Goal: Task Accomplishment & Management: Manage account settings

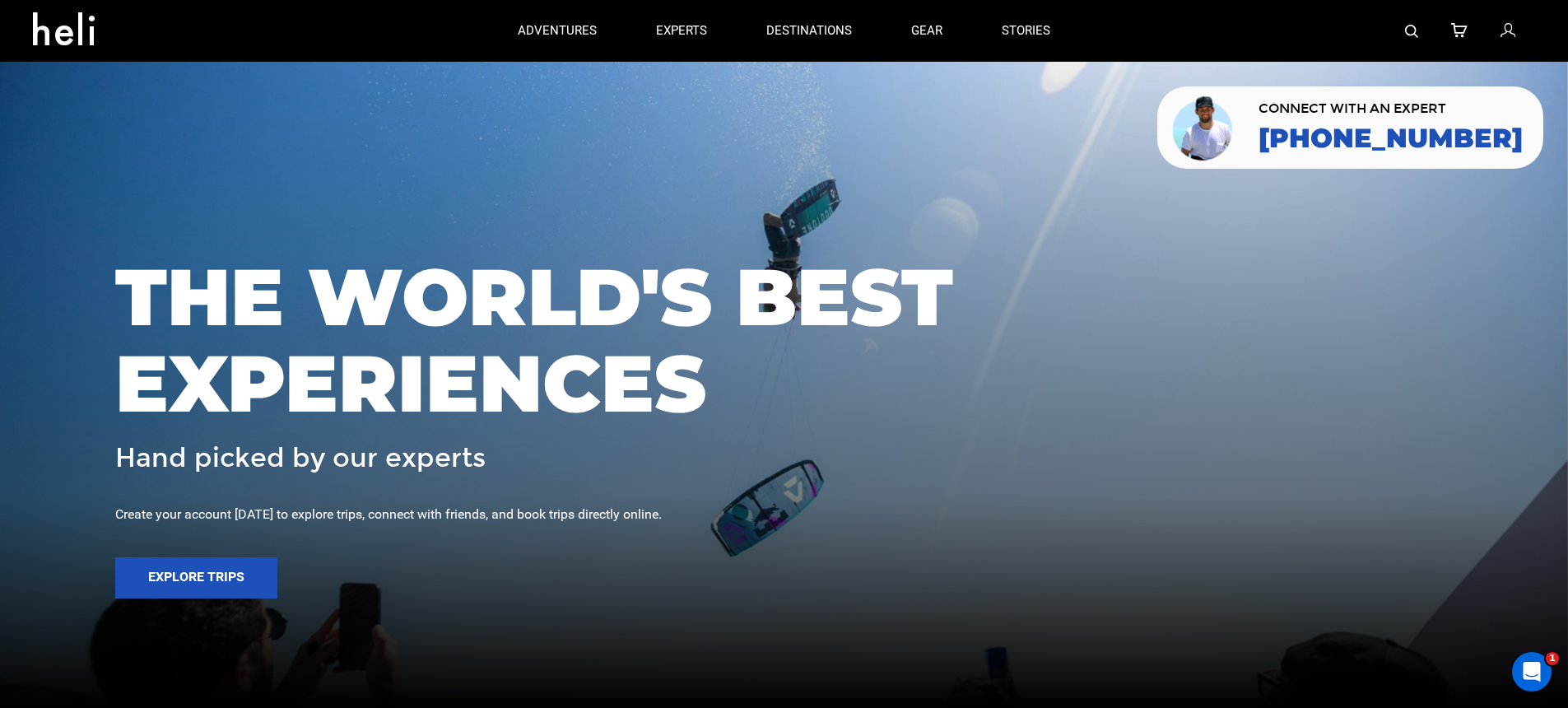
click at [1520, 30] on div at bounding box center [1308, 31] width 455 height 62
click at [1508, 31] on icon at bounding box center [1508, 31] width 15 height 21
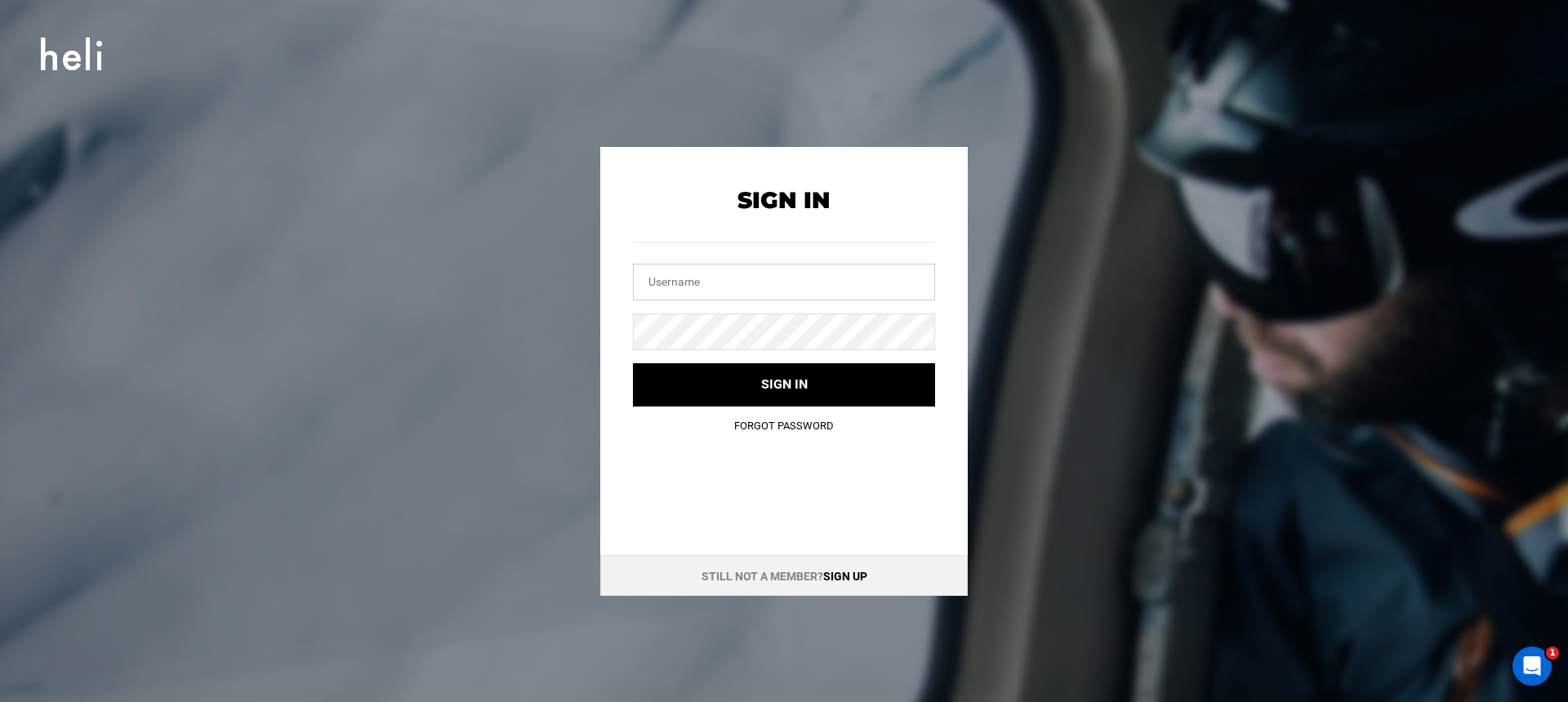
click at [833, 295] on input "text" at bounding box center [784, 282] width 302 height 37
type input "a"
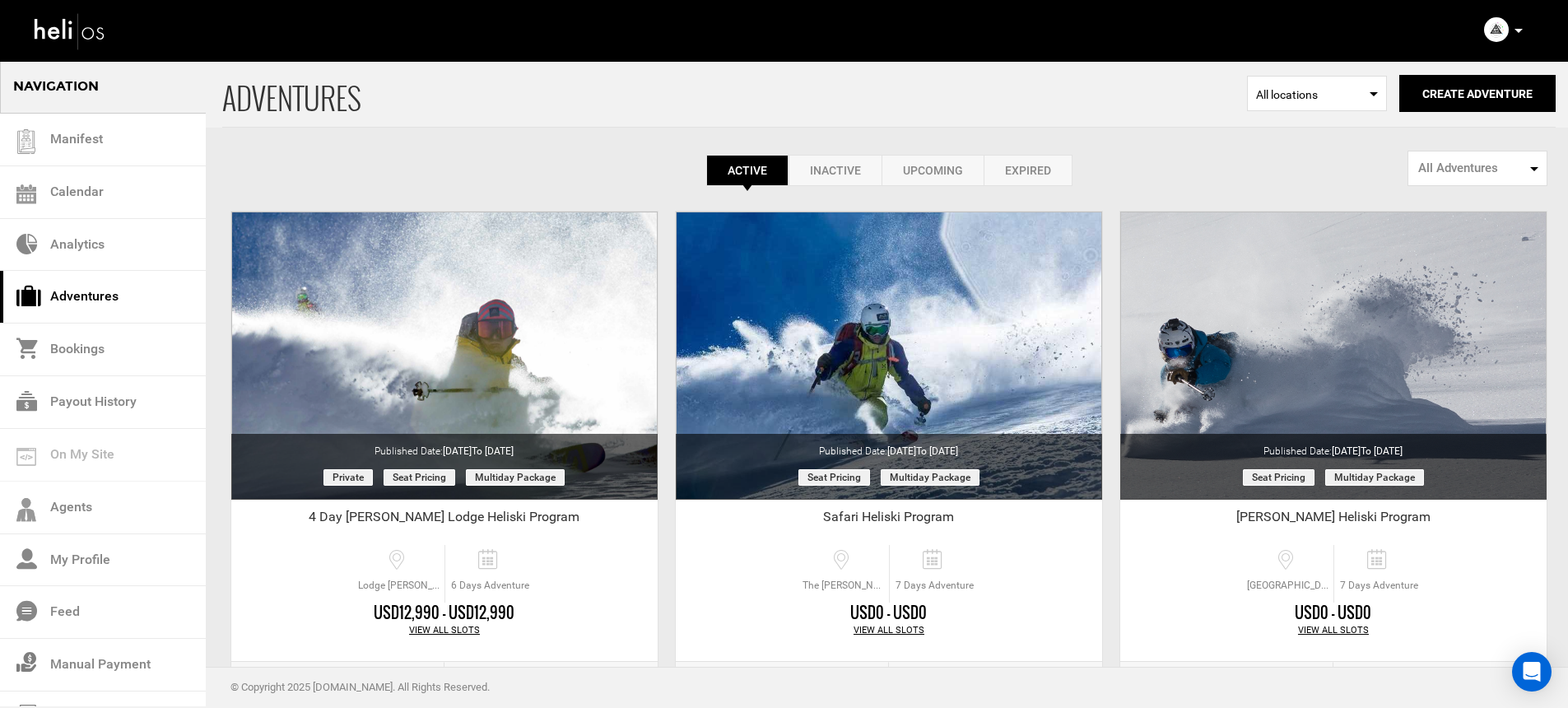
click at [1515, 32] on icon at bounding box center [1518, 30] width 8 height 4
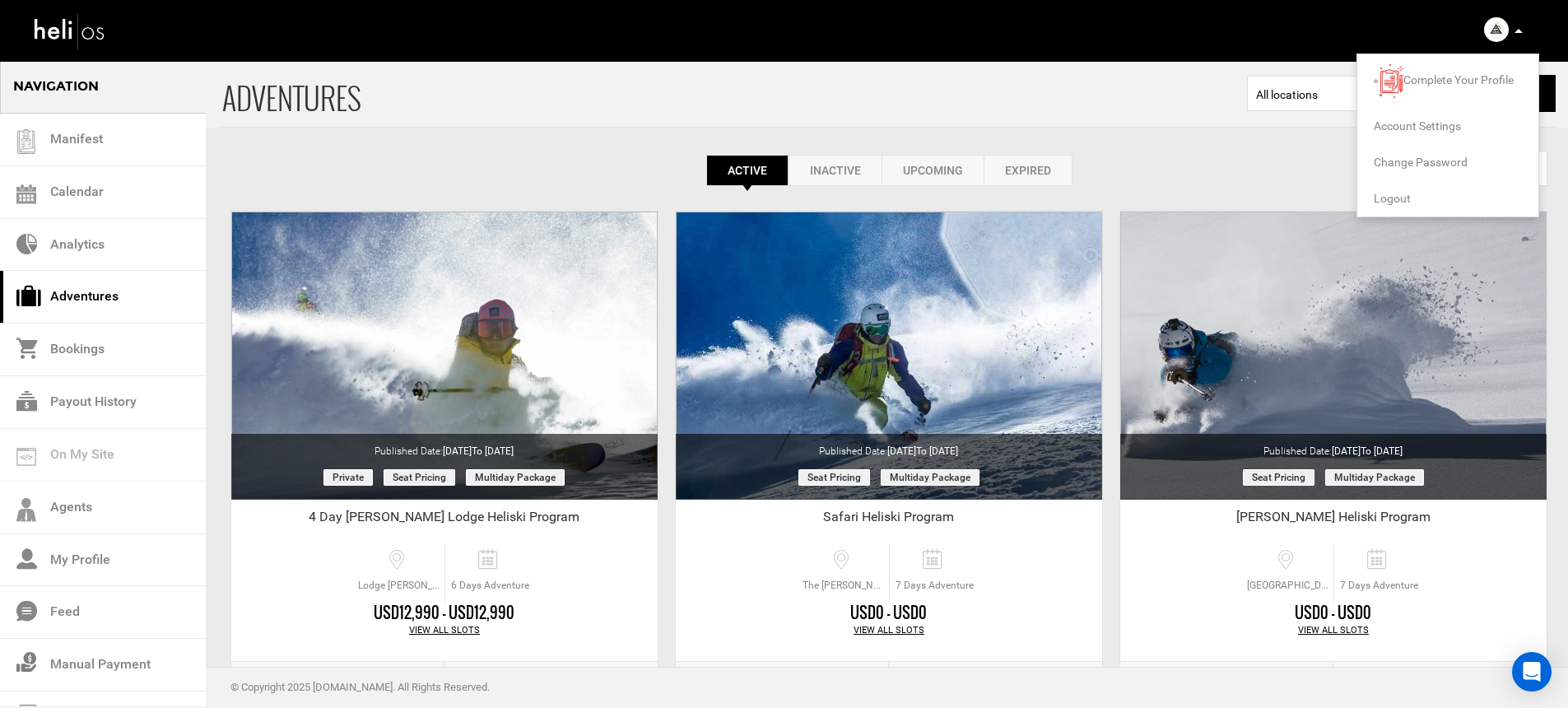
click at [1397, 195] on span "Logout" at bounding box center [1393, 198] width 37 height 13
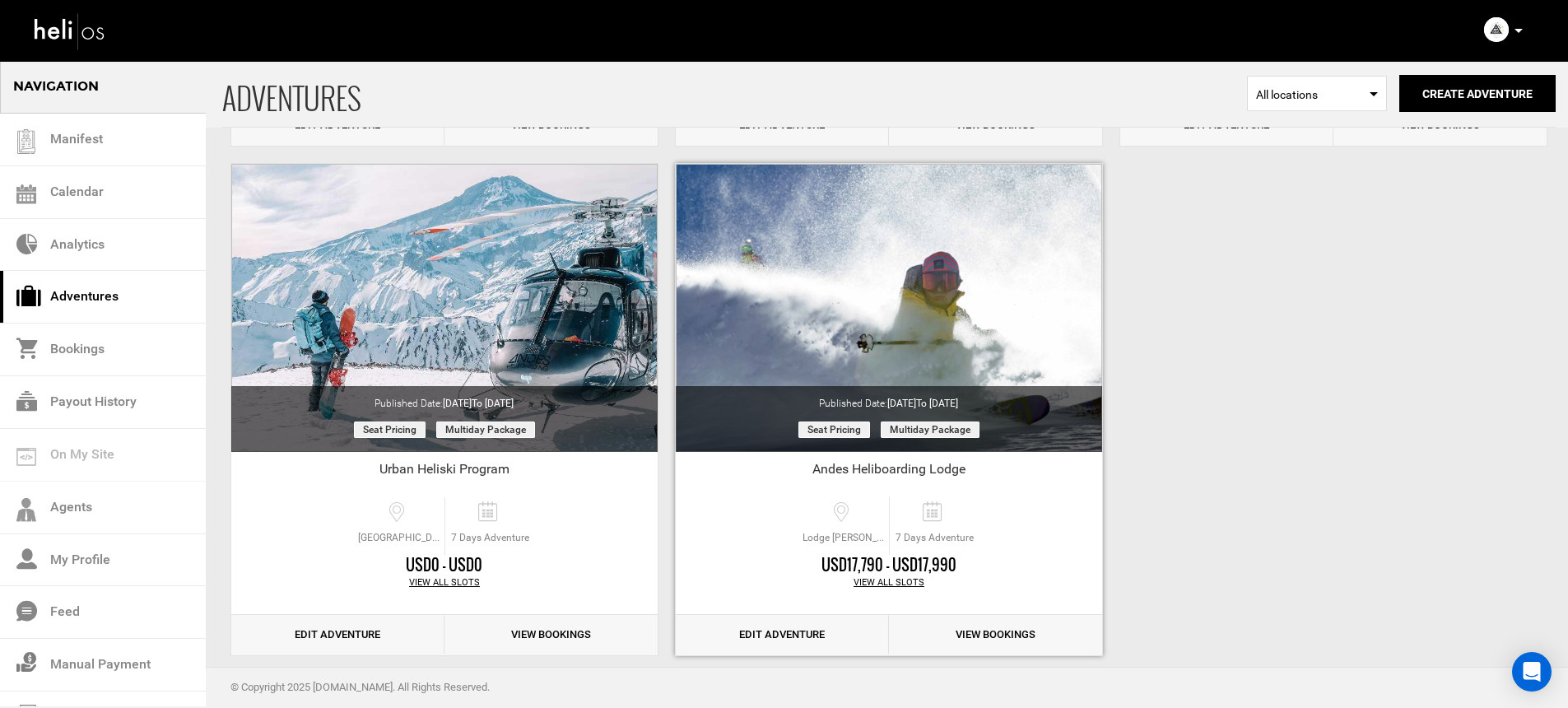
scroll to position [578, 0]
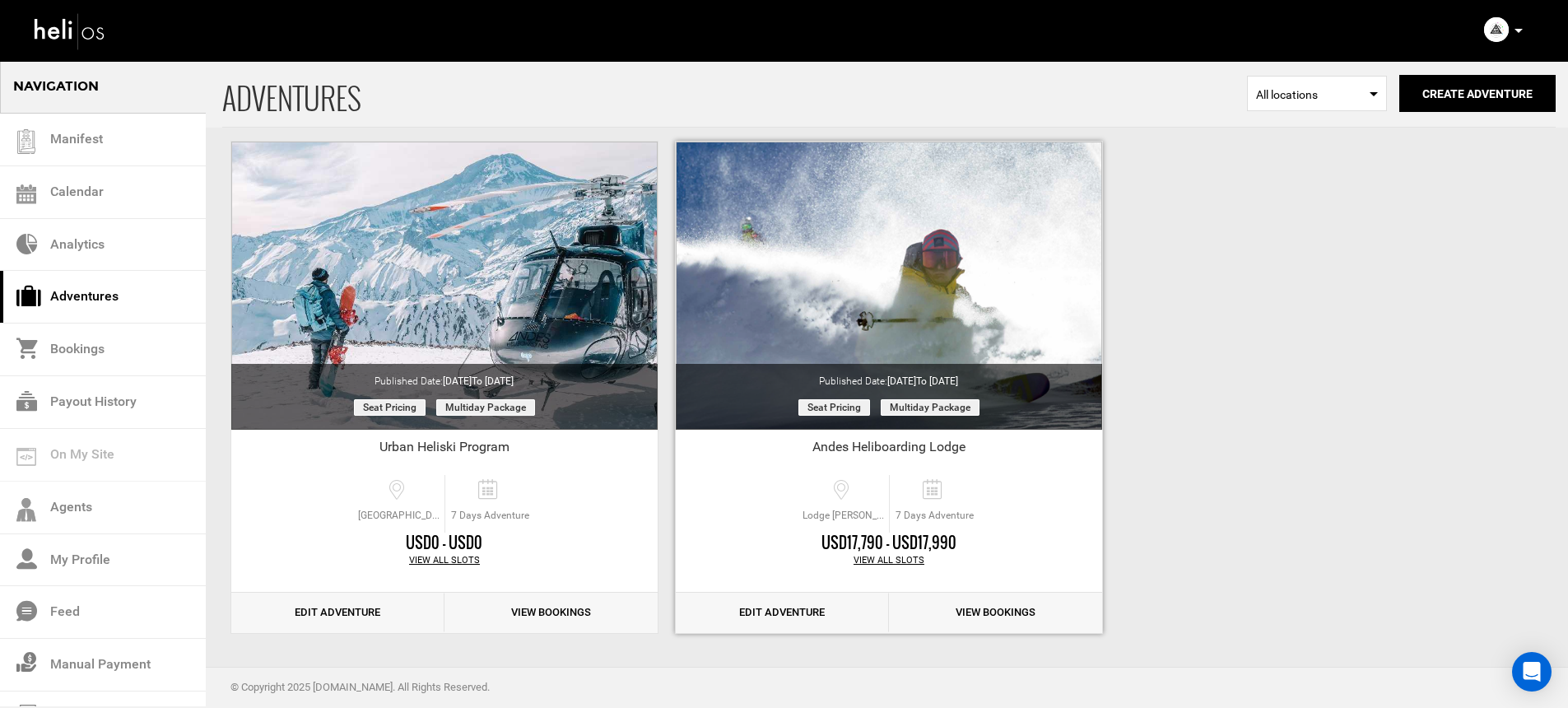
click at [769, 607] on link "Edit Adventure" at bounding box center [783, 612] width 213 height 40
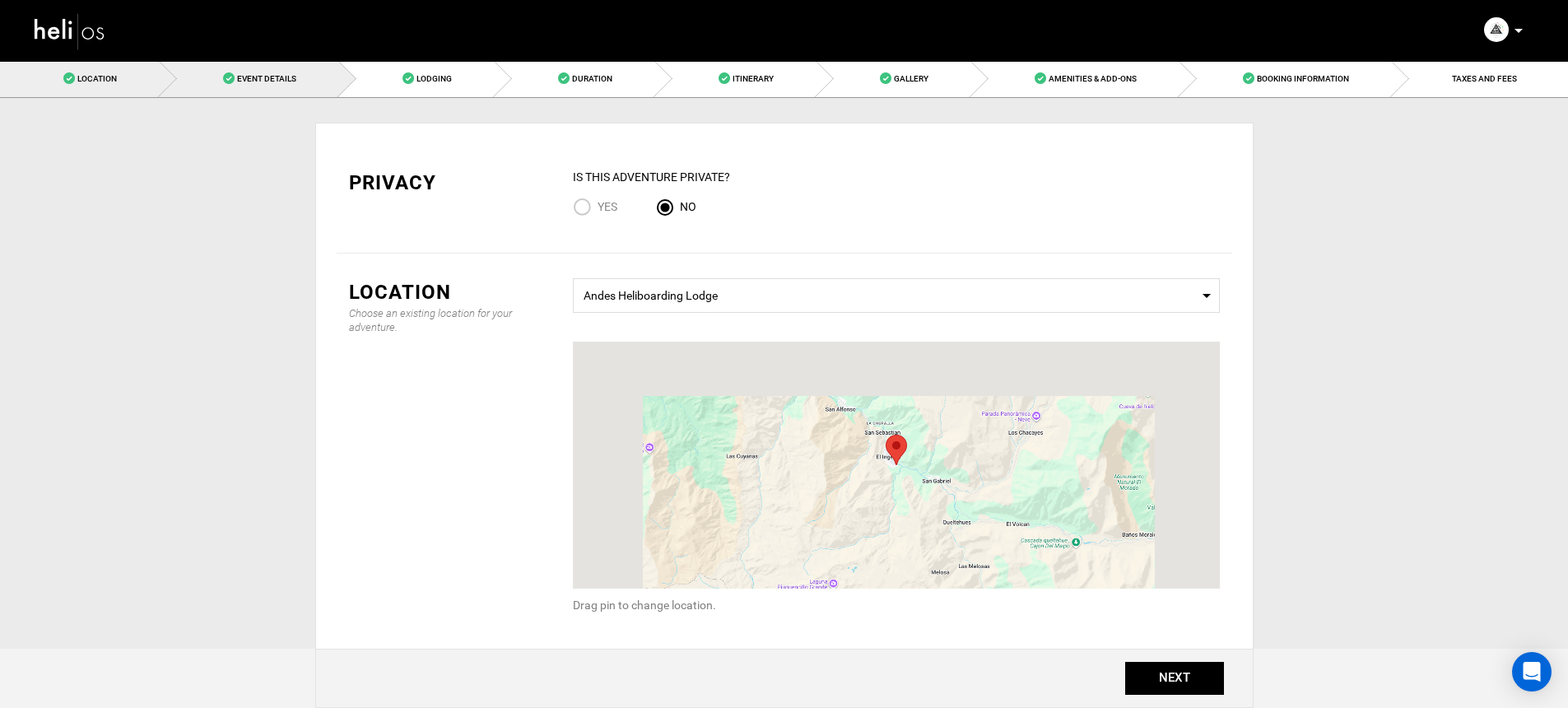
click at [275, 83] on span "Event Details" at bounding box center [267, 78] width 60 height 9
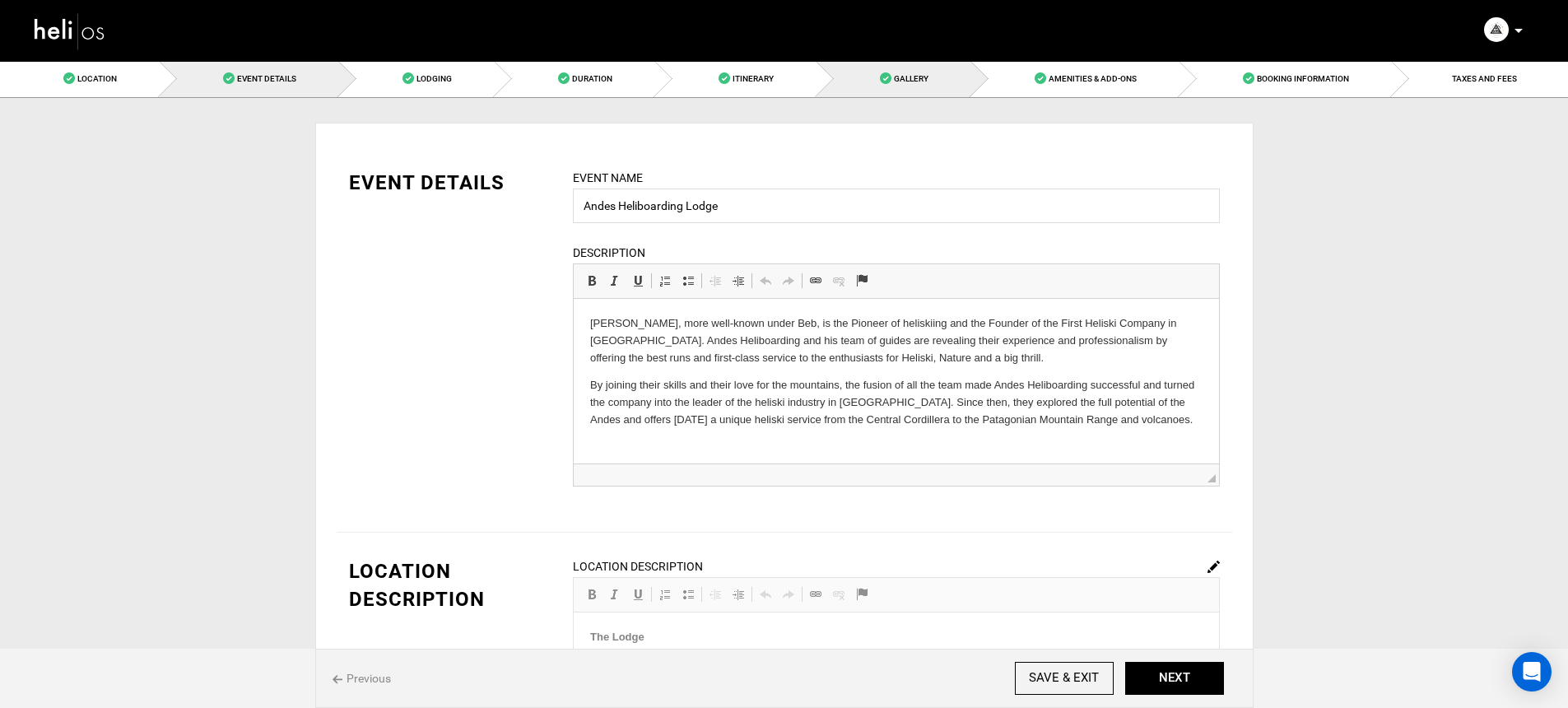
click at [917, 85] on link "Gallery" at bounding box center [894, 79] width 155 height 37
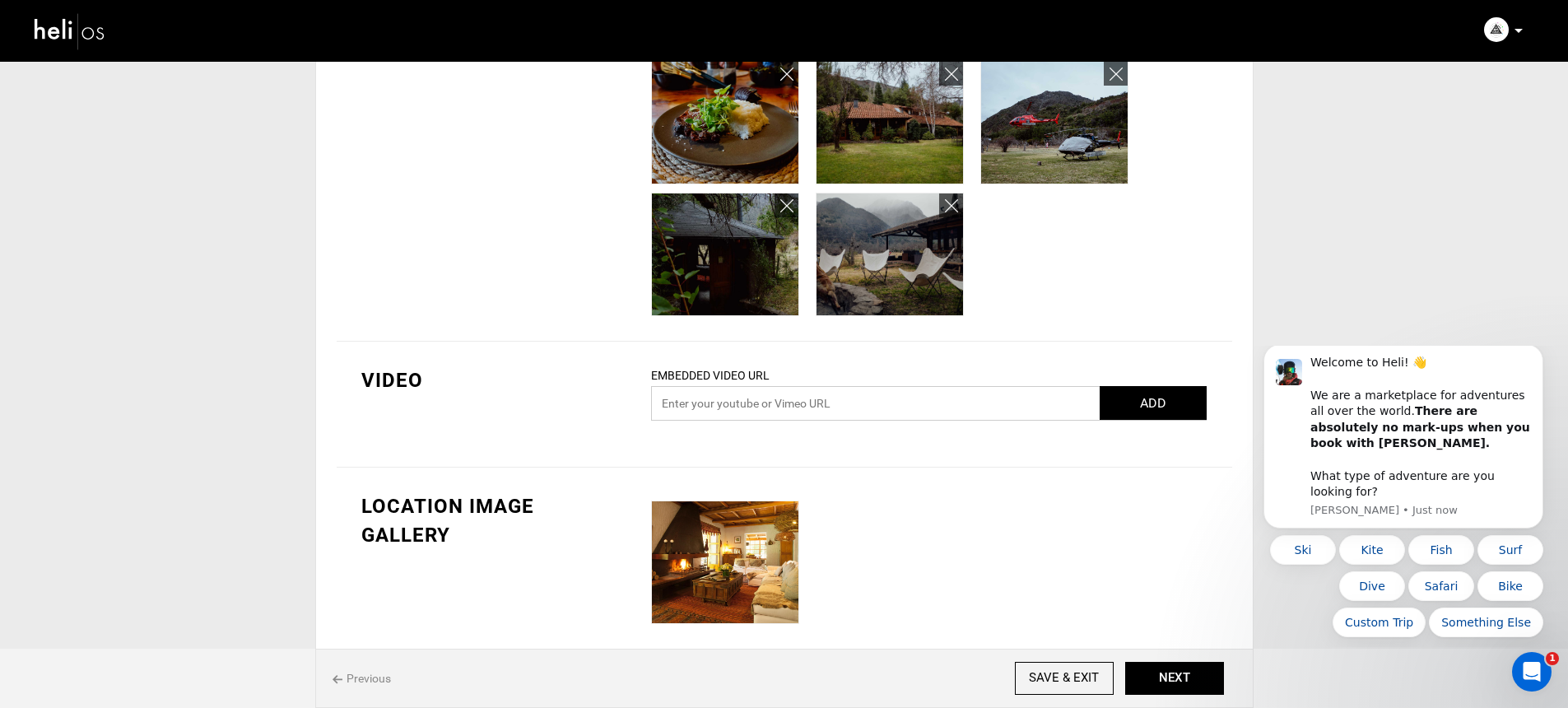
click at [878, 408] on input "text" at bounding box center [929, 403] width 556 height 35
paste input "https://youtu.be/1ClrRRC3cbY?si=X2ZtJoTmGl-2fnp0"
type input "https://youtu.be/1ClrRRC3cbY?si=X2ZtJoTmGl-2fnp0"
click at [1160, 397] on button "ADD" at bounding box center [1153, 403] width 107 height 34
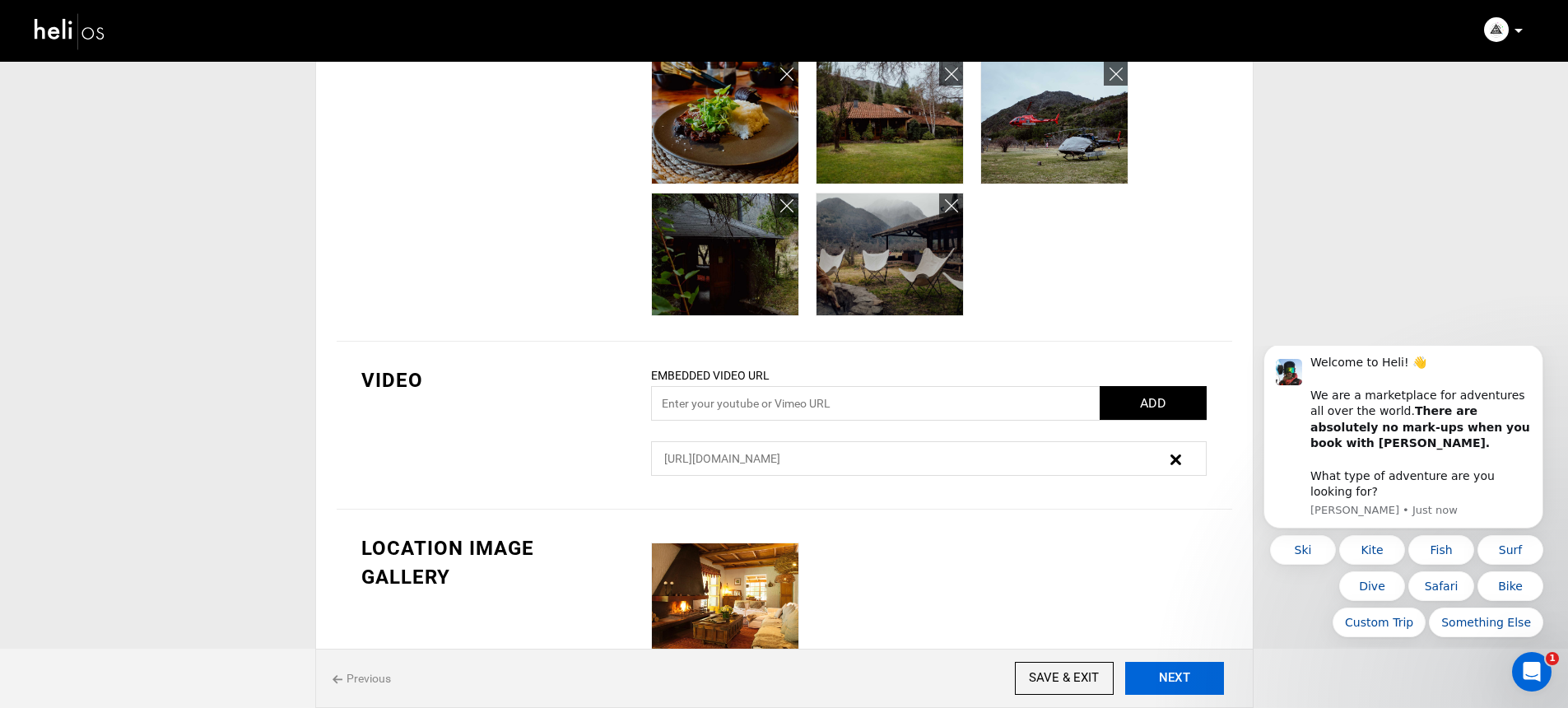
click at [1193, 664] on button "NEXT" at bounding box center [1174, 678] width 99 height 33
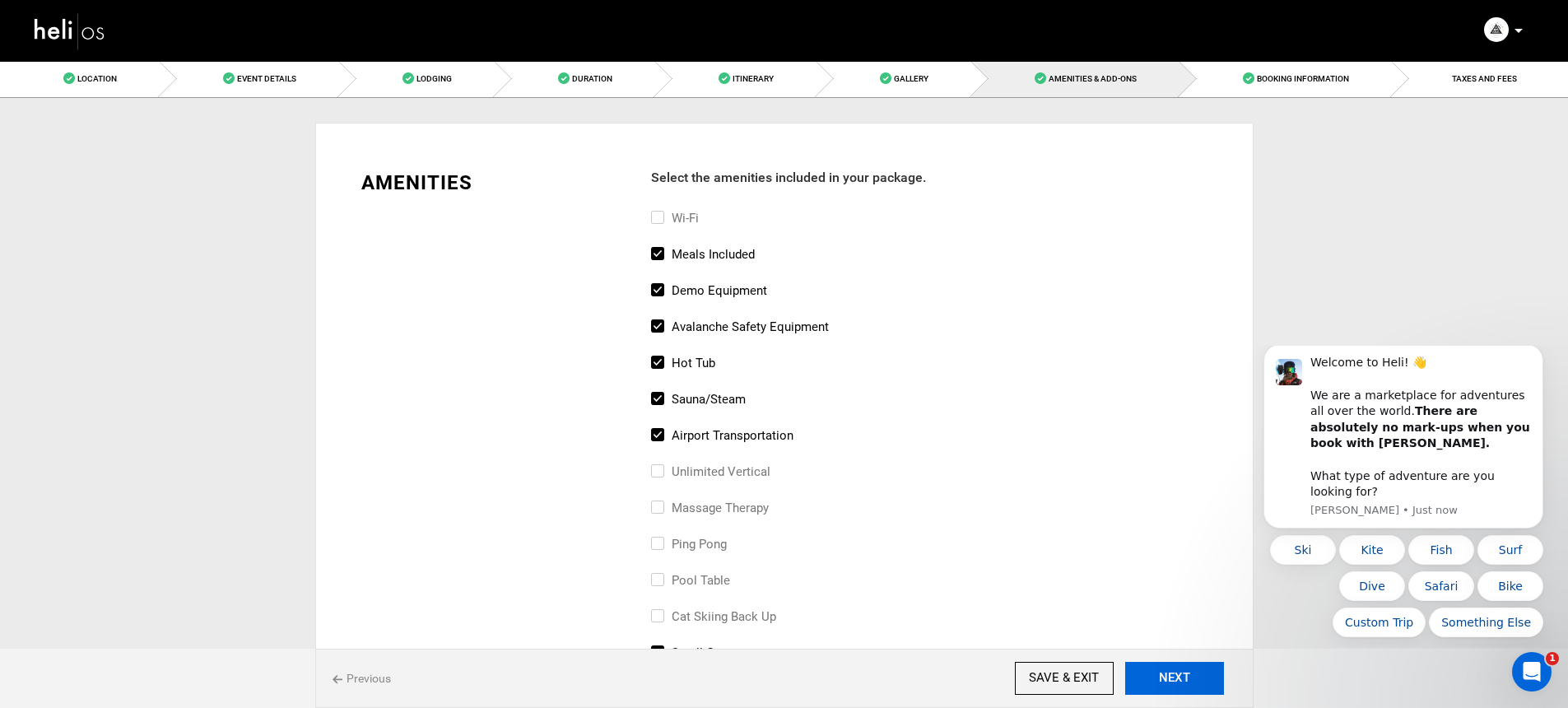
click at [1191, 668] on button "NEXT" at bounding box center [1174, 678] width 99 height 33
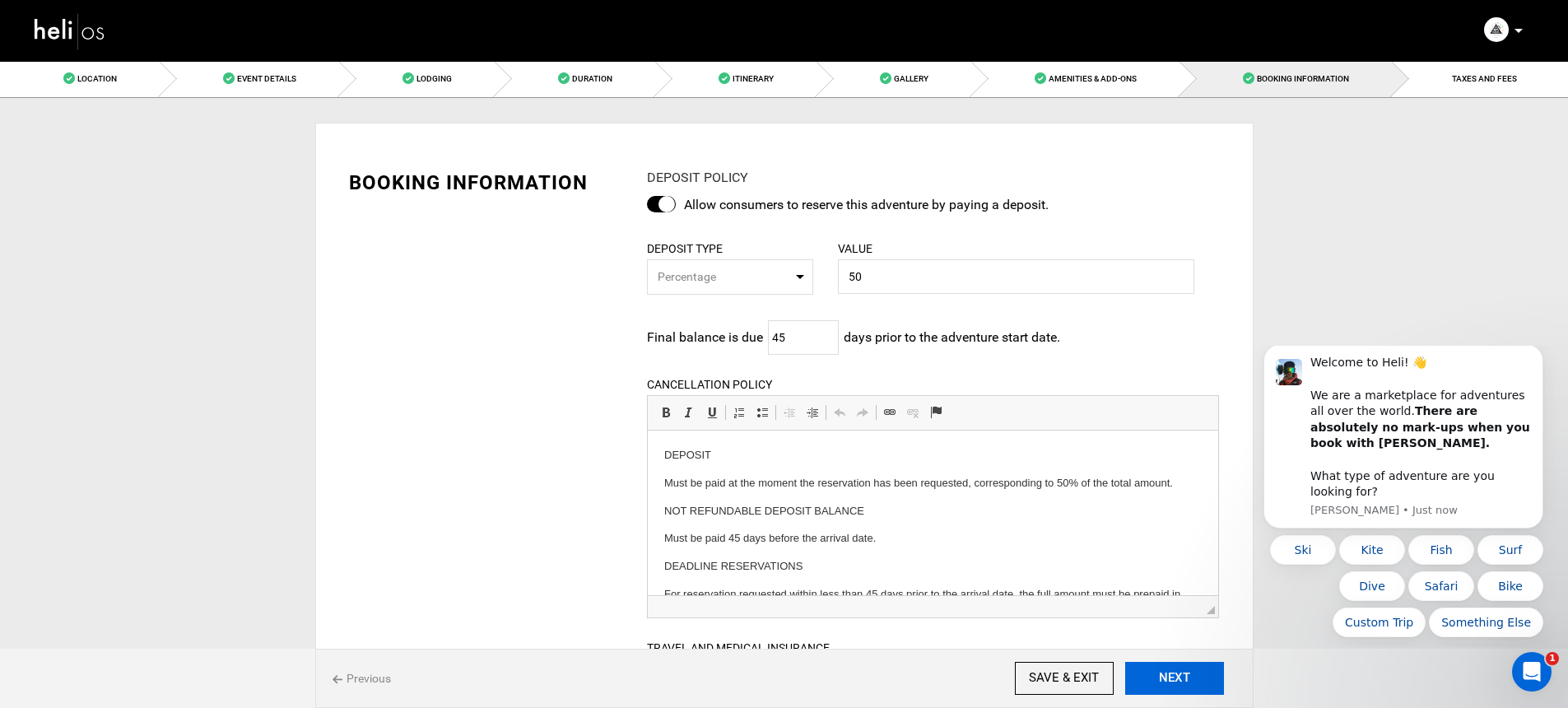
click at [1191, 668] on button "NEXT" at bounding box center [1174, 678] width 99 height 33
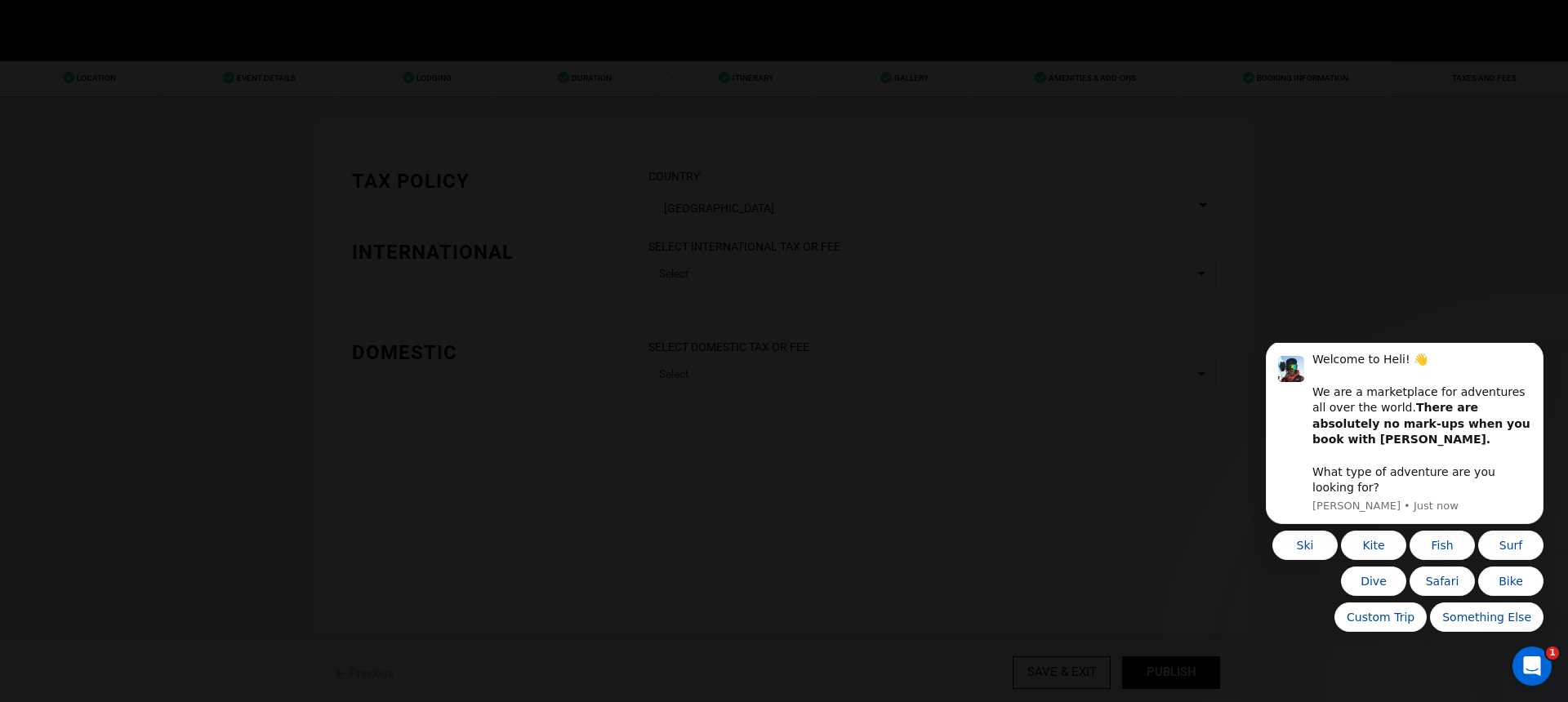
click at [1182, 662] on div at bounding box center [784, 351] width 1568 height 702
click at [1182, 662] on body "Manifest Calendar Analytics Adventures Bookings Payout History Agents My Profil…" at bounding box center [784, 351] width 1568 height 702
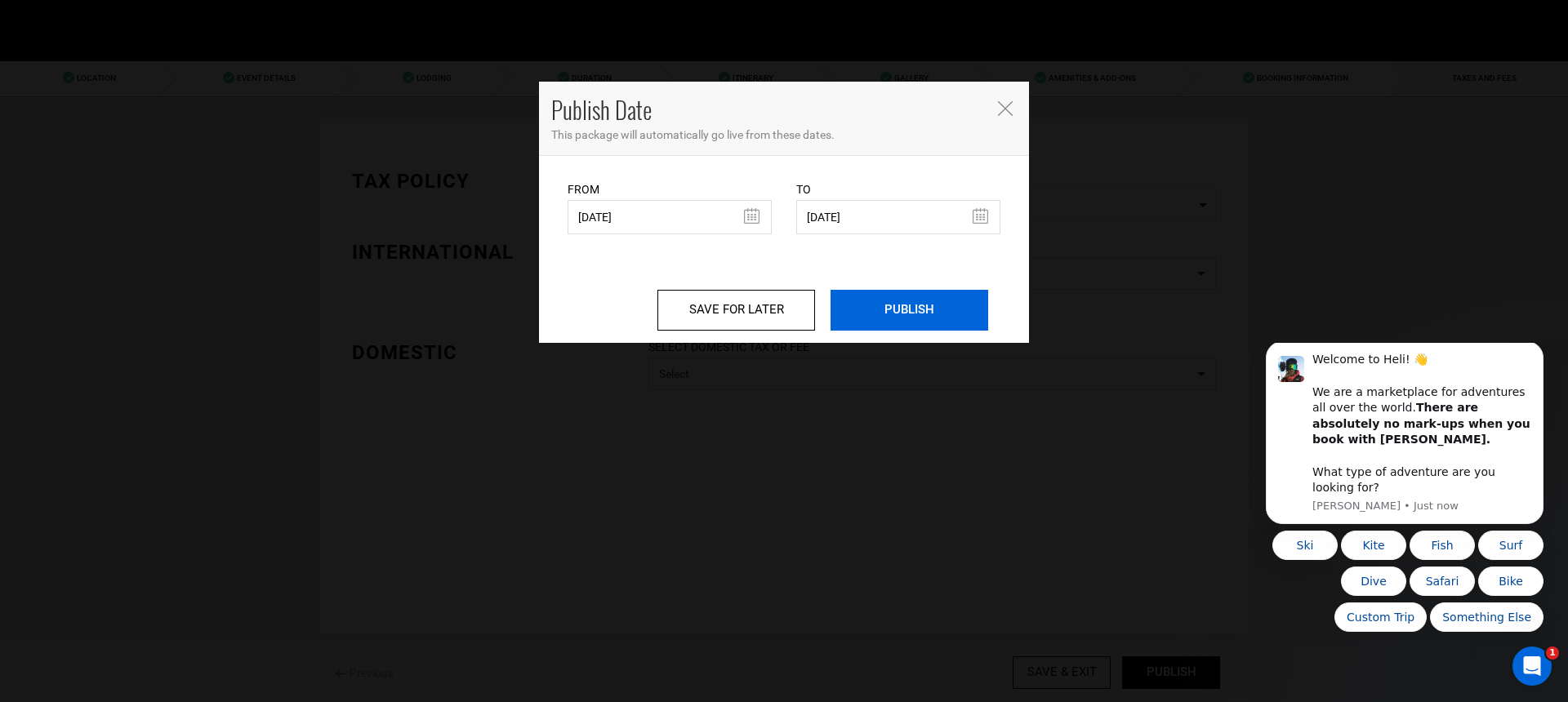
click at [967, 307] on input "PUBLISH" at bounding box center [909, 310] width 158 height 41
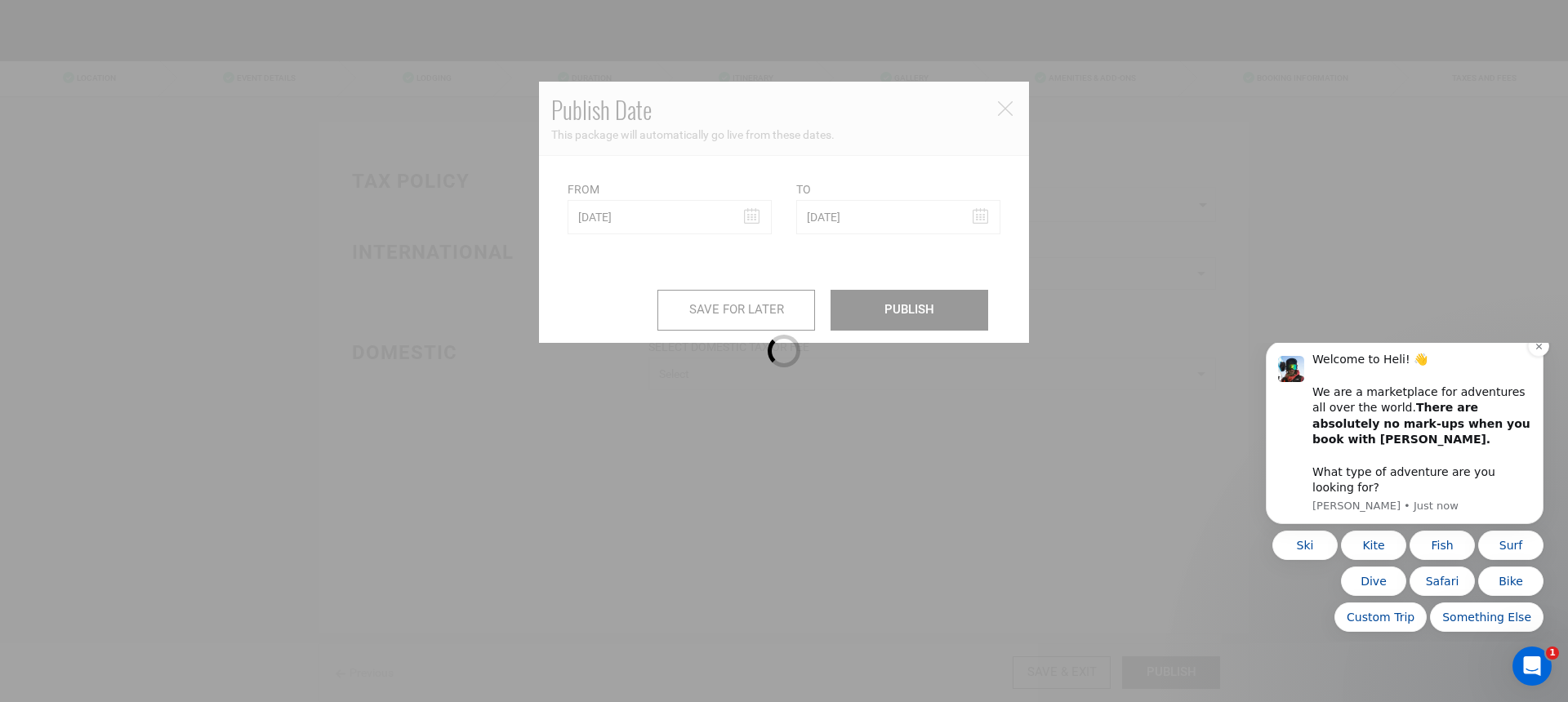
click at [1527, 359] on div "Welcome to Heli! 👋 We are a marketplace for adventures all over the world. Ther…" at bounding box center [1404, 432] width 278 height 183
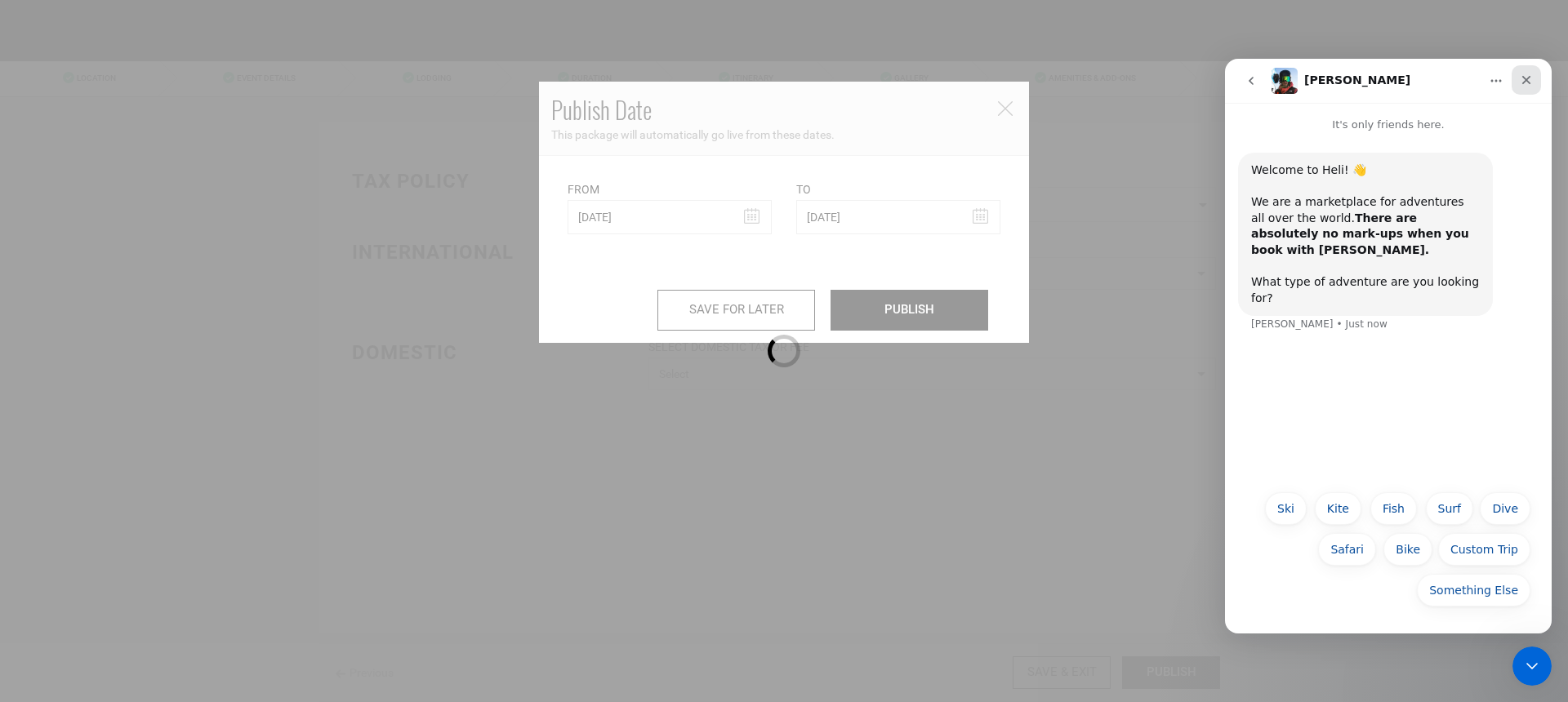
click at [1527, 80] on icon "Close" at bounding box center [1527, 79] width 13 height 13
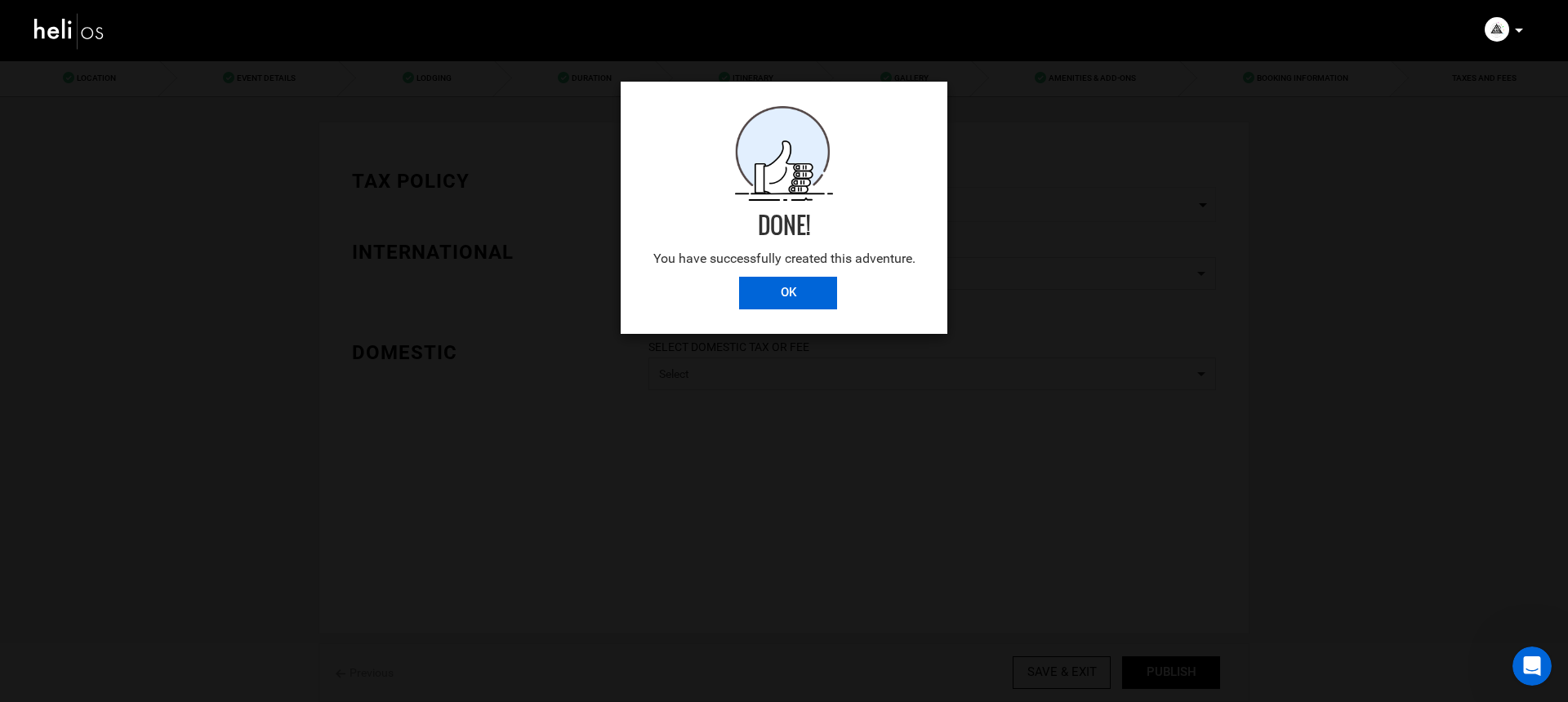
click at [762, 291] on input "OK" at bounding box center [788, 292] width 98 height 33
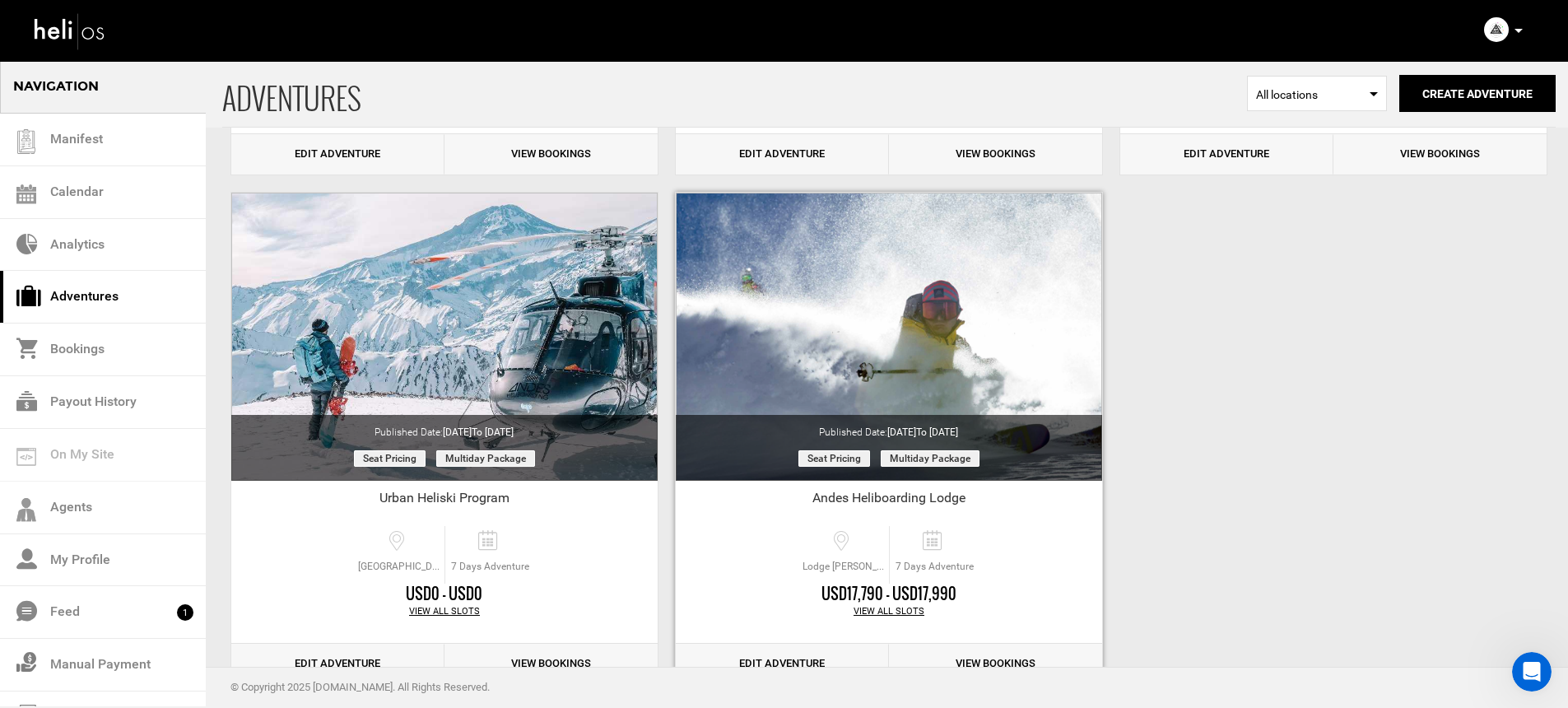
scroll to position [578, 0]
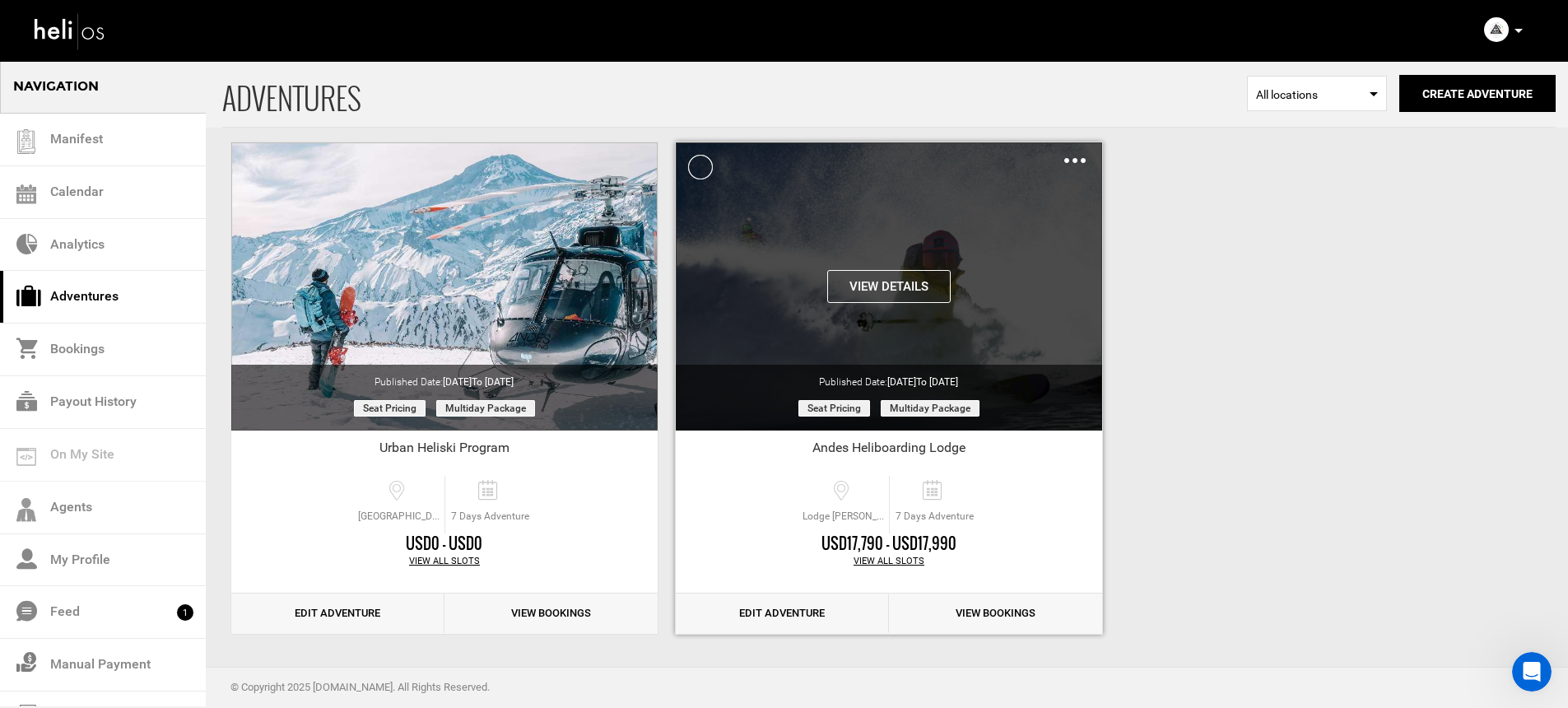
click at [914, 291] on button "View Details" at bounding box center [888, 286] width 123 height 33
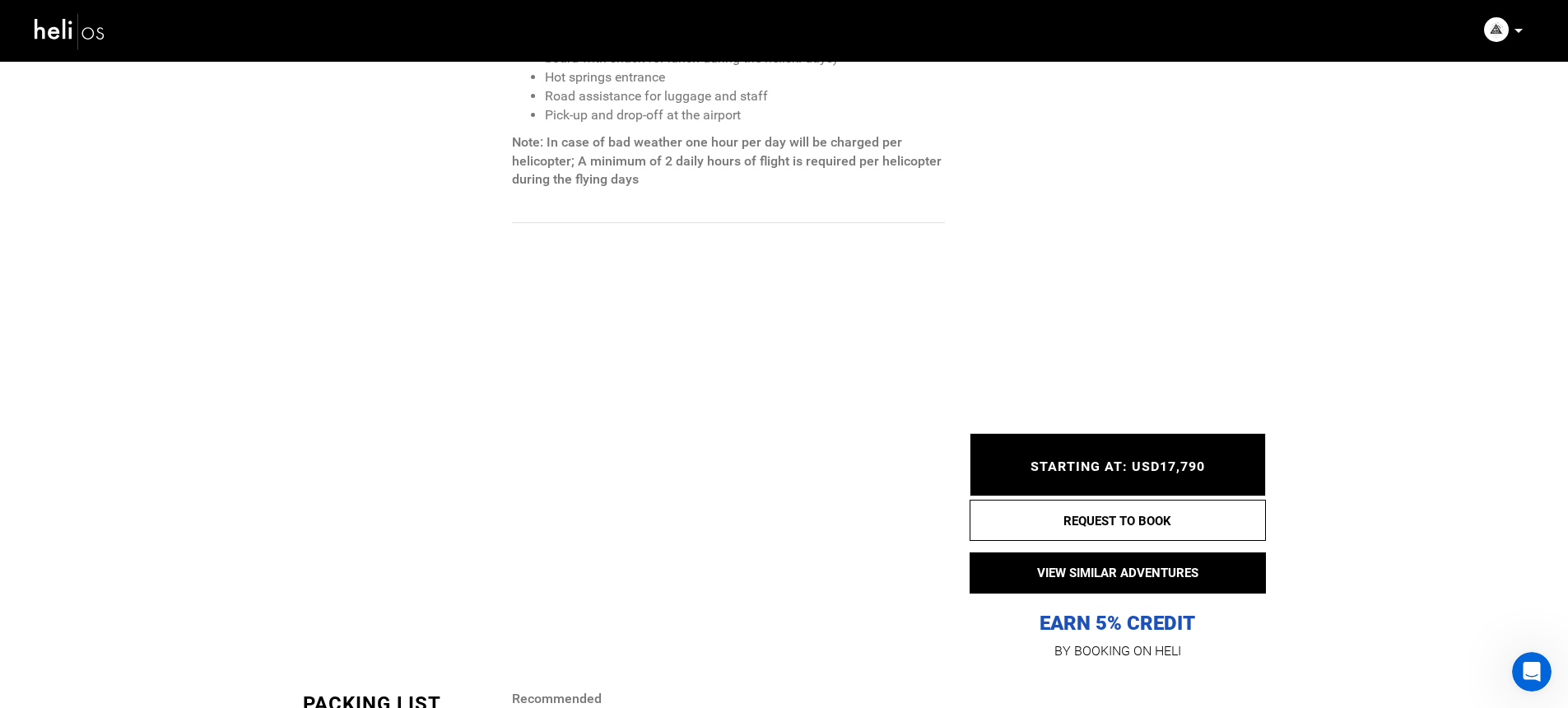
scroll to position [1916, 0]
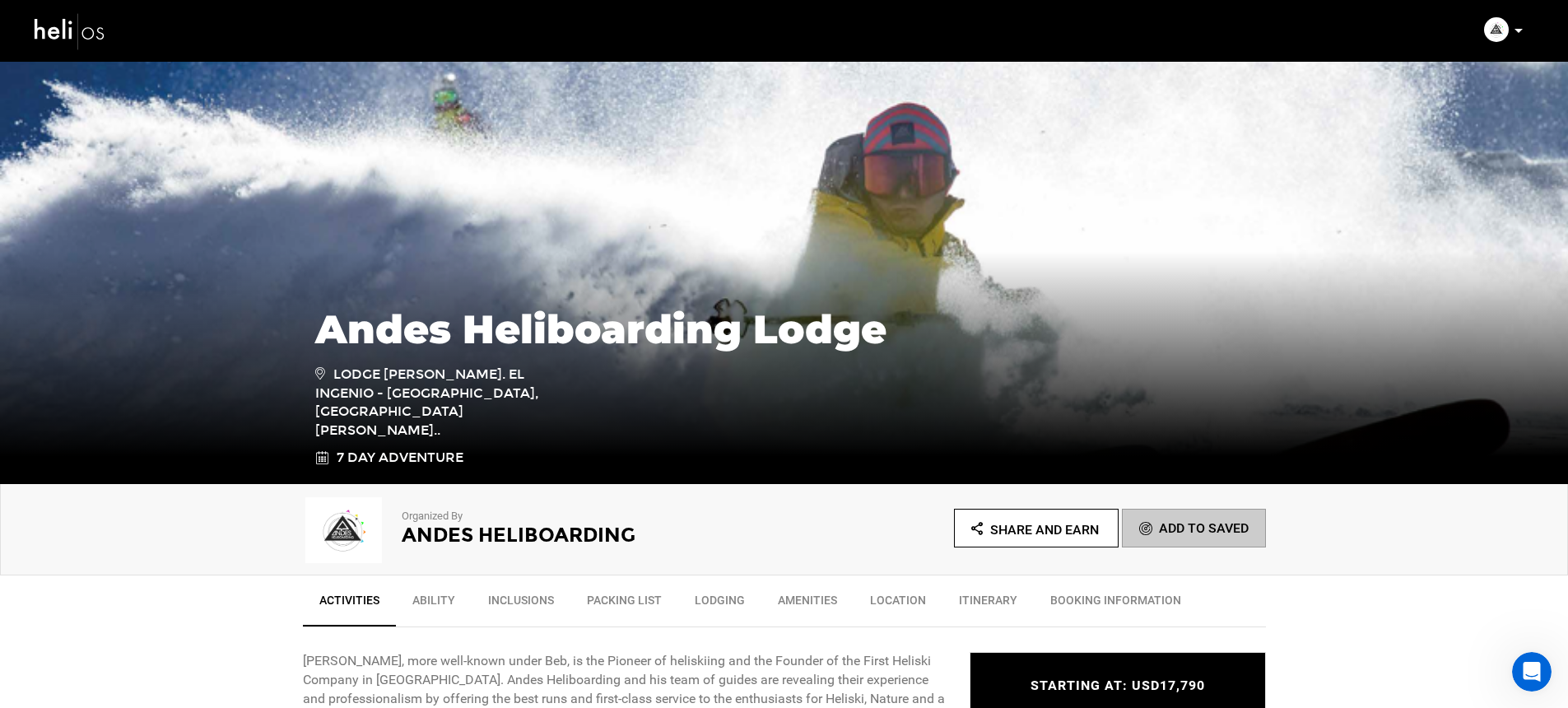
scroll to position [0, 0]
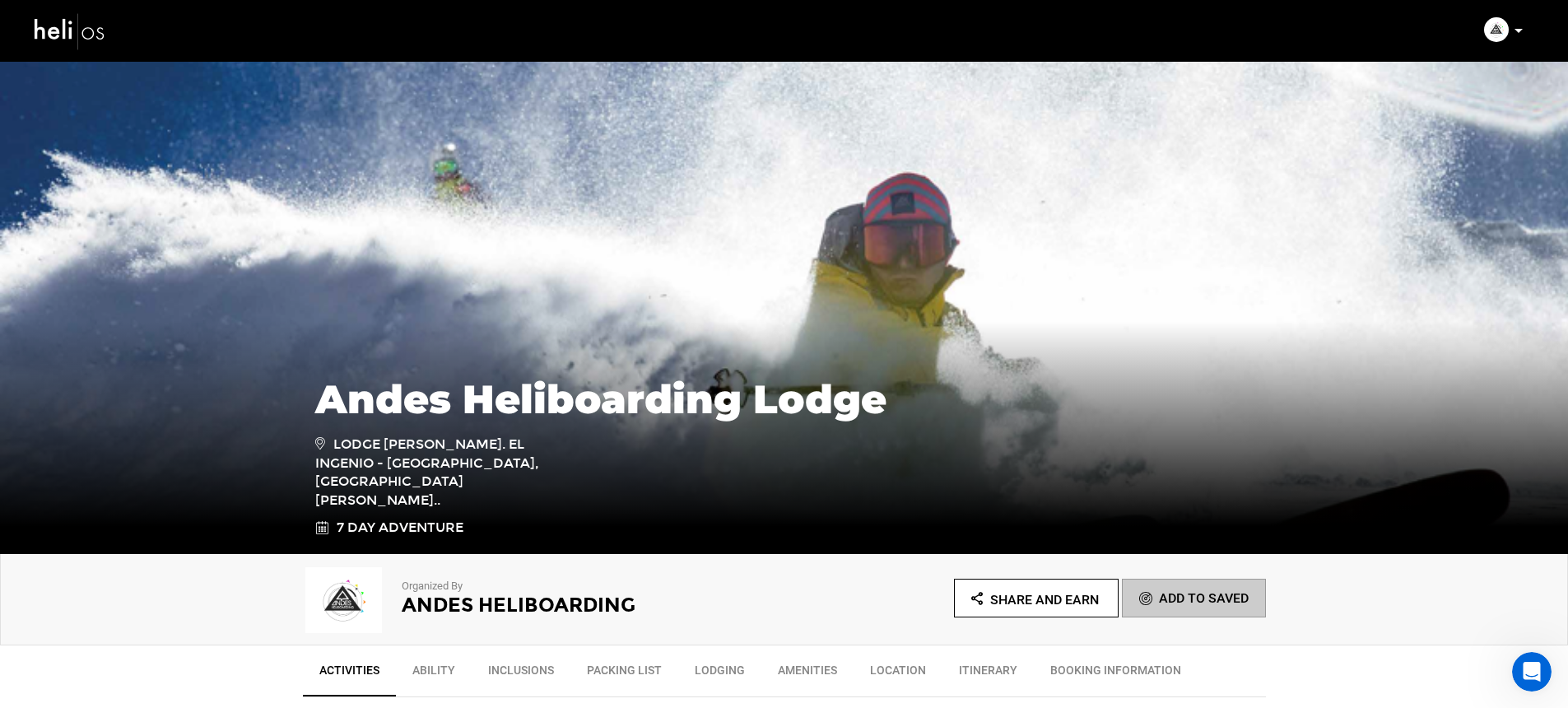
click at [90, 33] on img at bounding box center [69, 30] width 74 height 44
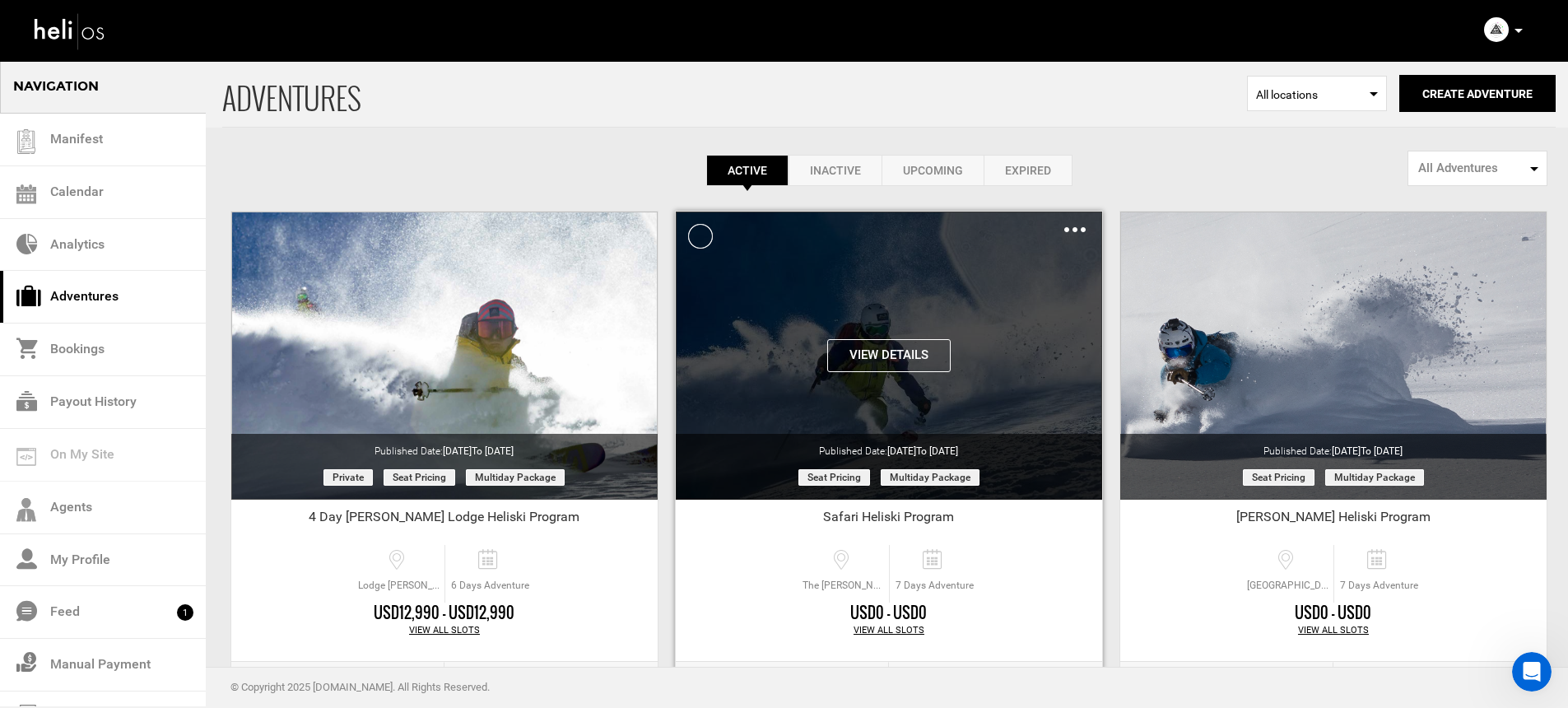
click at [1078, 225] on div "Clone De-Activate Share Delete" at bounding box center [1075, 228] width 21 height 19
click at [1073, 232] on div "Clone De-Activate Share Delete" at bounding box center [1075, 228] width 21 height 19
click at [1078, 227] on img at bounding box center [1075, 230] width 21 height 5
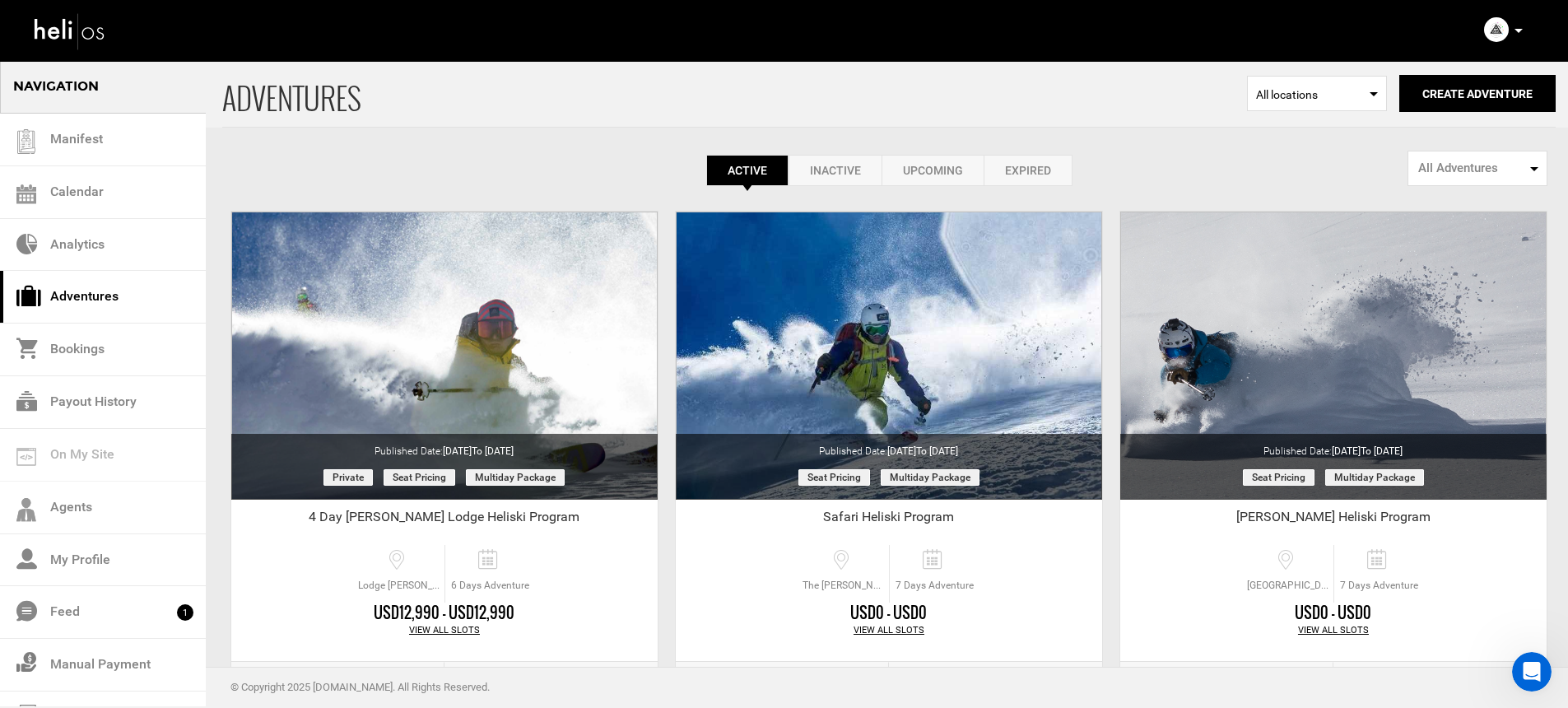
click at [1118, 144] on div "Active Inactive Upcoming Expired Active Active Inactive Upcoming Expired Active…" at bounding box center [888, 123] width 1333 height 126
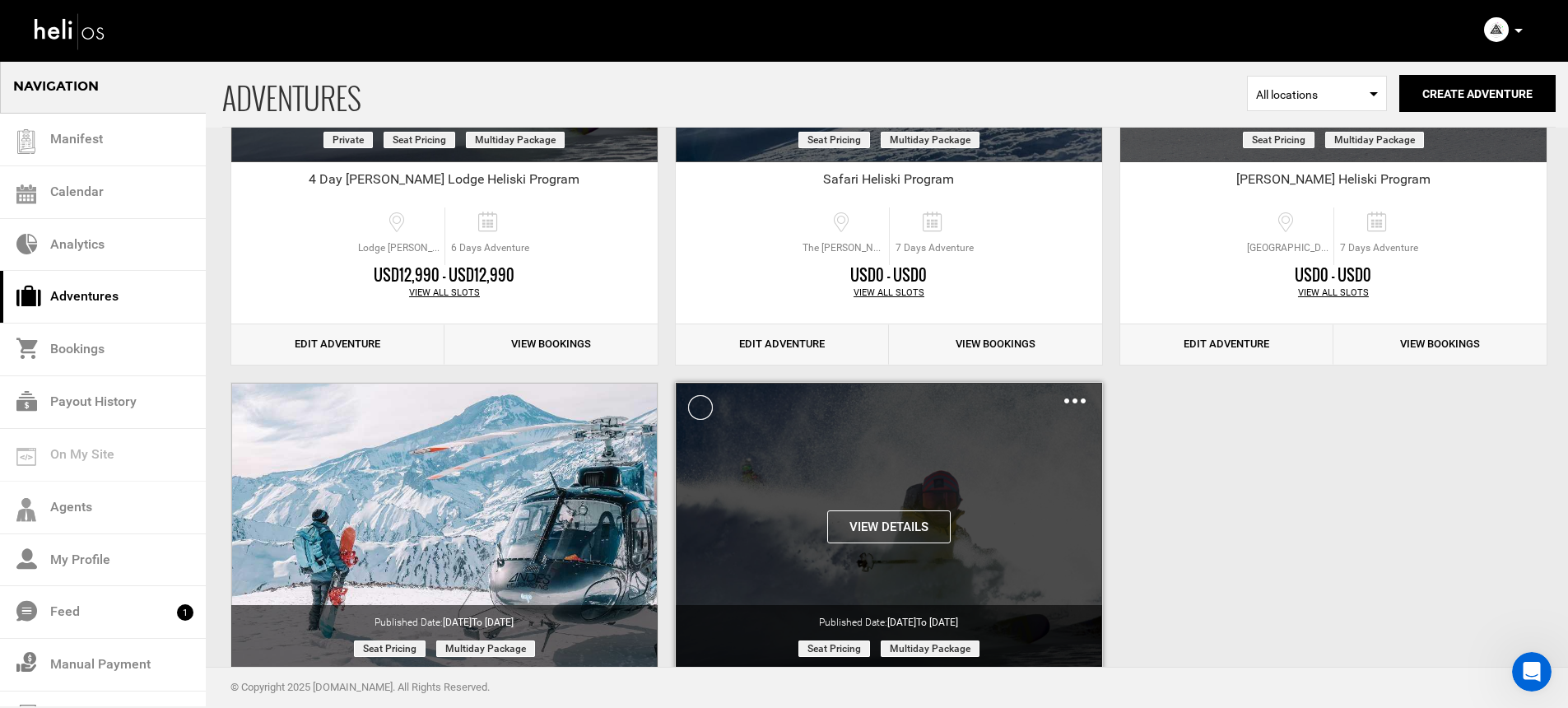
scroll to position [578, 0]
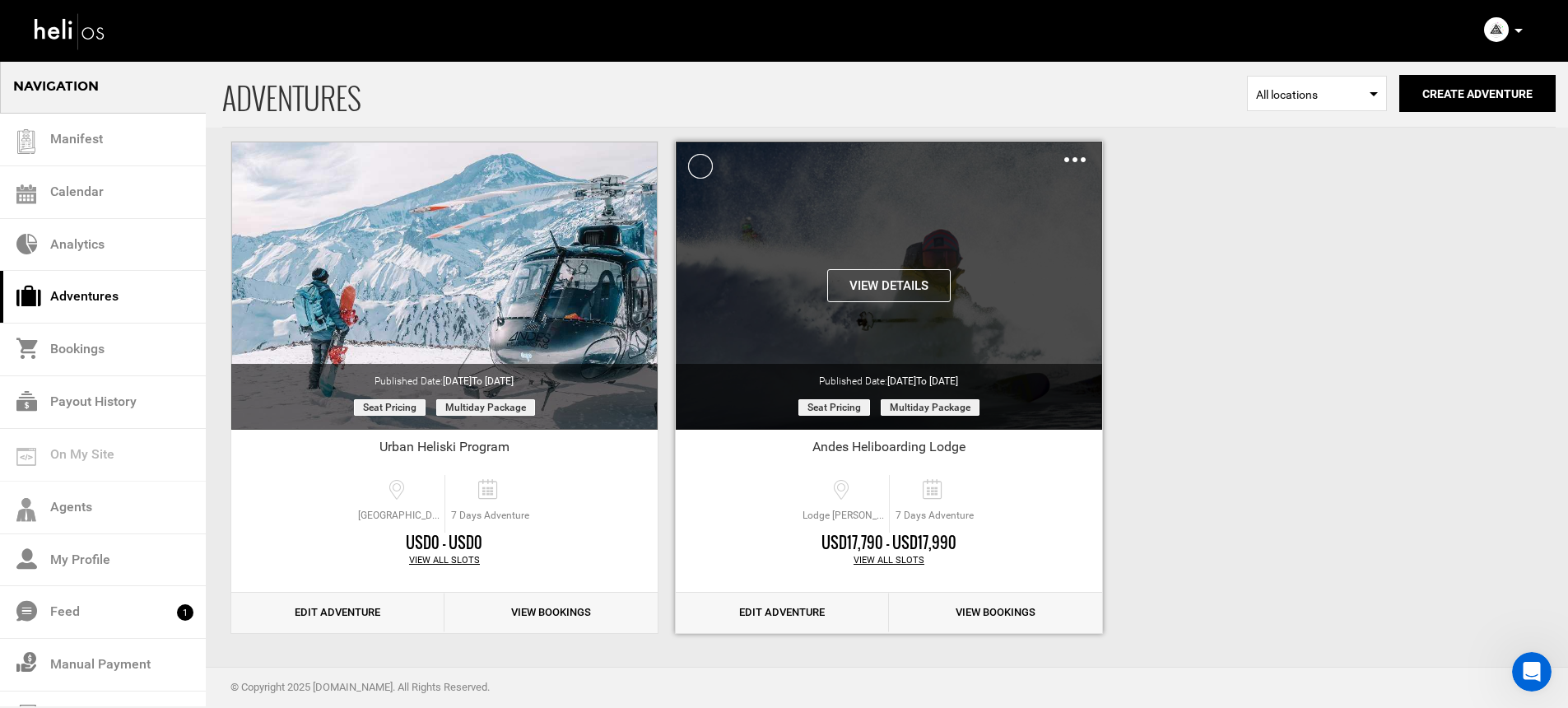
click at [1078, 161] on img at bounding box center [1075, 160] width 21 height 5
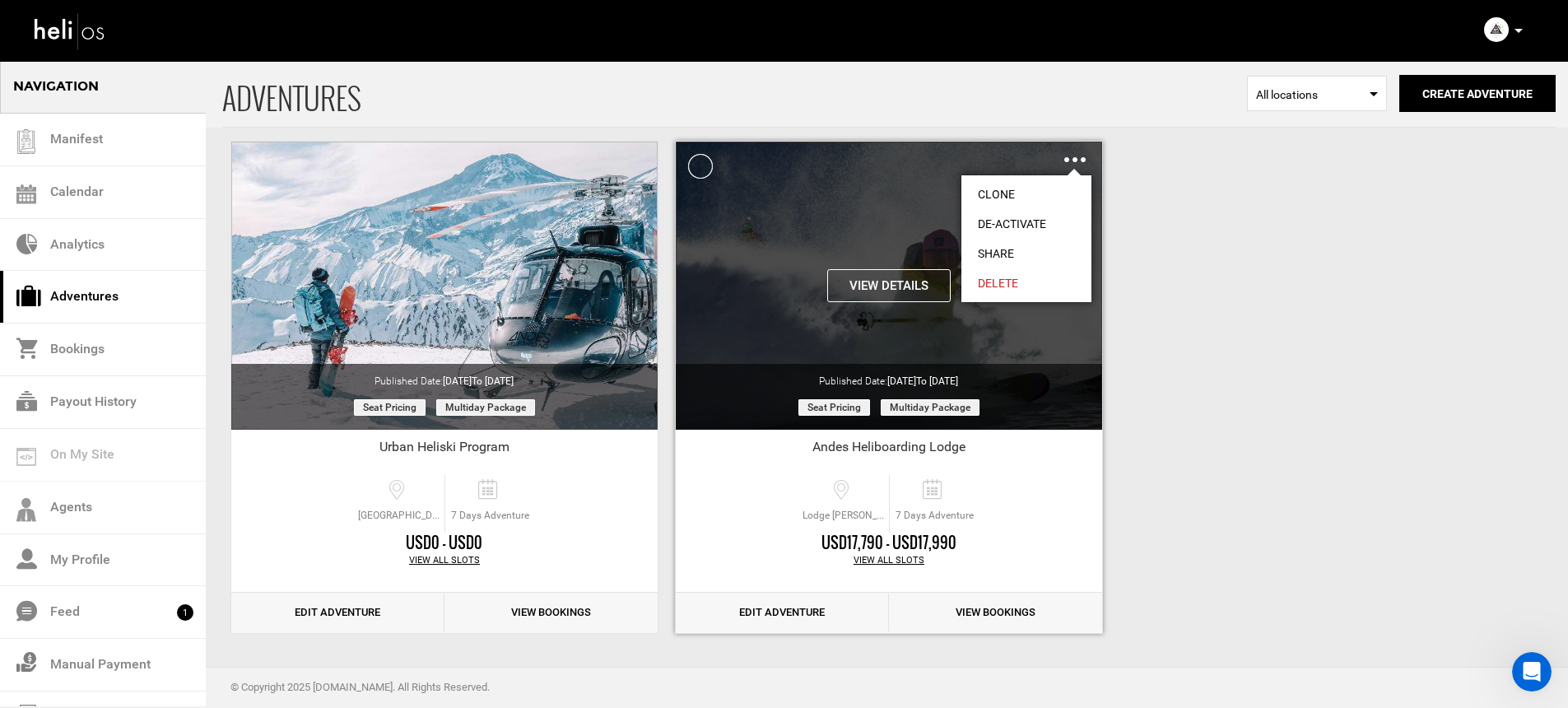
click at [1025, 251] on link "Share" at bounding box center [1026, 253] width 130 height 29
type input "https://heli.life/s4O8Lj"
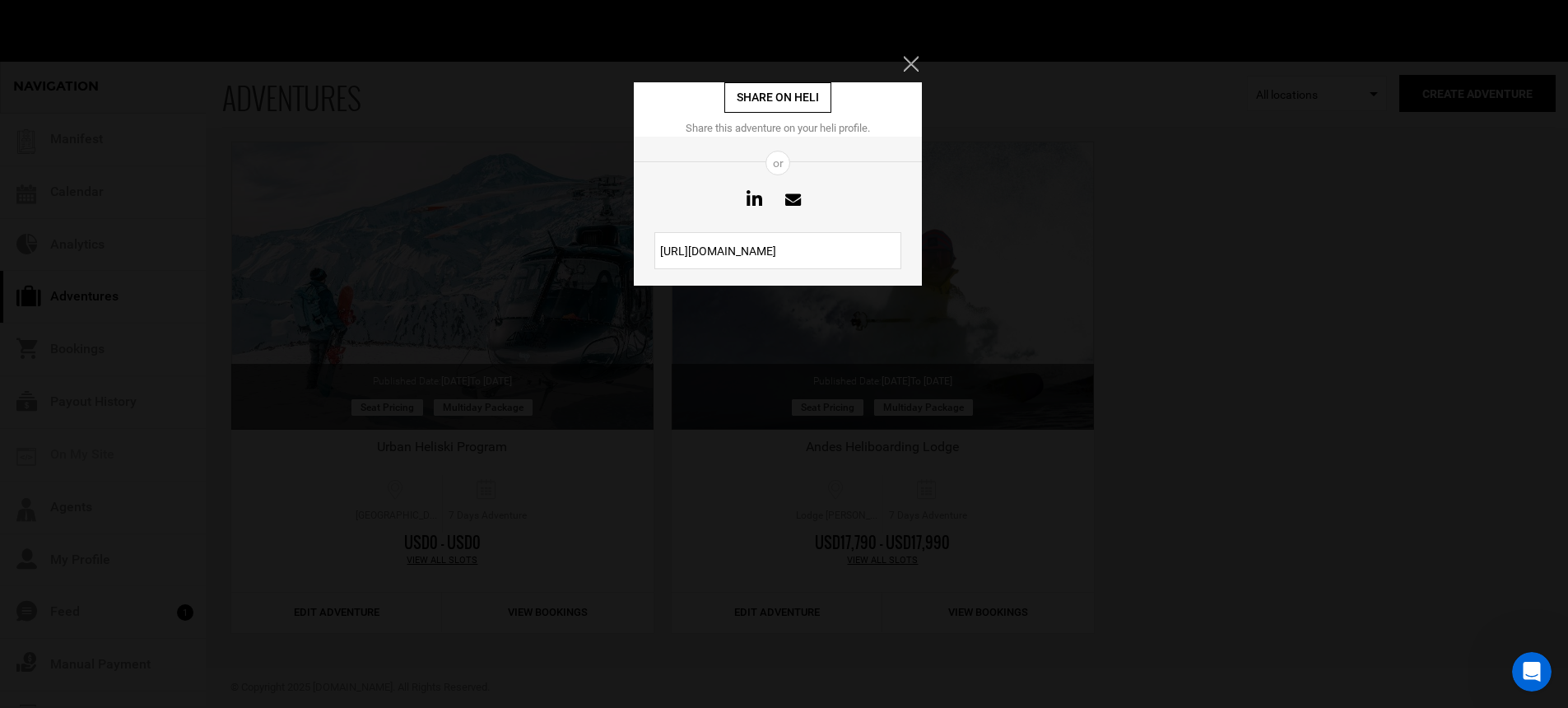
click at [777, 256] on input "https://heli.life/s4O8Lj" at bounding box center [778, 251] width 247 height 37
click at [776, 255] on input "https://heli.life/s4O8Lj" at bounding box center [778, 251] width 247 height 37
click at [621, 358] on div "Share on heli Share this adventure on your heli profile. or https://heli.life/s…" at bounding box center [784, 354] width 1568 height 708
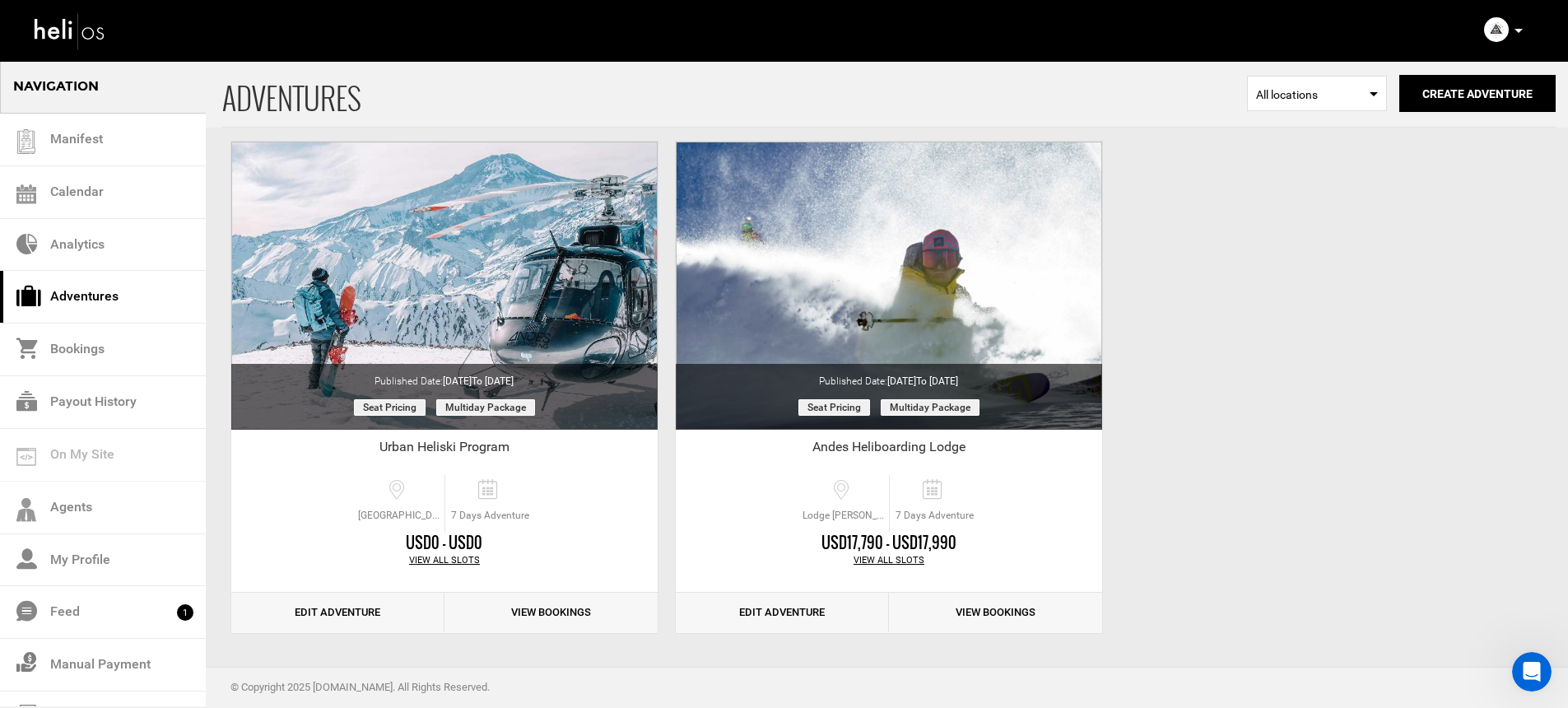
click at [1523, 31] on div "Complete Your Profile Account Settings Change Password Logout" at bounding box center [1506, 30] width 60 height 32
click at [1516, 31] on icon at bounding box center [1518, 30] width 8 height 4
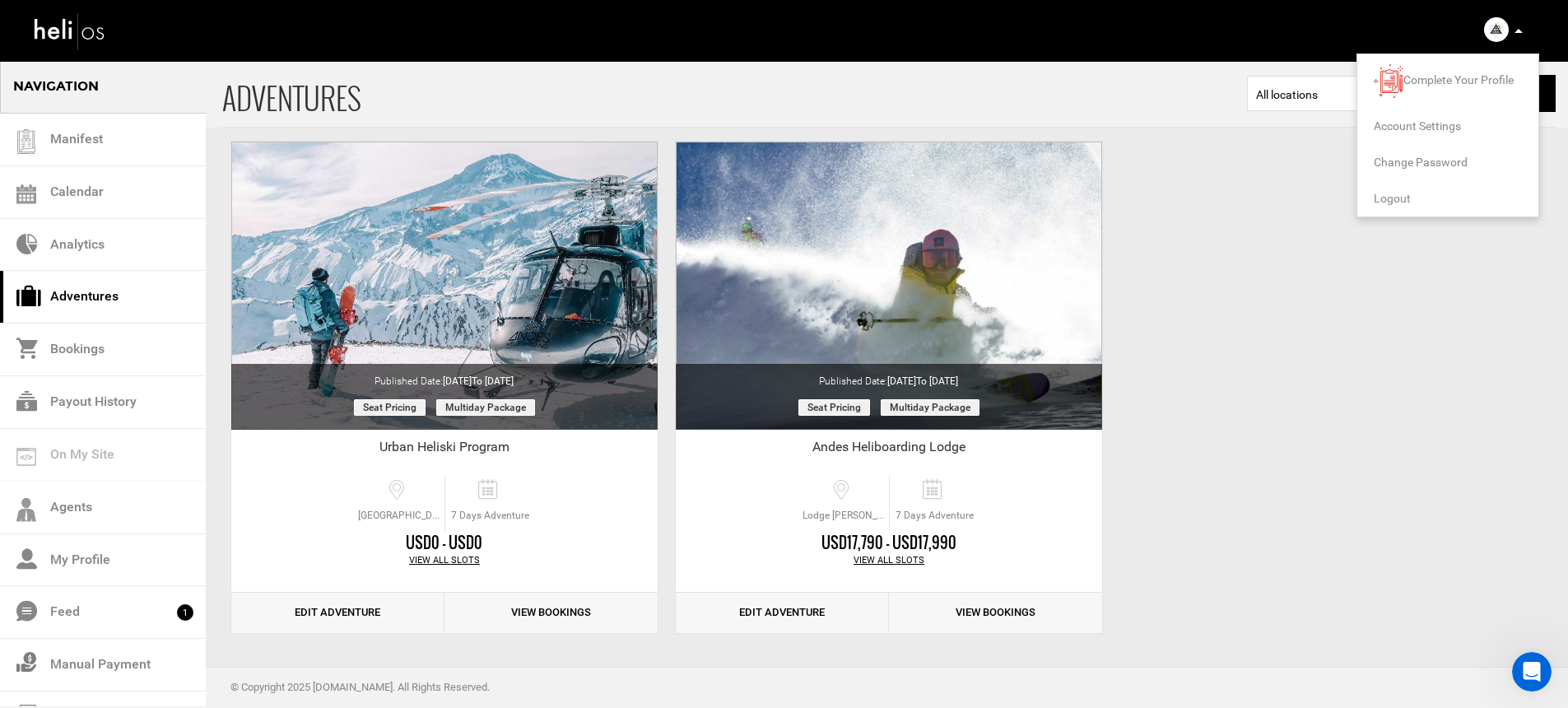
click at [1437, 124] on span "Account Settings" at bounding box center [1418, 125] width 87 height 13
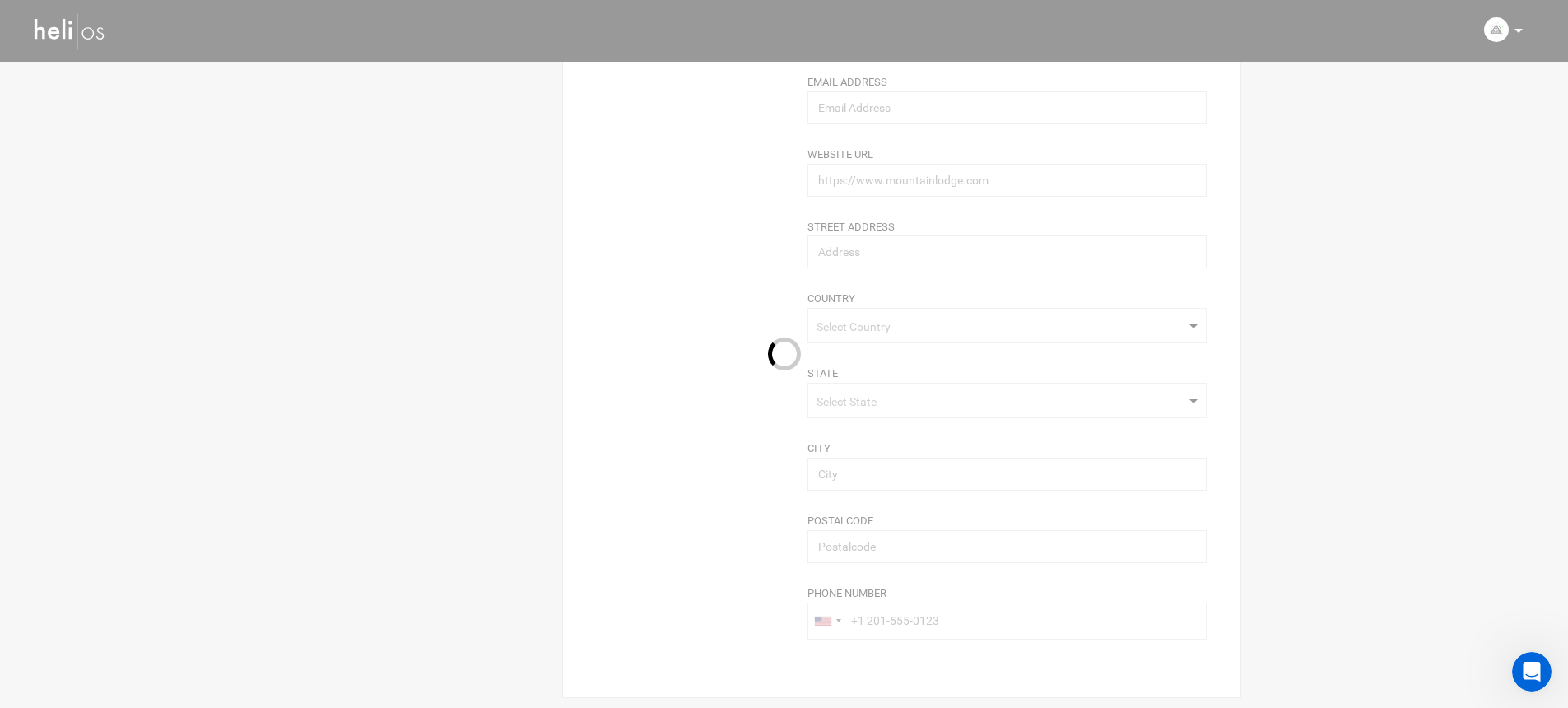
type input "[PERSON_NAME]"
type input "The [PERSON_NAME] - El [PERSON_NAME], [GEOGRAPHIC_DATA], [GEOGRAPHIC_DATA]"
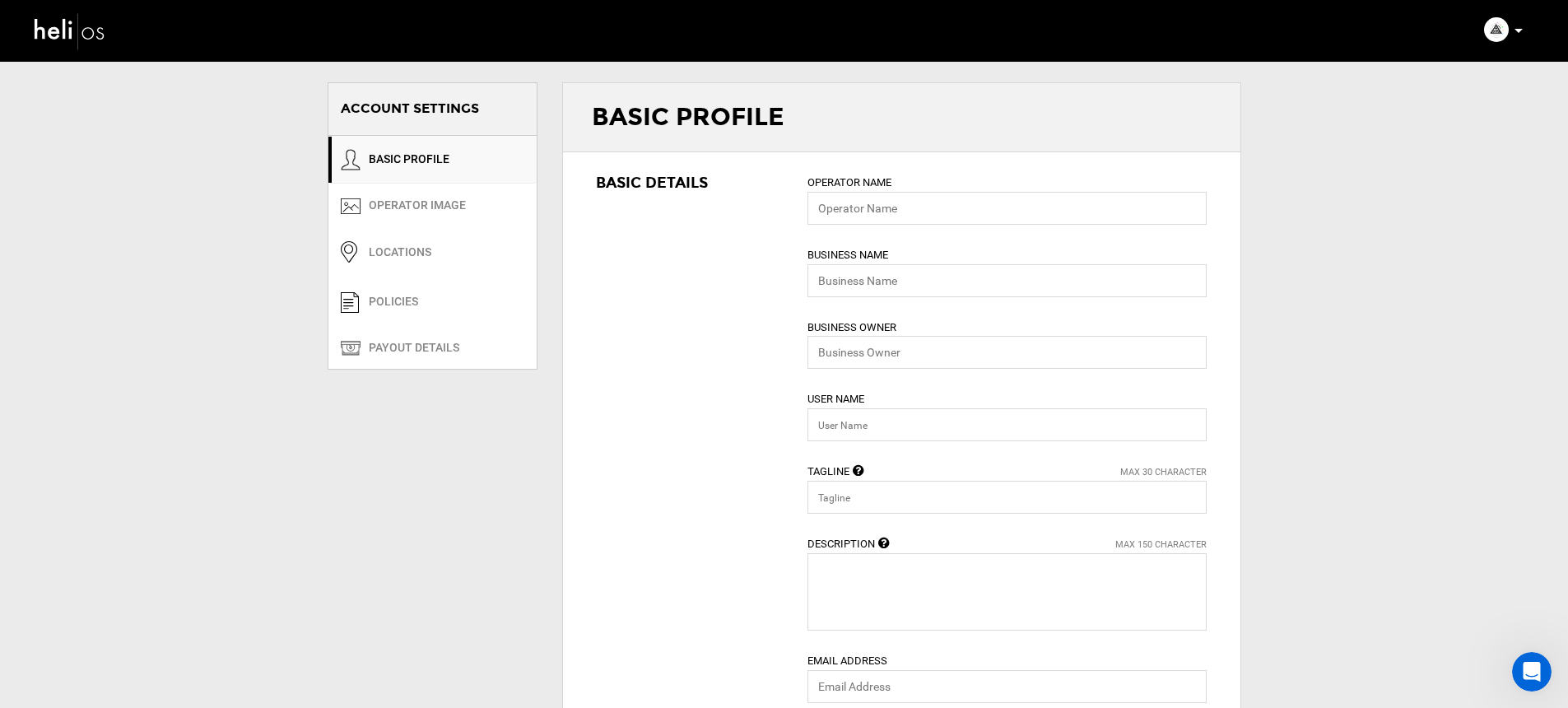
type input "Andes Heliboarding"
type input "[PERSON_NAME] and [PERSON_NAME]"
type input "andesheliboarding"
type input "Heliski The Andes"
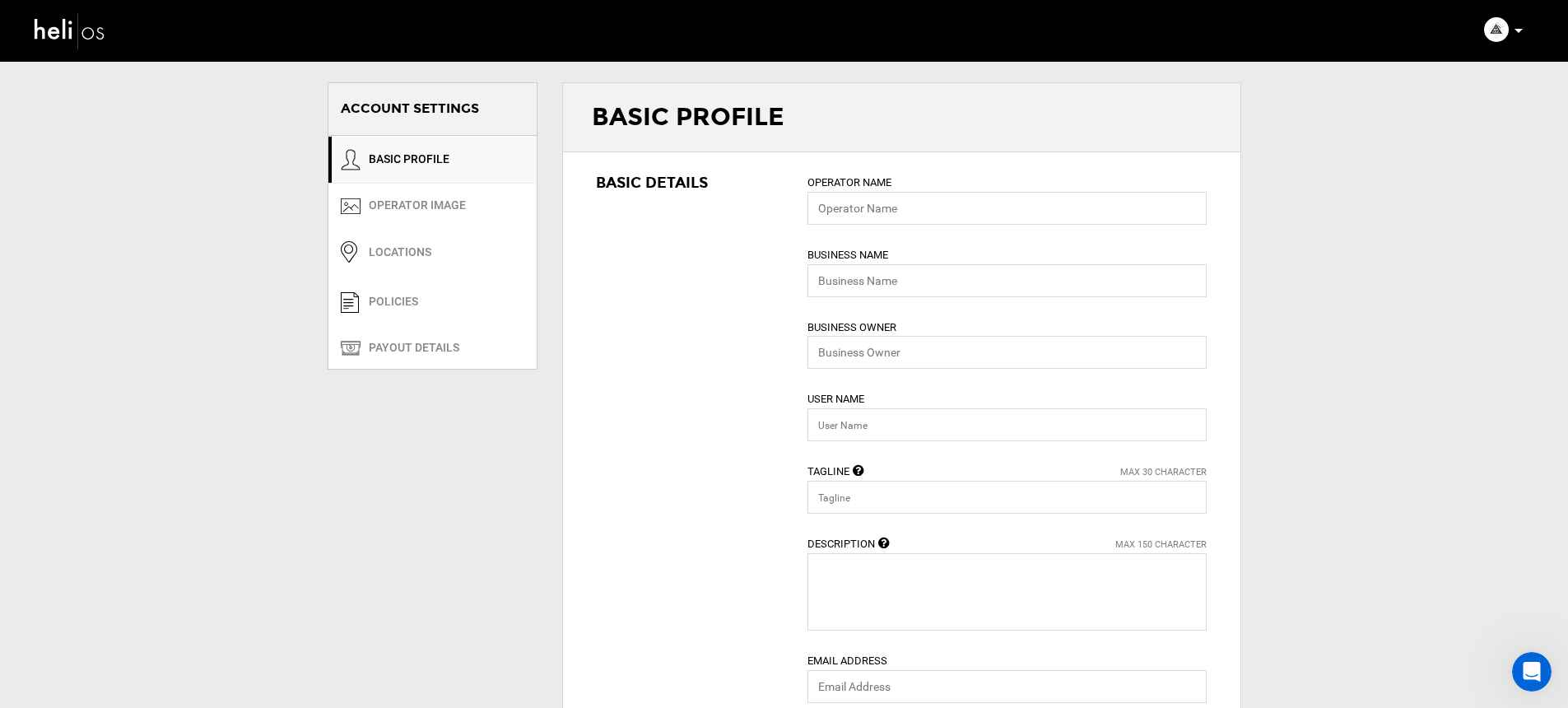
type textarea "Andes Heliboarding, the pioneer of the Heliski /boarding activity in [GEOGRAPHI…"
type input "[EMAIL_ADDRESS][DOMAIN_NAME]"
type input "[URL][DOMAIN_NAME]"
type input "[STREET_ADDRESS][PERSON_NAME]"
type input "[PERSON_NAME]"
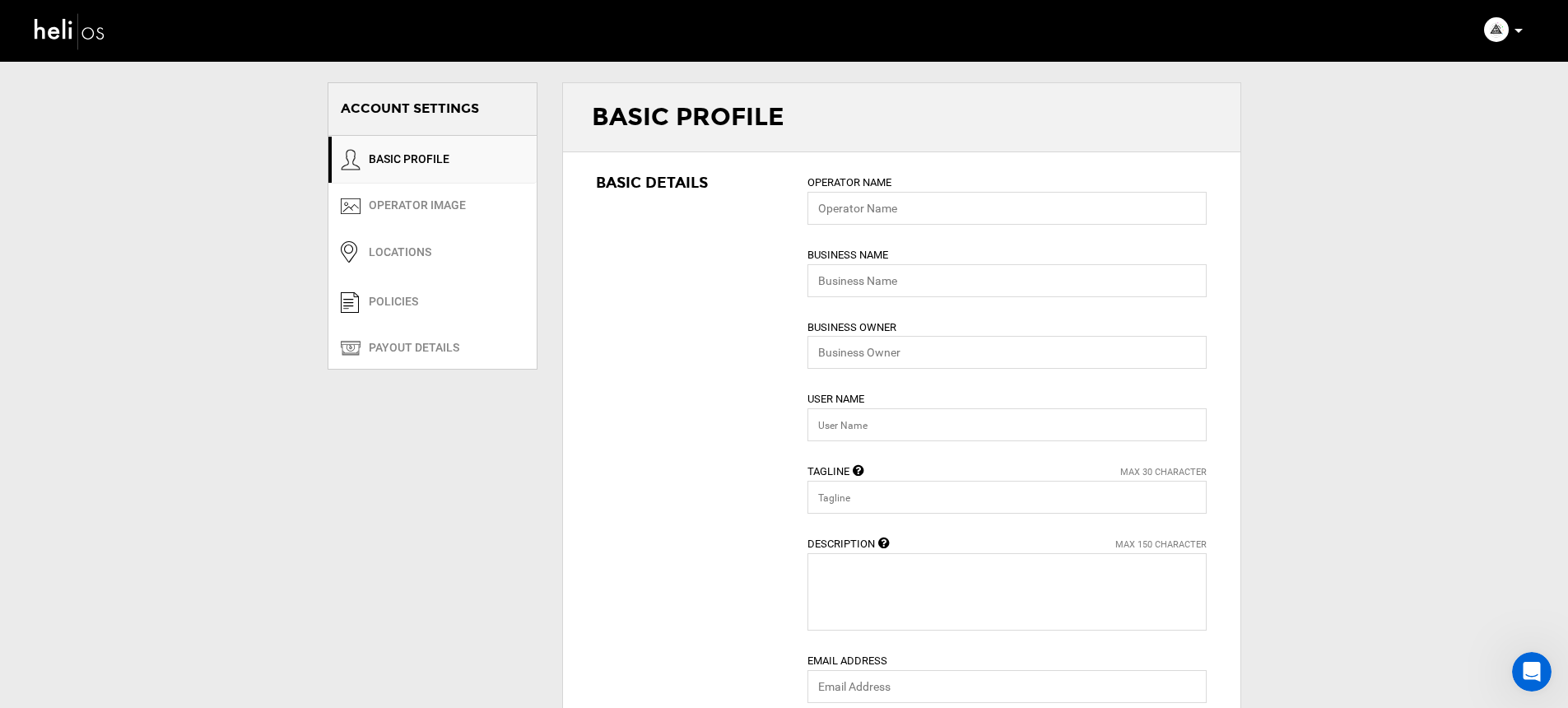
type input "7630000"
type input "00569428546"
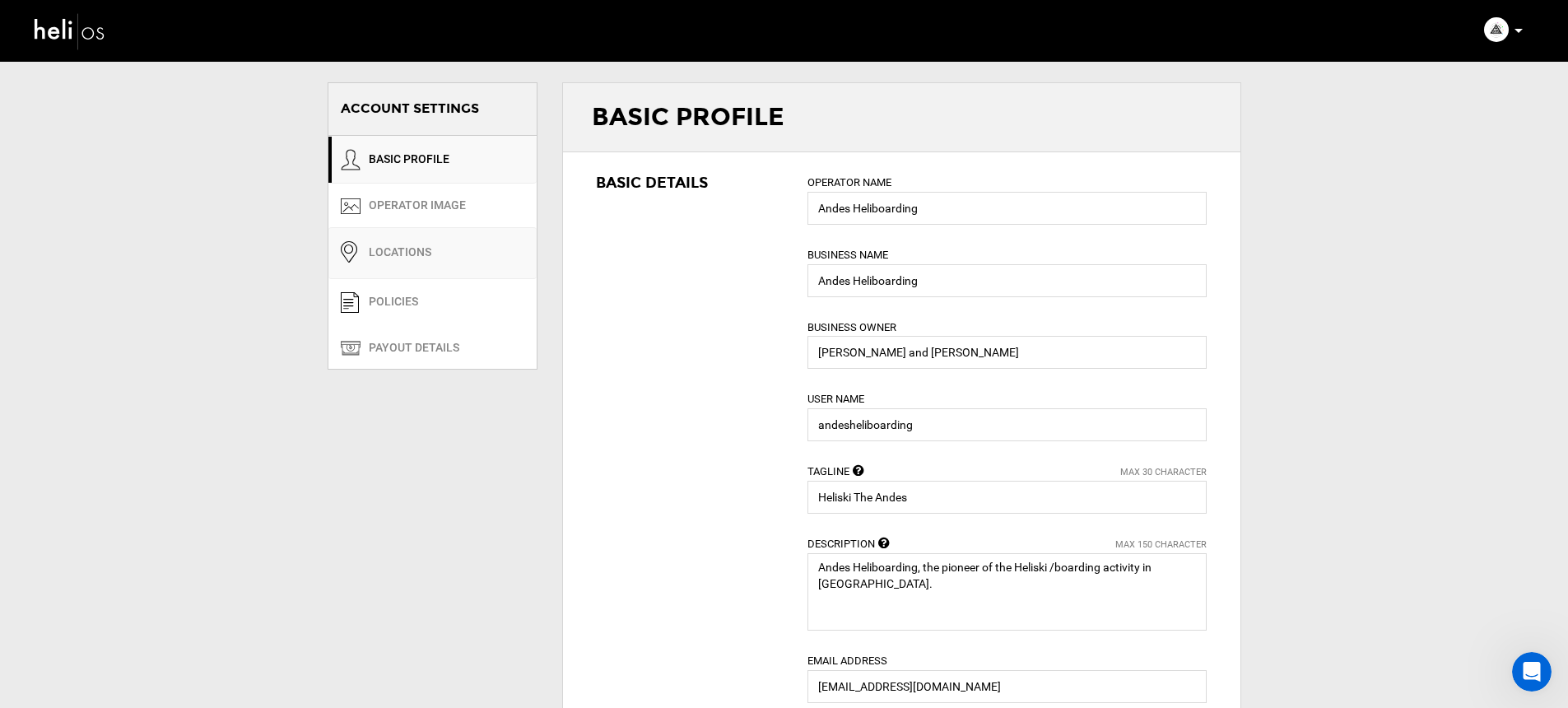
click at [474, 263] on link "Locations" at bounding box center [433, 253] width 208 height 52
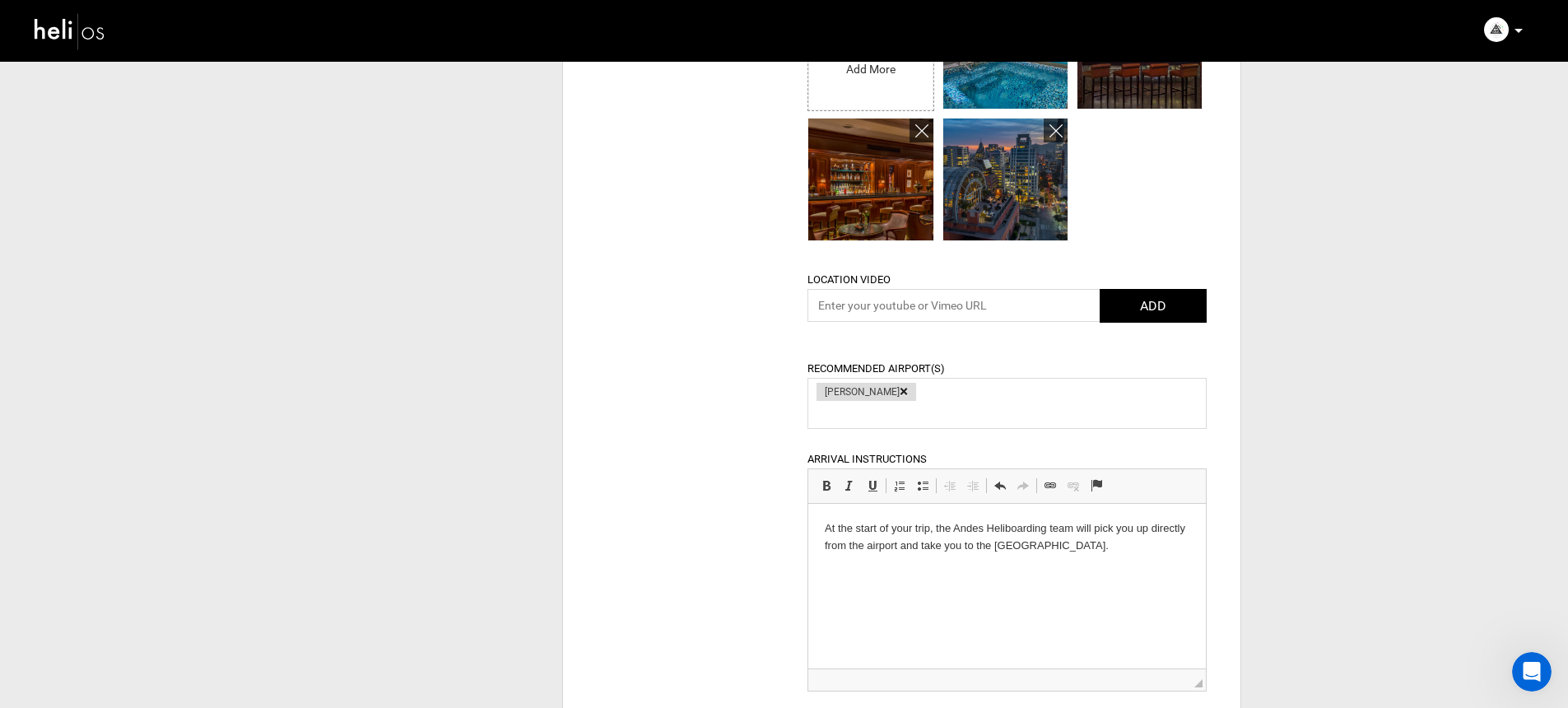
scroll to position [1511, 0]
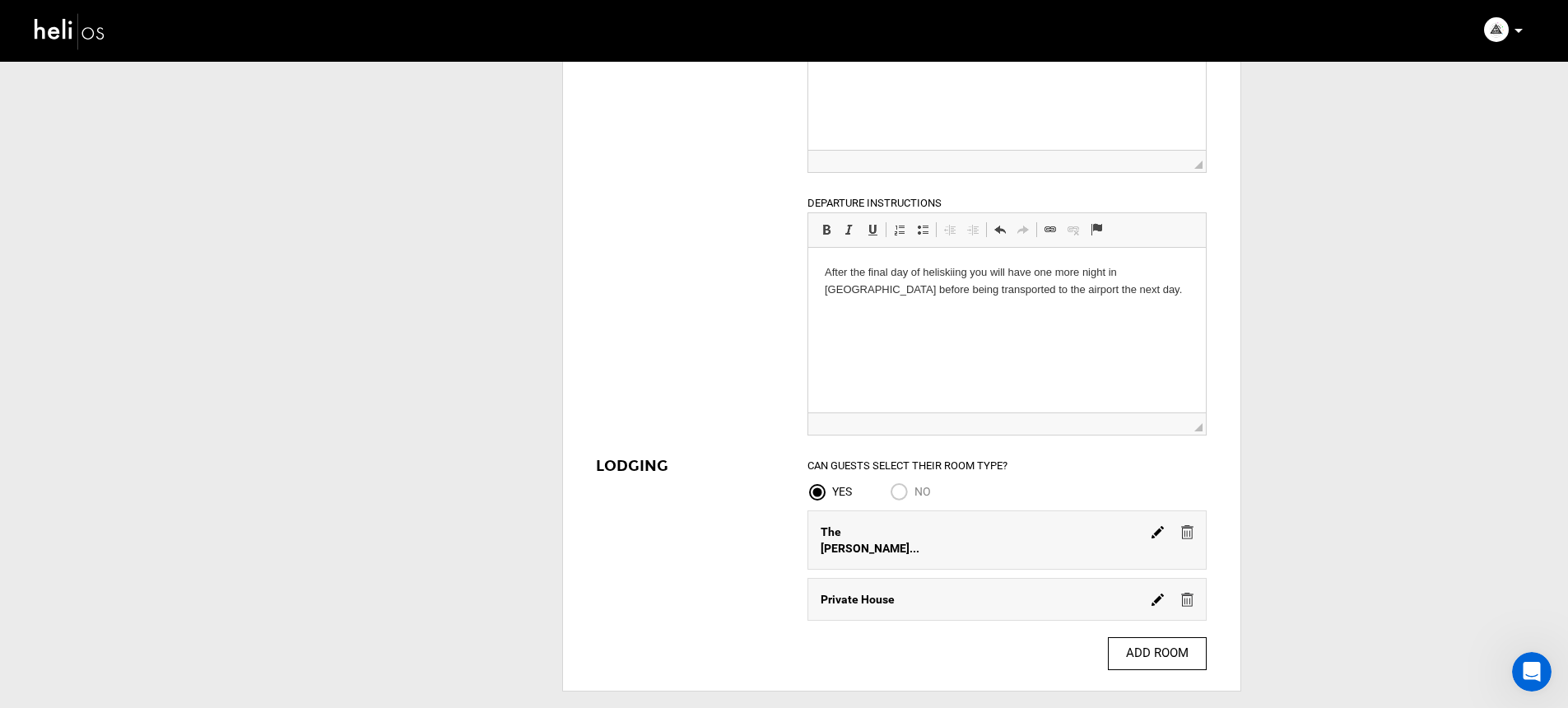
click at [1158, 531] on img at bounding box center [1158, 532] width 12 height 12
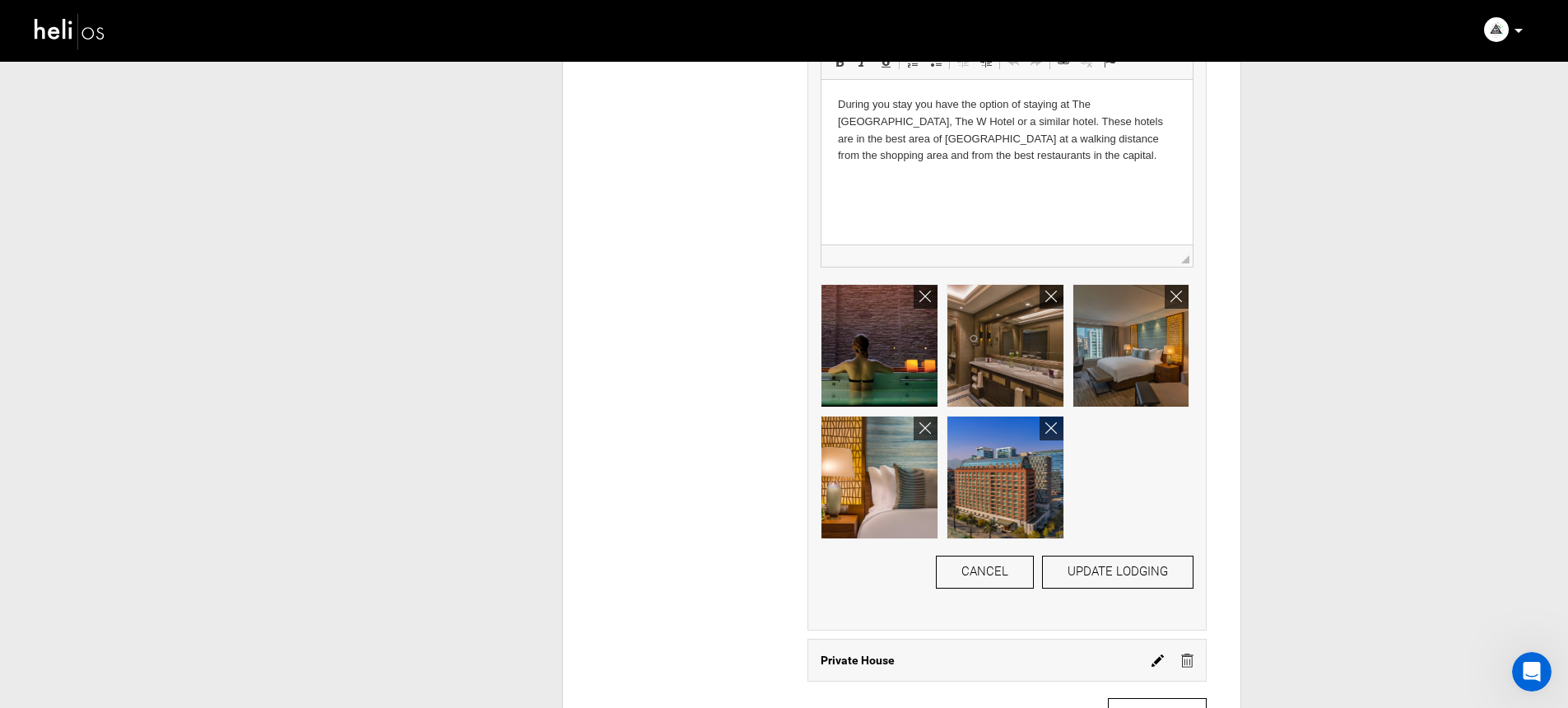
scroll to position [2104, 0]
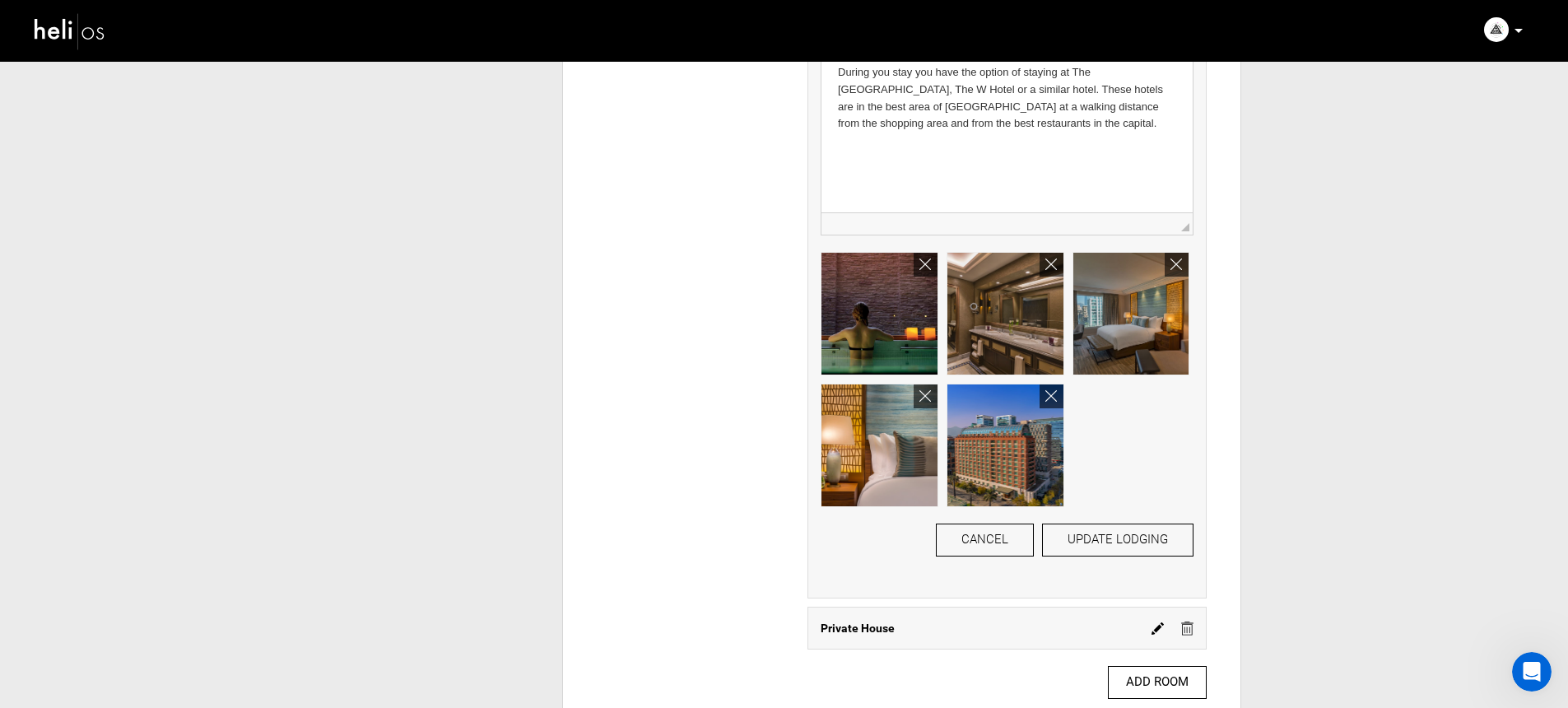
click at [1158, 625] on img at bounding box center [1158, 629] width 12 height 12
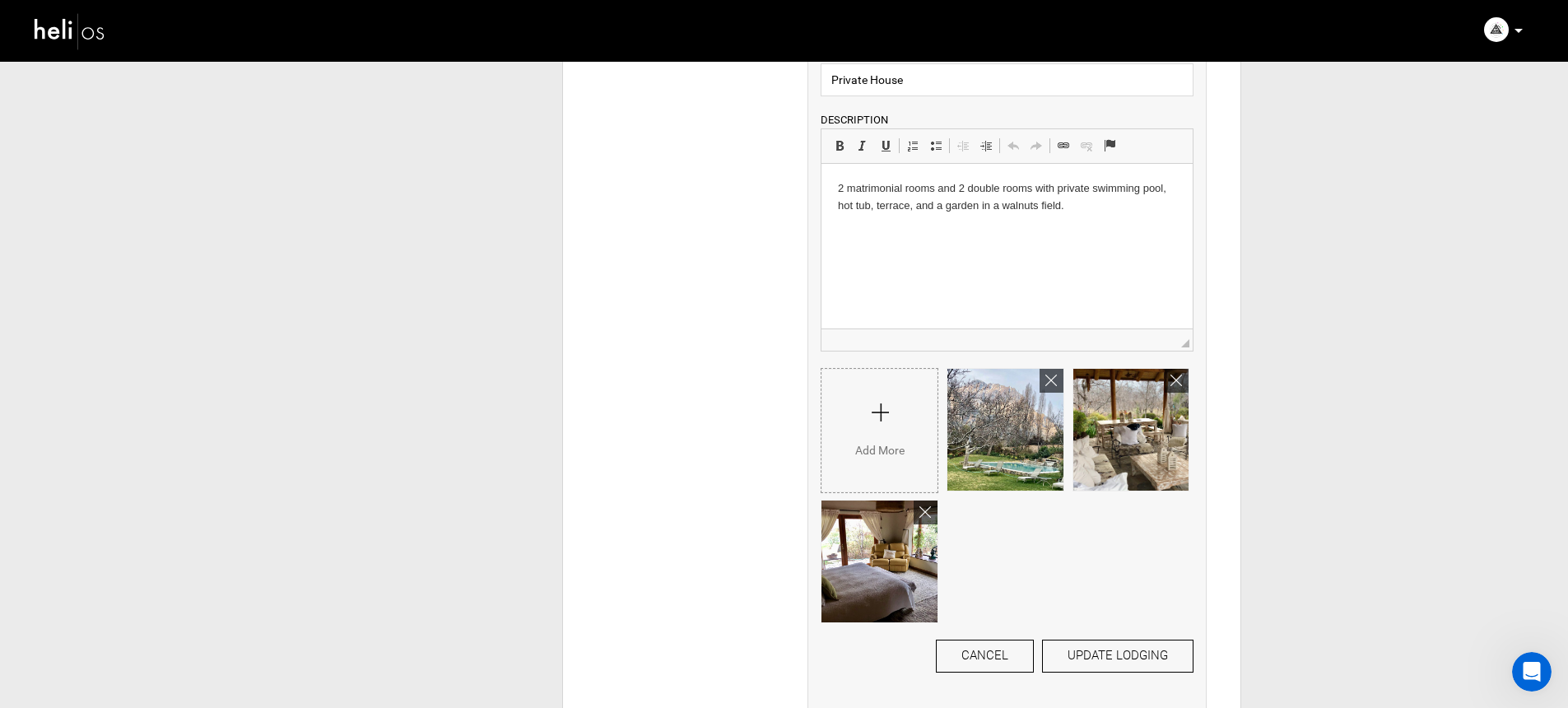
scroll to position [2667, 0]
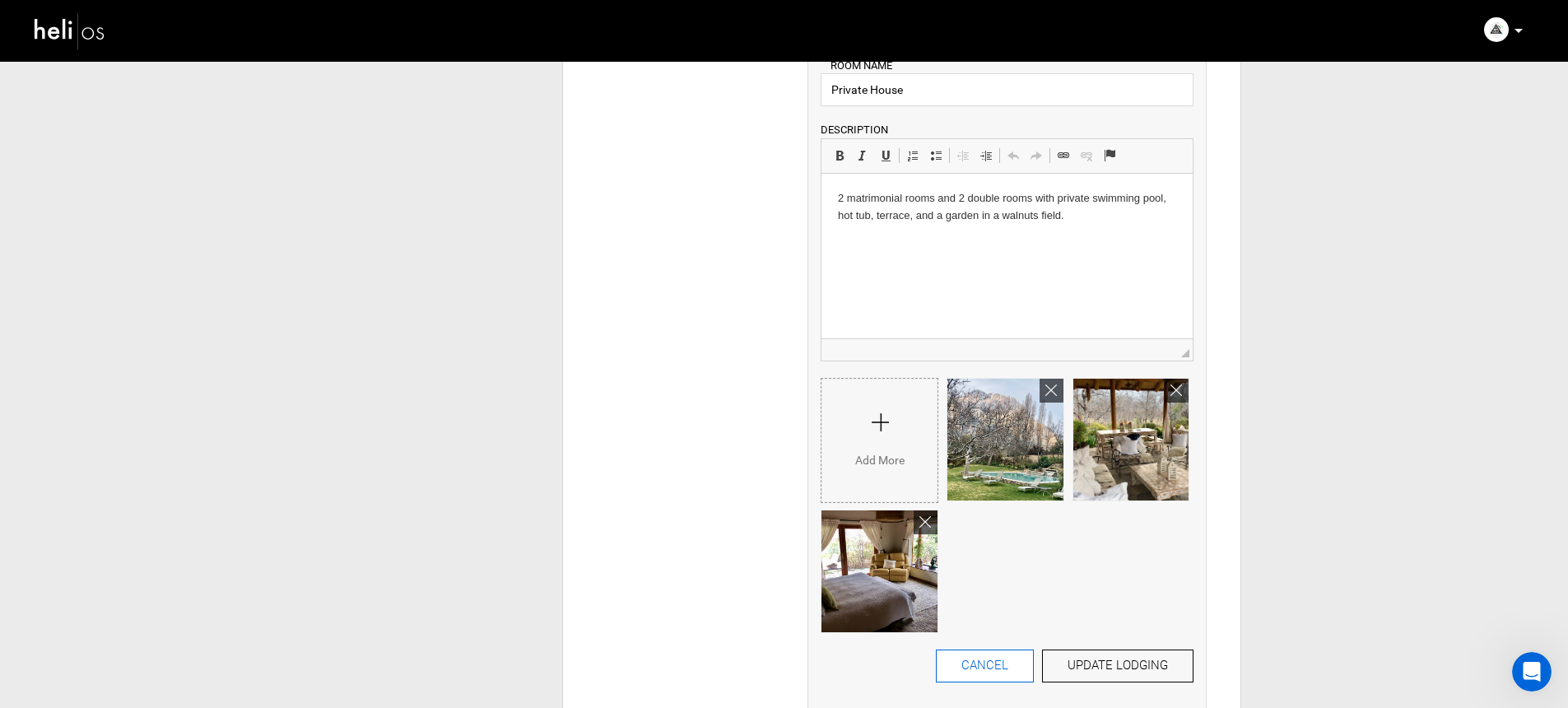
click at [993, 672] on button "CANCEL" at bounding box center [985, 665] width 98 height 33
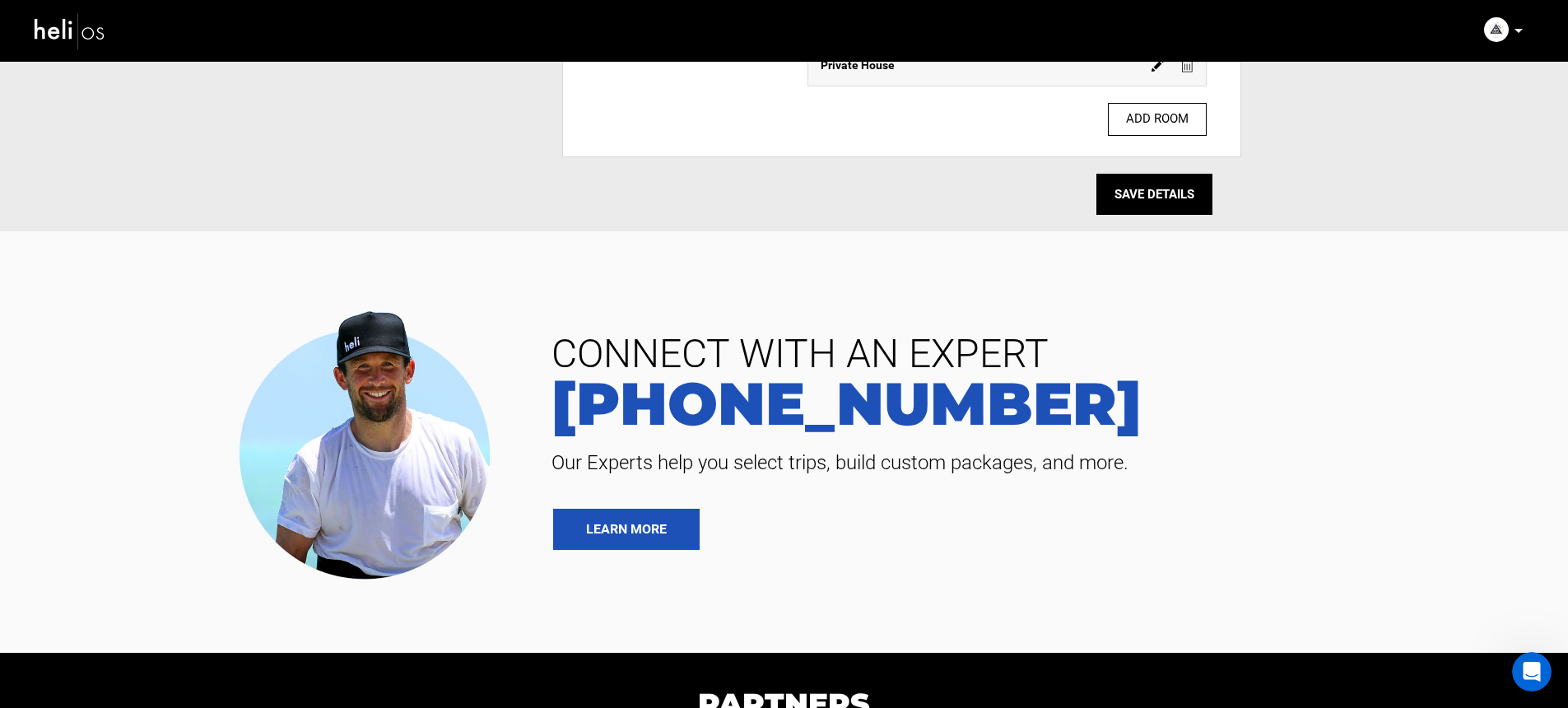
scroll to position [2318, 0]
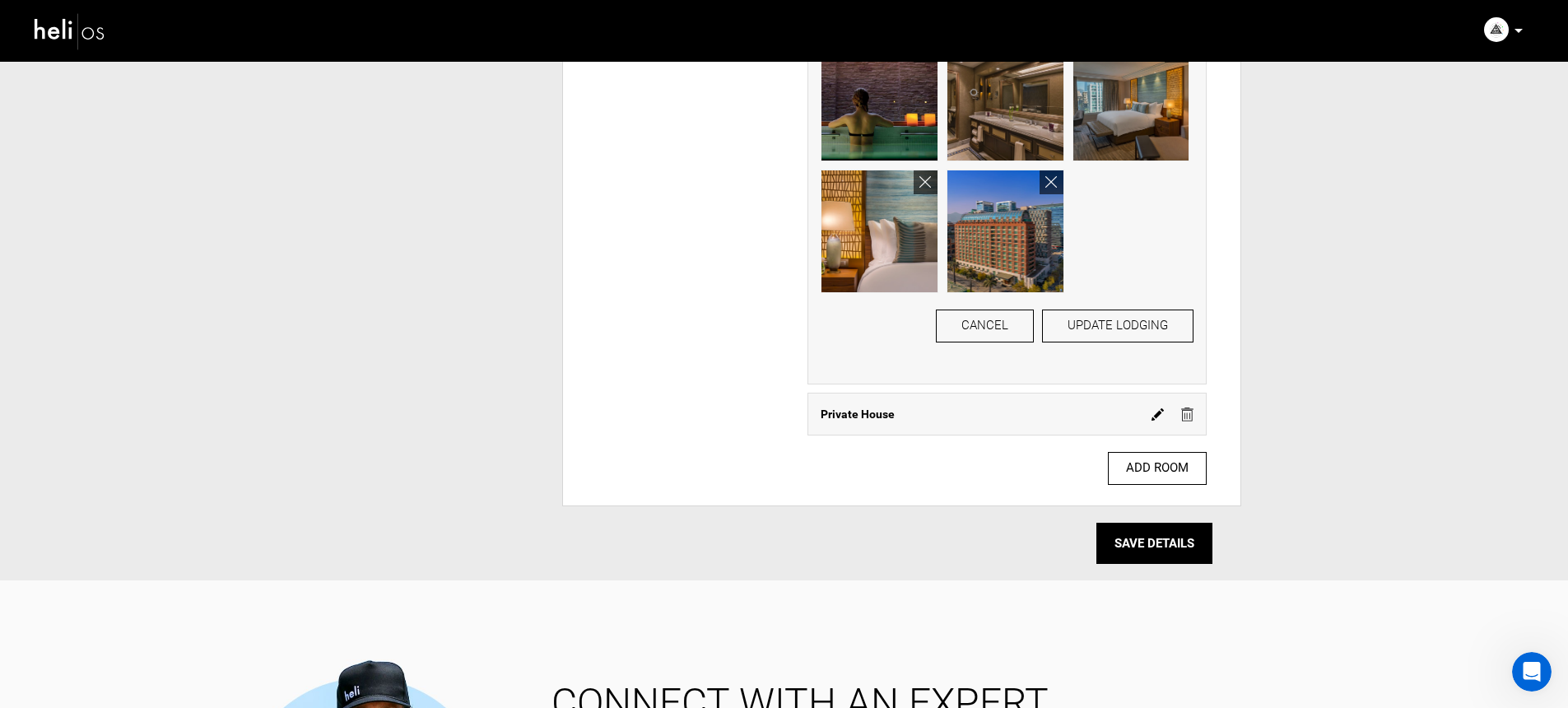
click at [1189, 413] on img at bounding box center [1188, 415] width 12 height 14
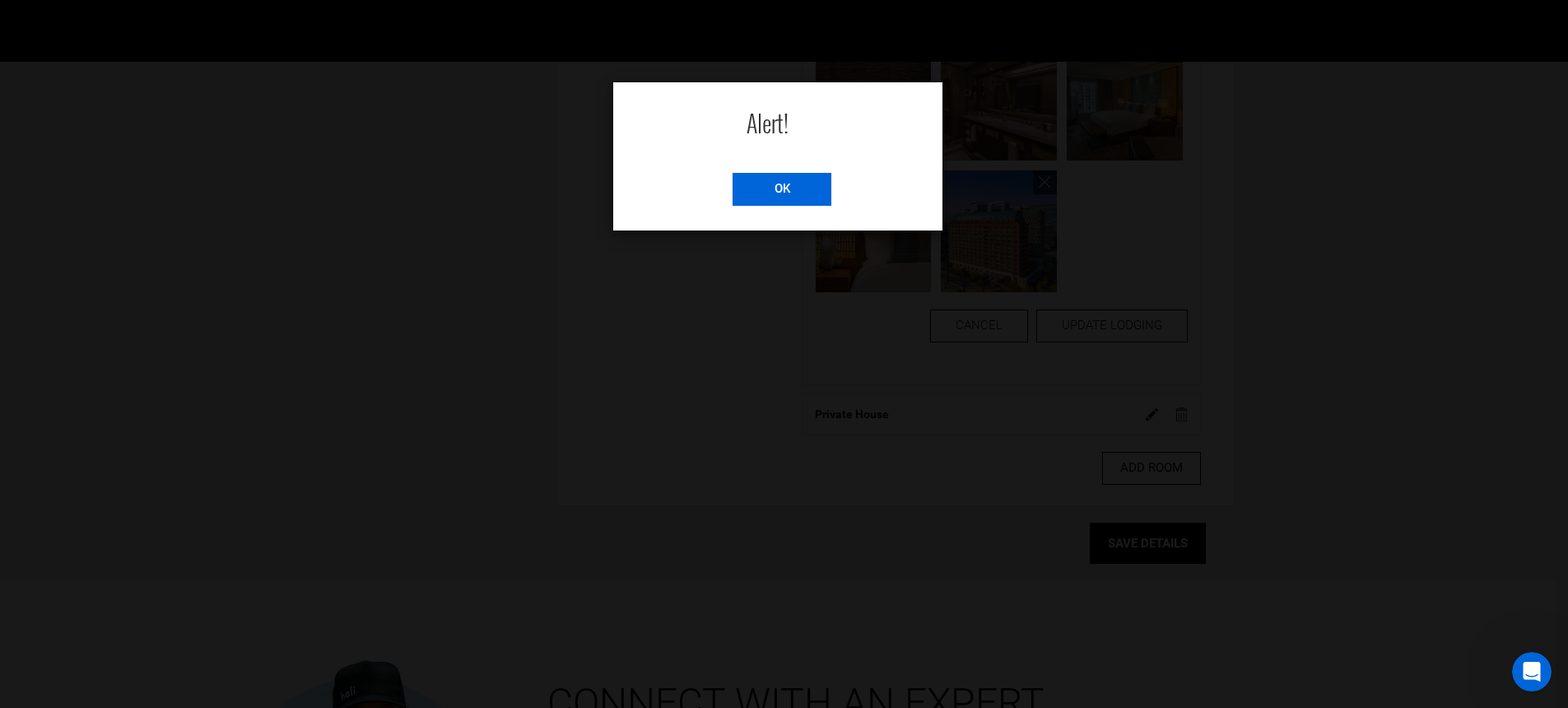
click at [816, 181] on input "OK" at bounding box center [782, 189] width 99 height 33
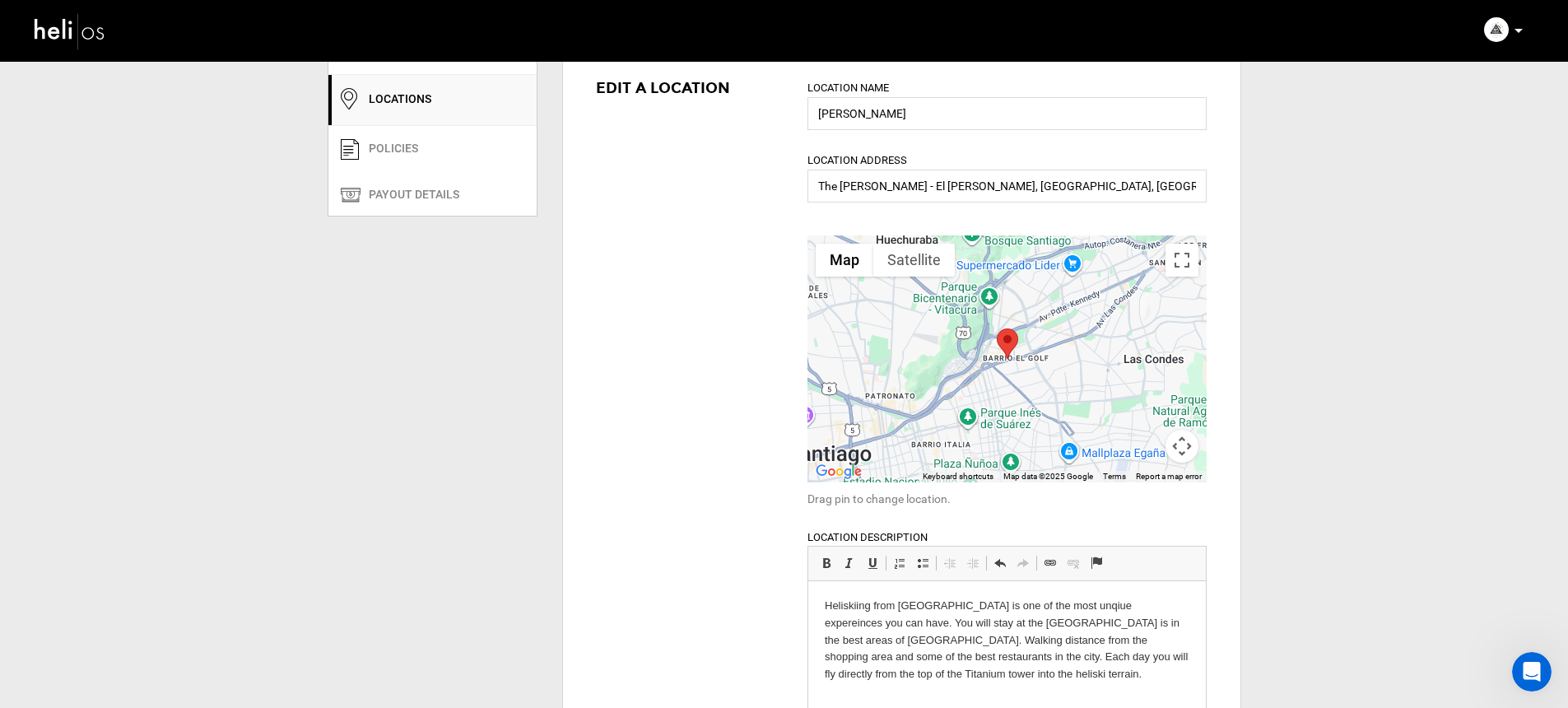
scroll to position [0, 0]
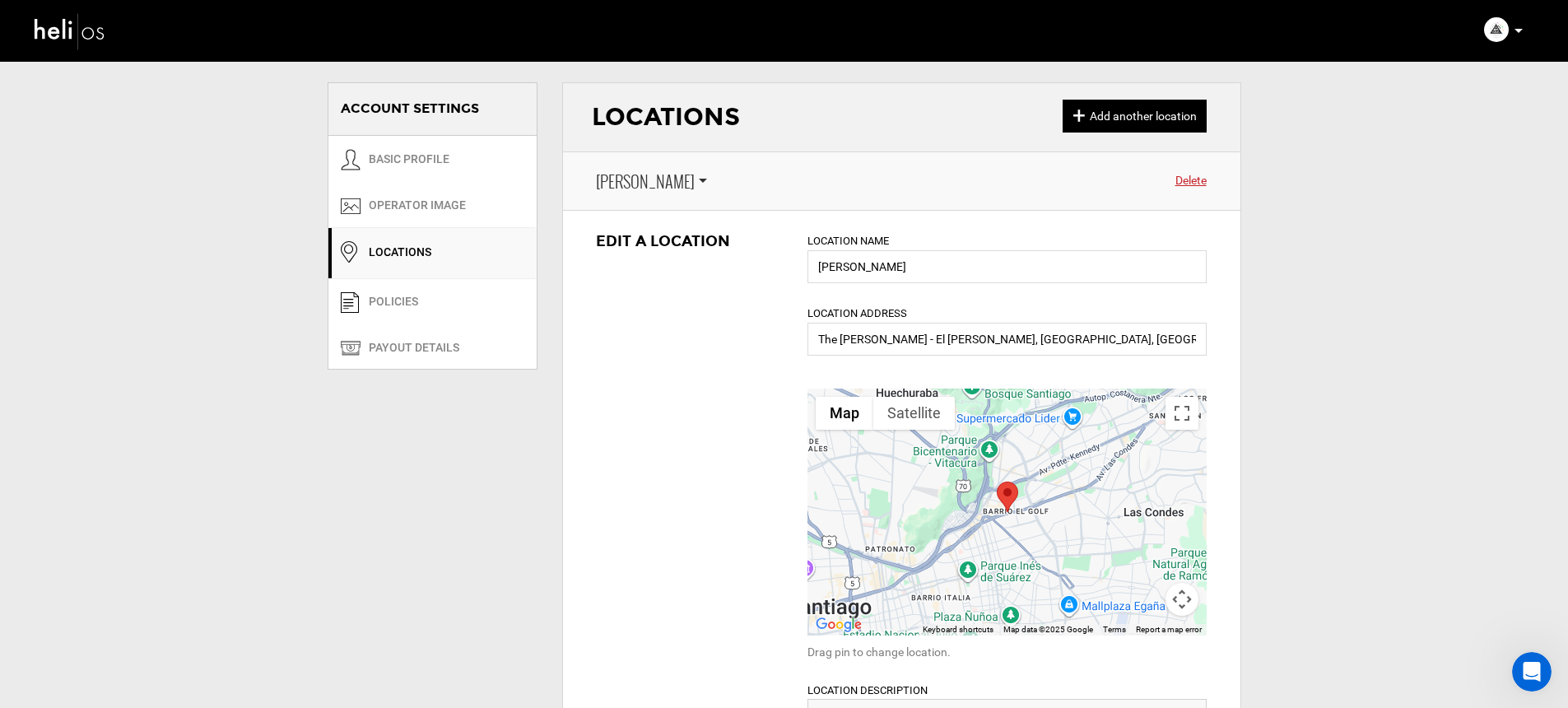
click at [631, 186] on span "[PERSON_NAME]" at bounding box center [645, 181] width 99 height 24
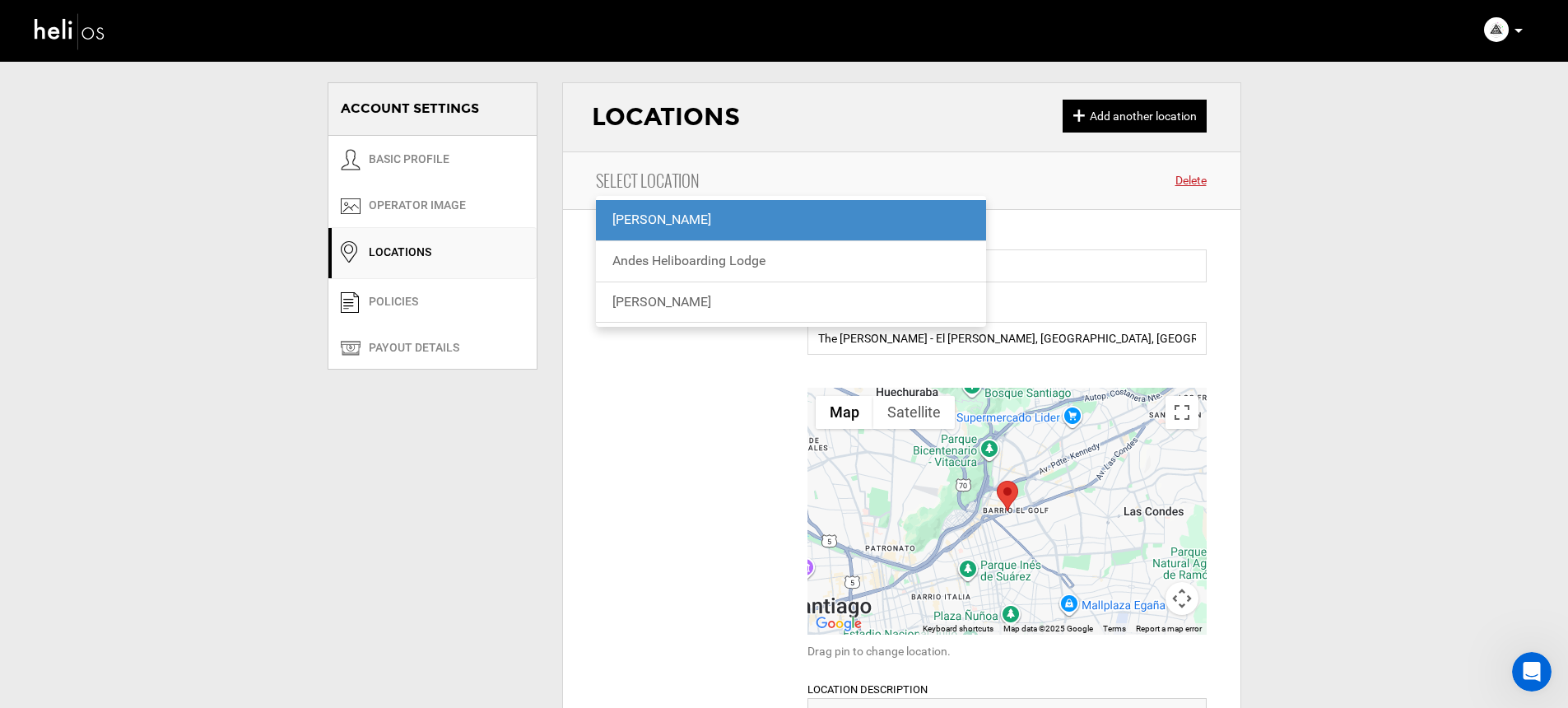
click at [657, 265] on div "Andes Heliboarding Lodge" at bounding box center [791, 261] width 358 height 19
type input "Andes Heliboarding Lodge"
type input "Lodge [PERSON_NAME]. El Ingenio - [GEOGRAPHIC_DATA], [GEOGRAPHIC_DATA][PERSON_N…"
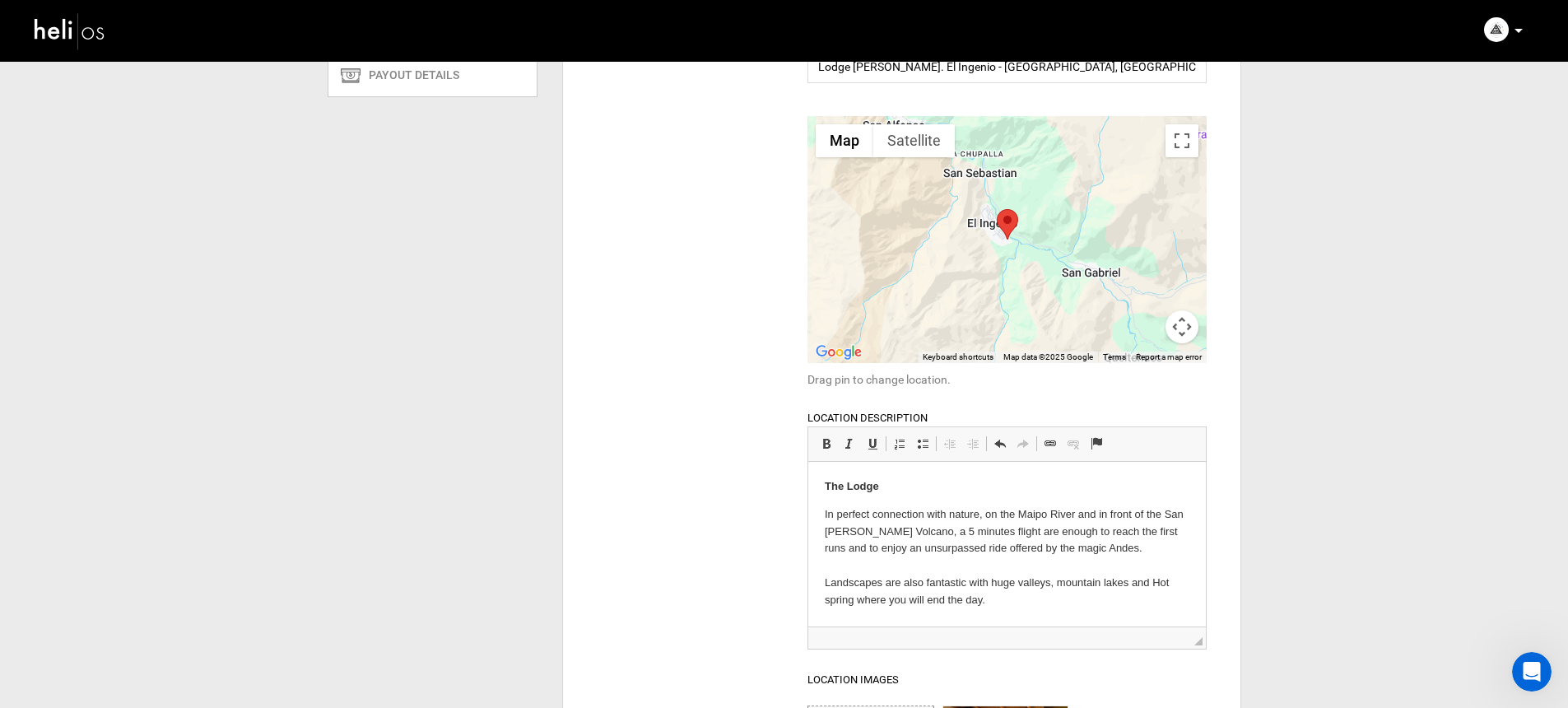
scroll to position [442, 0]
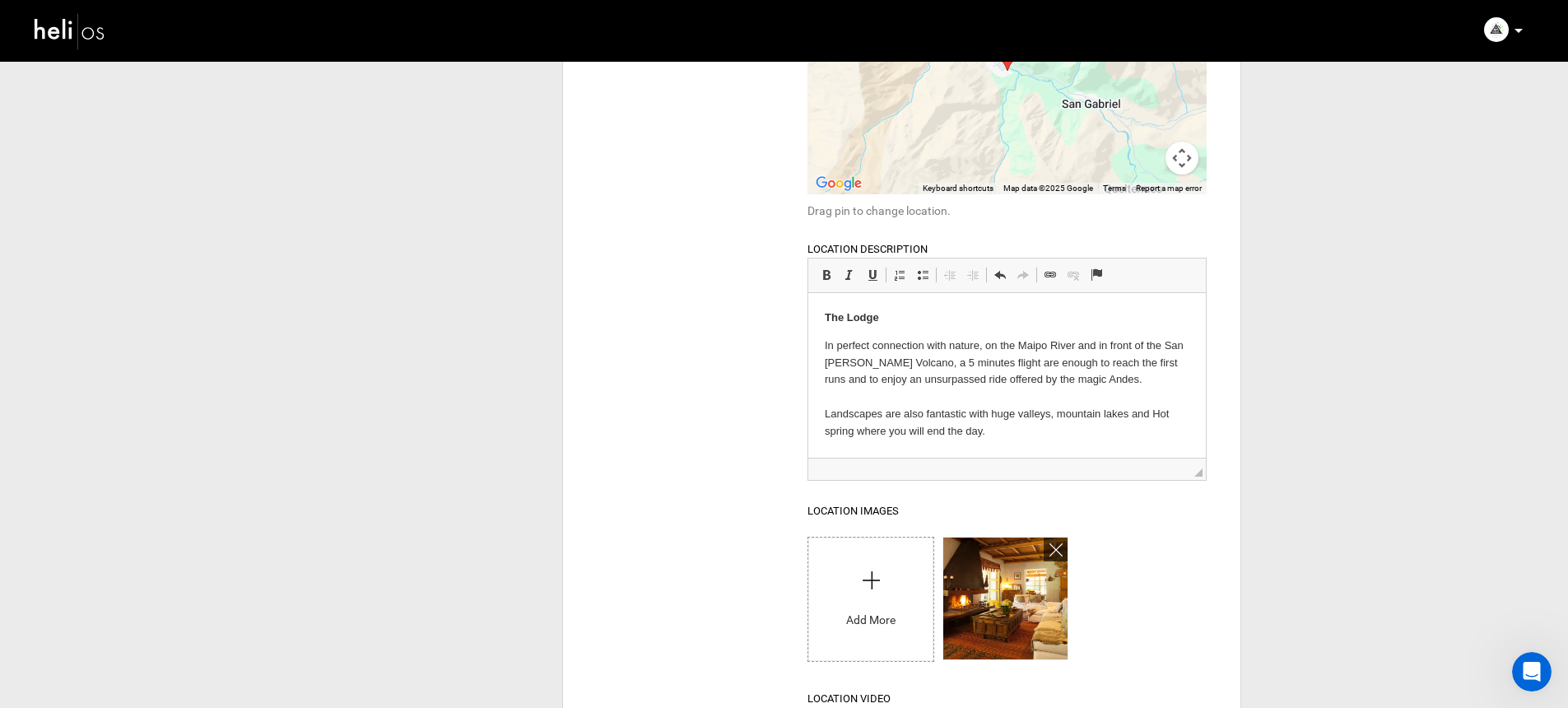
click at [860, 410] on p "In perfect connection with nature, on the Maipo River and in front of the San J…" at bounding box center [1007, 389] width 365 height 103
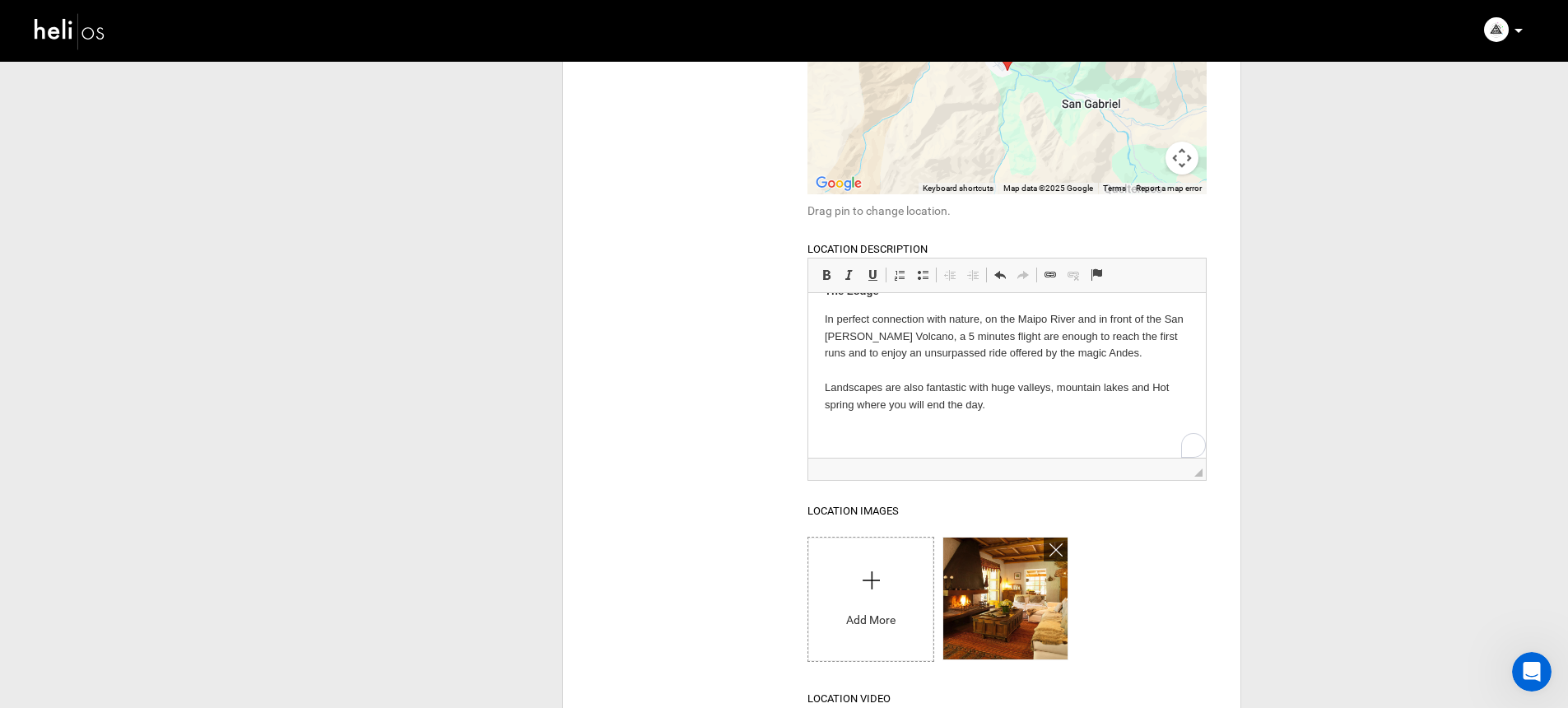
scroll to position [27, 0]
click at [927, 426] on p "To enrich screen reader interactions, please activate Accessibility in Grammarl…" at bounding box center [1007, 433] width 365 height 17
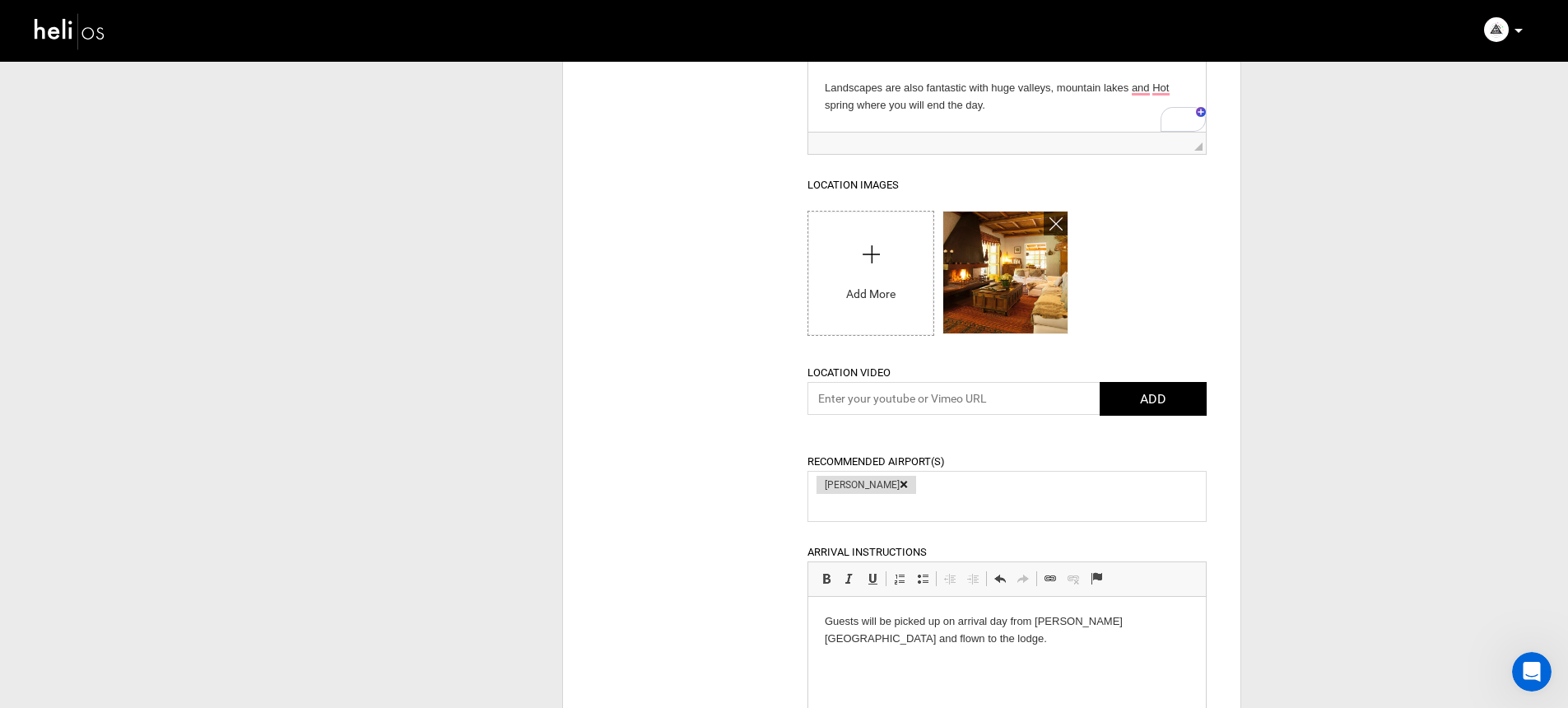
scroll to position [249, 0]
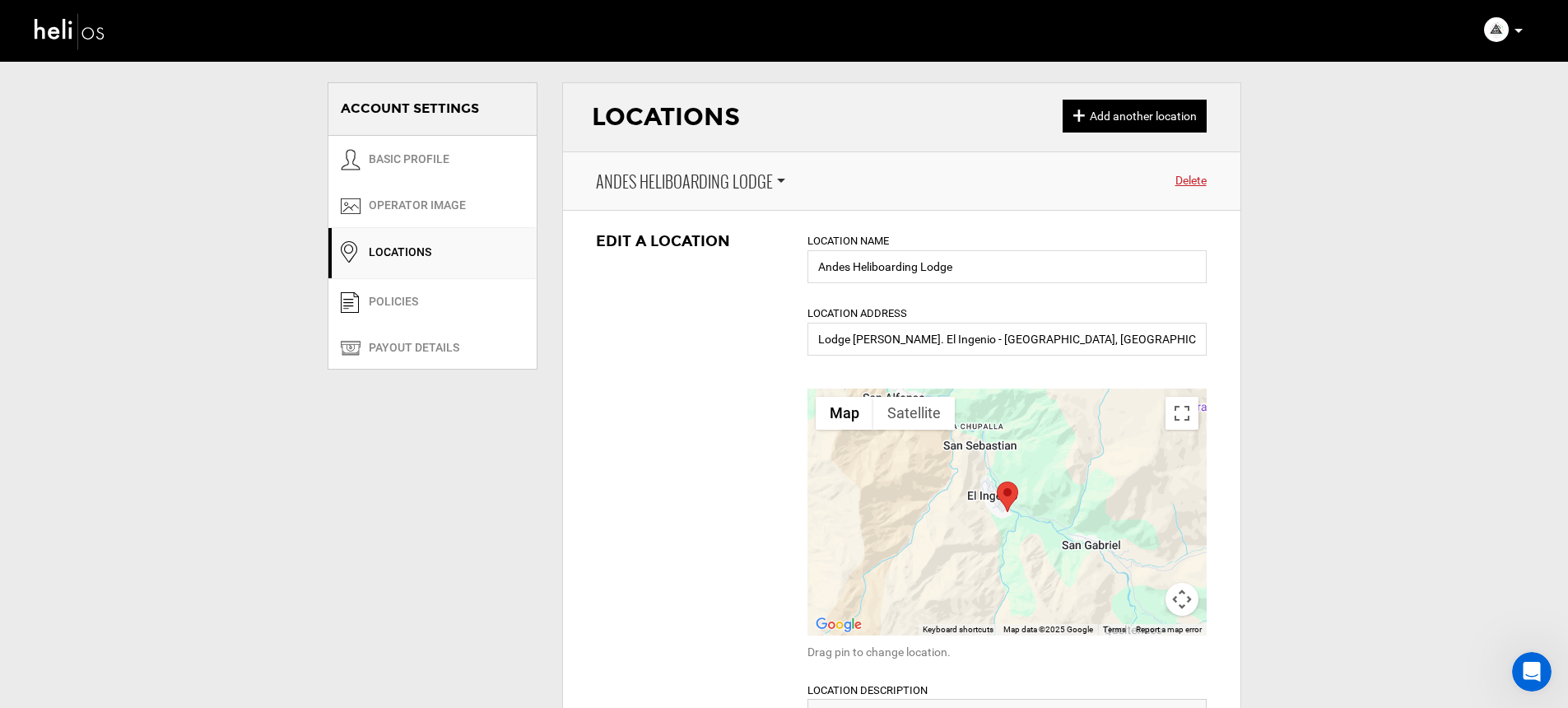
click at [680, 188] on span "Andes Heliboarding Lodge" at bounding box center [684, 181] width 177 height 24
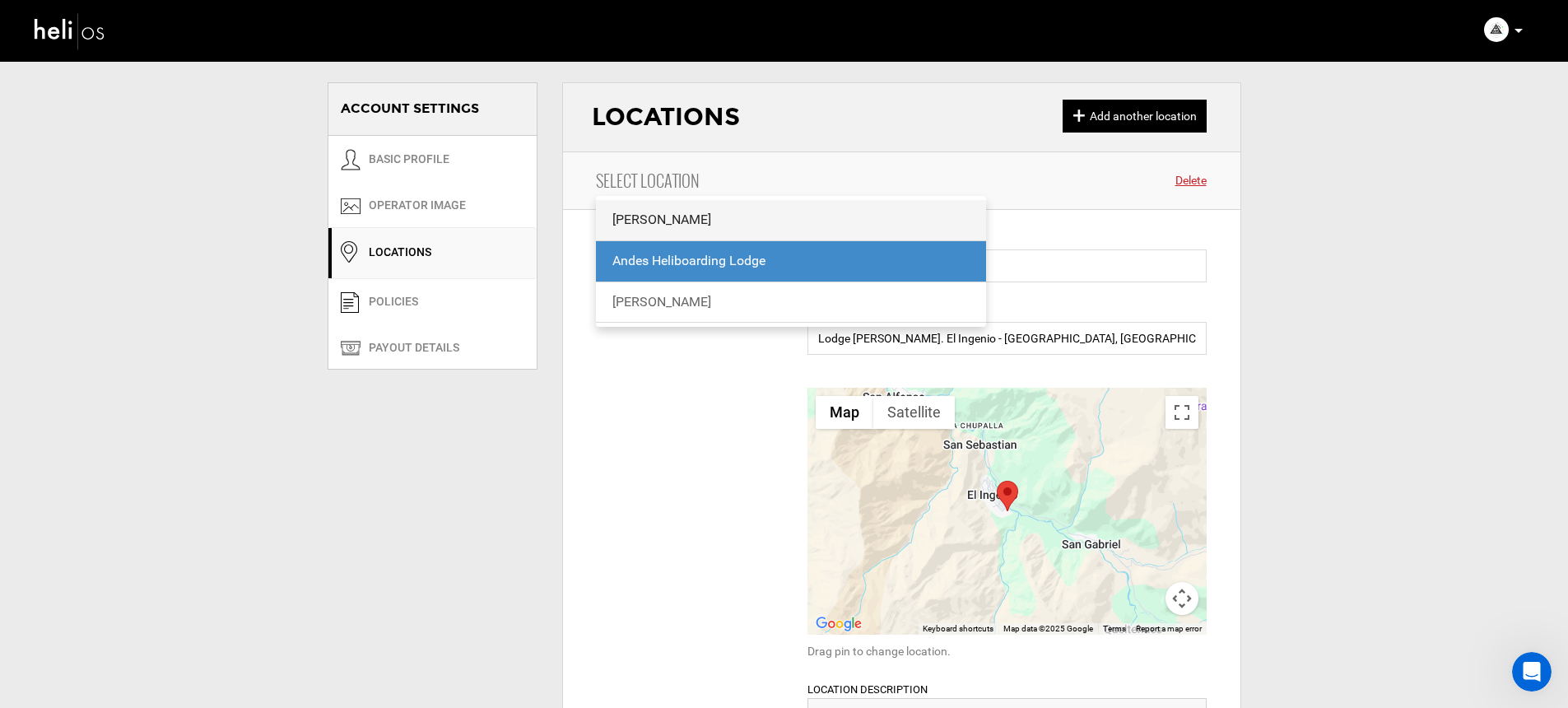
click at [654, 223] on div "[PERSON_NAME]" at bounding box center [791, 219] width 358 height 19
type input "[PERSON_NAME]"
type input "The [PERSON_NAME] - El [PERSON_NAME], [GEOGRAPHIC_DATA], [GEOGRAPHIC_DATA]"
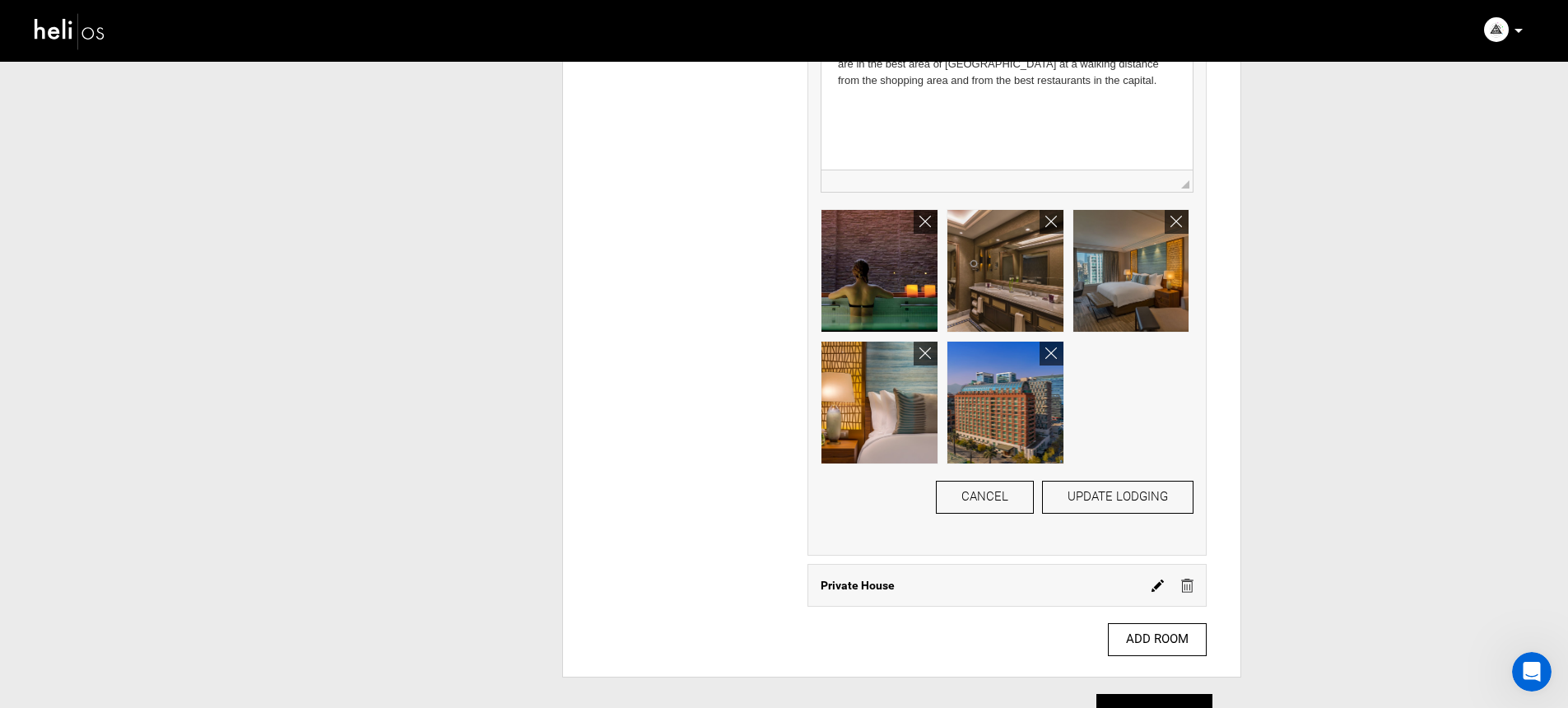
scroll to position [2231, 0]
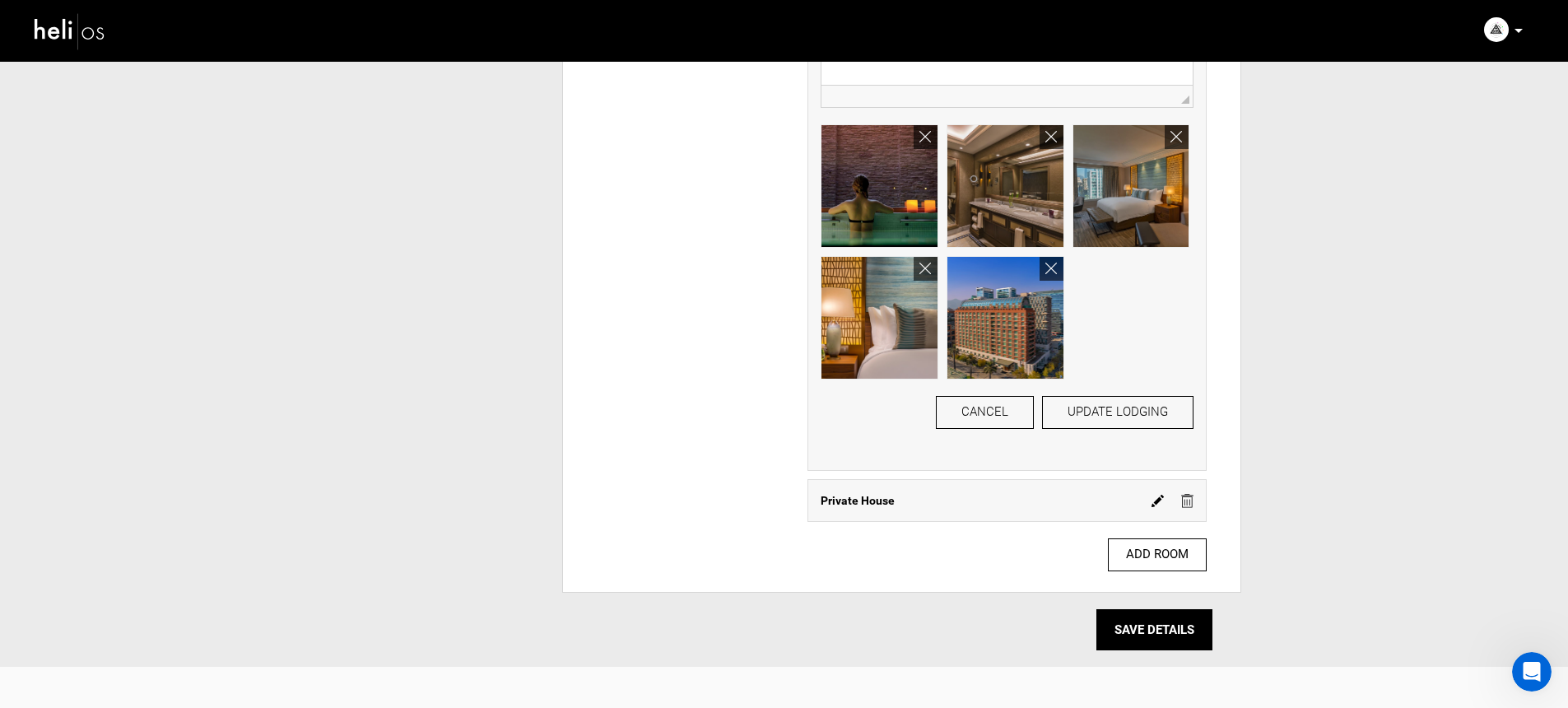
click at [1184, 500] on img at bounding box center [1188, 501] width 12 height 14
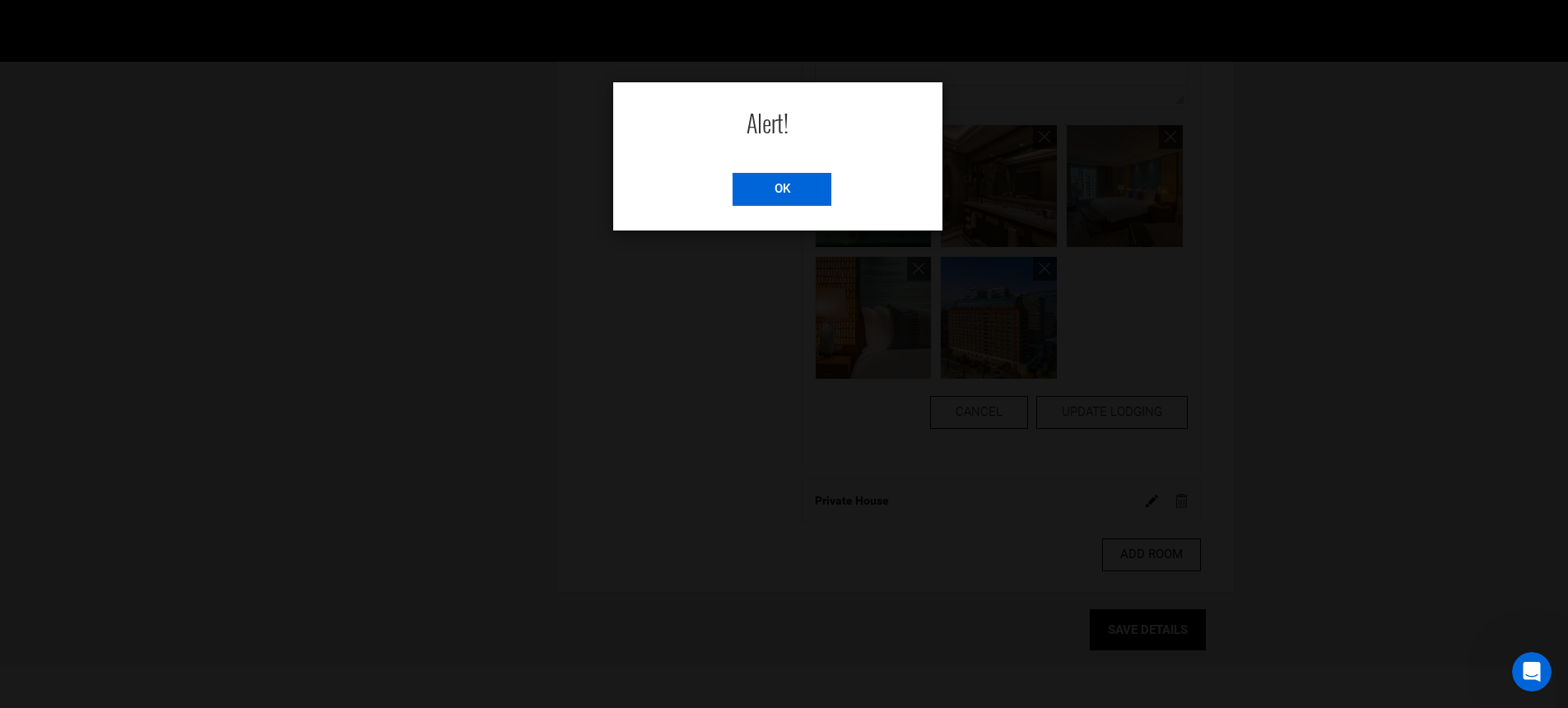
click at [813, 204] on input "OK" at bounding box center [782, 189] width 99 height 33
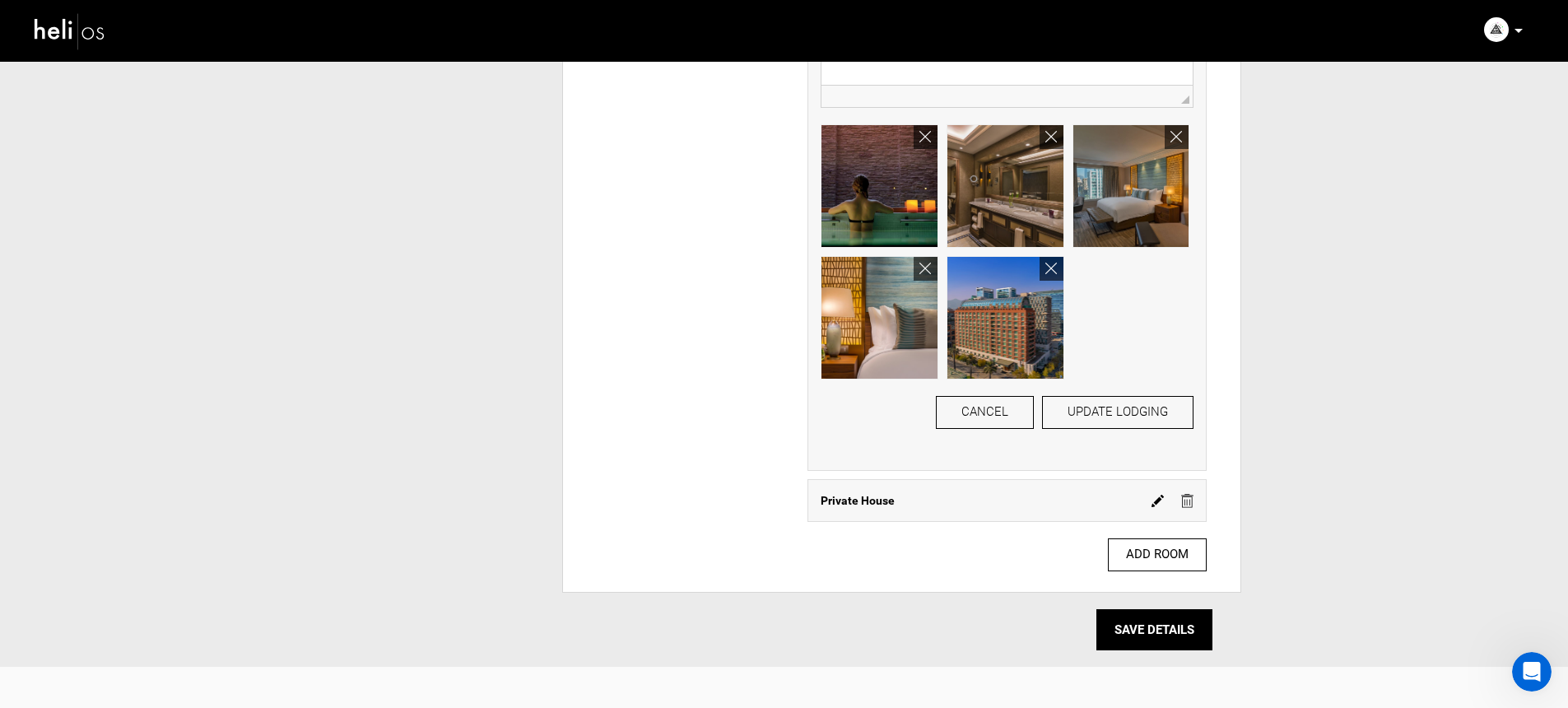
click at [1158, 501] on img at bounding box center [1158, 501] width 12 height 12
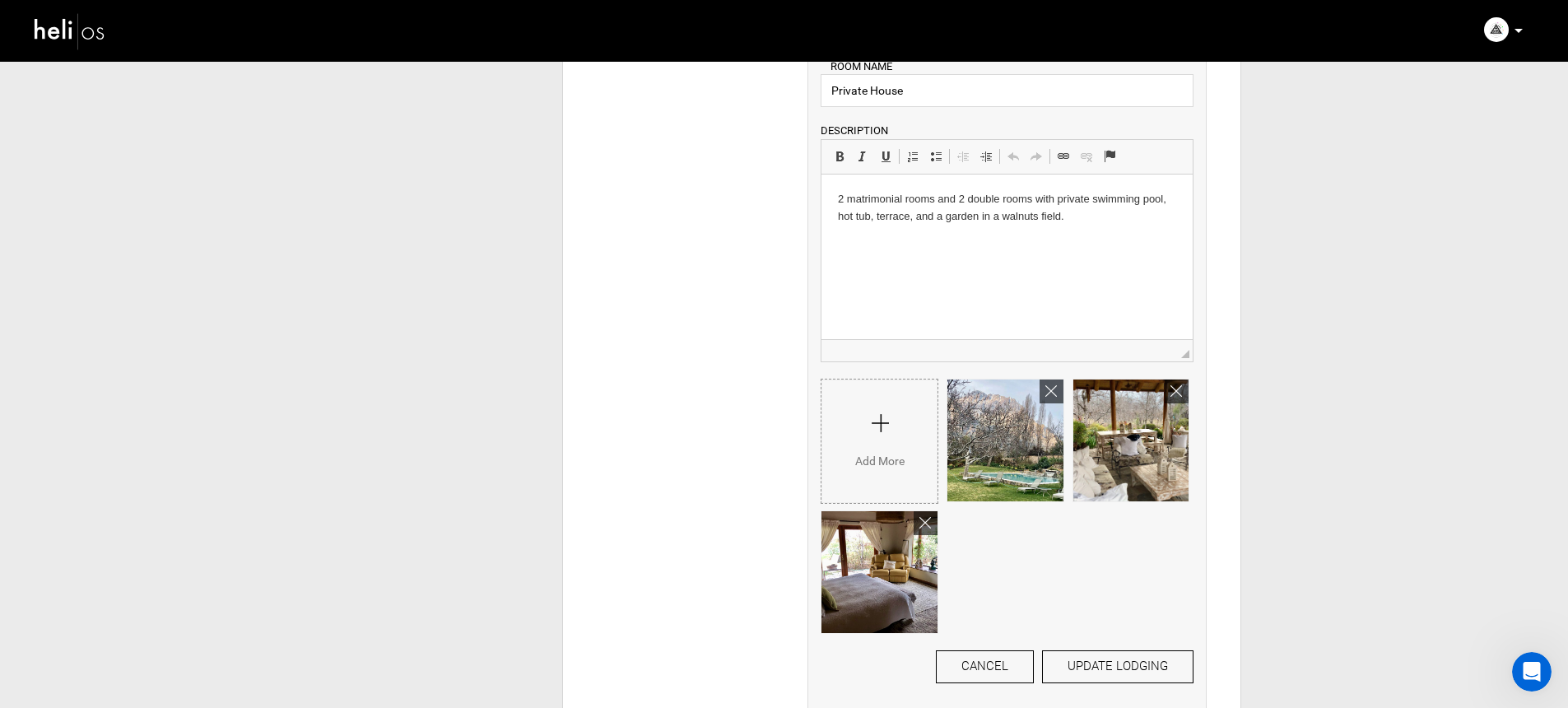
scroll to position [2655, 0]
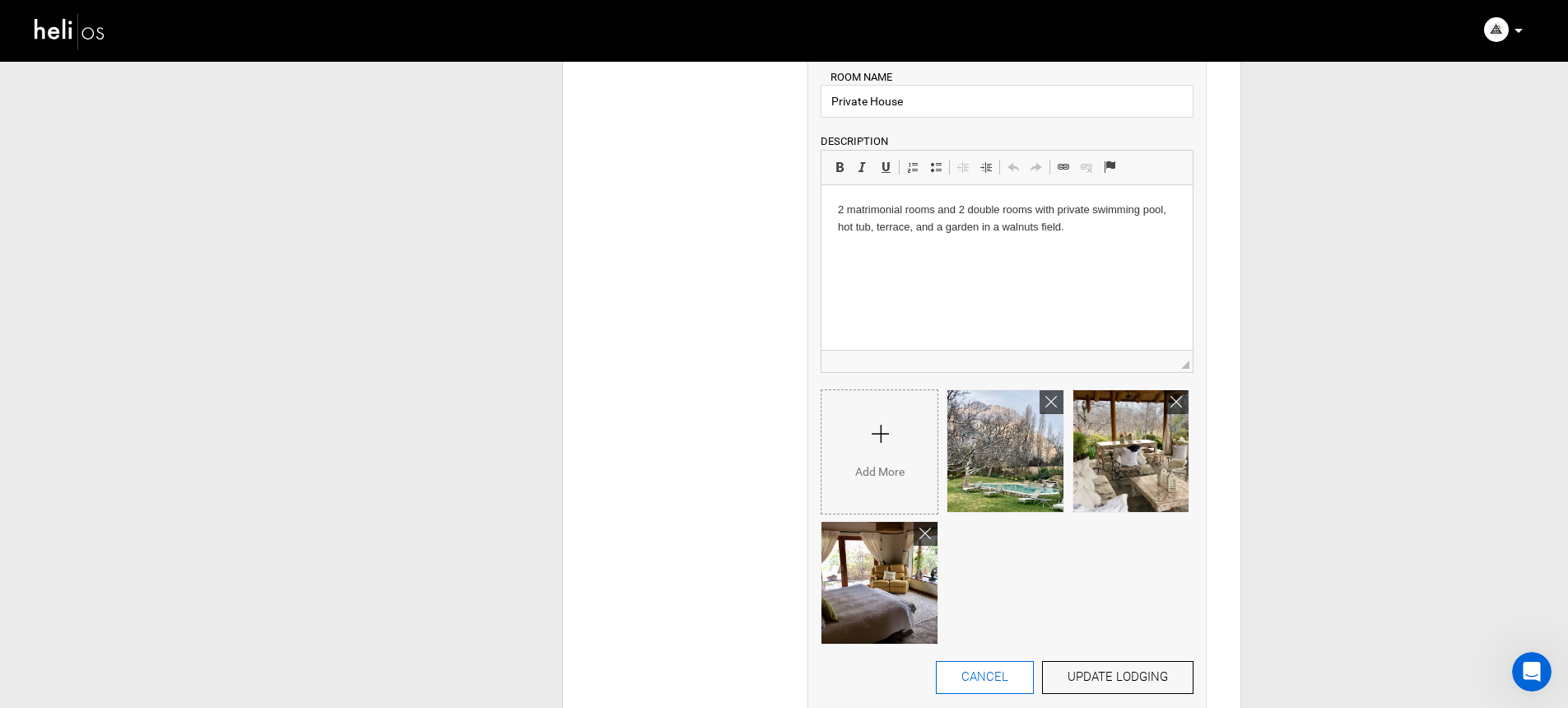
click at [1021, 678] on button "CANCEL" at bounding box center [985, 677] width 98 height 33
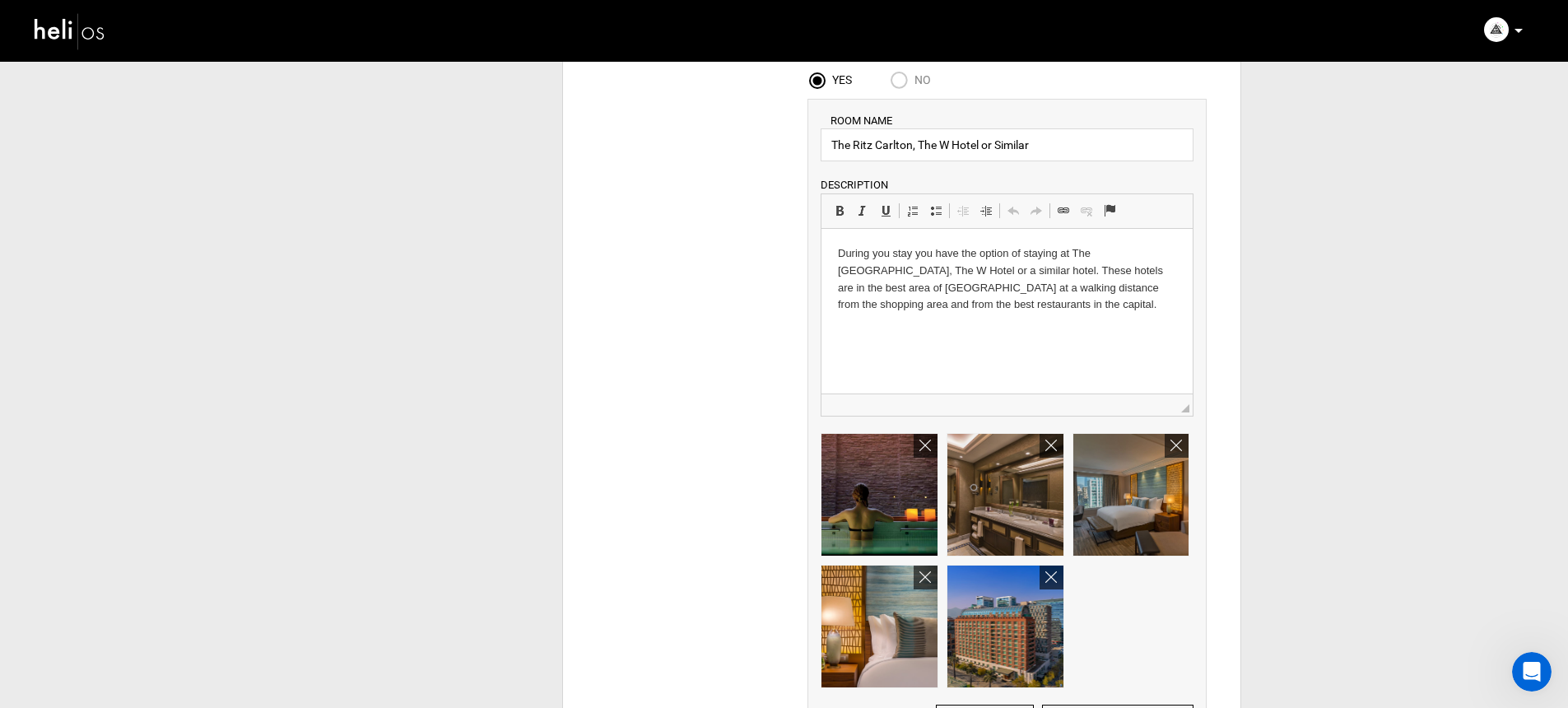
scroll to position [1964, 0]
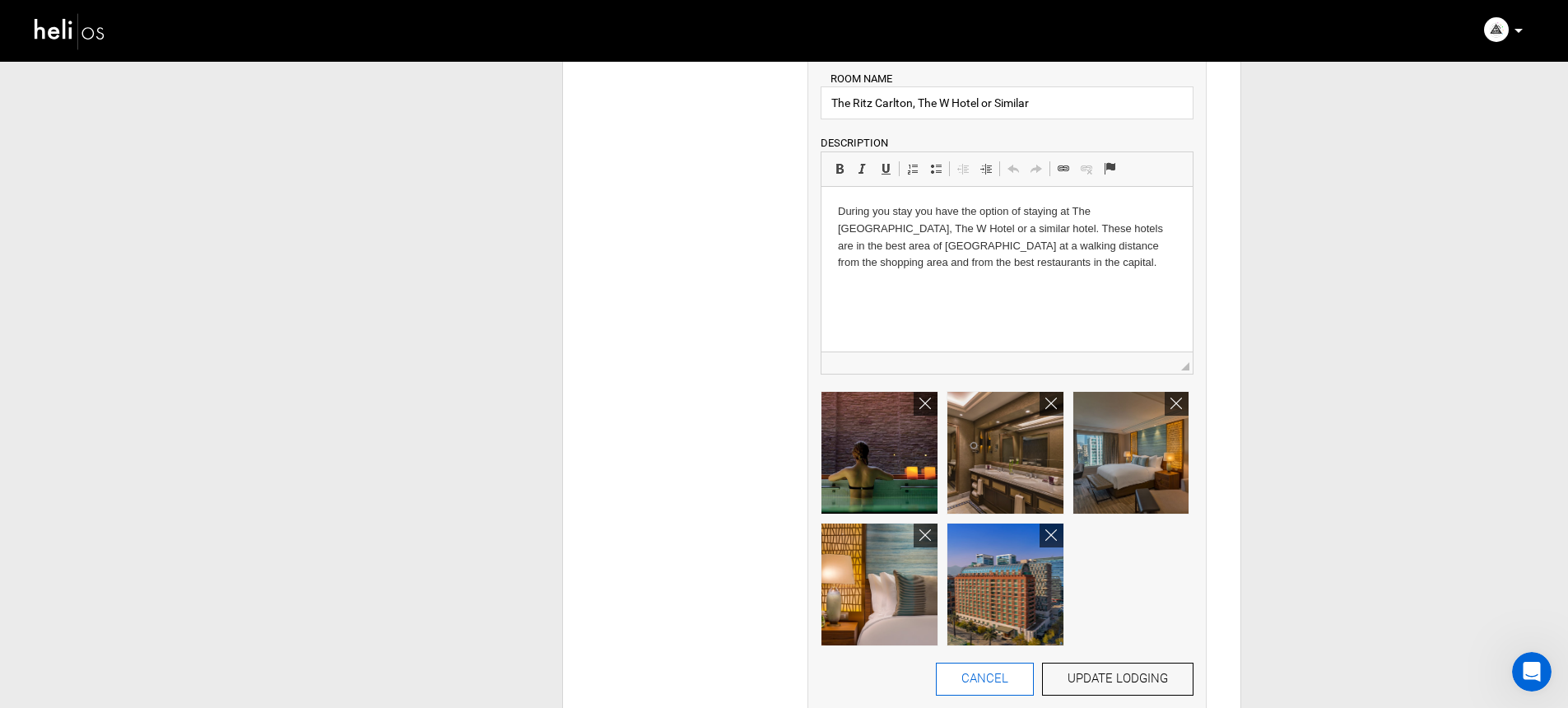
click at [988, 687] on button "CANCEL" at bounding box center [985, 679] width 98 height 33
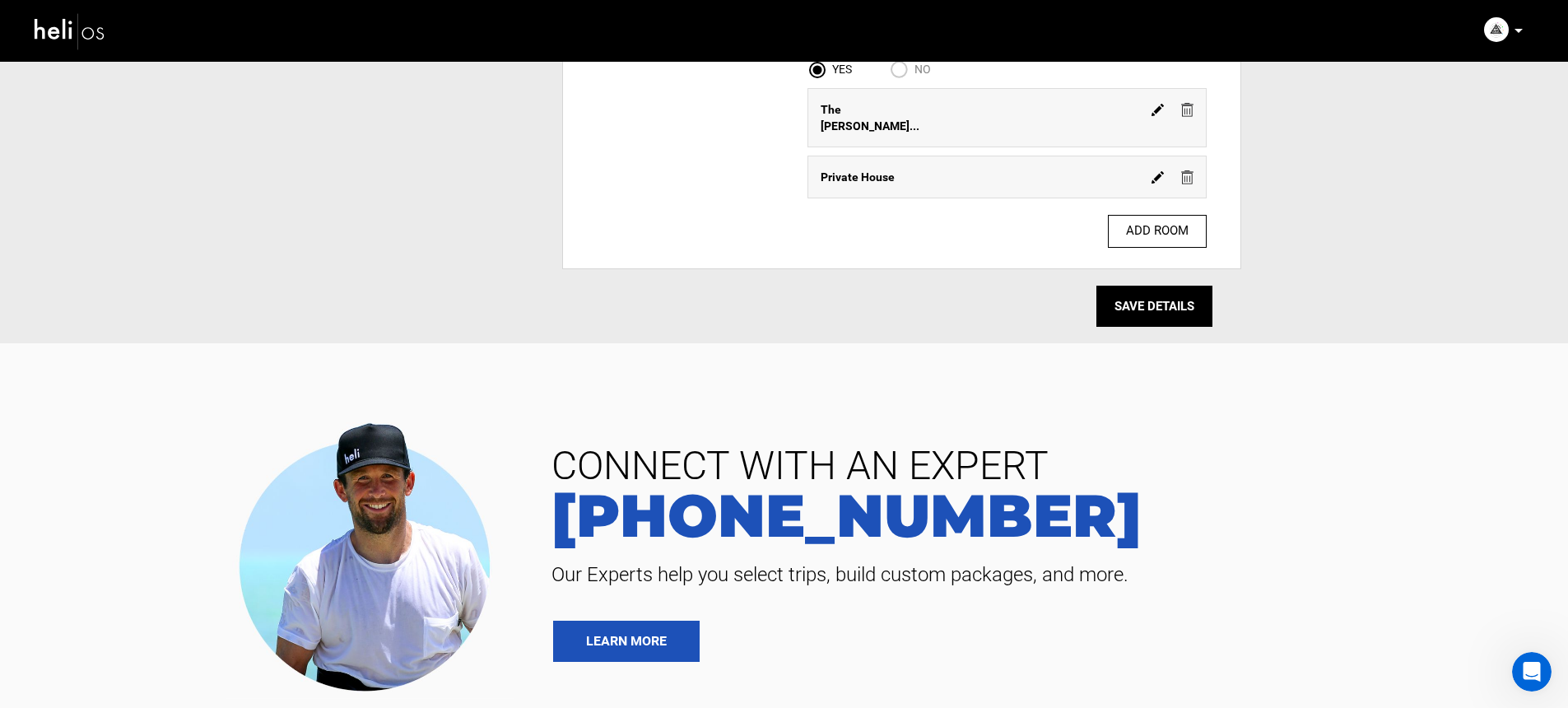
scroll to position [1694, 0]
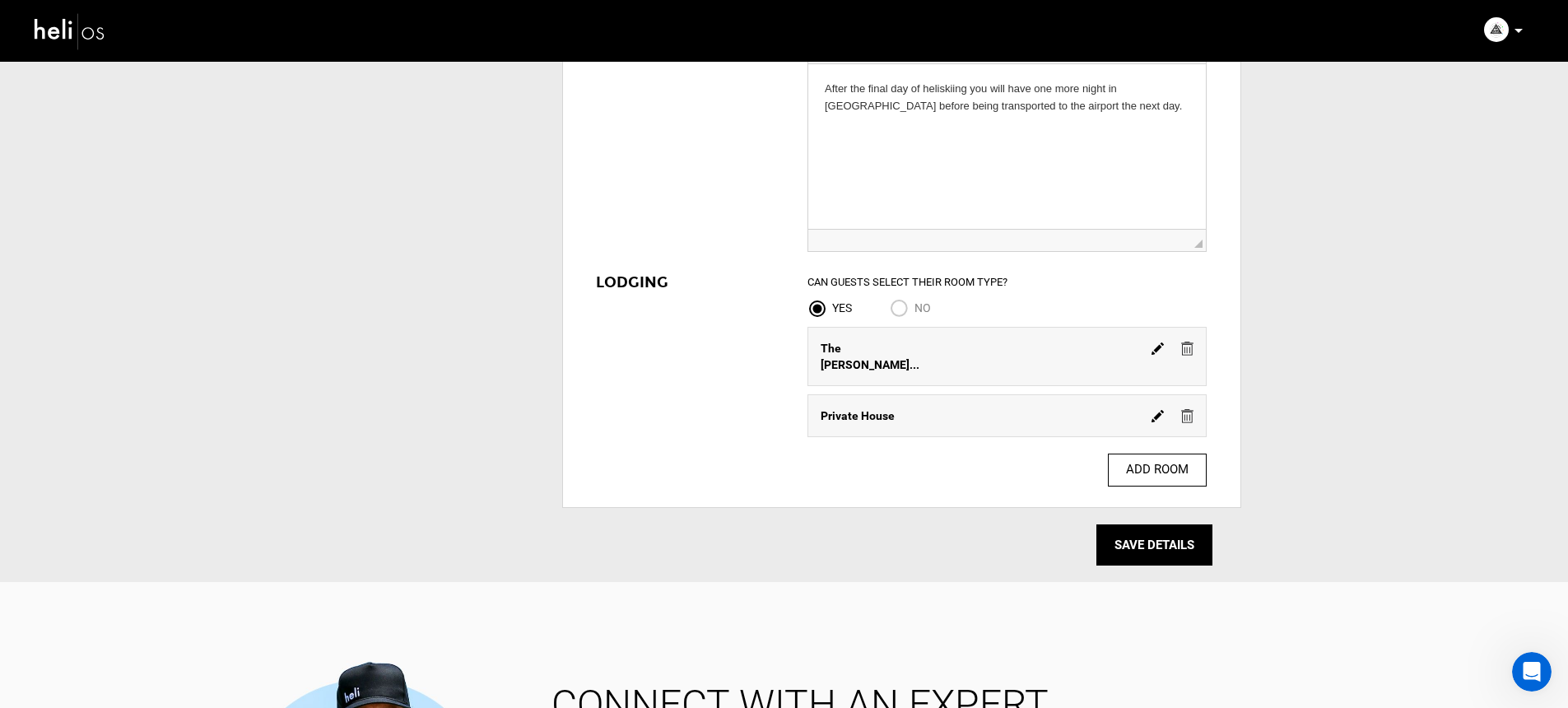
click at [1184, 410] on img at bounding box center [1188, 417] width 12 height 14
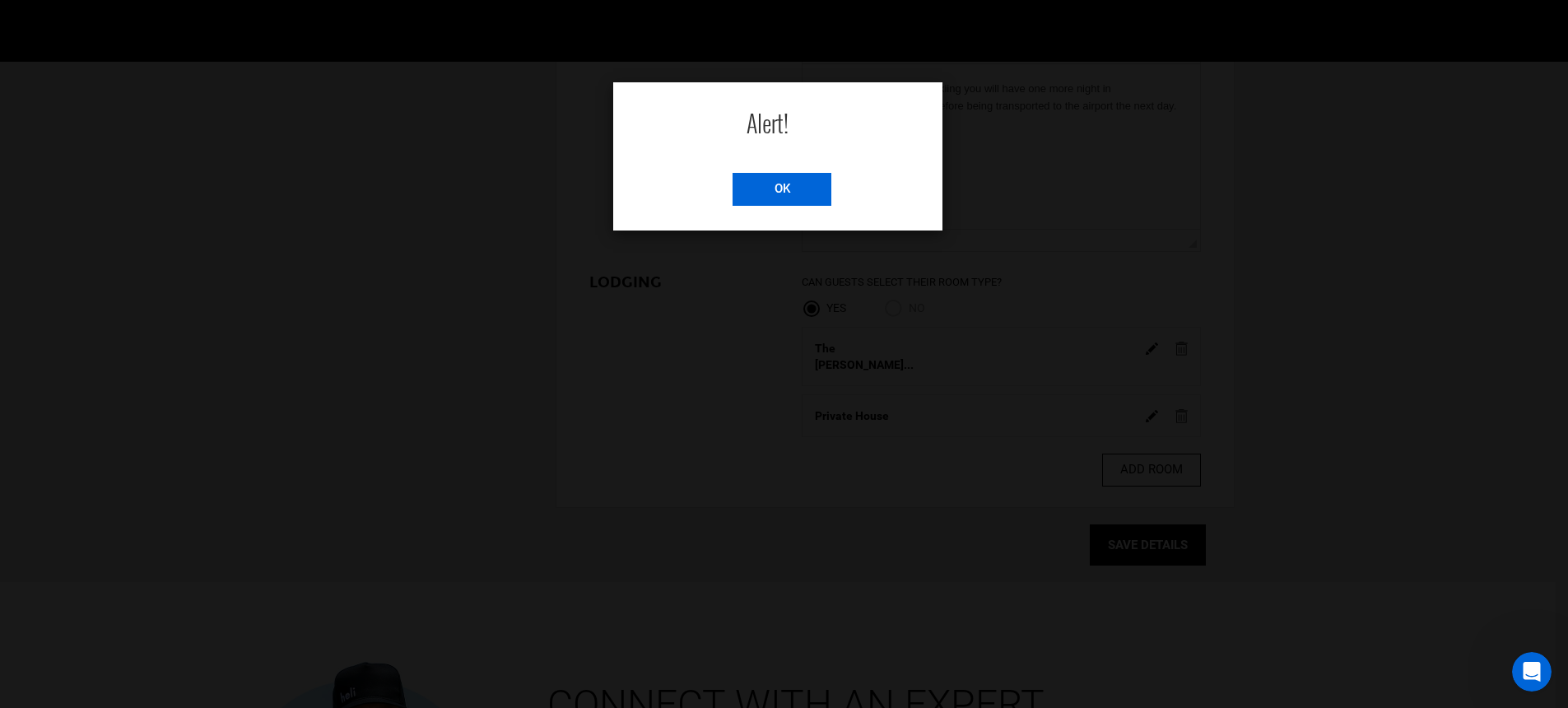
click at [824, 196] on input "OK" at bounding box center [782, 189] width 99 height 33
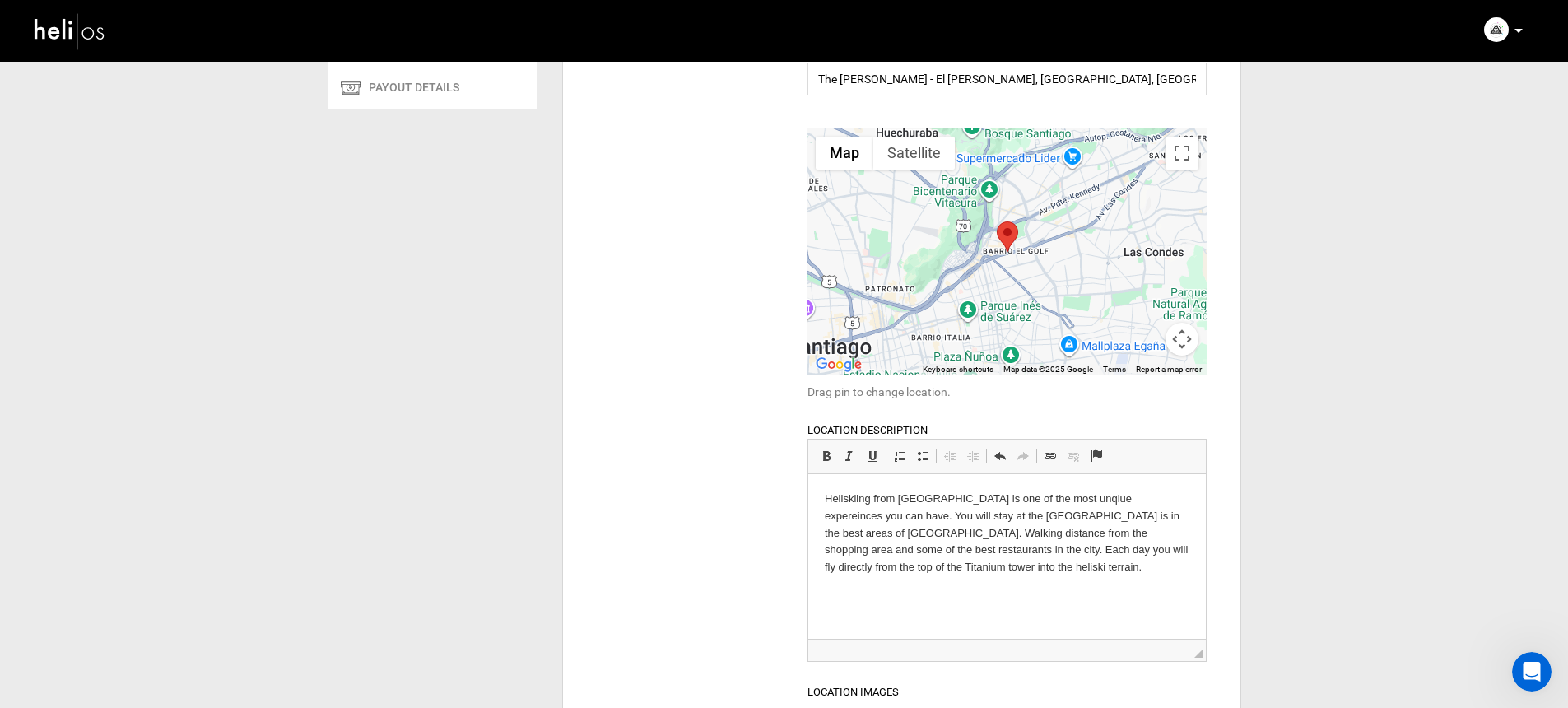
scroll to position [0, 0]
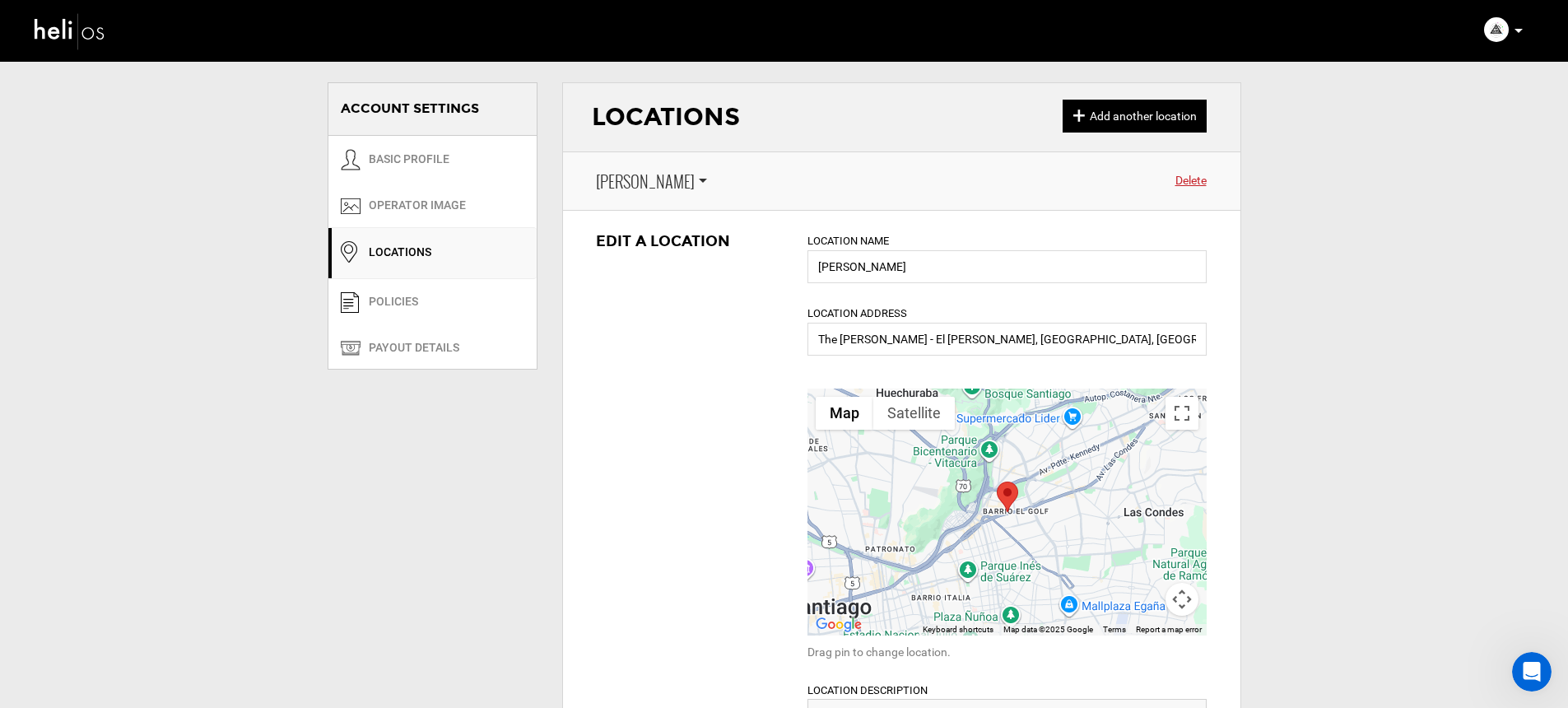
click at [657, 181] on span "Select Location Santiago" at bounding box center [792, 180] width 391 height 33
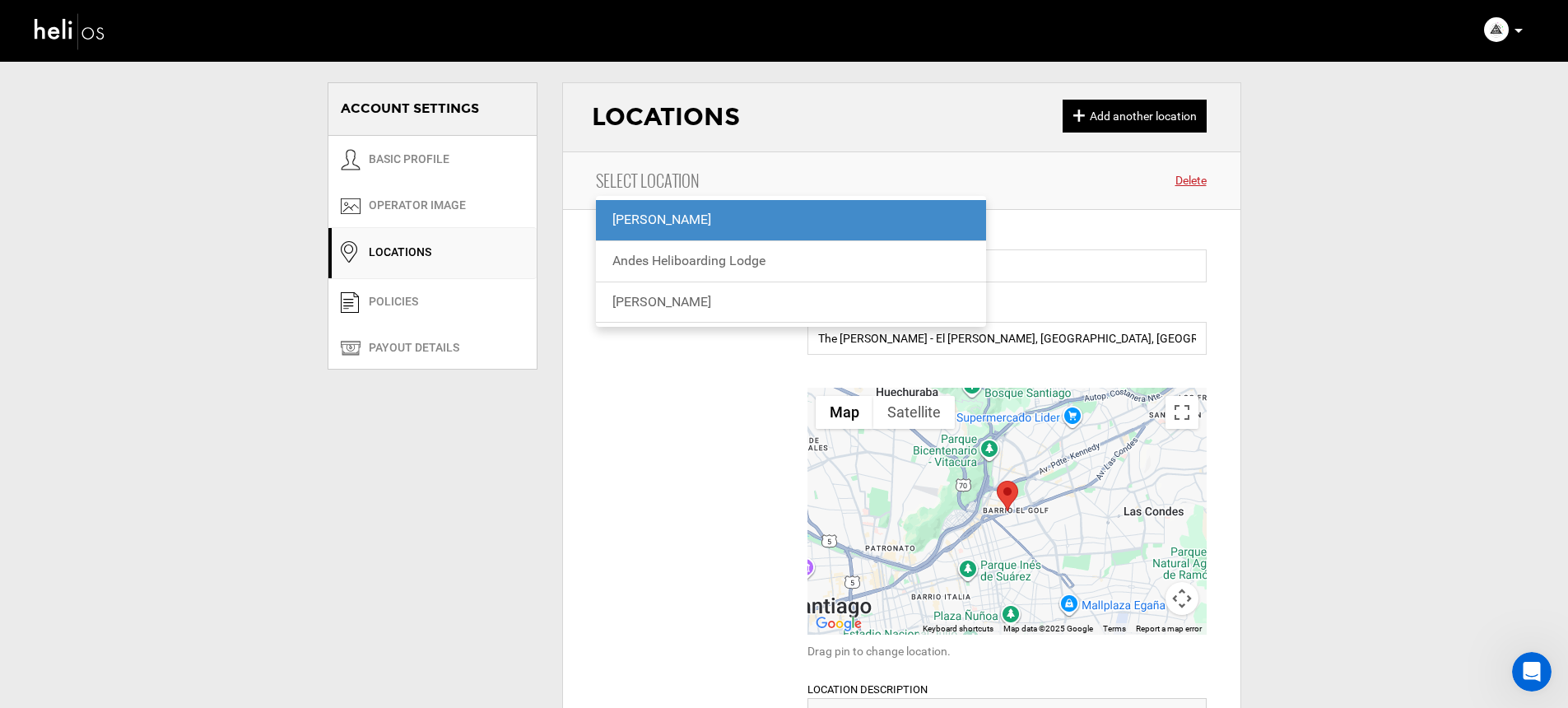
click at [662, 183] on input "Select box" at bounding box center [792, 180] width 391 height 33
click at [736, 165] on input "Select box" at bounding box center [792, 180] width 391 height 33
click at [793, 140] on div "Locations + Add another location" at bounding box center [902, 118] width 678 height 69
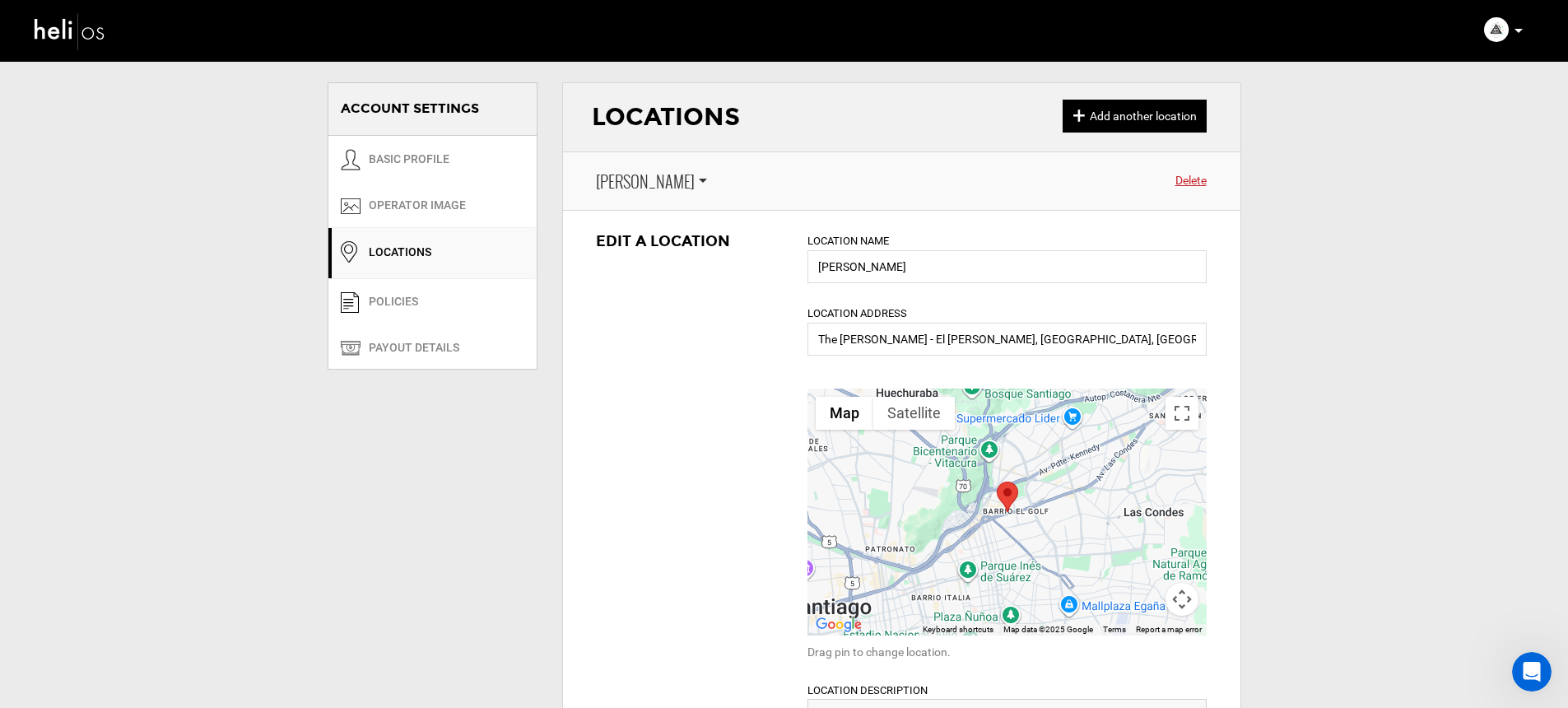
click at [638, 186] on span "[PERSON_NAME]" at bounding box center [645, 181] width 99 height 24
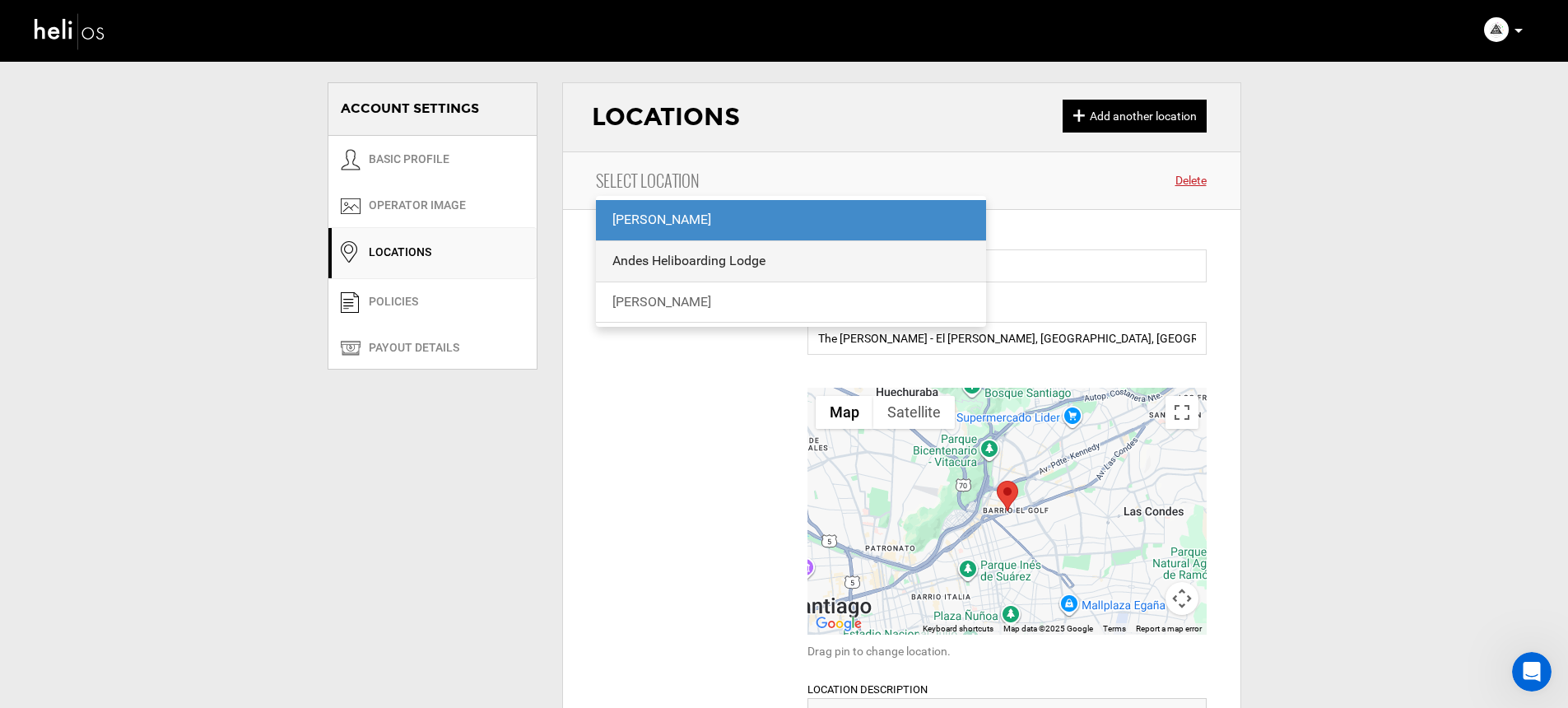
click at [652, 261] on div "Andes Heliboarding Lodge" at bounding box center [791, 261] width 358 height 19
type input "Andes Heliboarding Lodge"
type input "Lodge [PERSON_NAME]. El Ingenio - [GEOGRAPHIC_DATA], [GEOGRAPHIC_DATA][PERSON_N…"
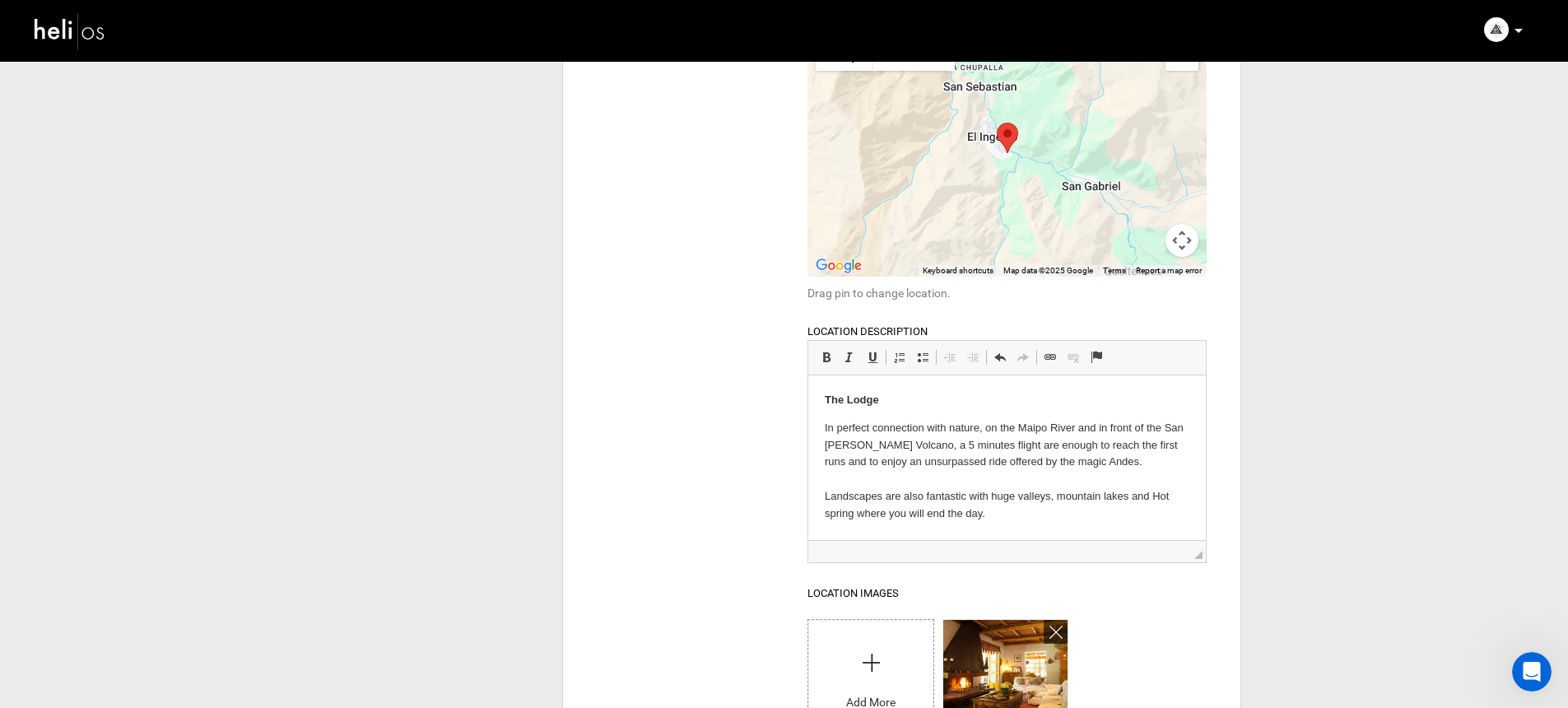
click at [885, 456] on p "In perfect connection with nature, on the Maipo River and in front of the San J…" at bounding box center [1007, 472] width 365 height 103
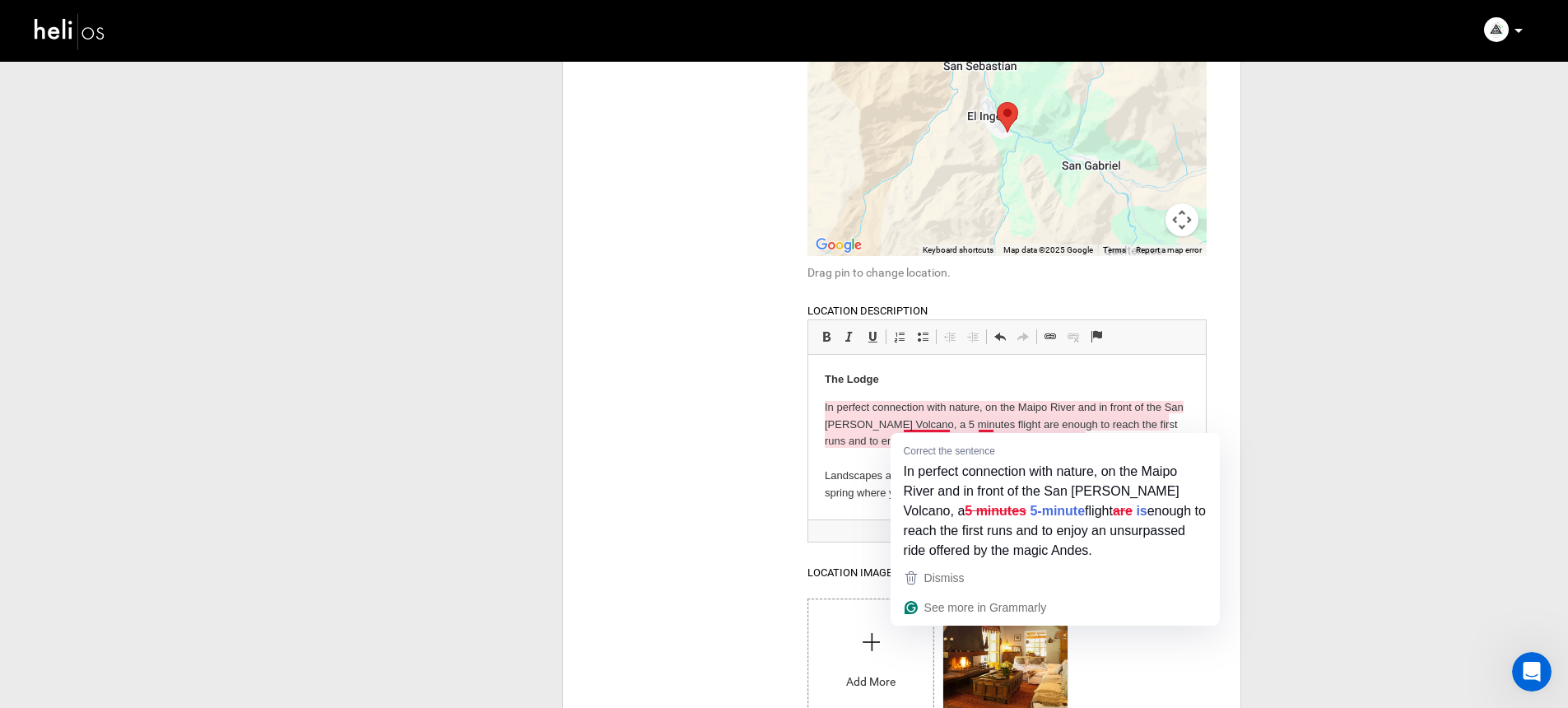
drag, startPoint x: 948, startPoint y: 424, endPoint x: 960, endPoint y: 431, distance: 13.9
click at [949, 424] on p "In perfect connection with nature, on the Maipo River and in front of the San J…" at bounding box center [1007, 450] width 365 height 103
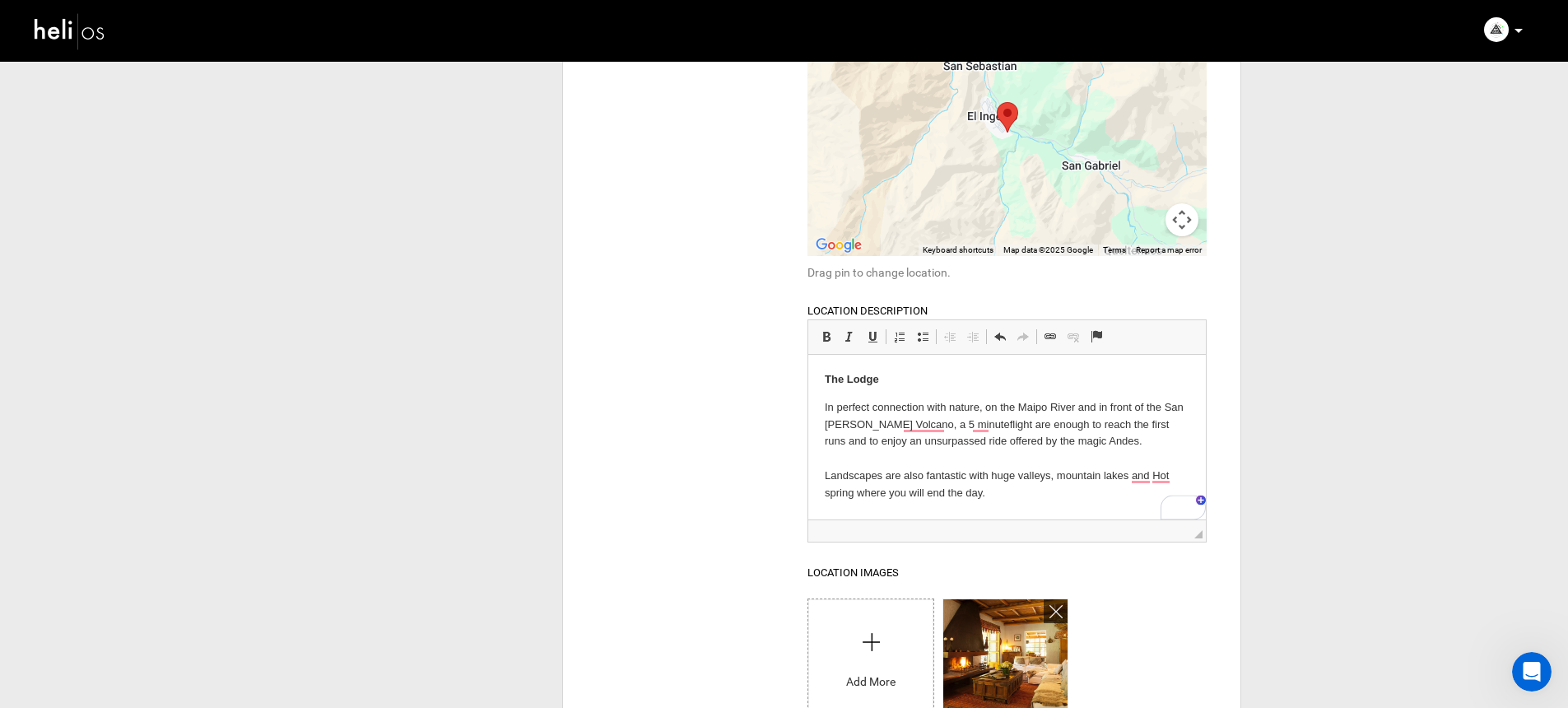
click at [991, 425] on p "In perfect connection with nature, on the Maipo River and in front of the San J…" at bounding box center [1007, 450] width 365 height 103
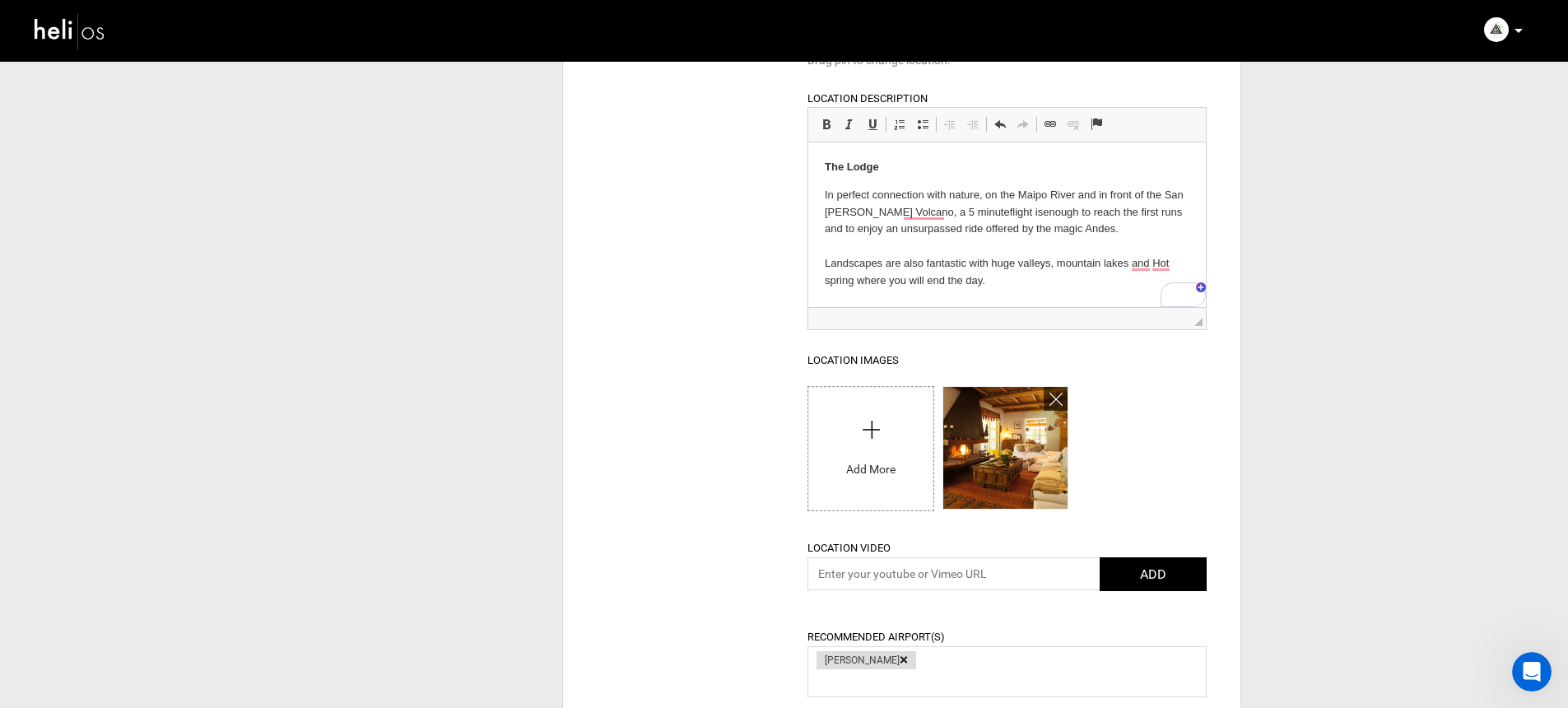
click at [896, 448] on input "file" at bounding box center [871, 445] width 124 height 115
type input "C:\fakepath\Chile-Kett-0006368_detail.jpg"
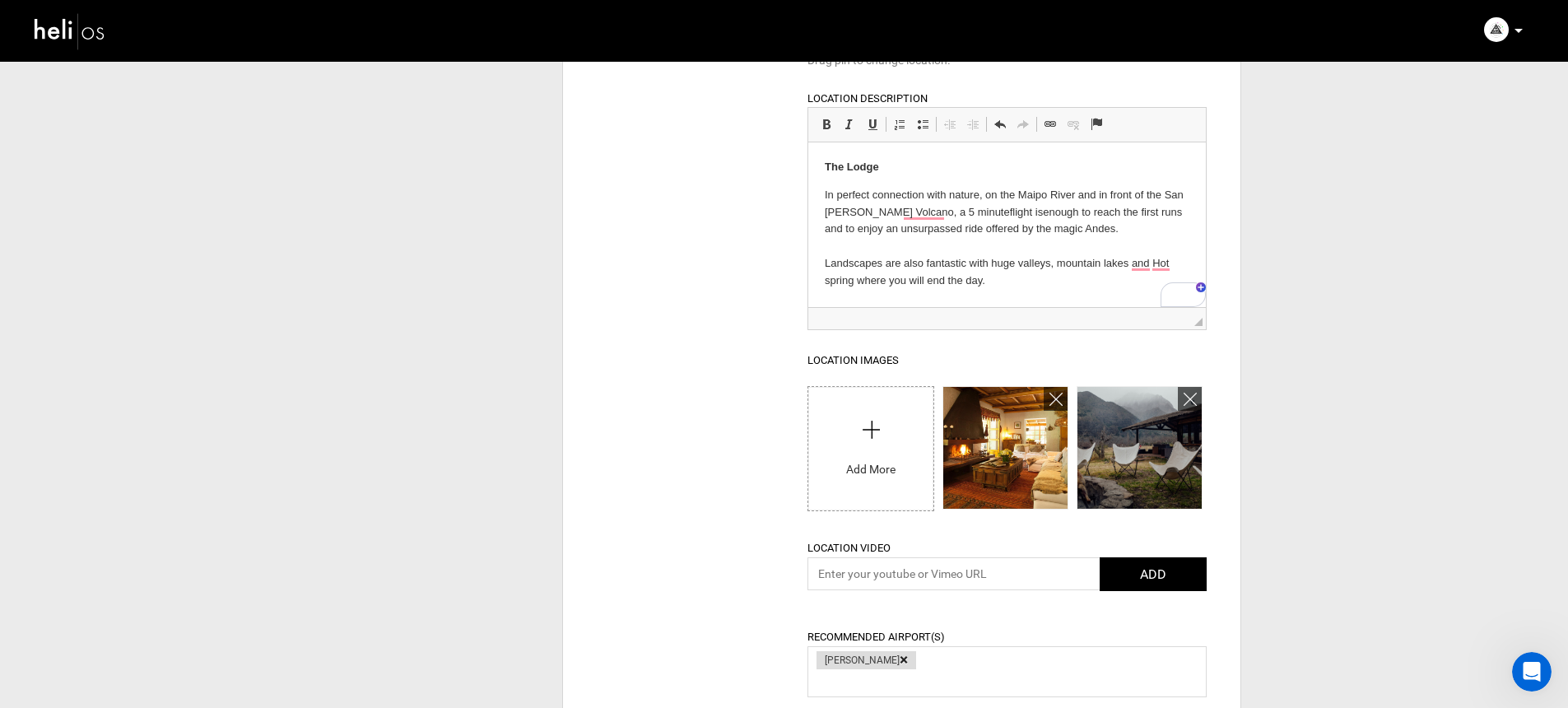
click at [882, 471] on input "file" at bounding box center [871, 445] width 124 height 115
type input "C:\fakepath\Chile Andino-0006332.jpg"
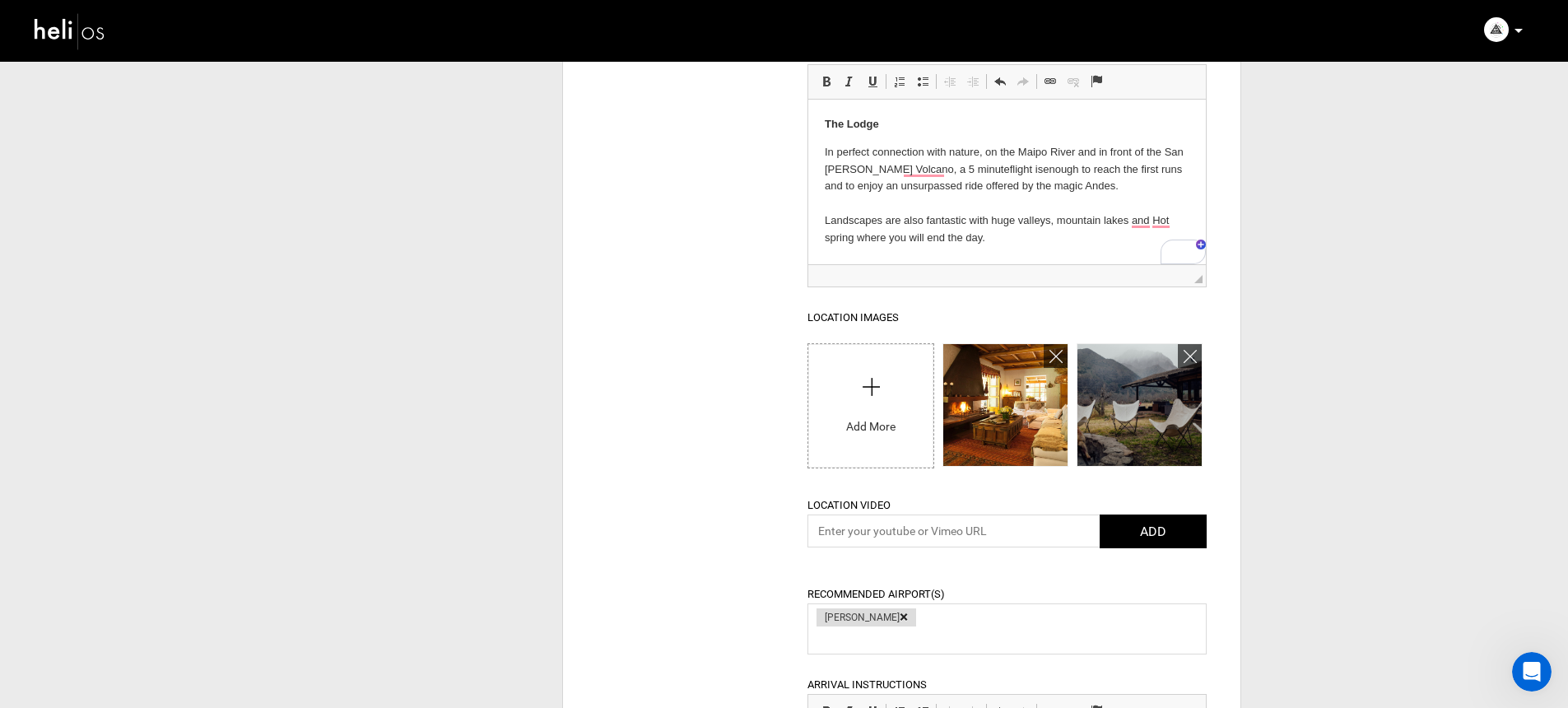
scroll to position [678, 0]
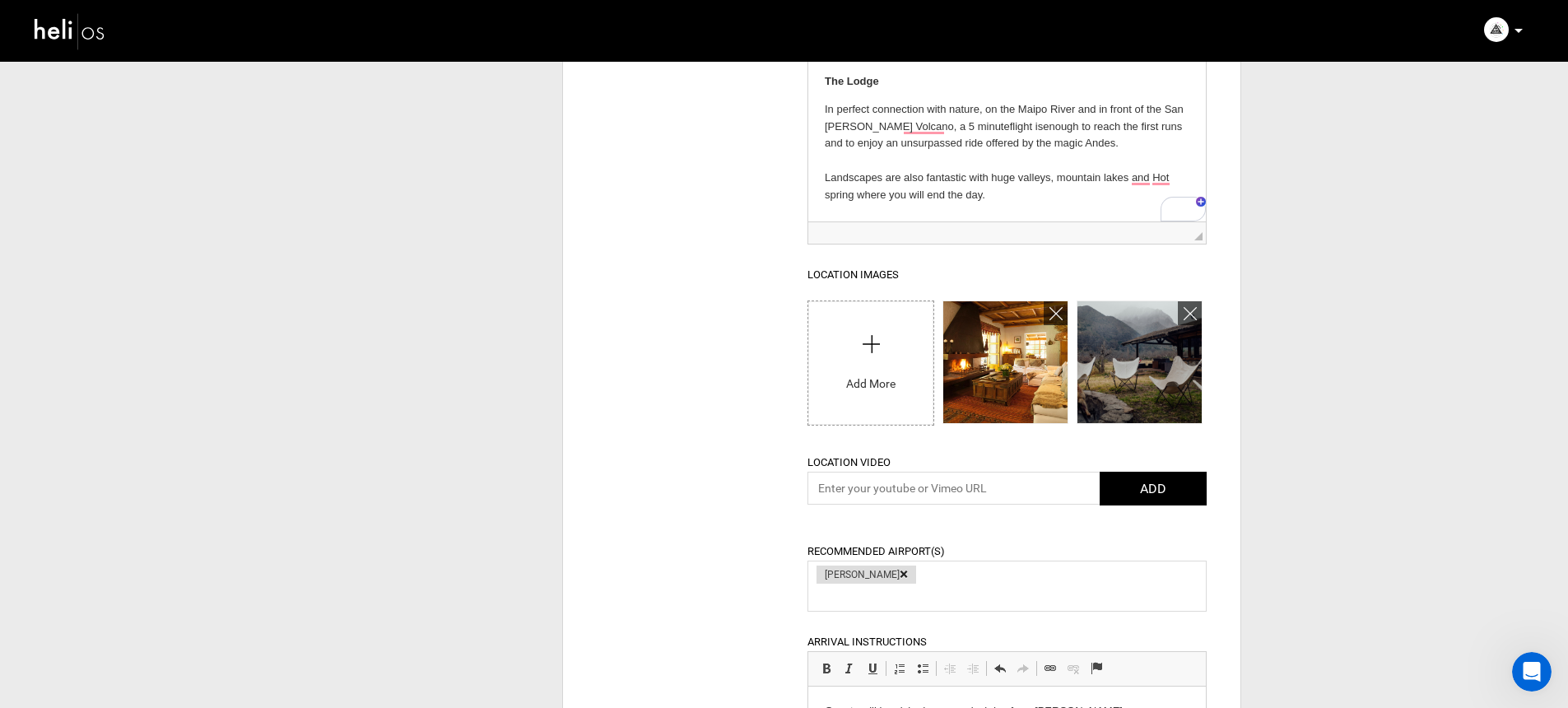
click at [871, 343] on input "file" at bounding box center [871, 359] width 124 height 115
type input "C:\fakepath\Chile Andino-0006200.jpg"
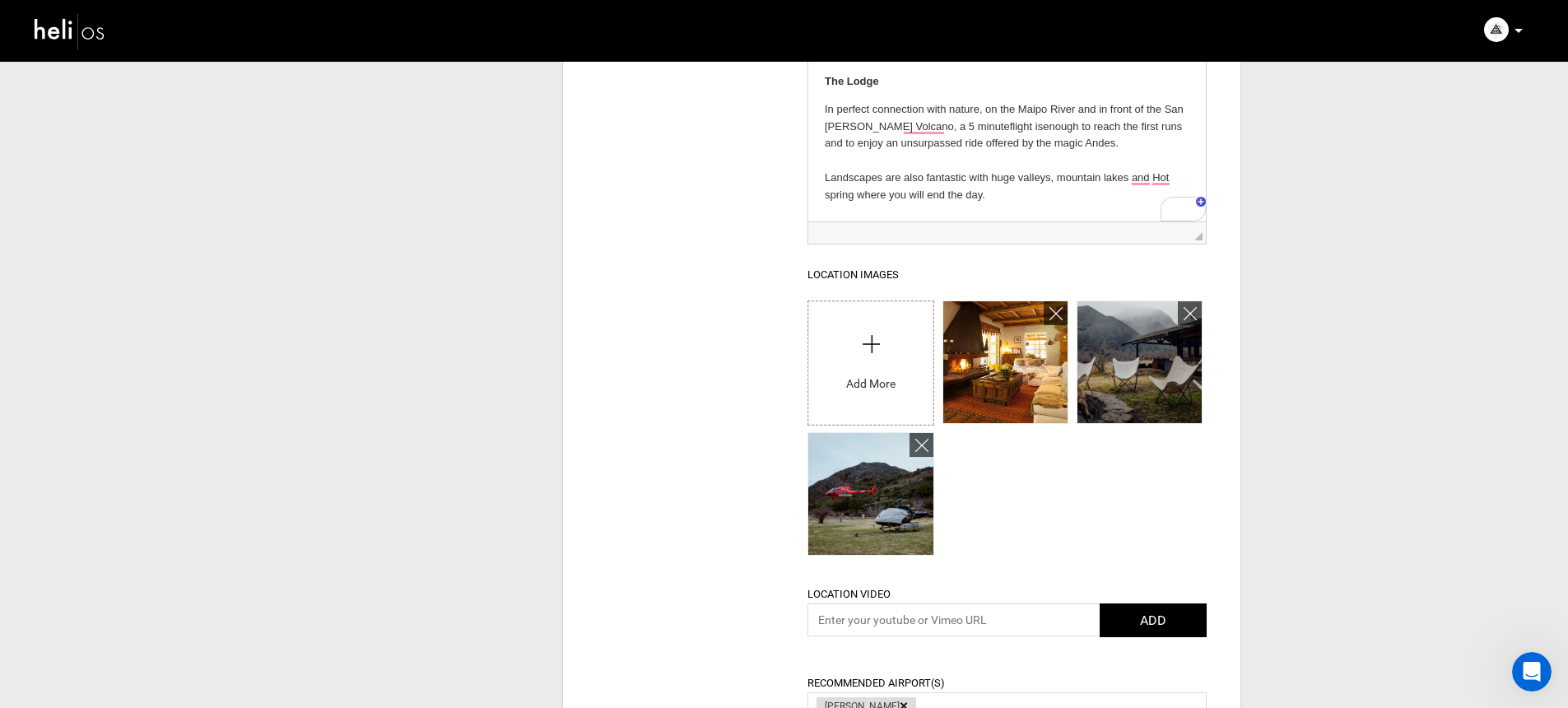
click at [880, 393] on input "file" at bounding box center [871, 359] width 124 height 115
type input "C:\fakepath\Chile Andino-0006319.jpg"
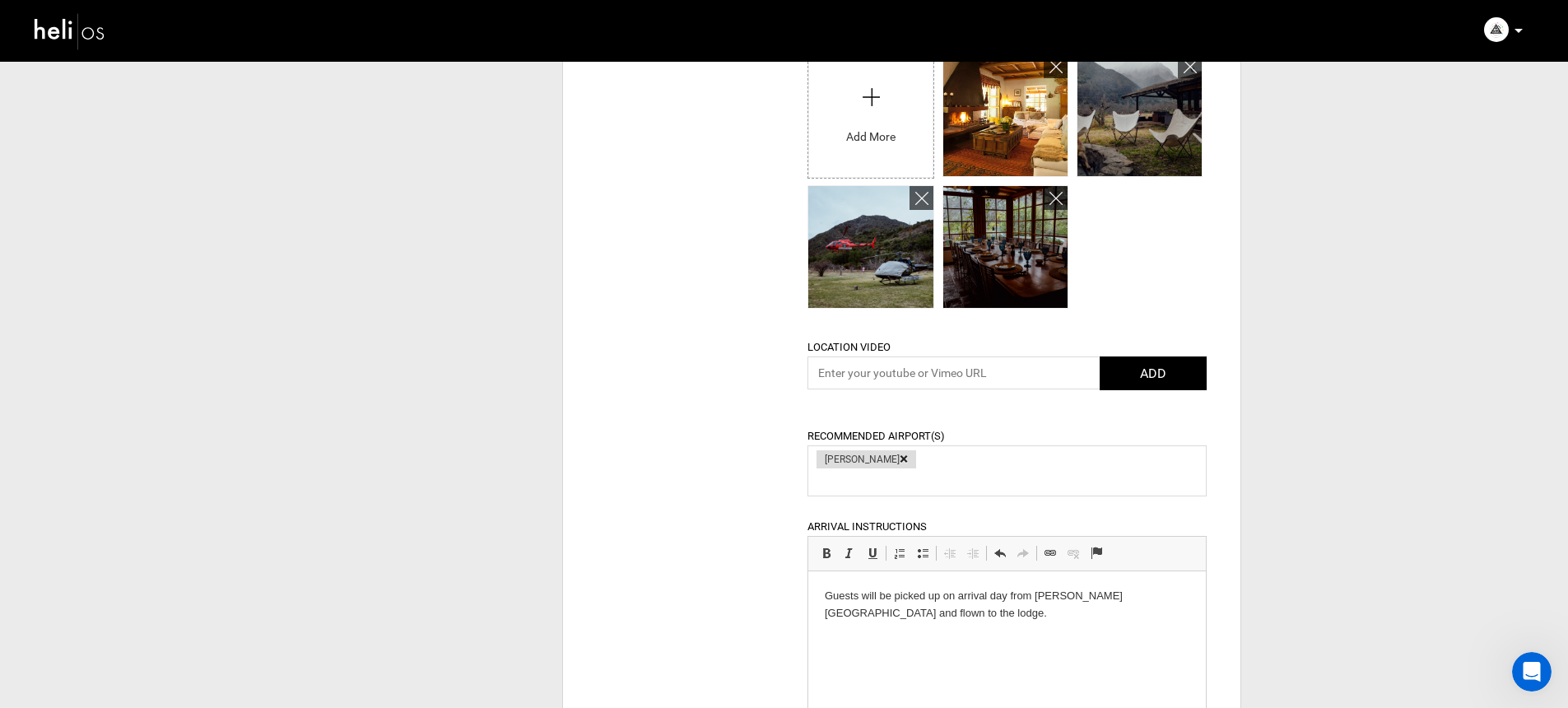
scroll to position [1094, 0]
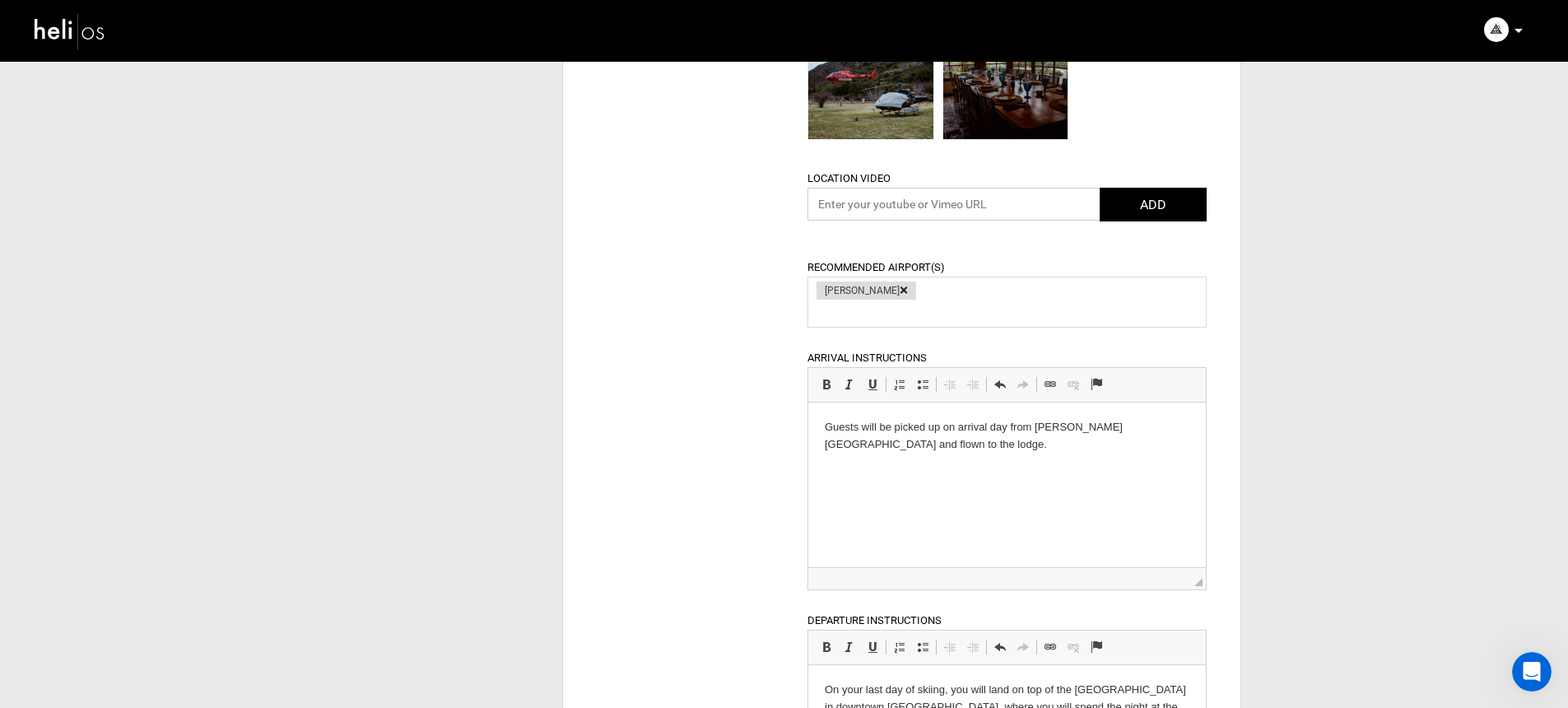
click at [1006, 207] on input "text" at bounding box center [1007, 203] width 399 height 33
paste input "[URL][DOMAIN_NAME]"
type input "[URL][DOMAIN_NAME]"
click at [1152, 203] on button "ADD" at bounding box center [1153, 204] width 107 height 34
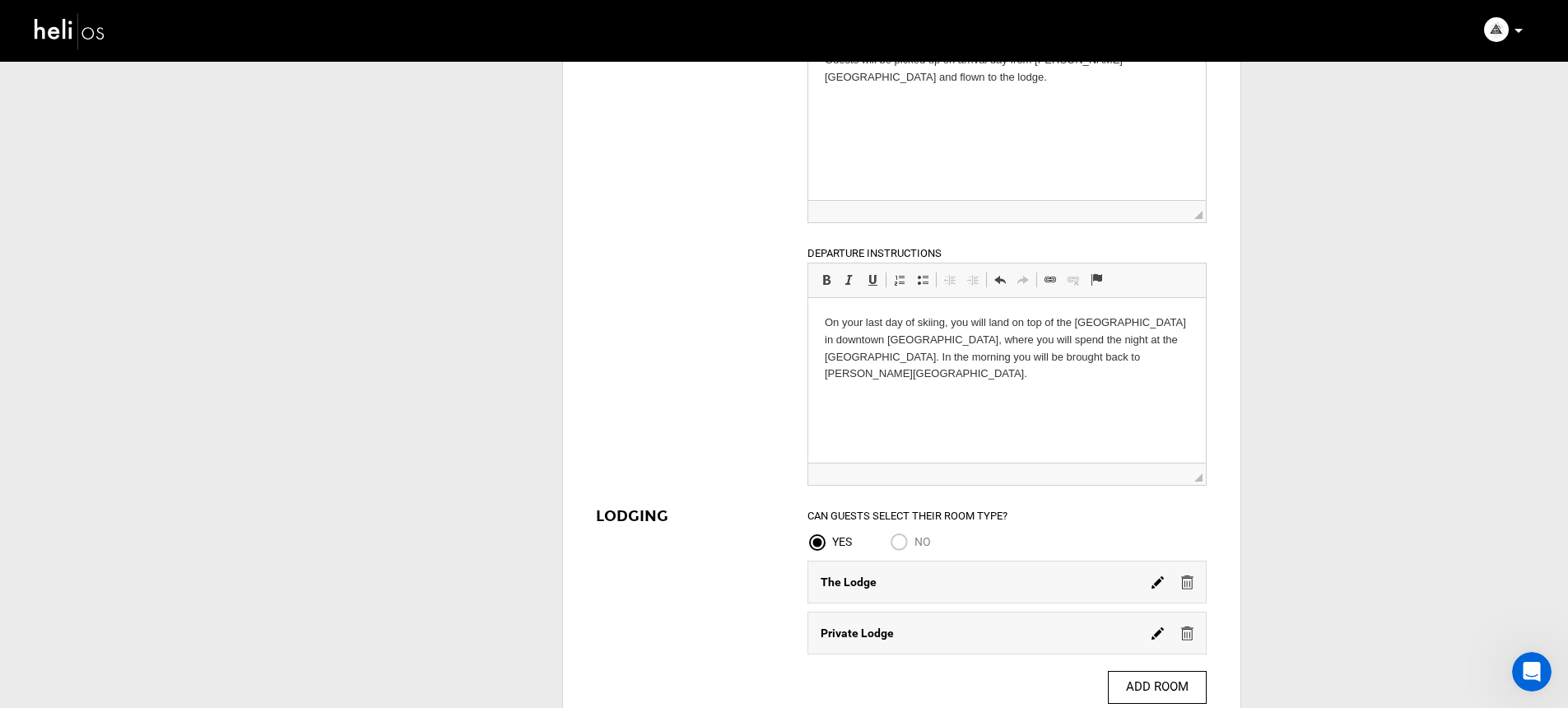
scroll to position [1897, 0]
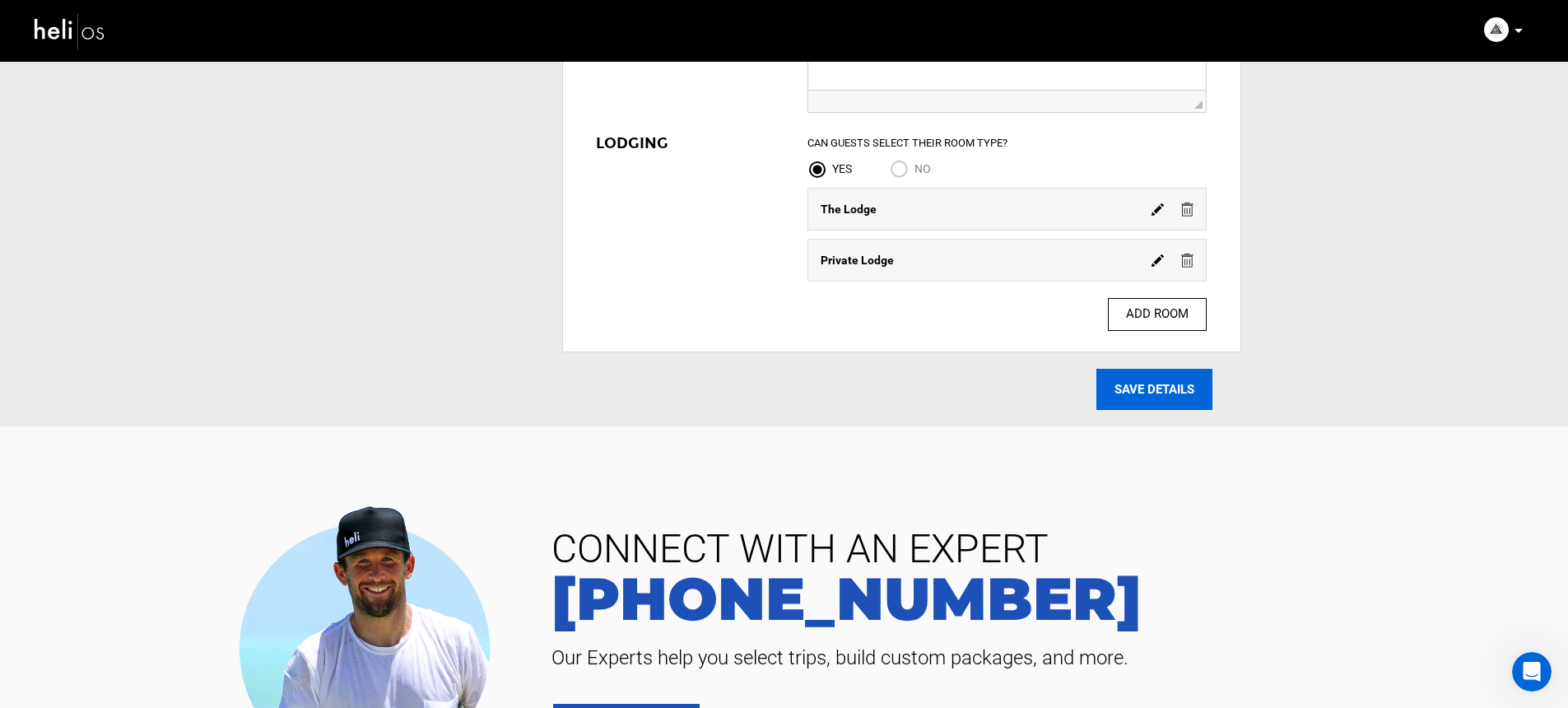
click at [1178, 388] on input "SAVE DETAILS" at bounding box center [1154, 389] width 116 height 41
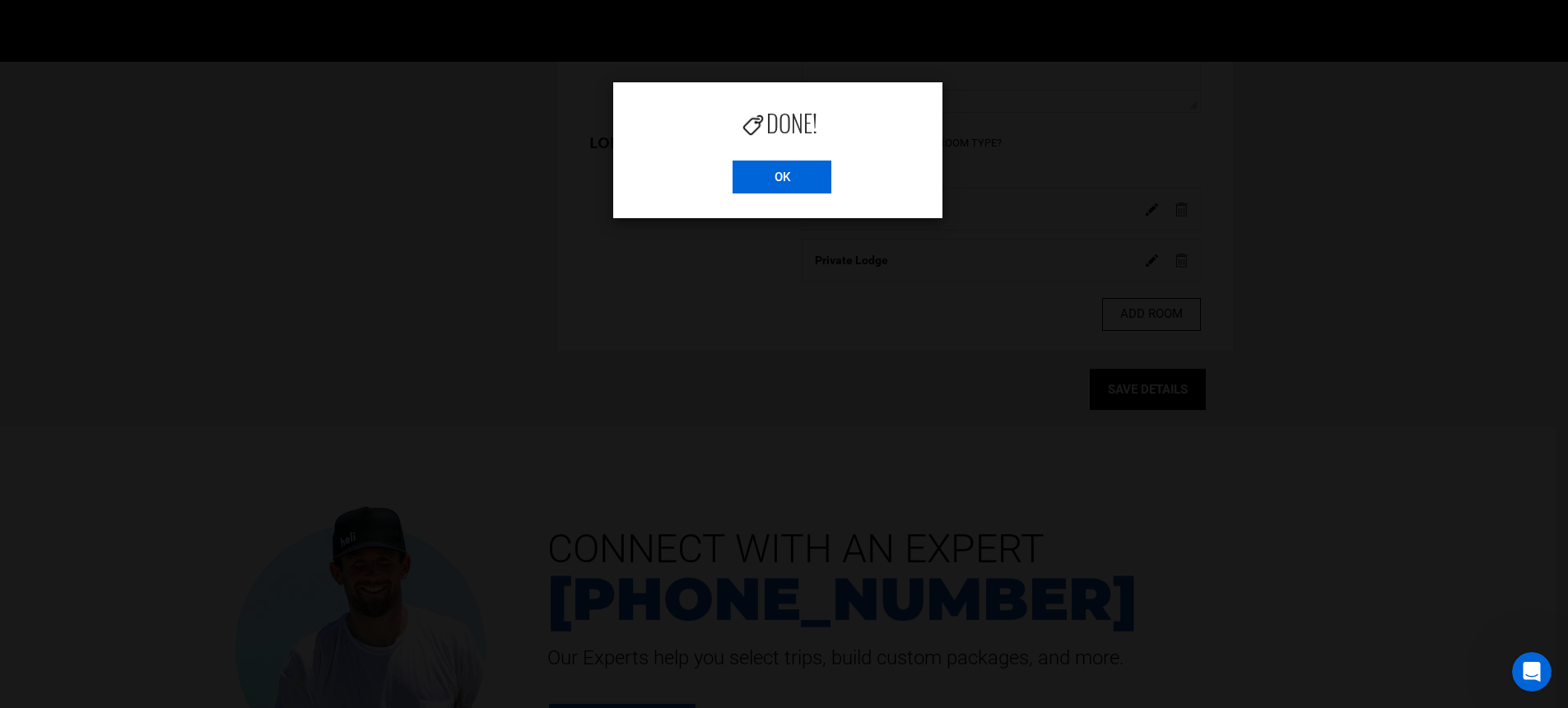
click at [787, 184] on input "OK" at bounding box center [782, 177] width 99 height 33
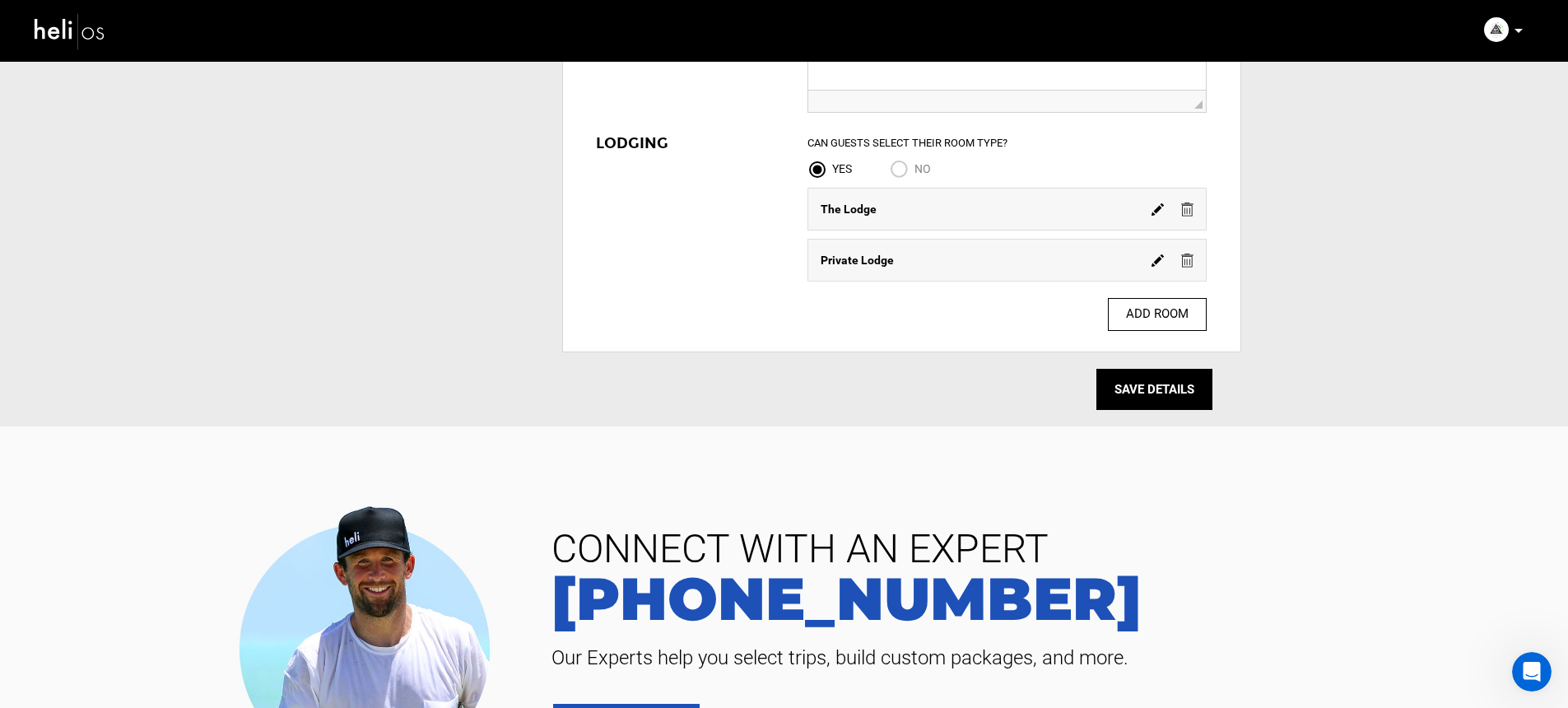
click at [1156, 206] on img at bounding box center [1158, 210] width 12 height 12
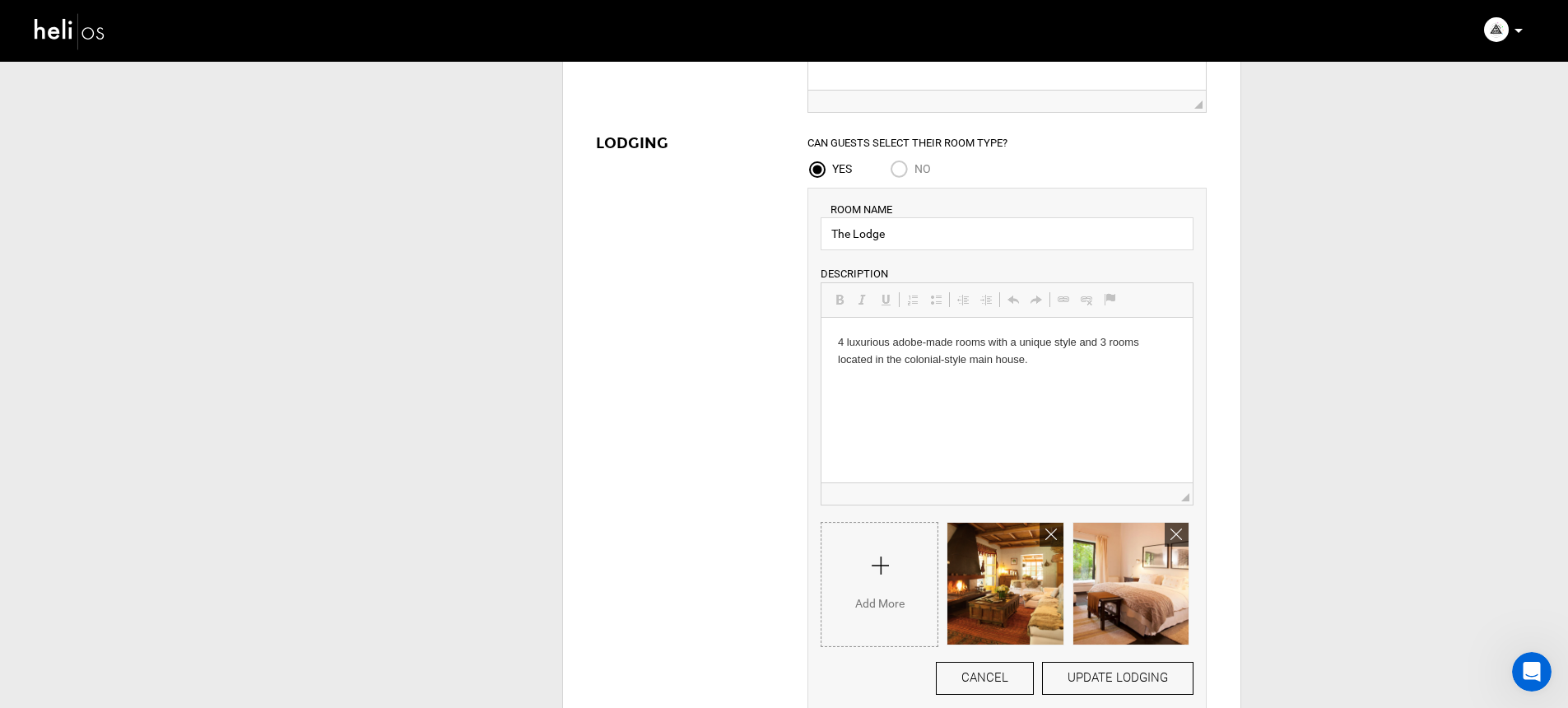
scroll to position [0, 0]
click at [1107, 385] on html "4 luxurious adobe-made rooms with a unique style and 3 rooms located in the col…" at bounding box center [1007, 351] width 371 height 68
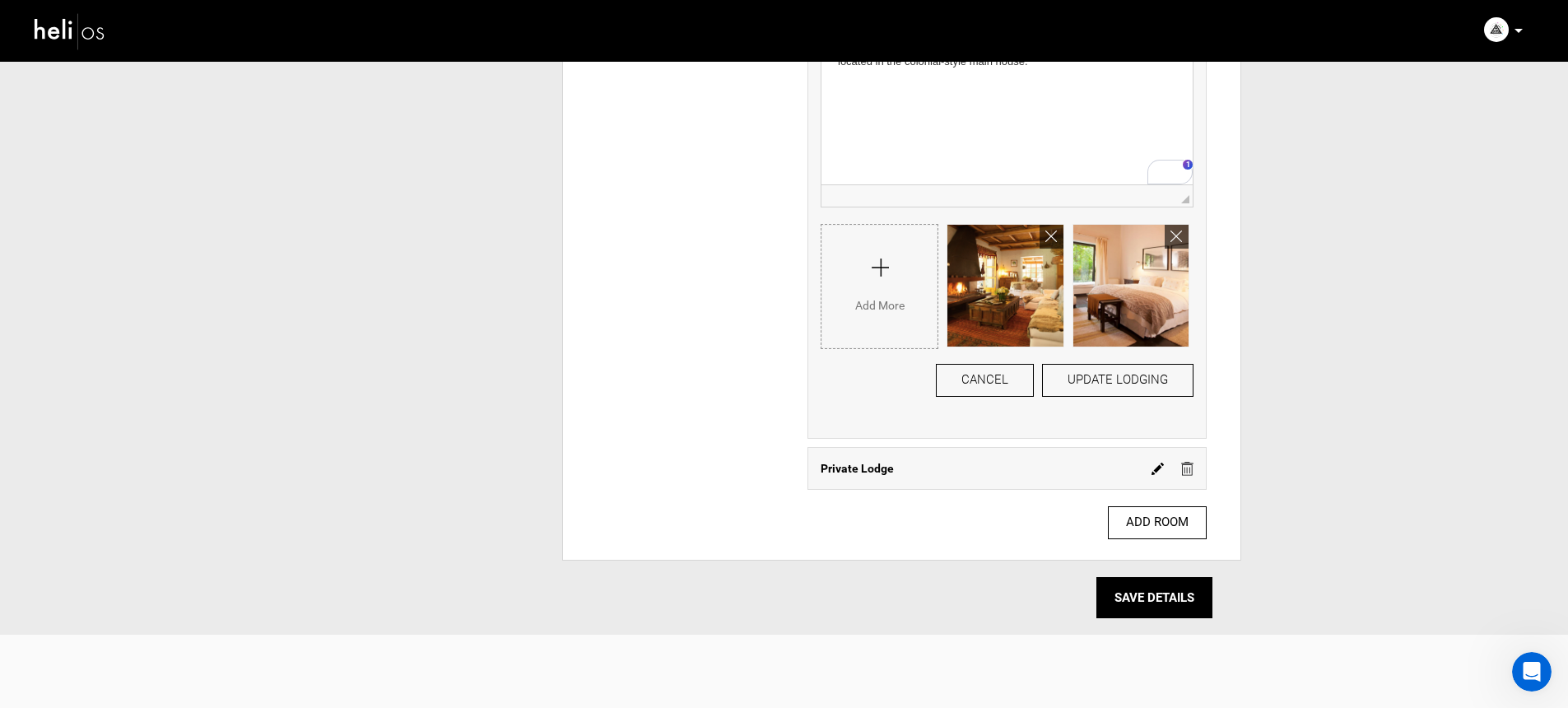
scroll to position [2279, 0]
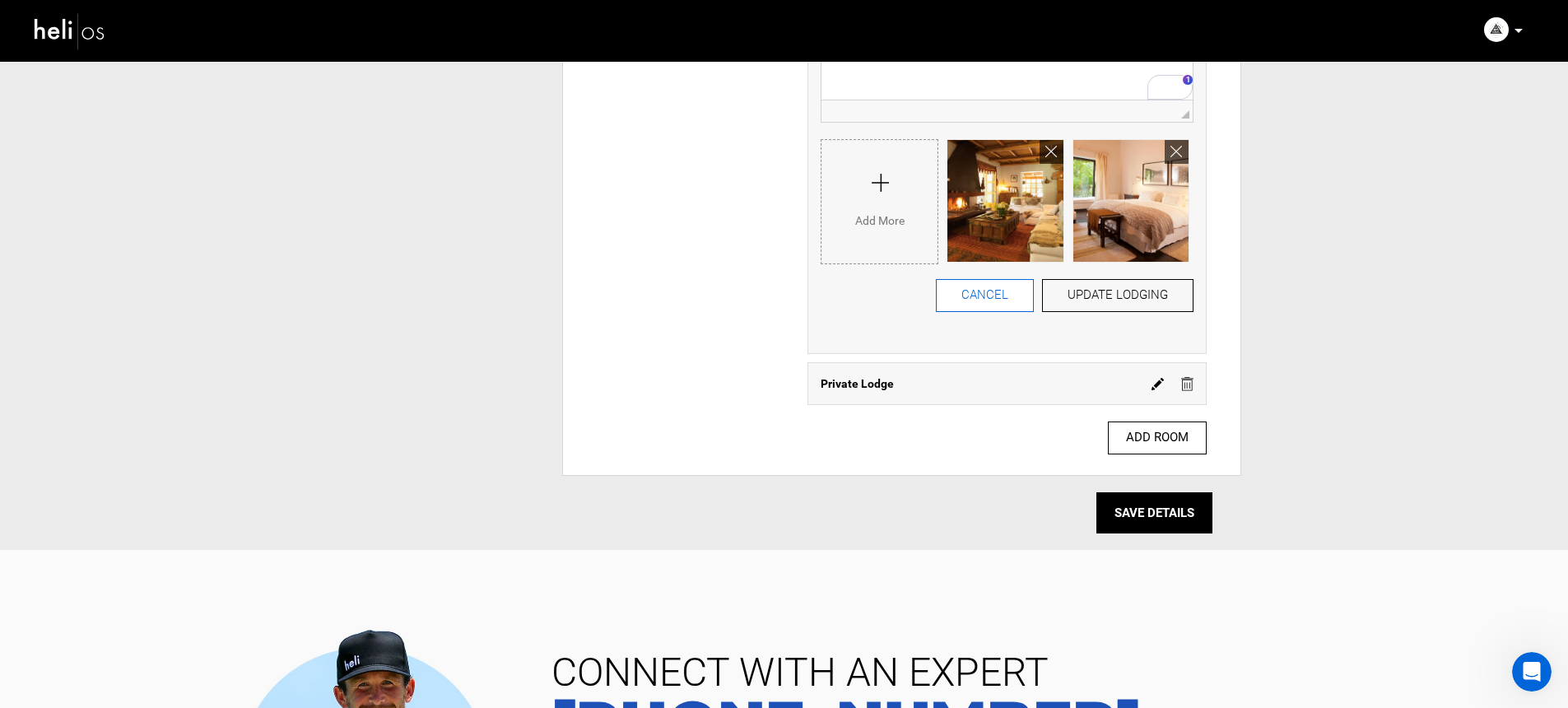
click at [1014, 308] on button "CANCEL" at bounding box center [985, 295] width 98 height 33
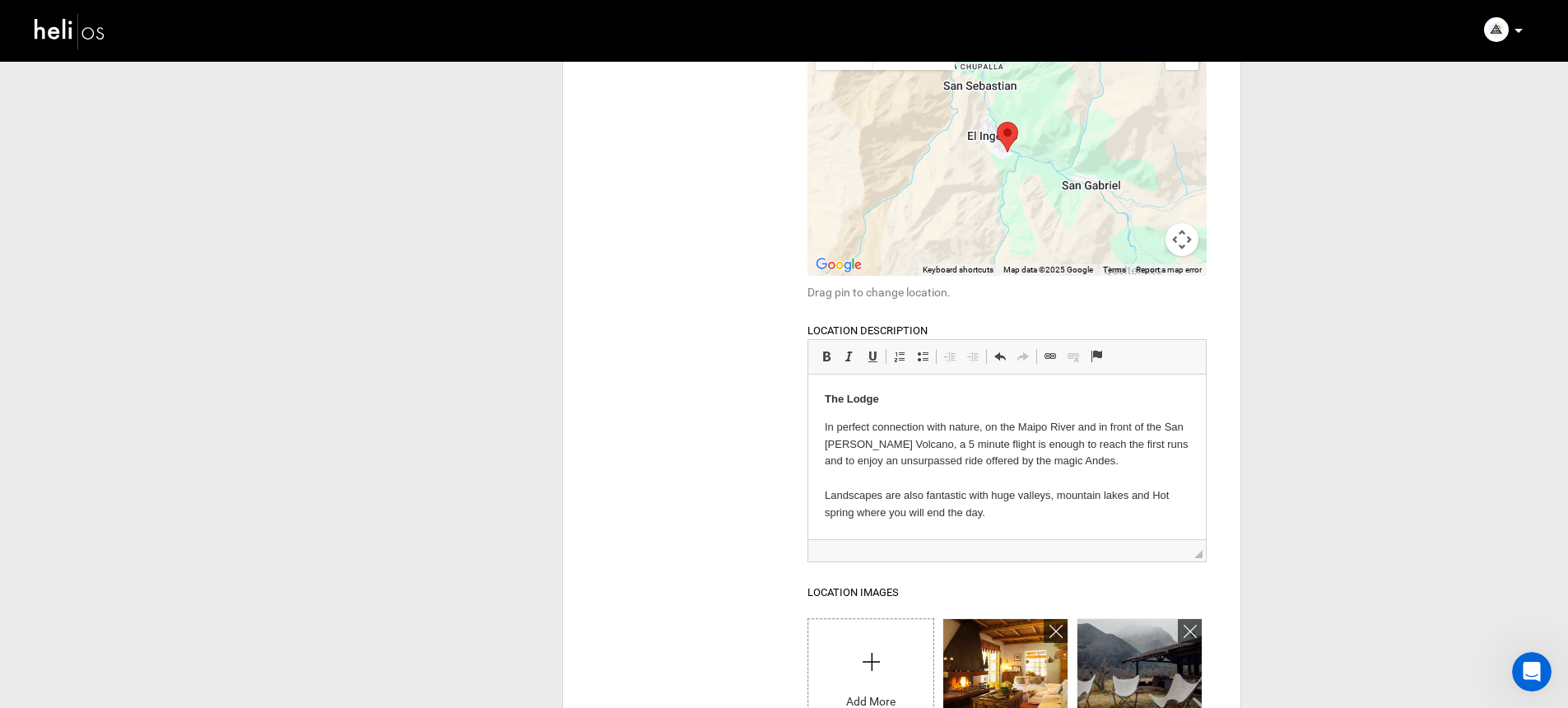
scroll to position [0, 0]
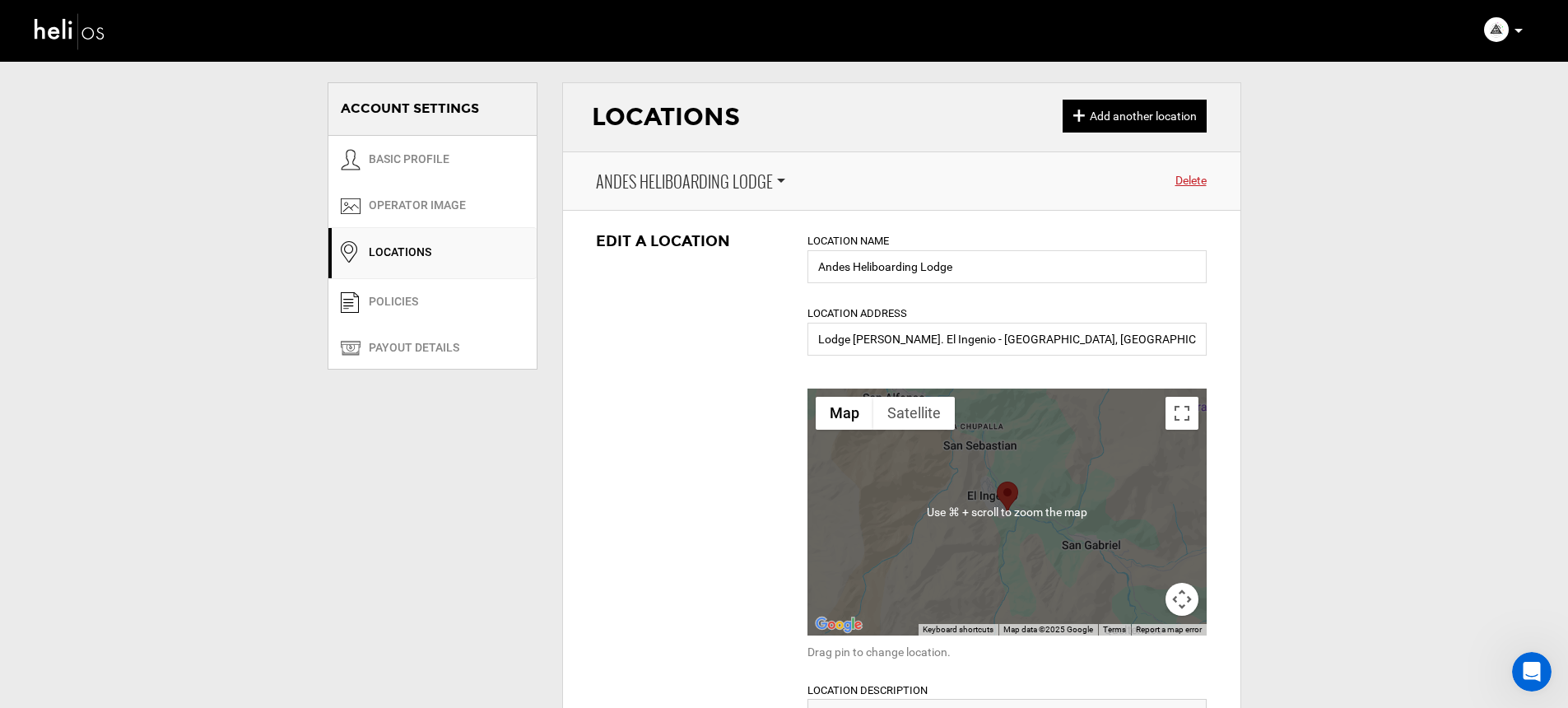
click at [745, 186] on span "Andes Heliboarding Lodge" at bounding box center [684, 181] width 177 height 24
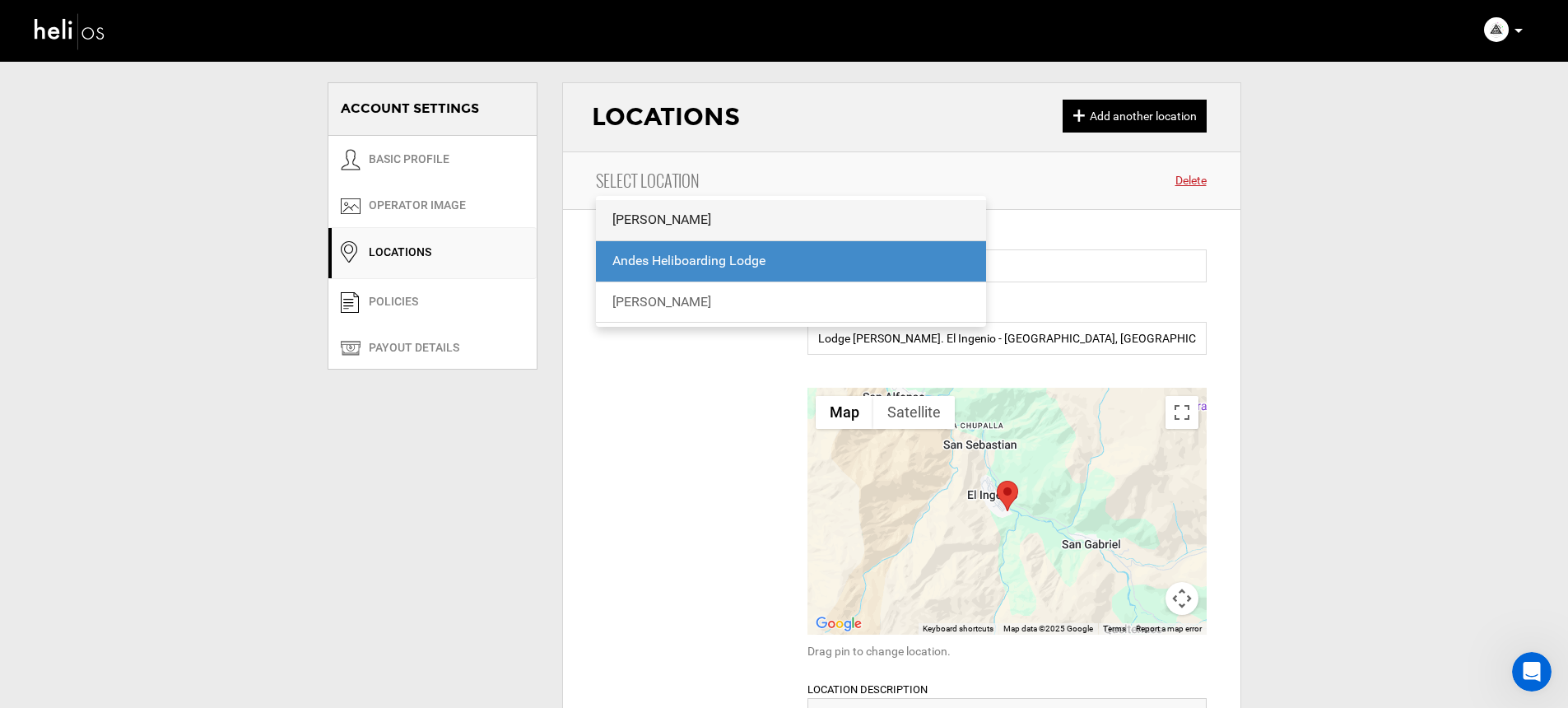
click at [635, 232] on span "[PERSON_NAME]" at bounding box center [792, 219] width 391 height 40
type input "[PERSON_NAME]"
type input "The [PERSON_NAME] - El [PERSON_NAME], [GEOGRAPHIC_DATA], [GEOGRAPHIC_DATA]"
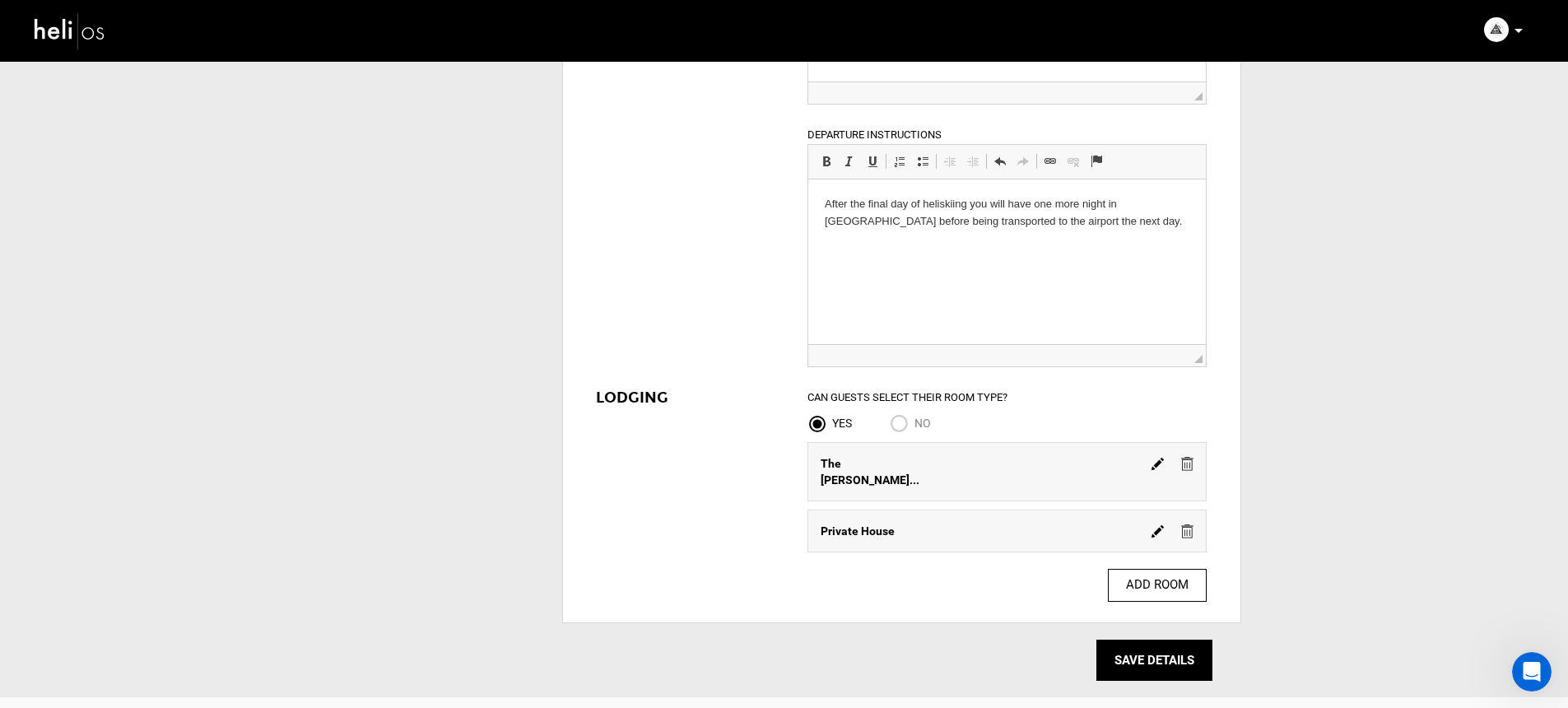
scroll to position [1664, 0]
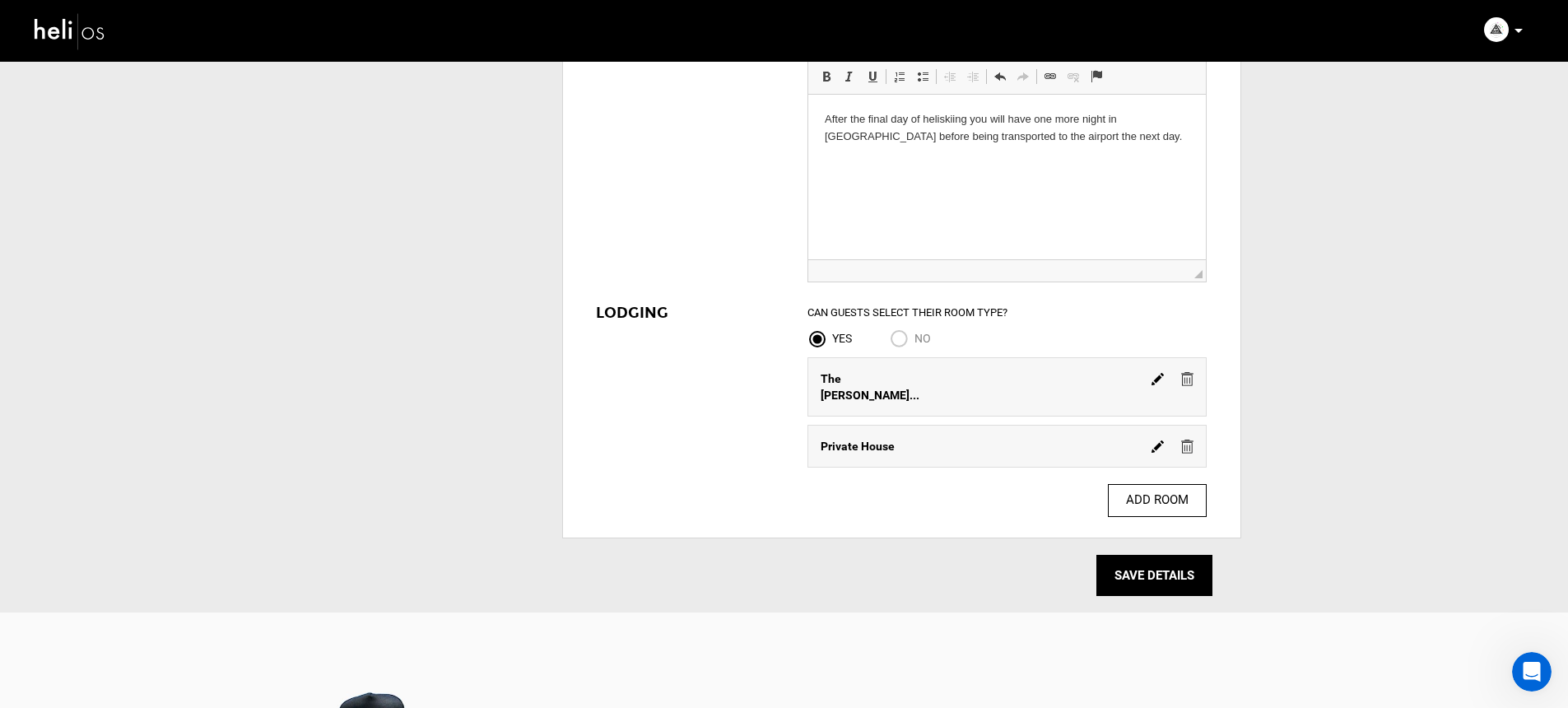
click at [1191, 440] on img at bounding box center [1188, 447] width 12 height 14
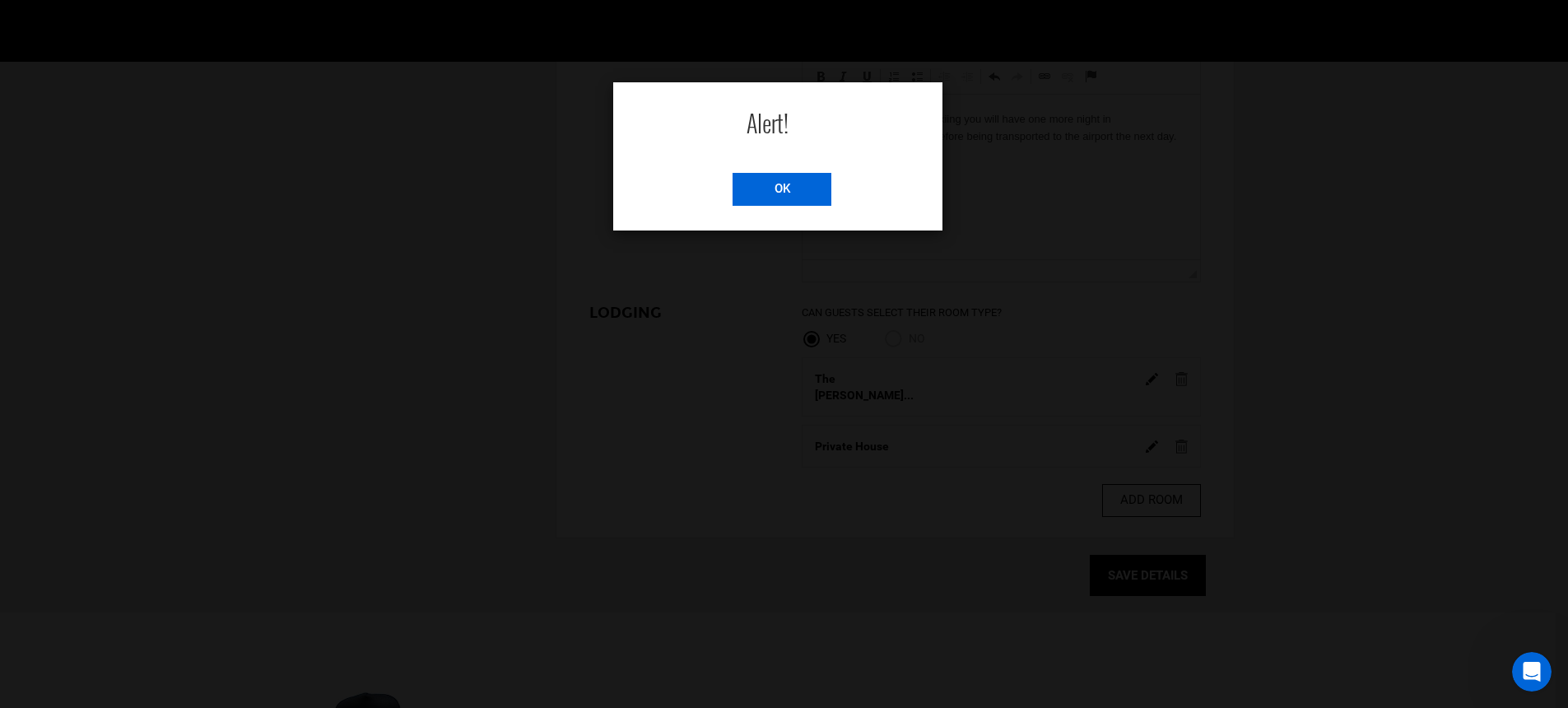
click at [767, 188] on input "OK" at bounding box center [782, 189] width 99 height 33
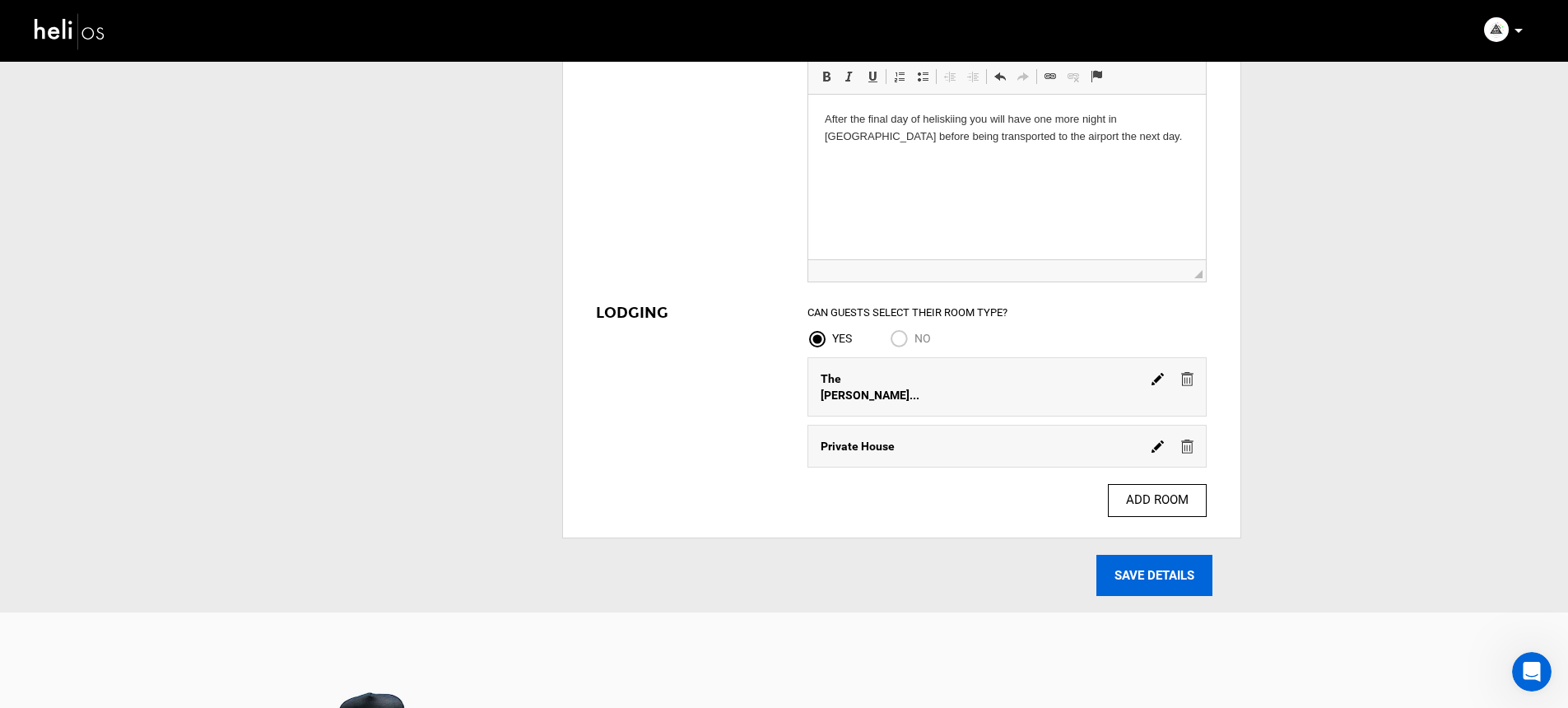
click at [1155, 555] on input "SAVE DETAILS" at bounding box center [1154, 576] width 116 height 41
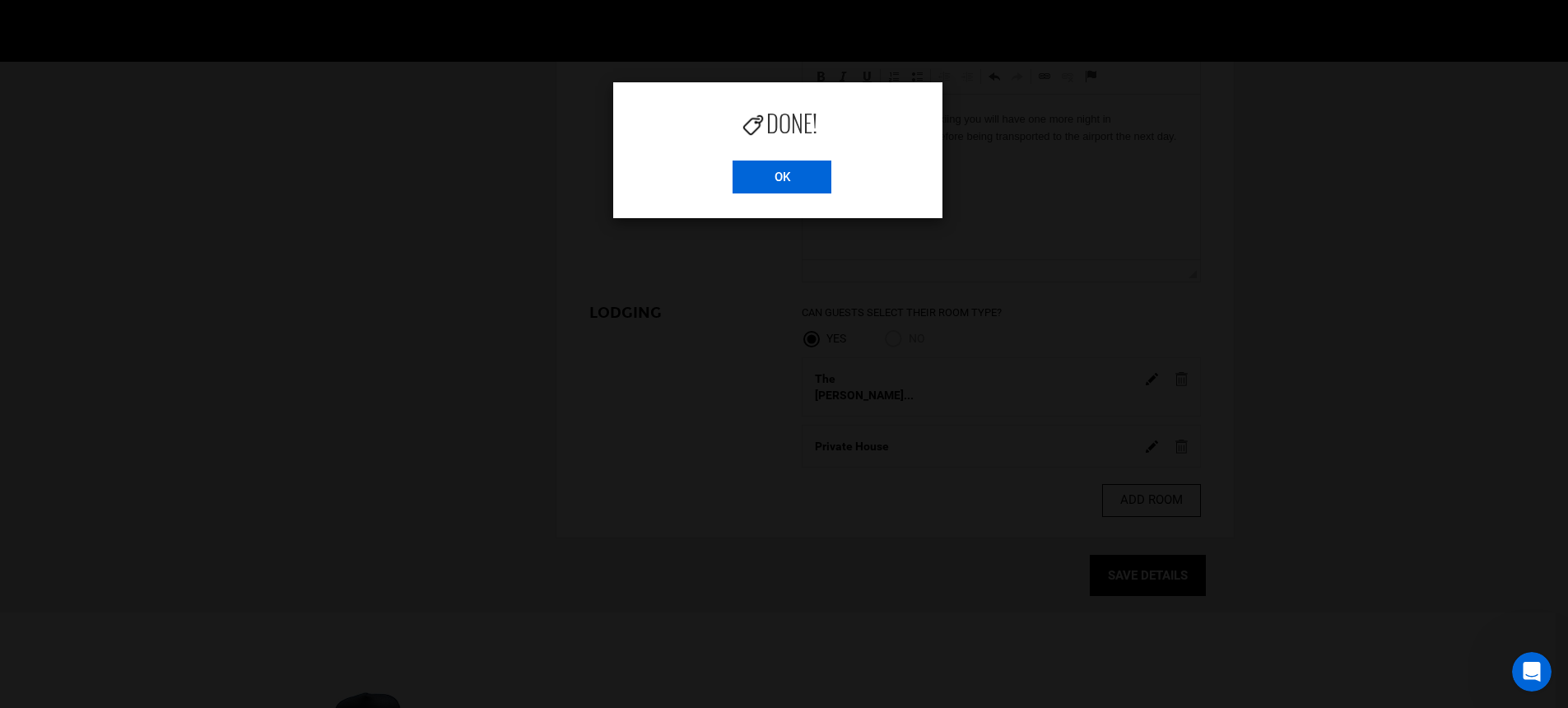
click at [812, 182] on input "OK" at bounding box center [782, 177] width 99 height 33
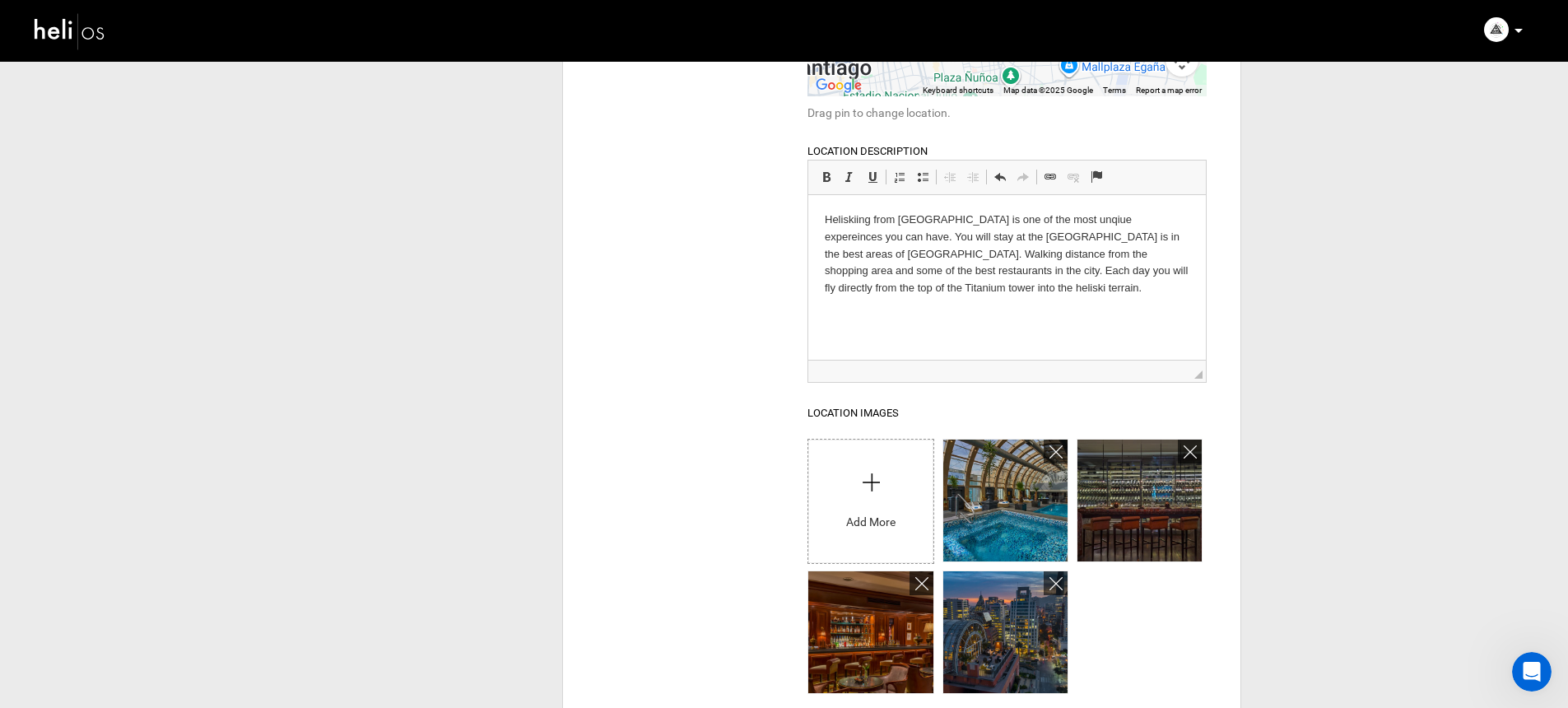
scroll to position [0, 0]
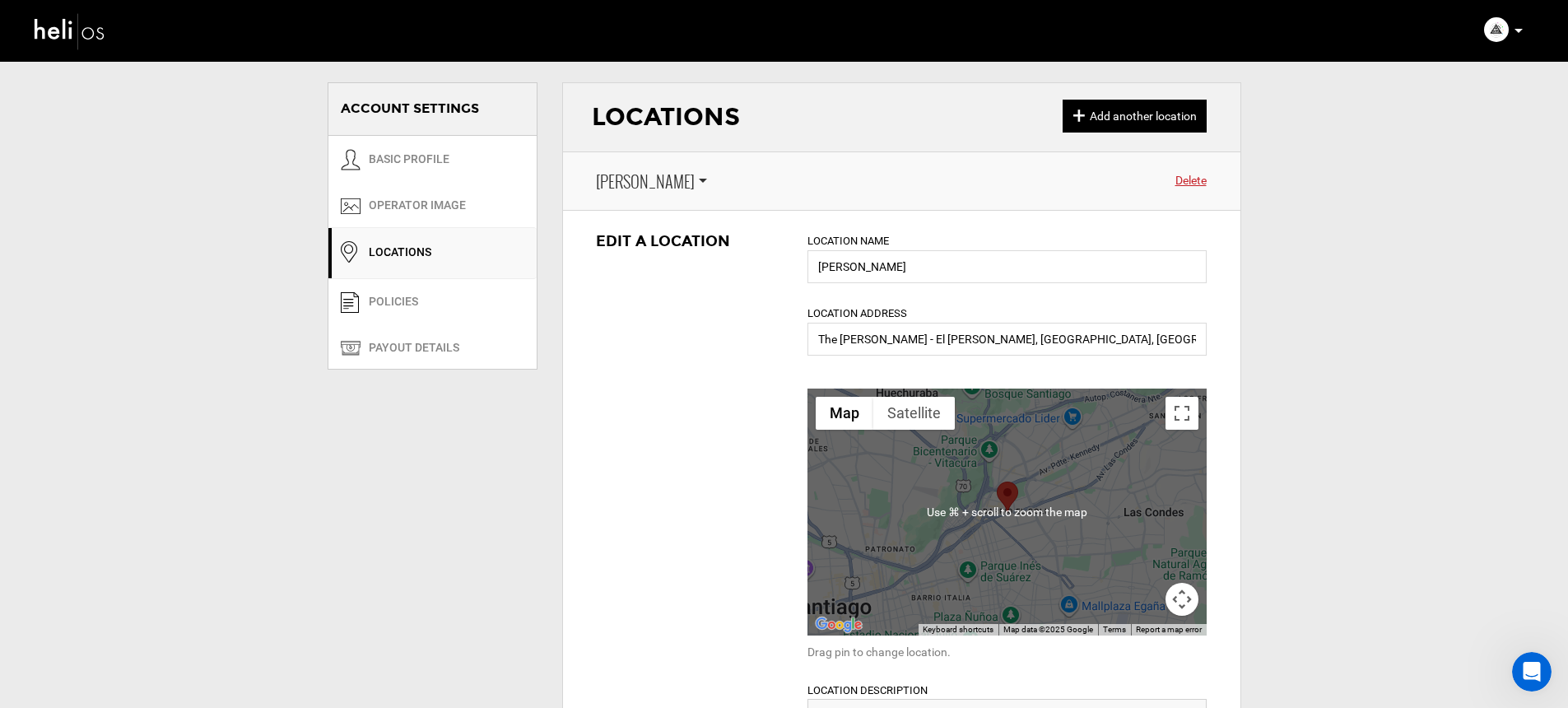
click at [650, 179] on span "[PERSON_NAME]" at bounding box center [645, 181] width 99 height 24
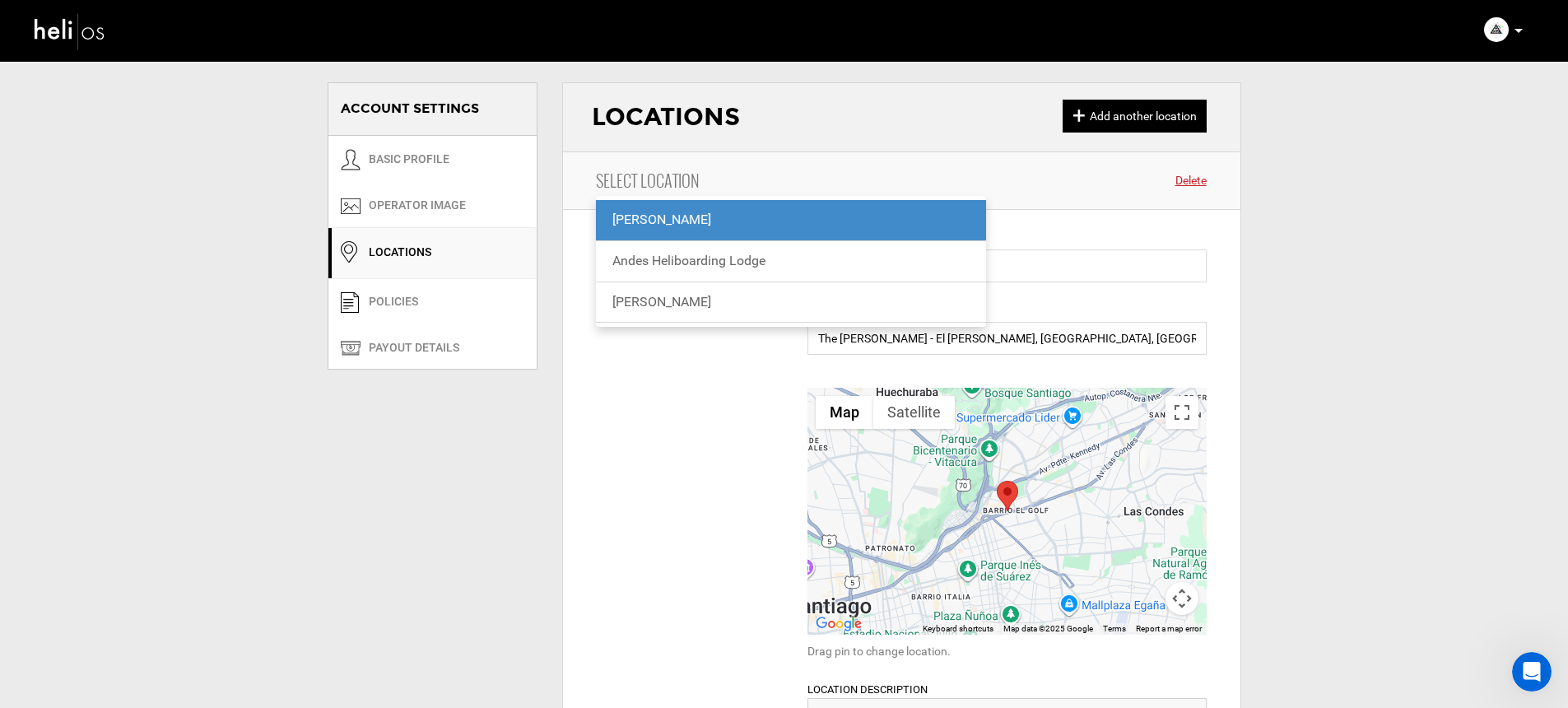
click at [650, 303] on div "[PERSON_NAME]" at bounding box center [791, 302] width 358 height 19
type input "[PERSON_NAME]"
type input "[GEOGRAPHIC_DATA], [GEOGRAPHIC_DATA][PERSON_NAME], [PERSON_NAME], [GEOGRAPHIC_D…"
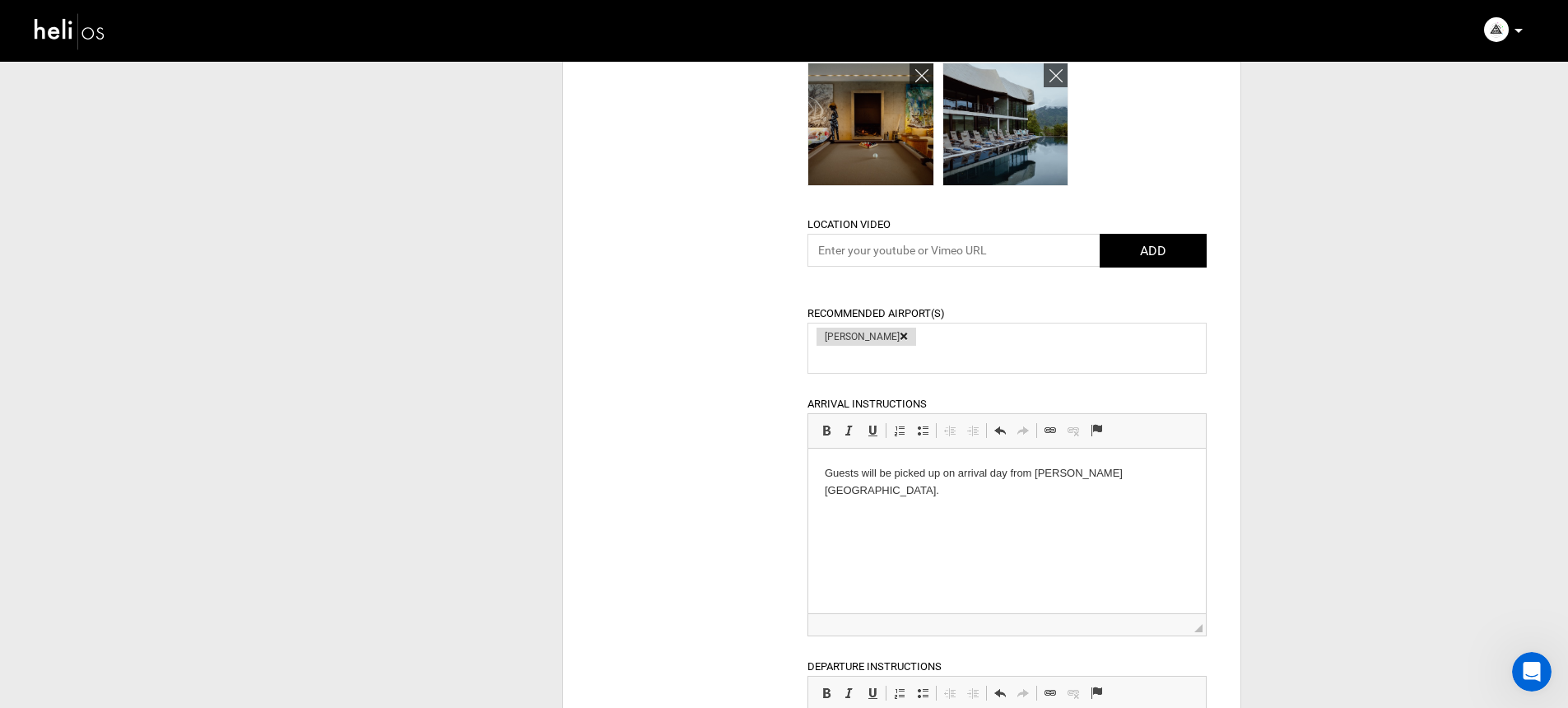
scroll to position [1456, 0]
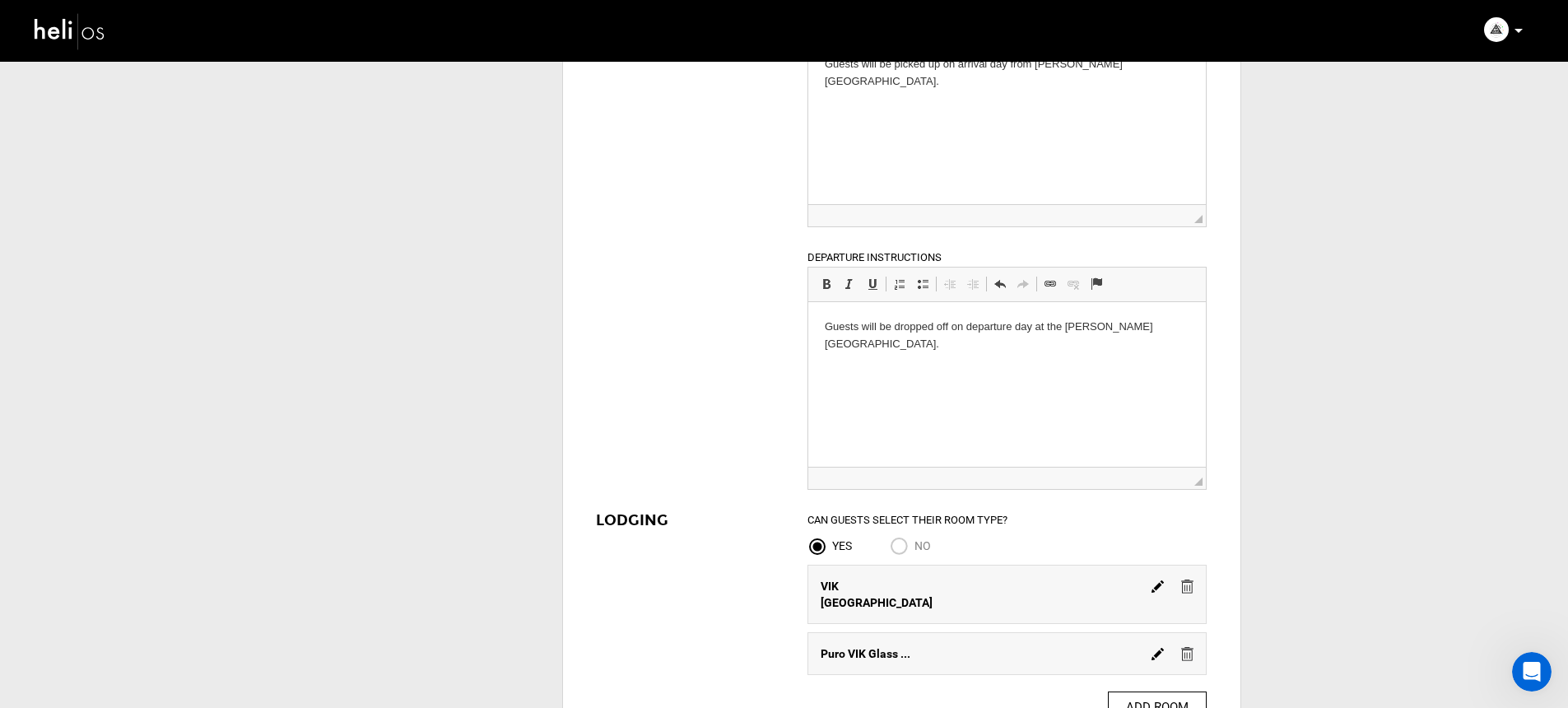
click at [957, 370] on html "Guests will be dropped off on departure day at the Santiago International Airpo…" at bounding box center [1007, 336] width 398 height 68
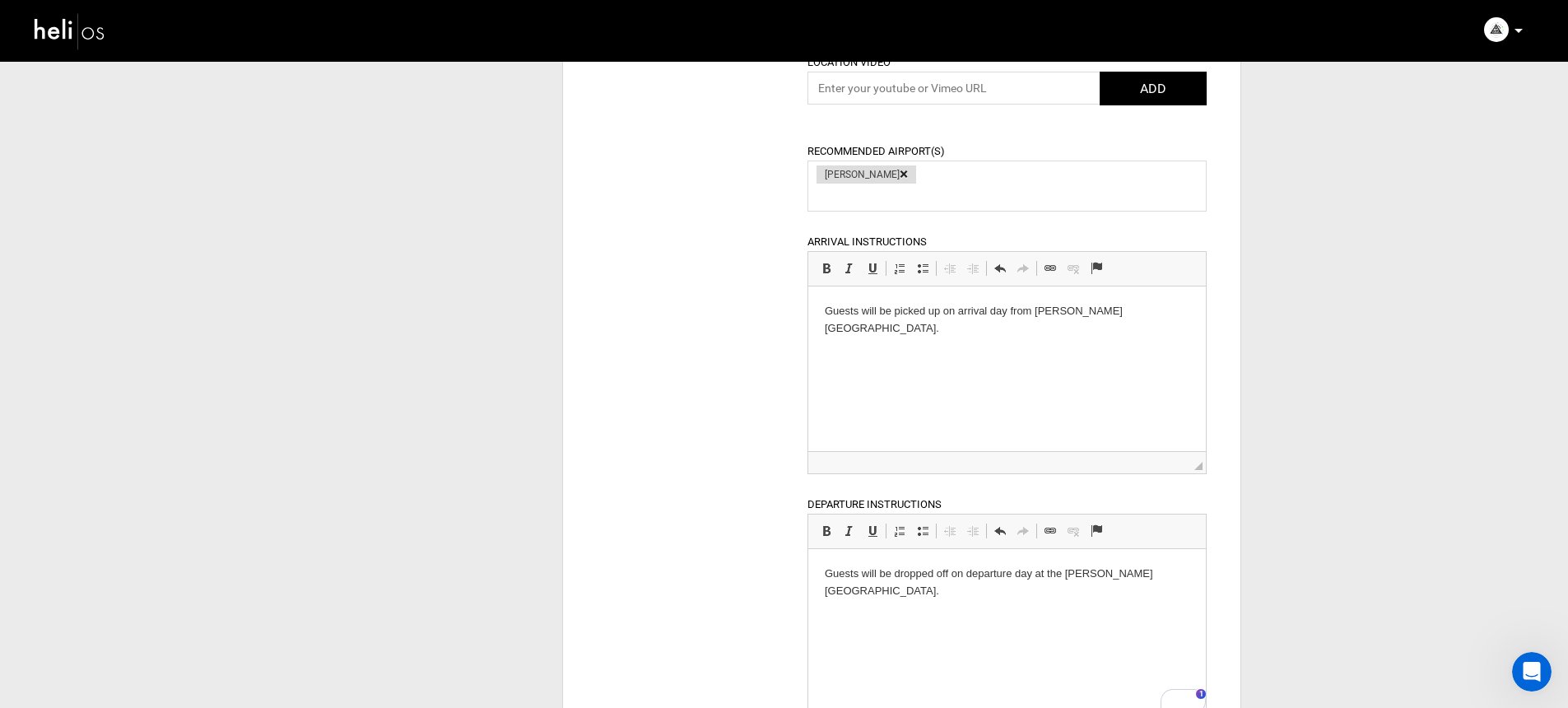
scroll to position [1220, 0]
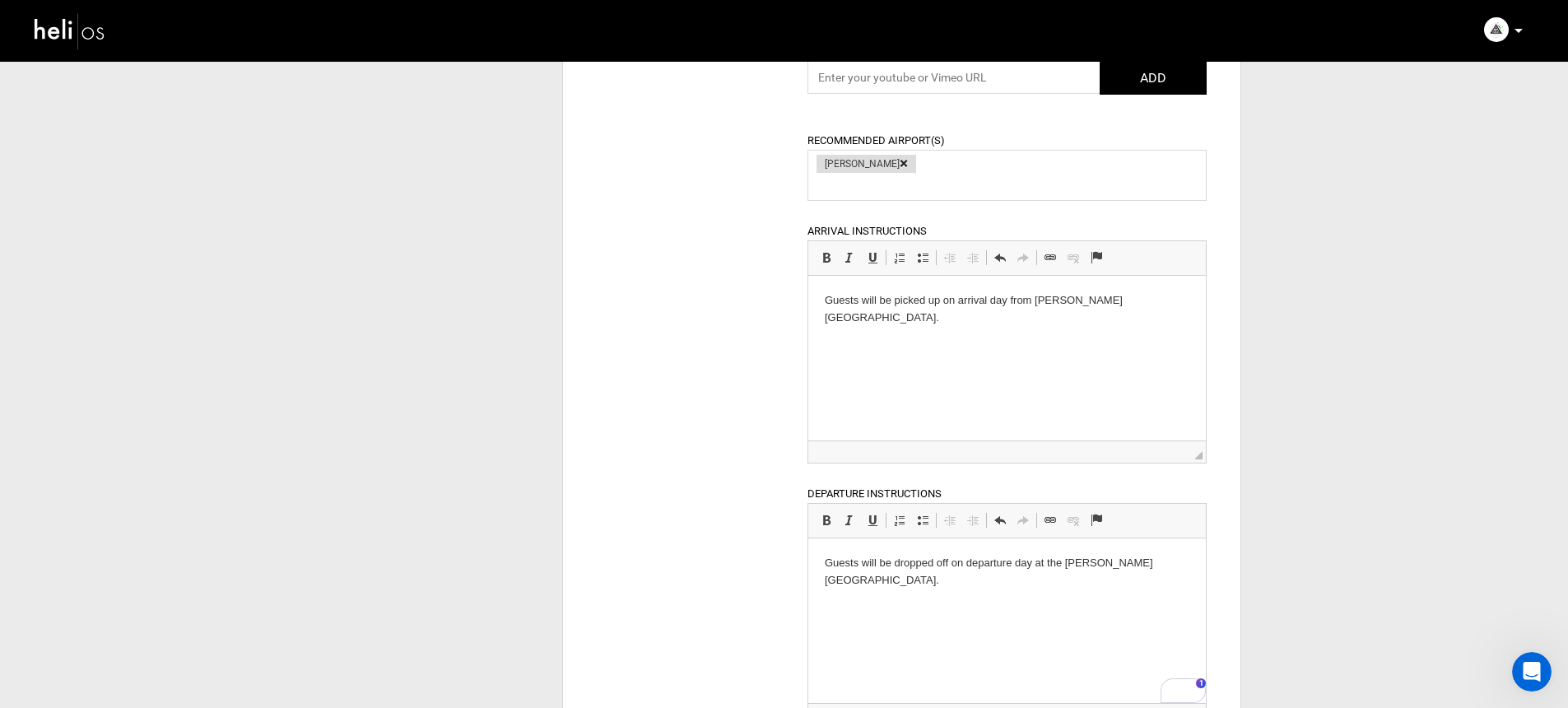
click at [891, 581] on p "Guests will be dropped off on departure day at the Santiago International Airpo…" at bounding box center [1007, 572] width 365 height 35
click at [891, 579] on p "Guests will be dropped off on departure day at the Santiago International Airpo…" at bounding box center [1007, 572] width 365 height 35
click at [889, 583] on p "Guests will be dropped off on departure day at the Santiago International Airpo…" at bounding box center [1007, 572] width 365 height 35
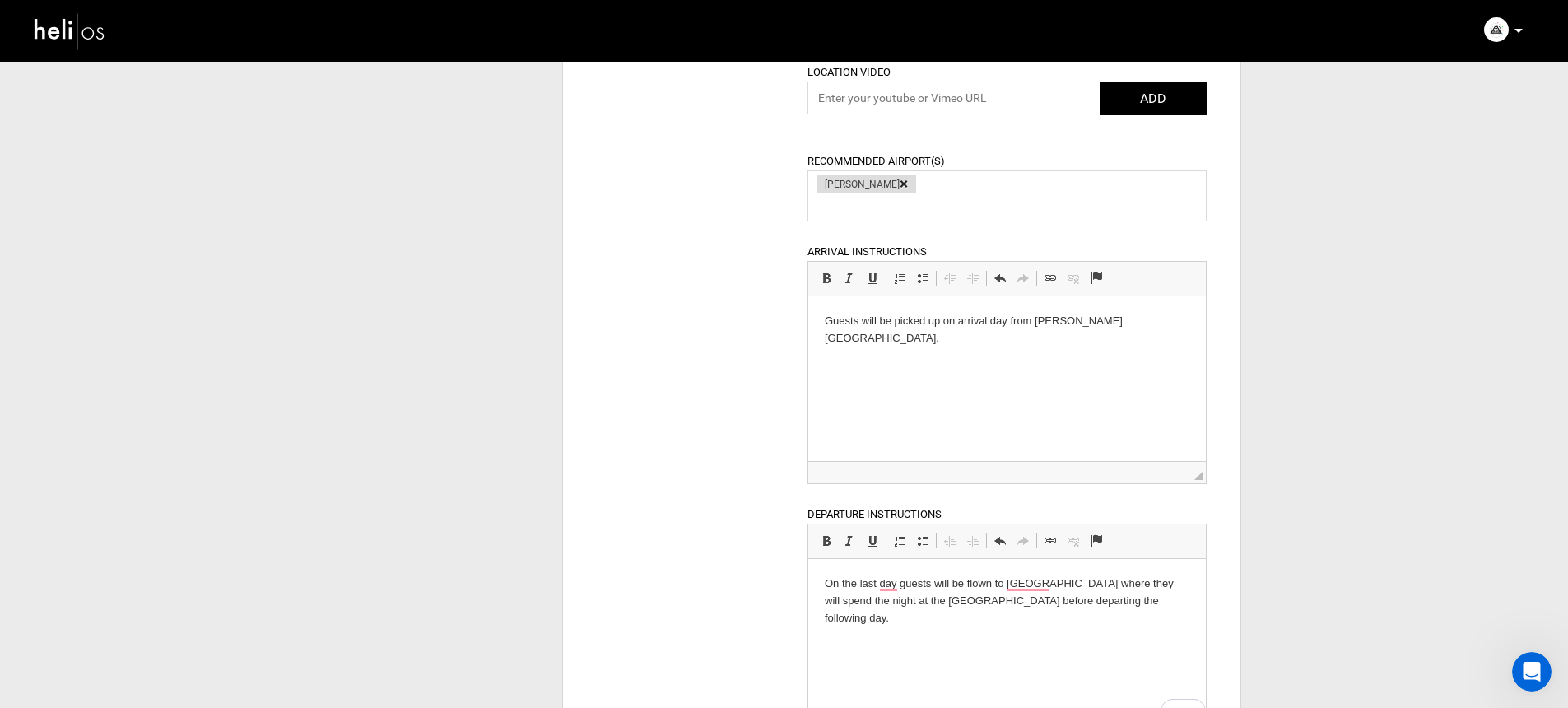
scroll to position [1189, 0]
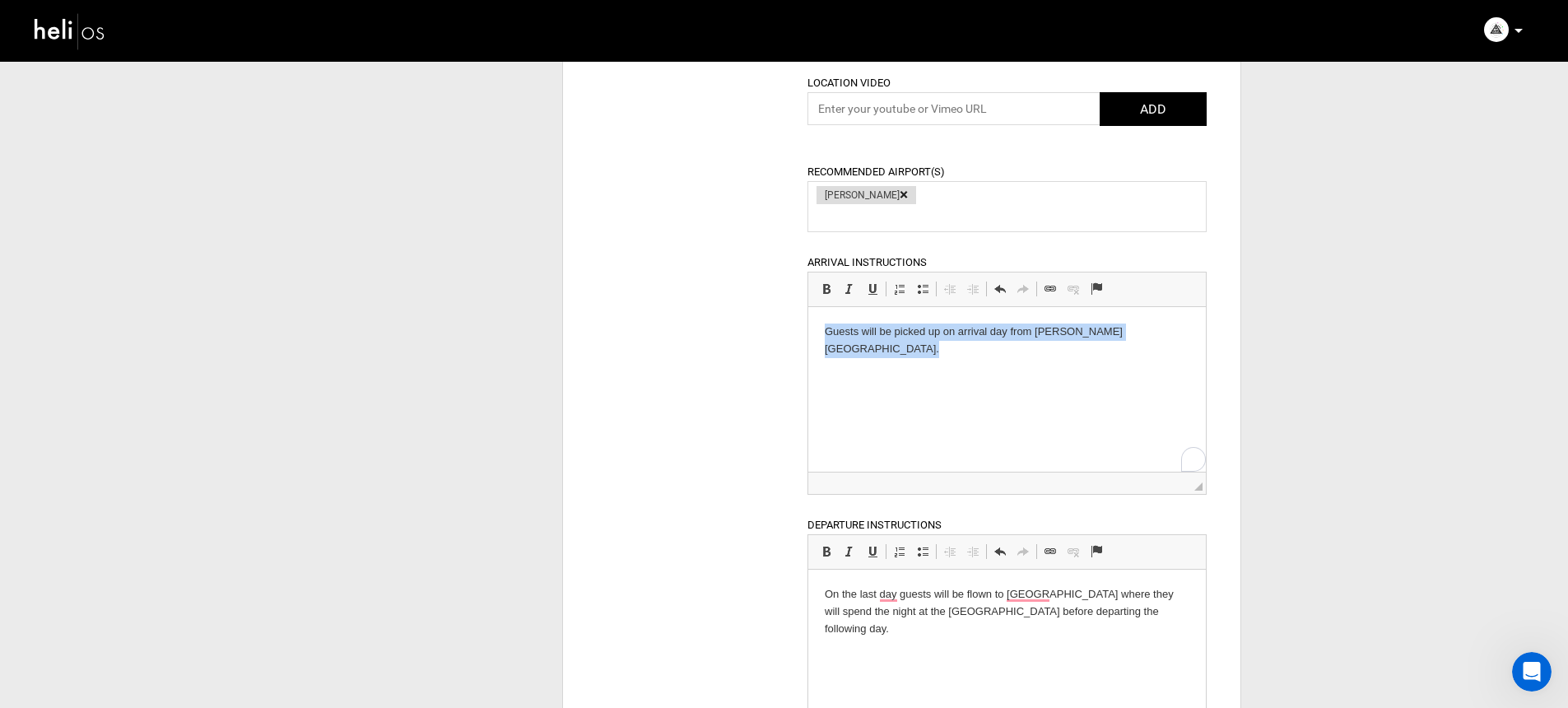
drag, startPoint x: 1189, startPoint y: 330, endPoint x: 824, endPoint y: 330, distance: 365.0
click at [824, 330] on html "Guests will be picked up on arrival day from Santiago International Airport." at bounding box center [1007, 341] width 398 height 68
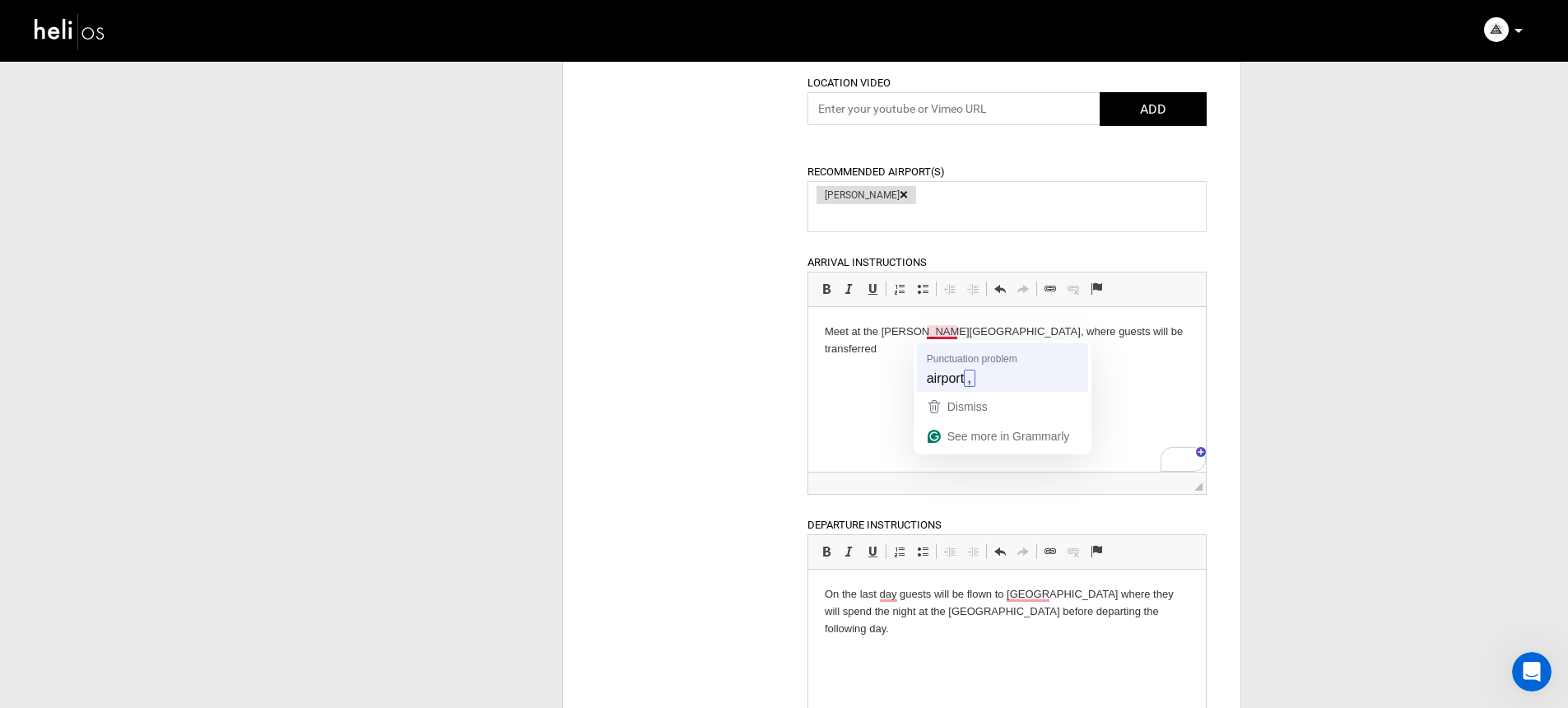
click at [948, 353] on html "Meet at the Santiago airport, where guests will be transferred" at bounding box center [1007, 341] width 398 height 68
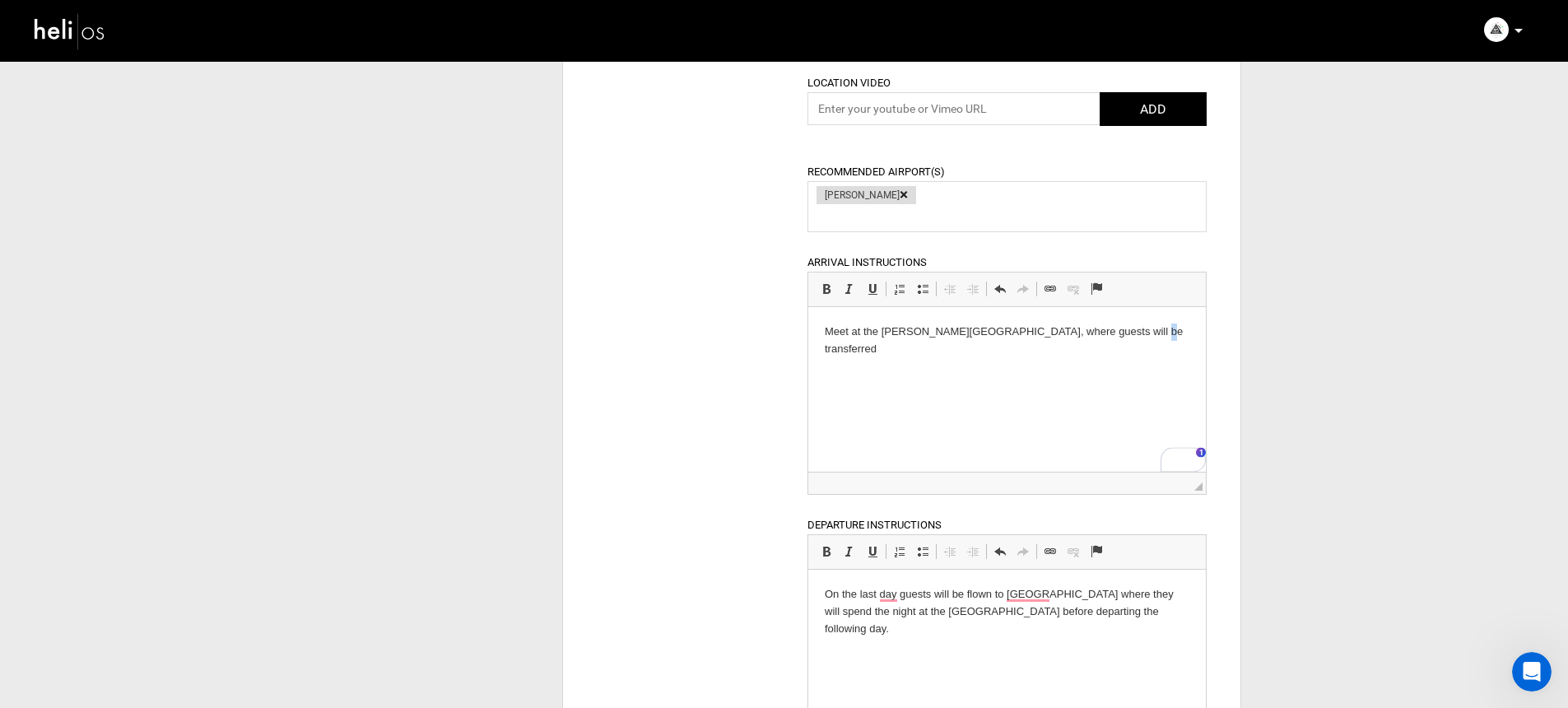
click at [1140, 332] on p "Meet at the Santiago airport, where guests will be transferred" at bounding box center [1007, 340] width 365 height 35
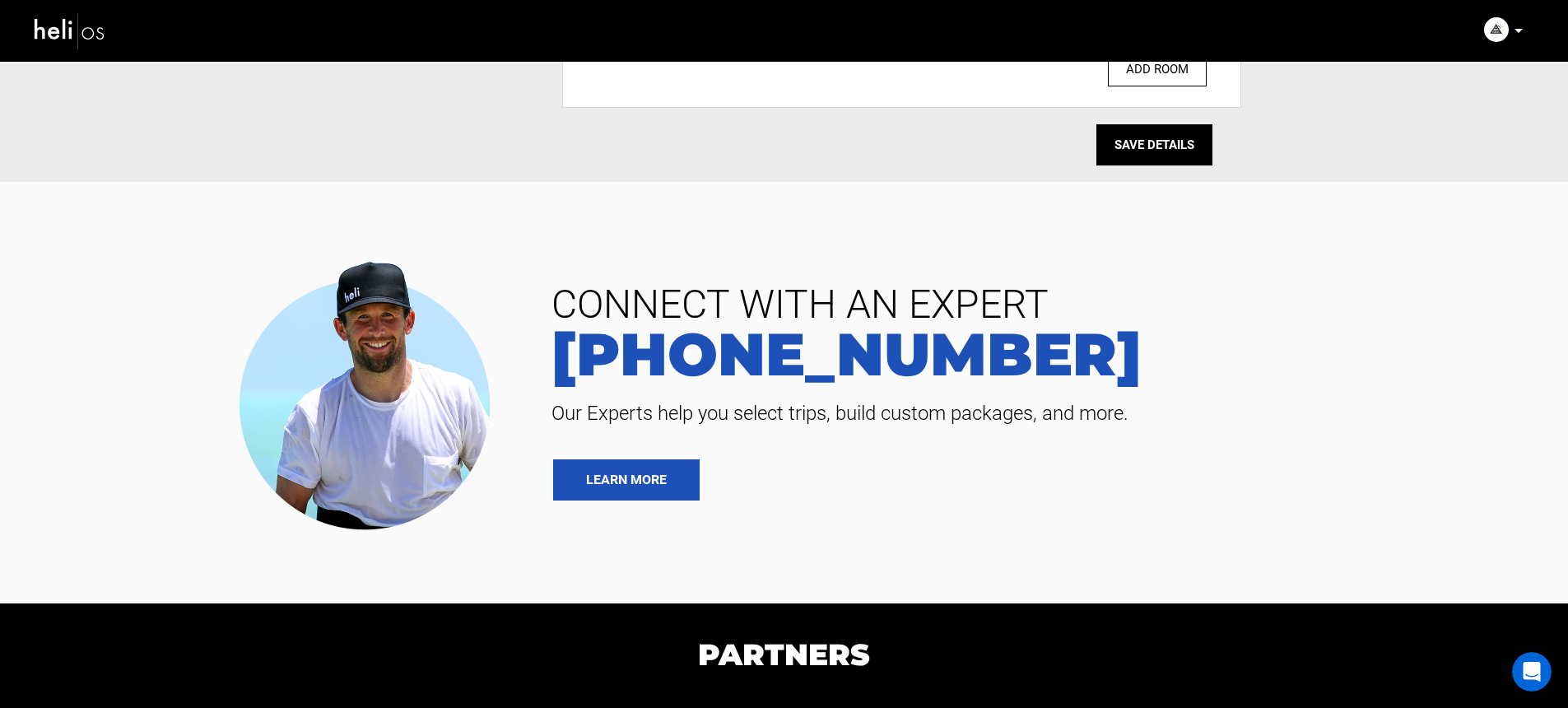
scroll to position [1994, 0]
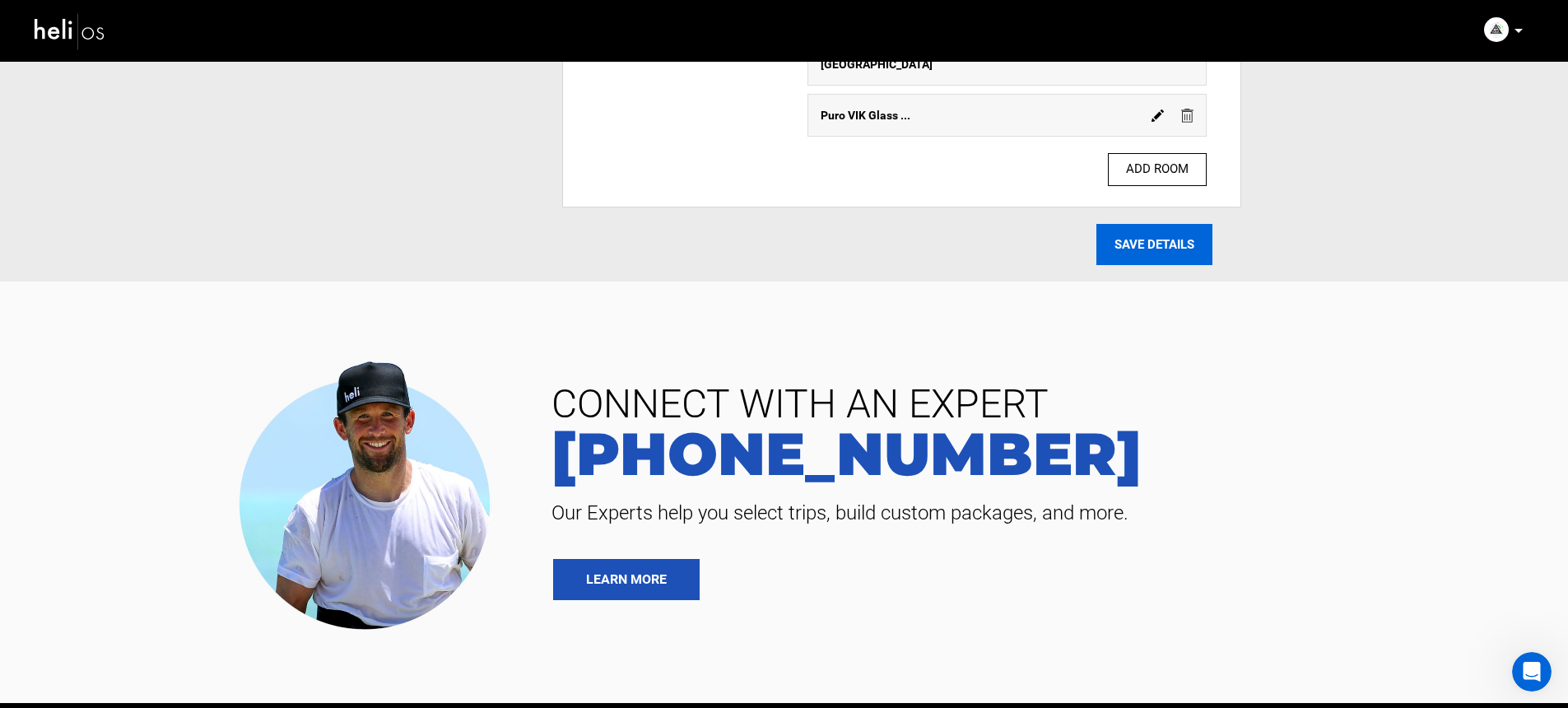
click at [1114, 226] on input "SAVE DETAILS" at bounding box center [1154, 244] width 116 height 41
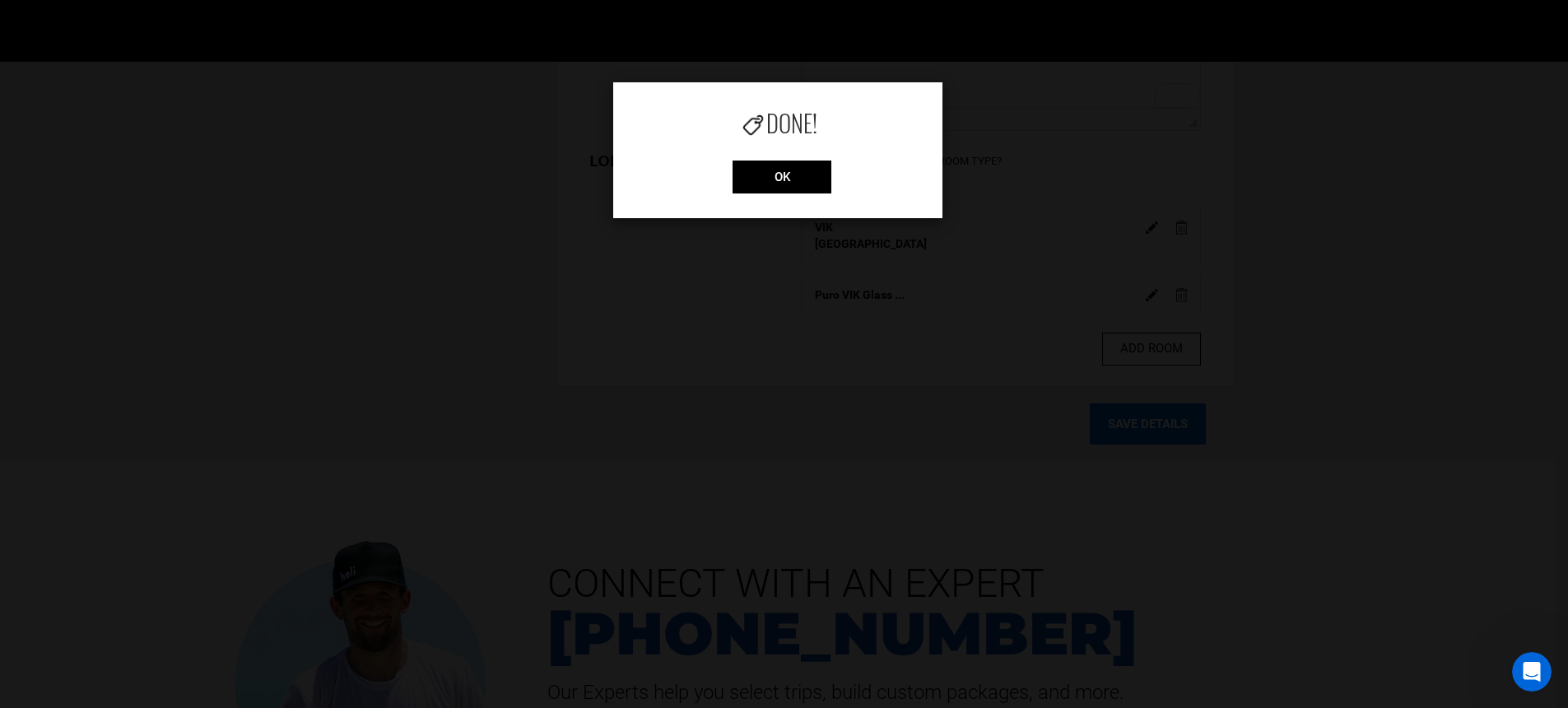
scroll to position [1815, 0]
click at [805, 175] on input "OK" at bounding box center [782, 177] width 99 height 33
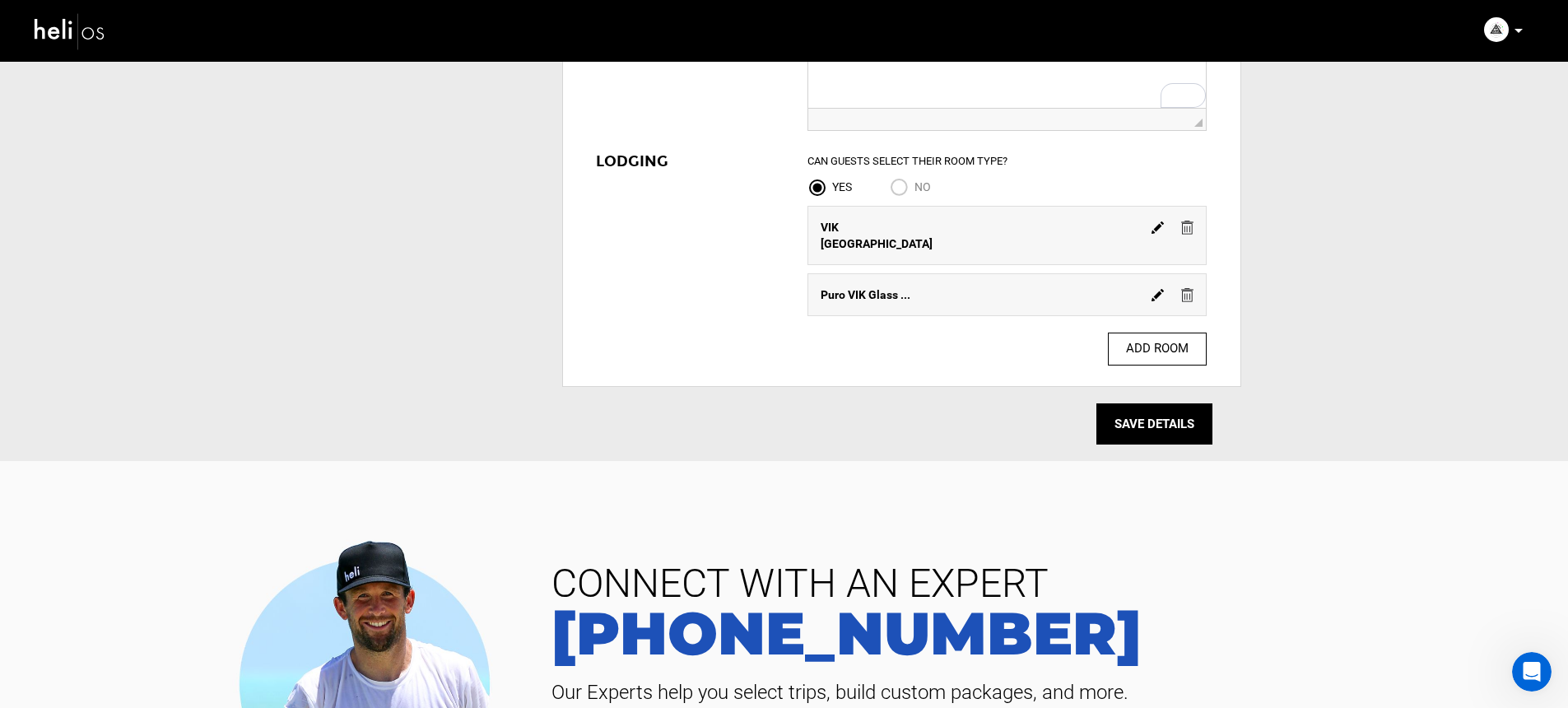
click at [1151, 225] on img at bounding box center [1158, 227] width 12 height 12
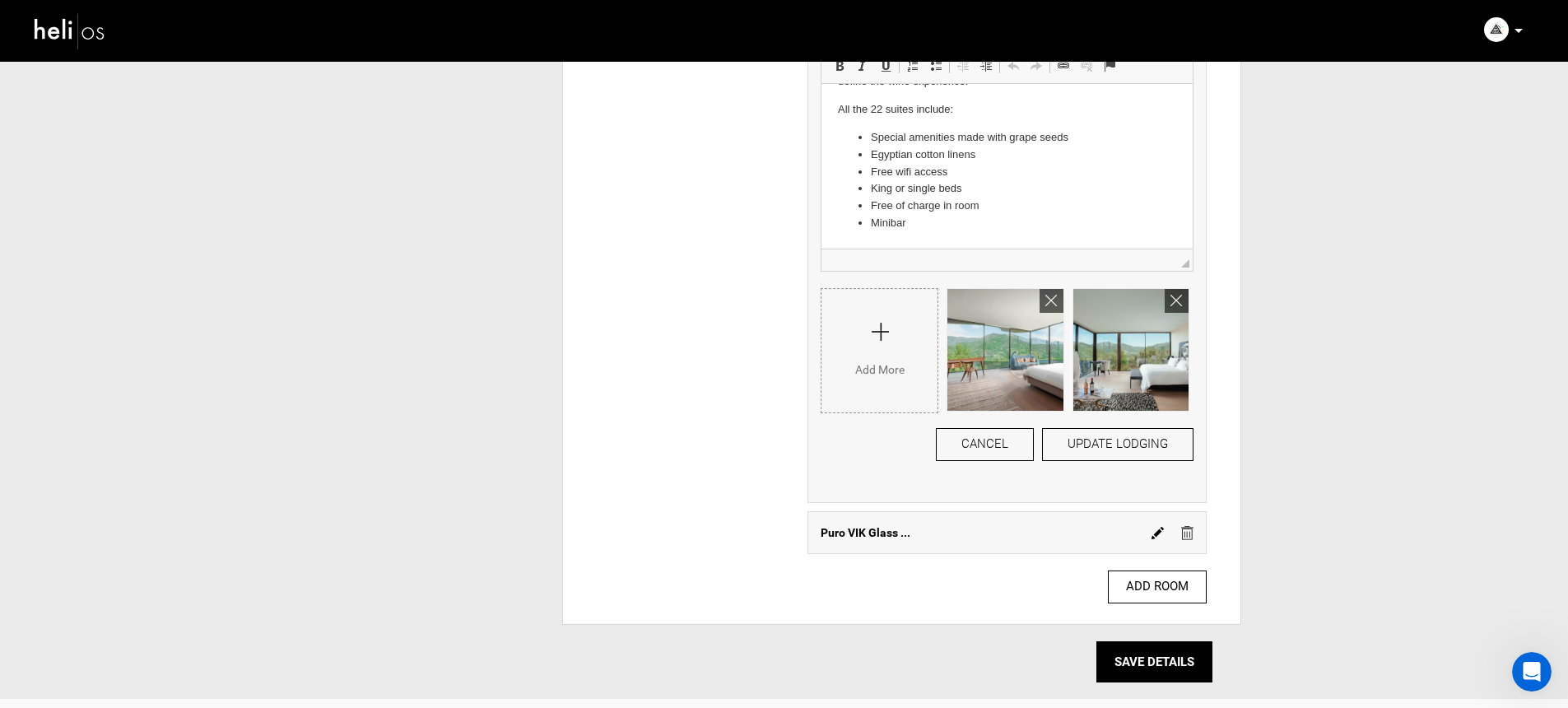
scroll to position [2152, 0]
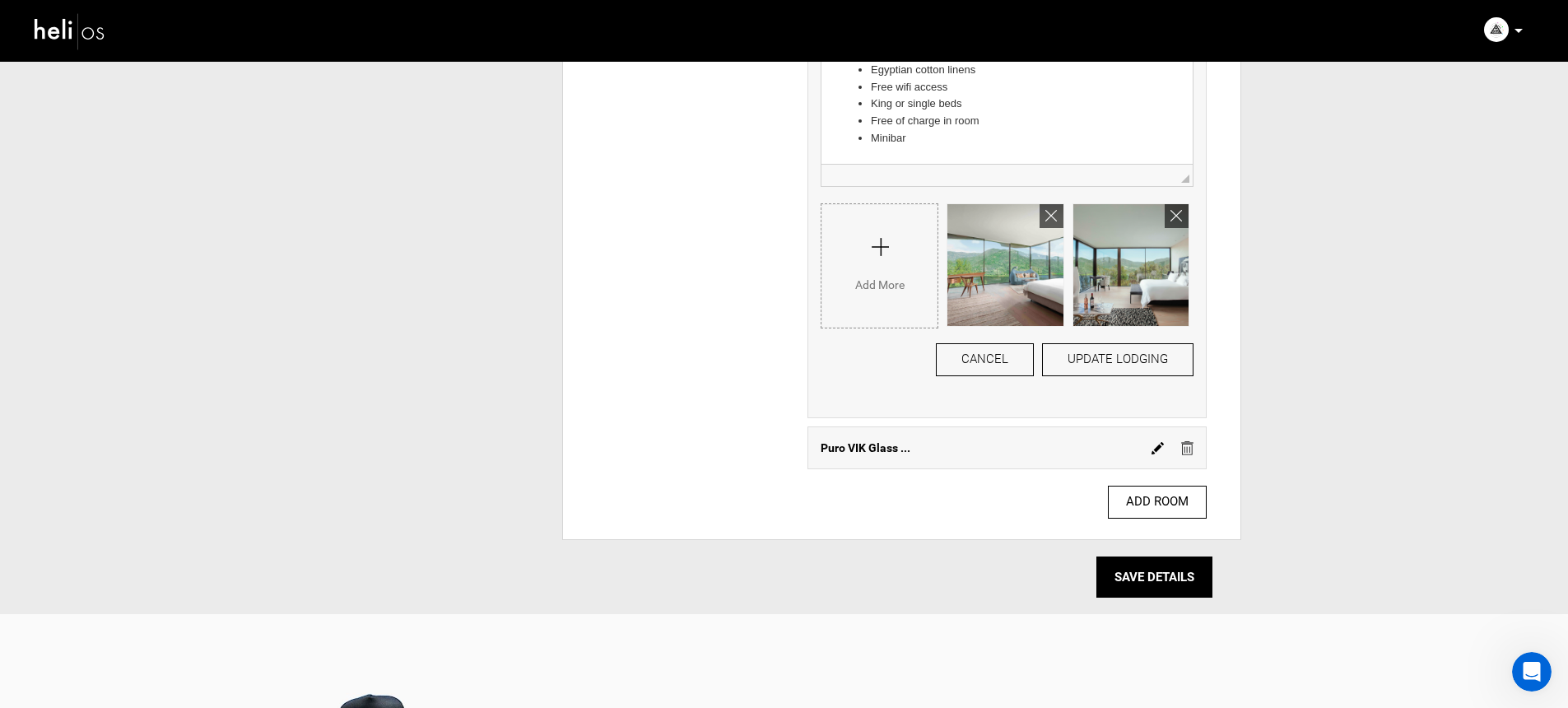
click at [1155, 450] on img at bounding box center [1158, 449] width 12 height 12
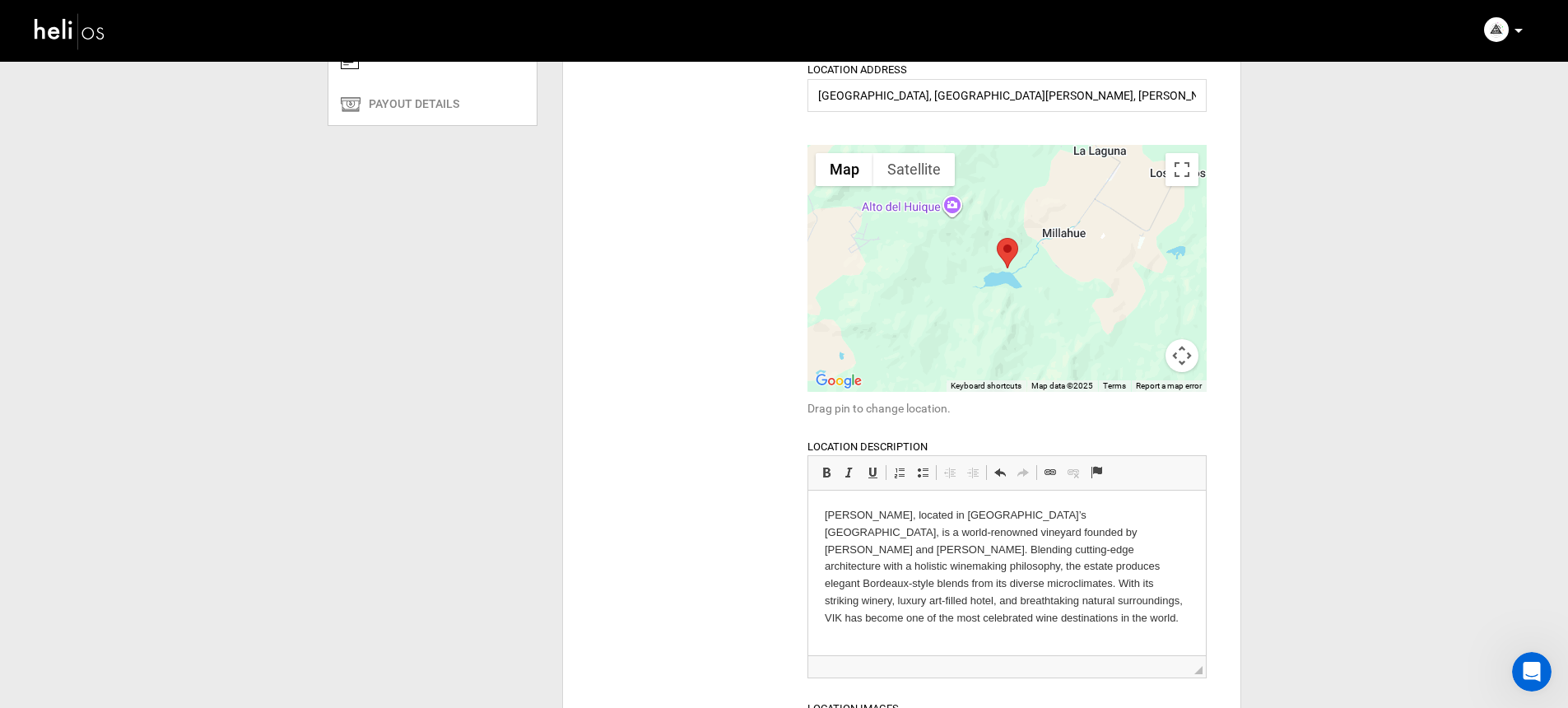
scroll to position [0, 0]
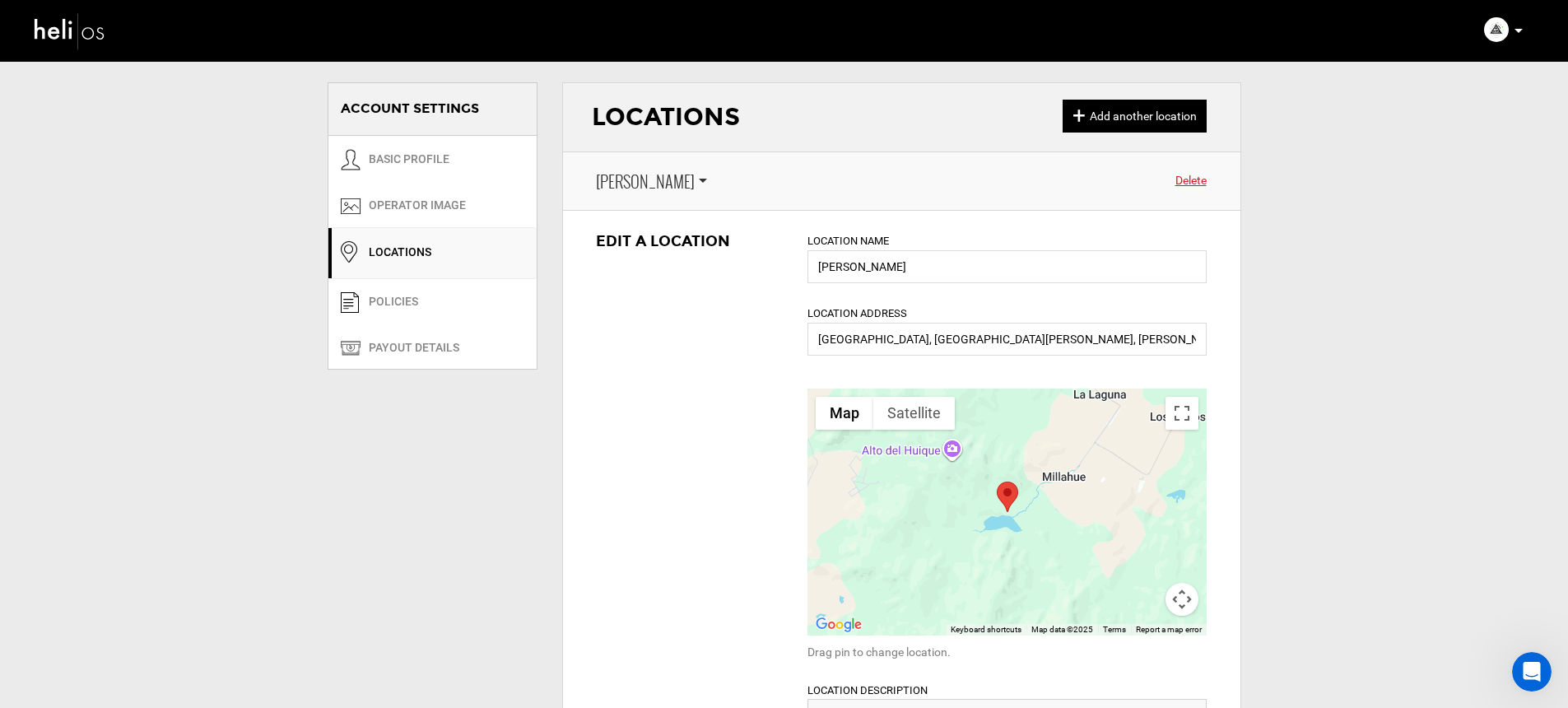
click at [625, 180] on span "[PERSON_NAME]" at bounding box center [645, 181] width 99 height 24
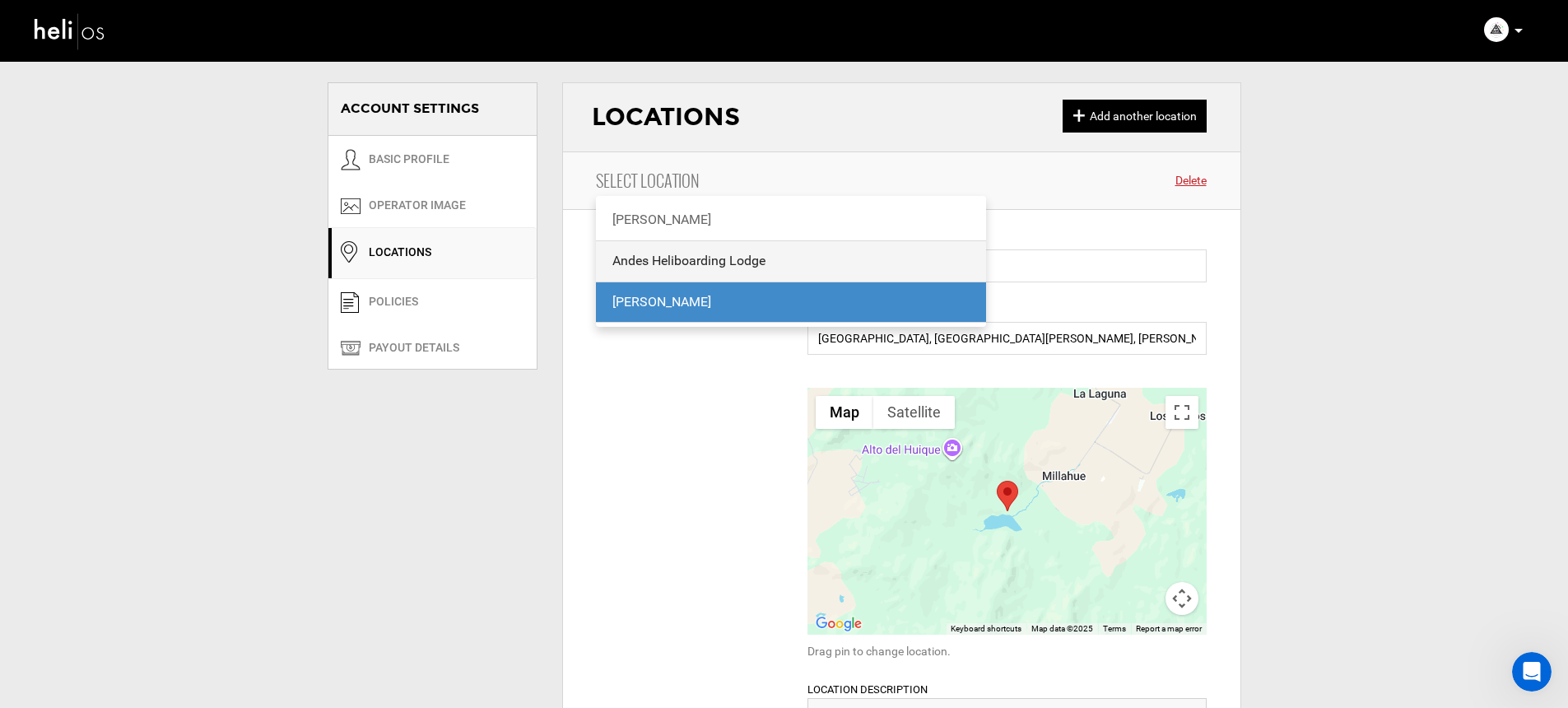
click at [640, 259] on div "Andes Heliboarding Lodge" at bounding box center [791, 261] width 358 height 19
type input "Andes Heliboarding Lodge"
type input "Lodge [PERSON_NAME]. El Ingenio - [GEOGRAPHIC_DATA], [GEOGRAPHIC_DATA][PERSON_N…"
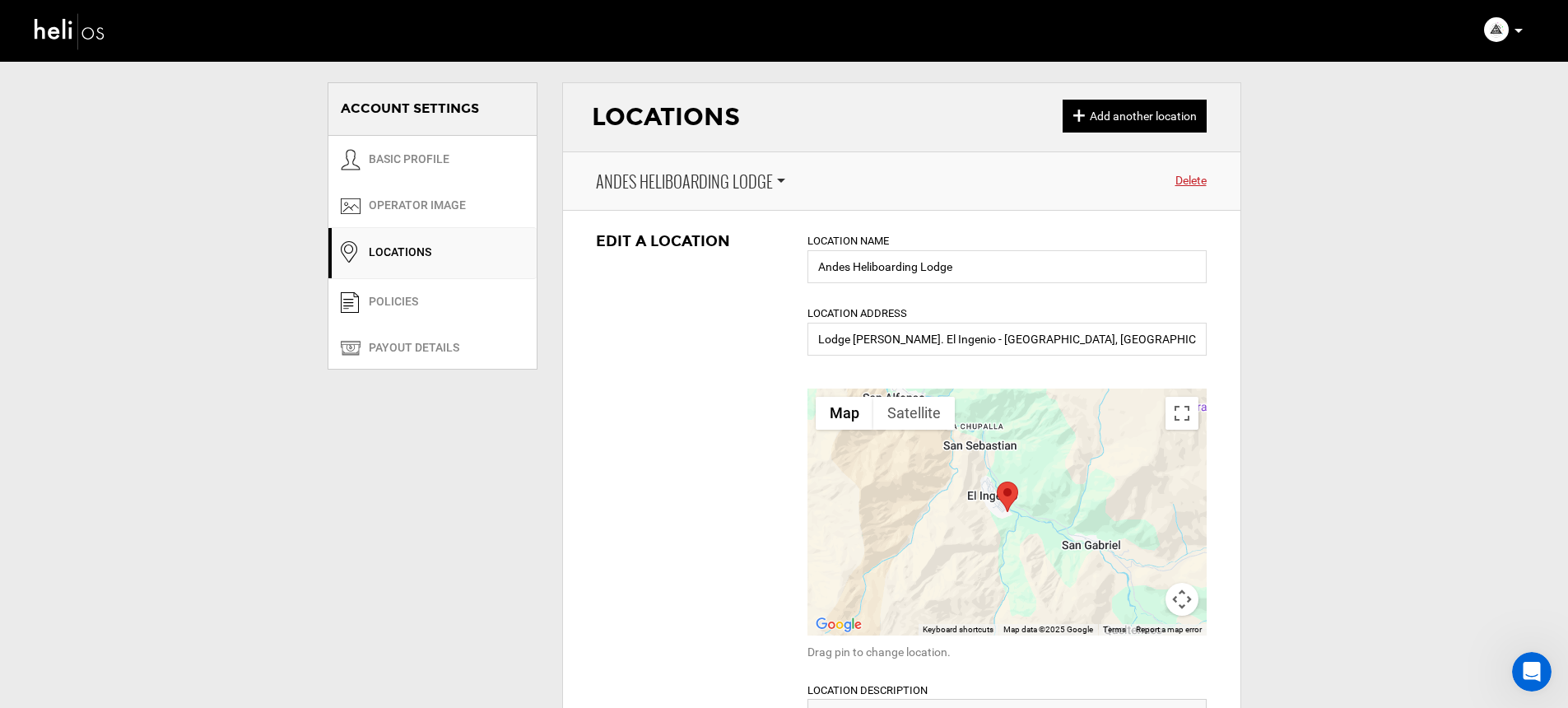
click at [620, 171] on span "Andes Heliboarding Lodge" at bounding box center [684, 181] width 177 height 24
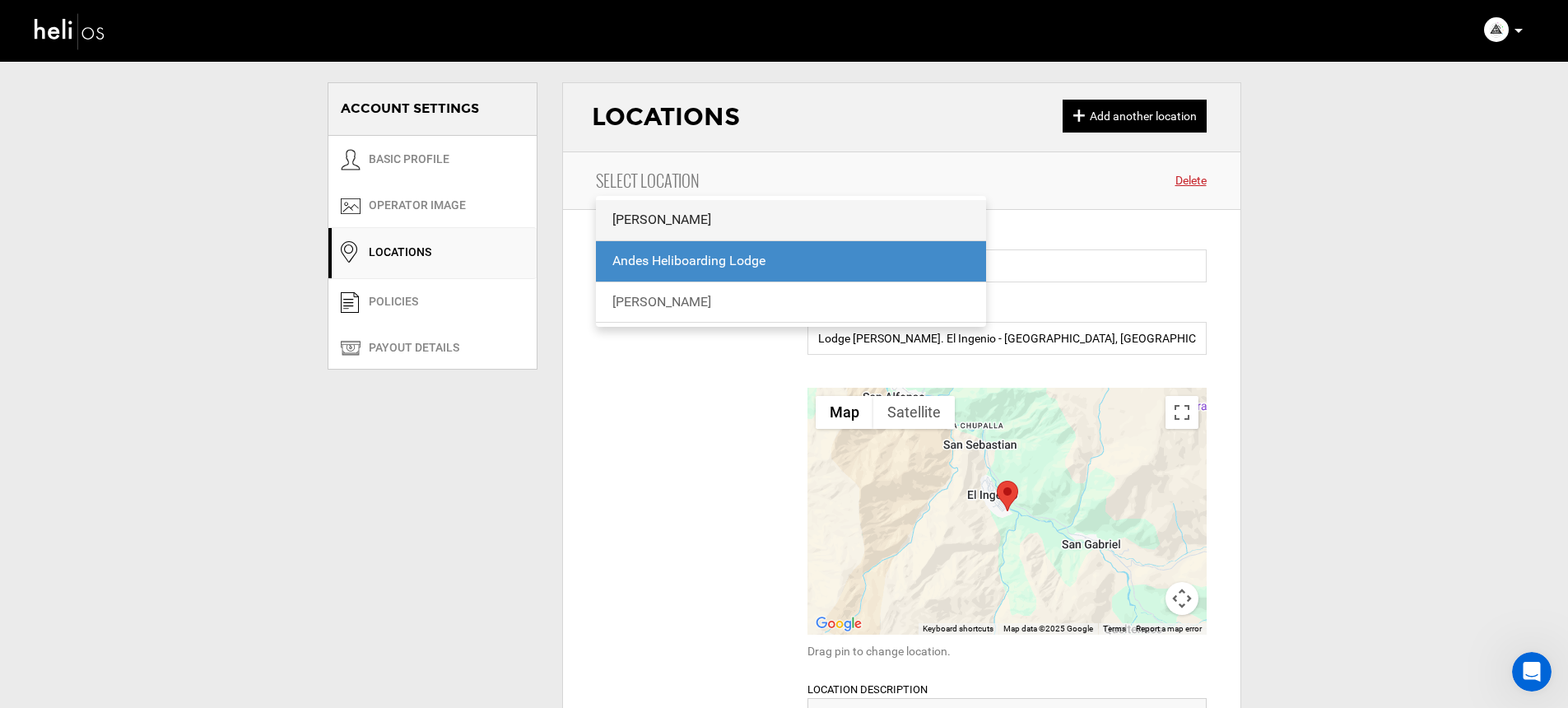
click at [644, 217] on div "[PERSON_NAME]" at bounding box center [791, 219] width 358 height 19
type input "[PERSON_NAME]"
type input "The [PERSON_NAME] - El [PERSON_NAME], [GEOGRAPHIC_DATA], [GEOGRAPHIC_DATA]"
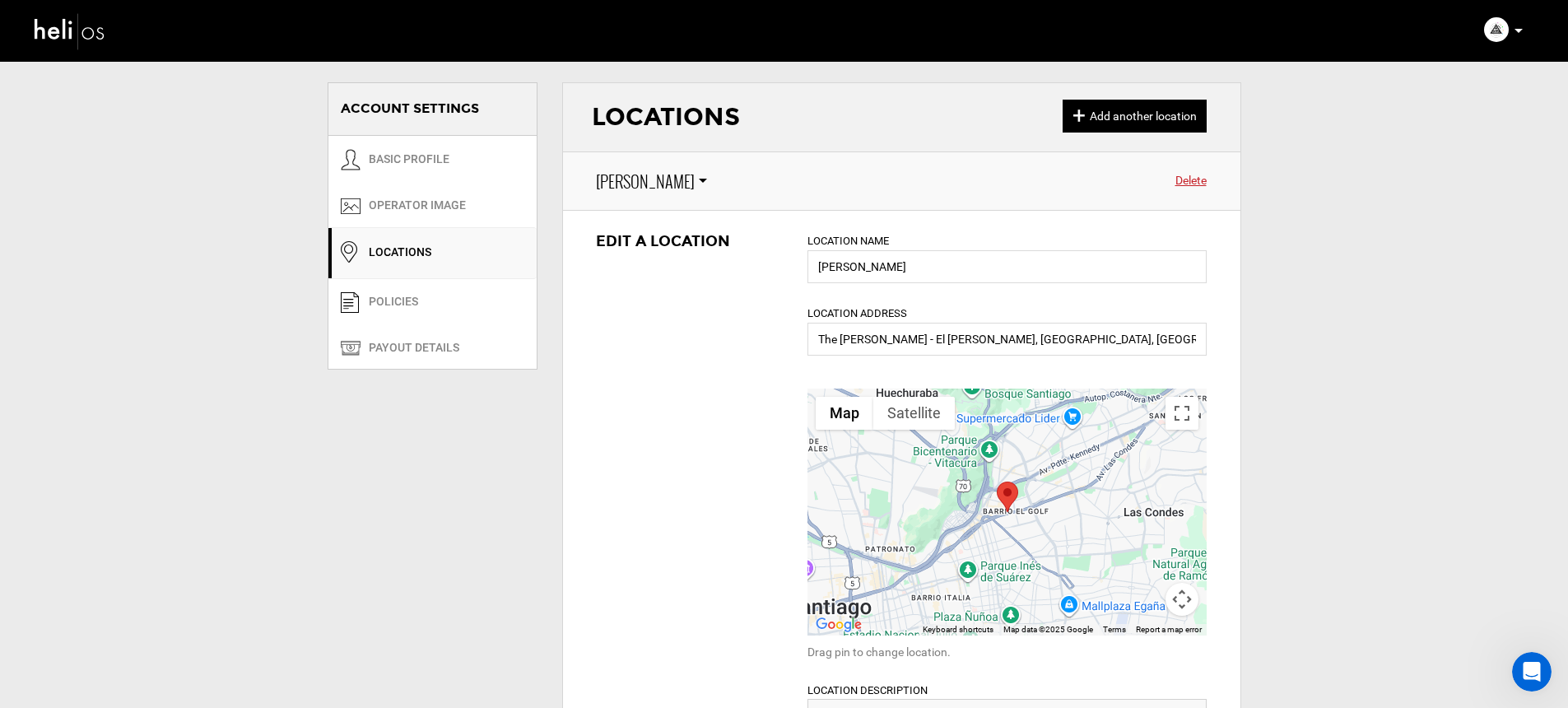
click at [53, 28] on img at bounding box center [69, 30] width 74 height 44
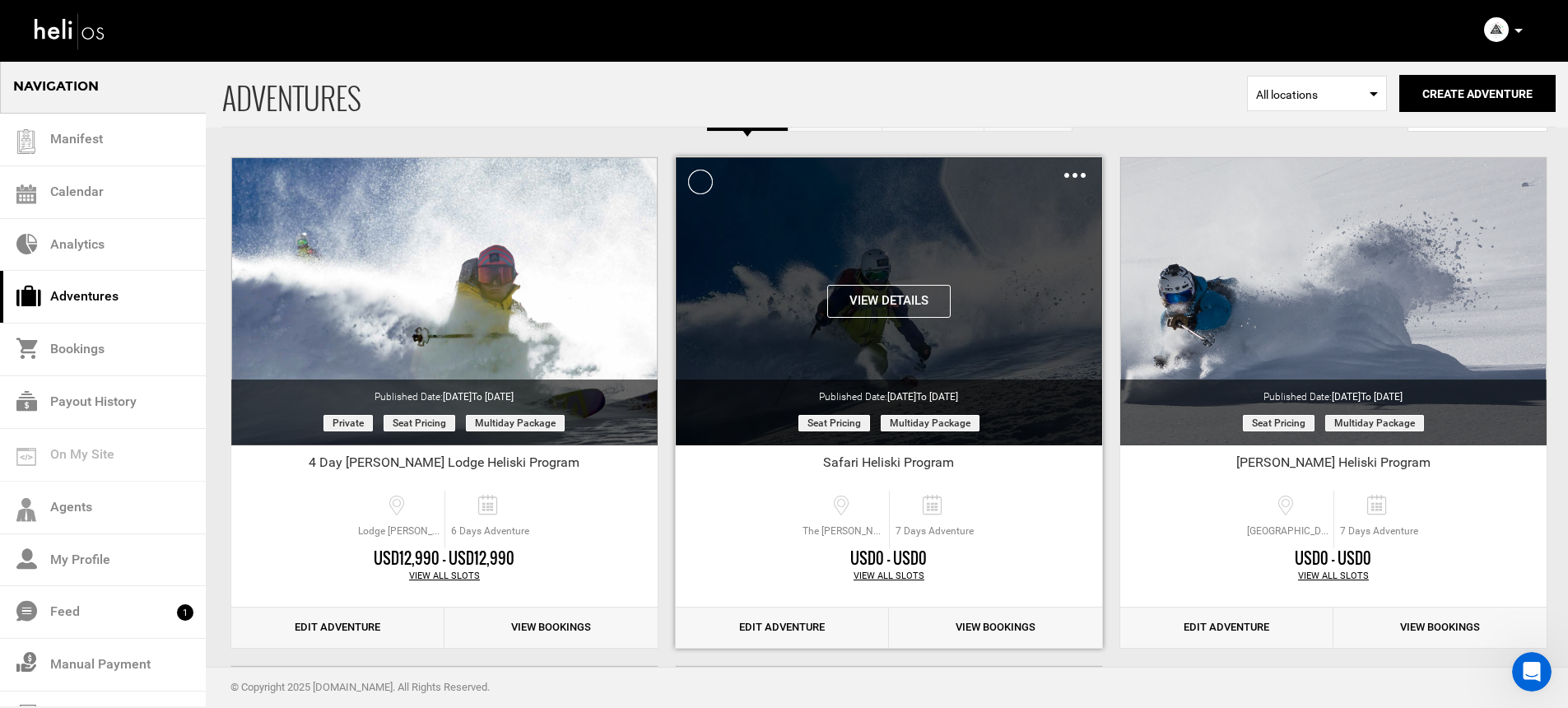
scroll to position [107, 0]
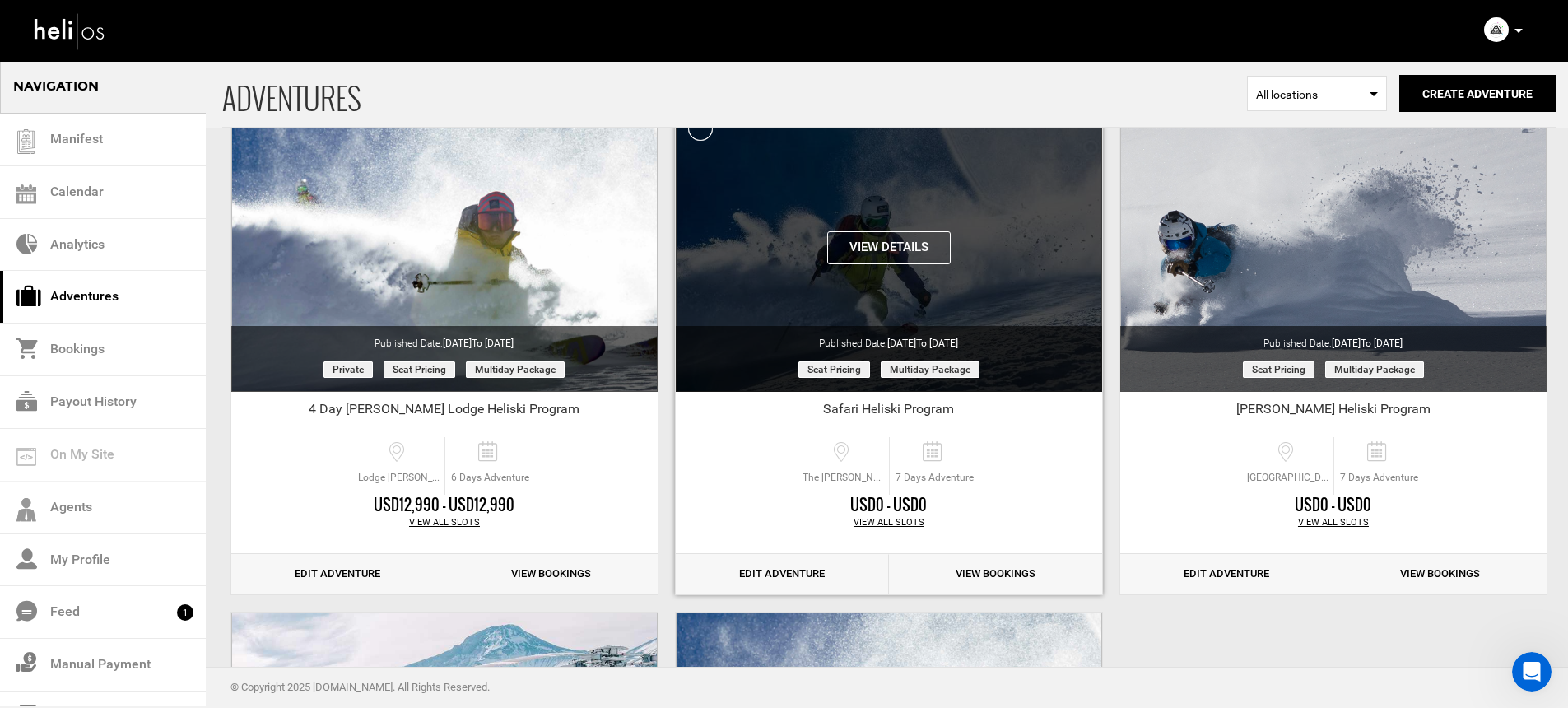
click at [884, 251] on button "View Details" at bounding box center [888, 247] width 123 height 33
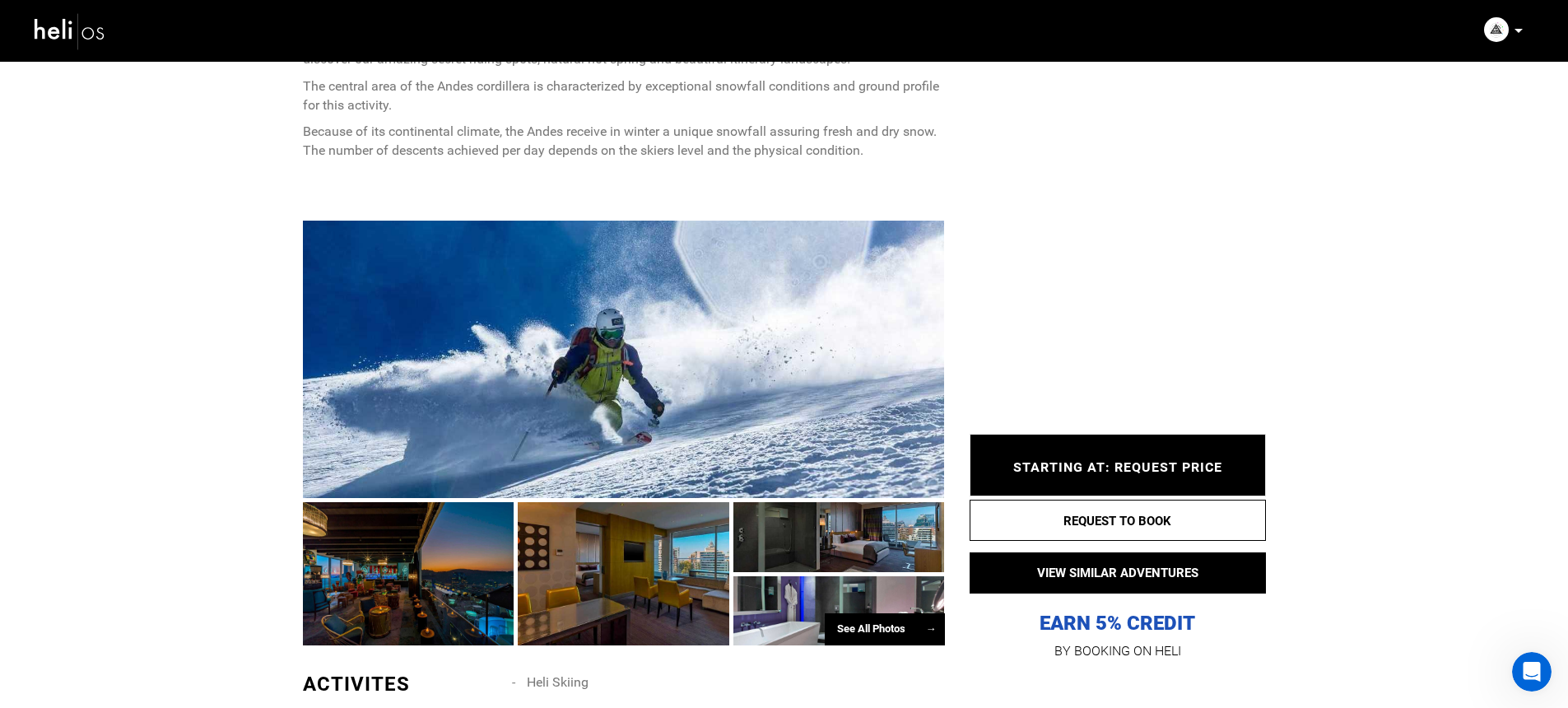
scroll to position [852, 0]
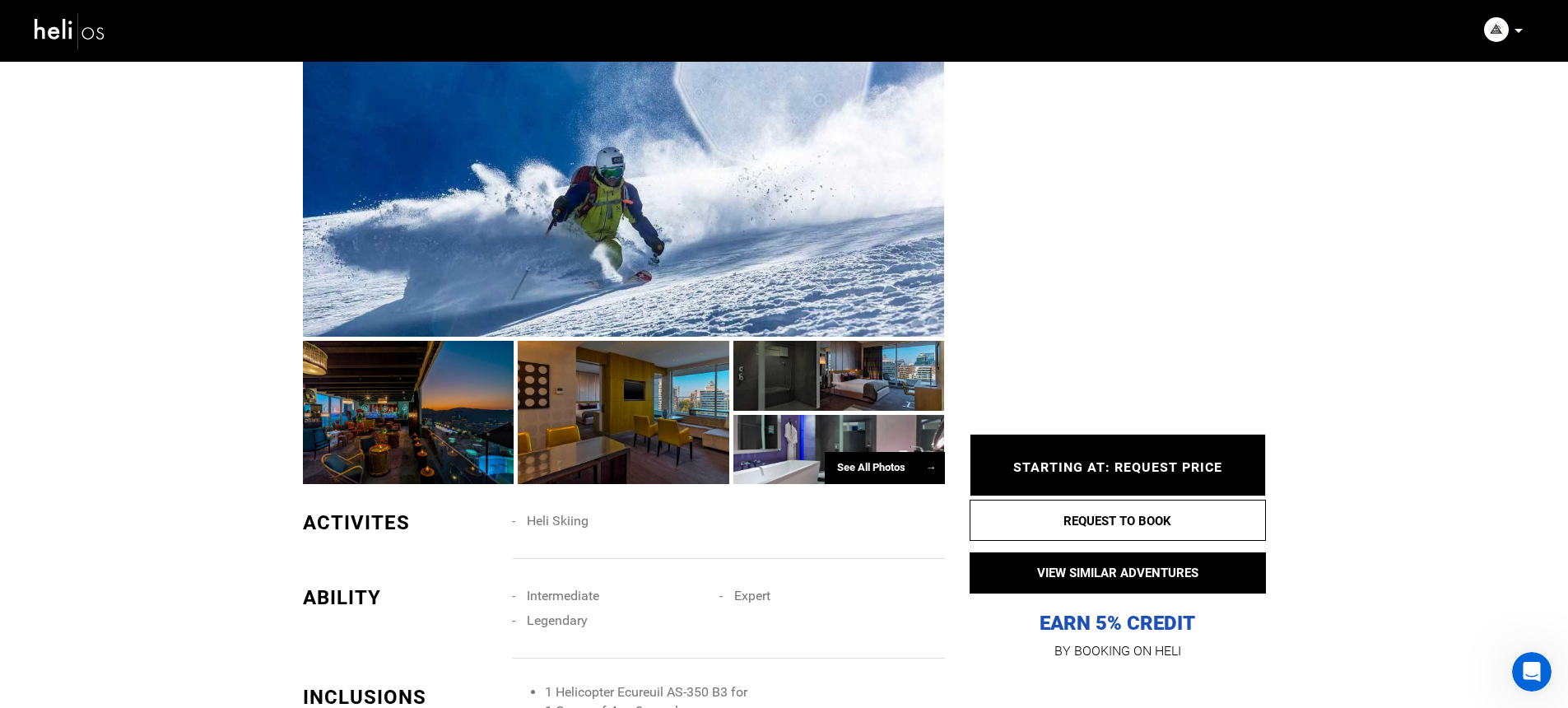
click at [613, 279] on div at bounding box center [624, 198] width 642 height 277
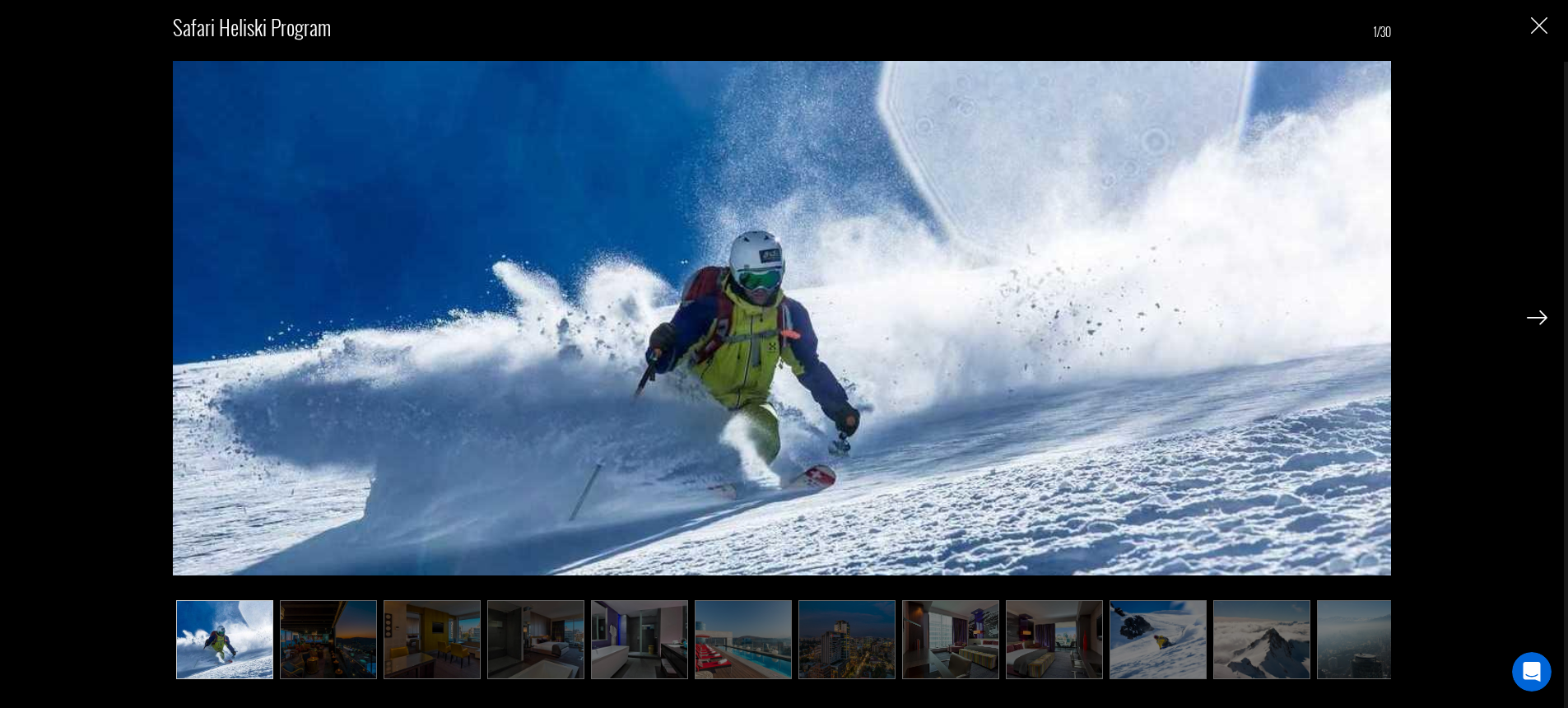
click at [1536, 315] on img at bounding box center [1537, 317] width 20 height 15
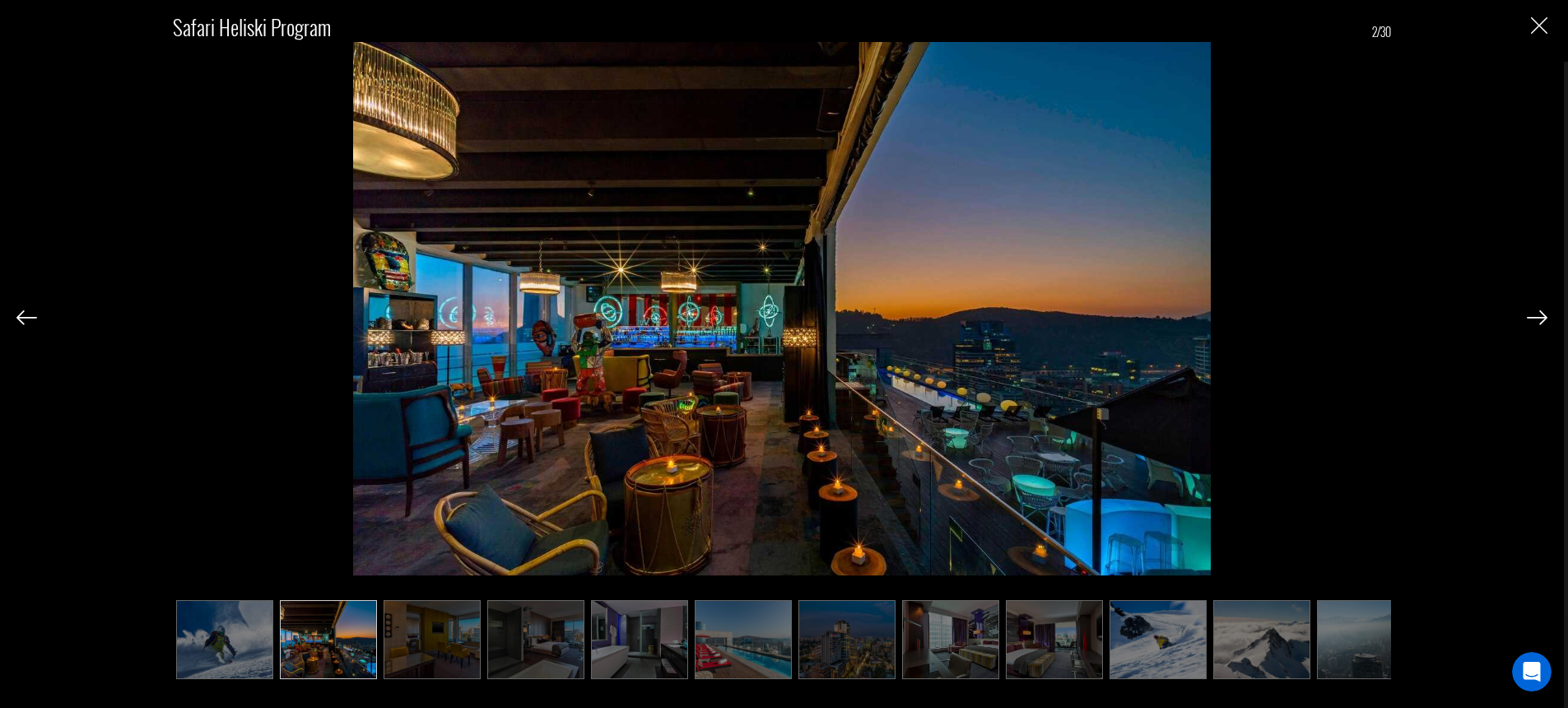
click at [1536, 315] on img at bounding box center [1537, 317] width 20 height 15
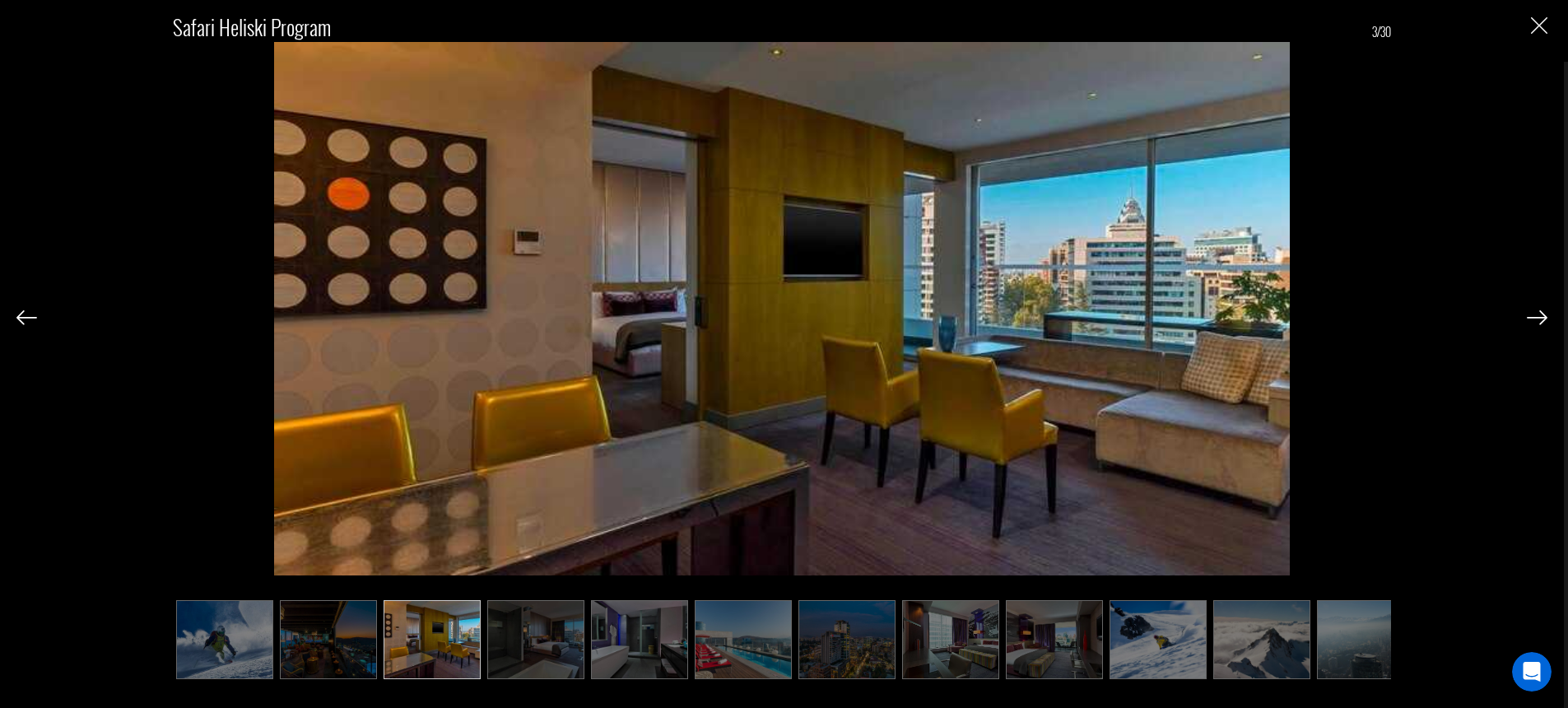
click at [1536, 315] on img at bounding box center [1537, 317] width 20 height 15
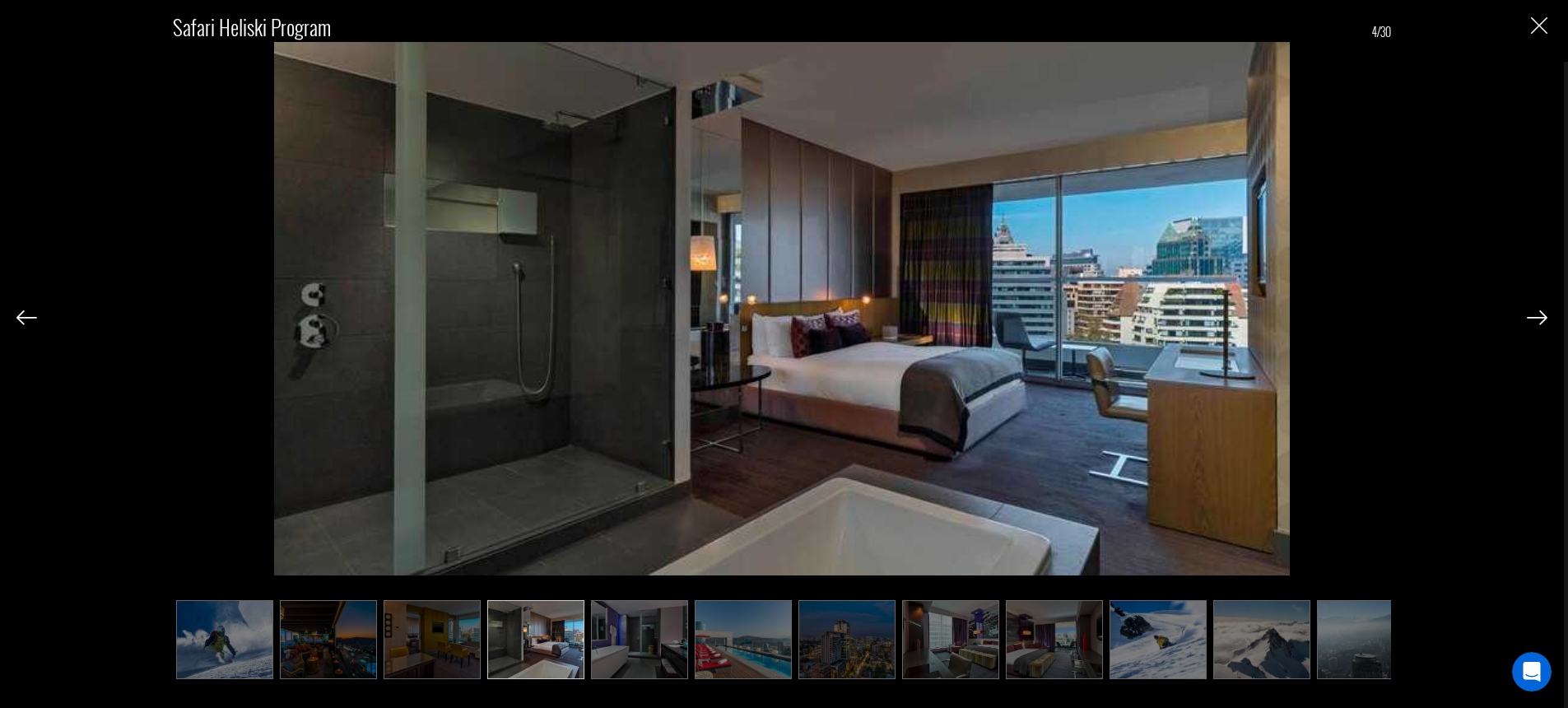
click at [1536, 315] on img at bounding box center [1537, 317] width 20 height 15
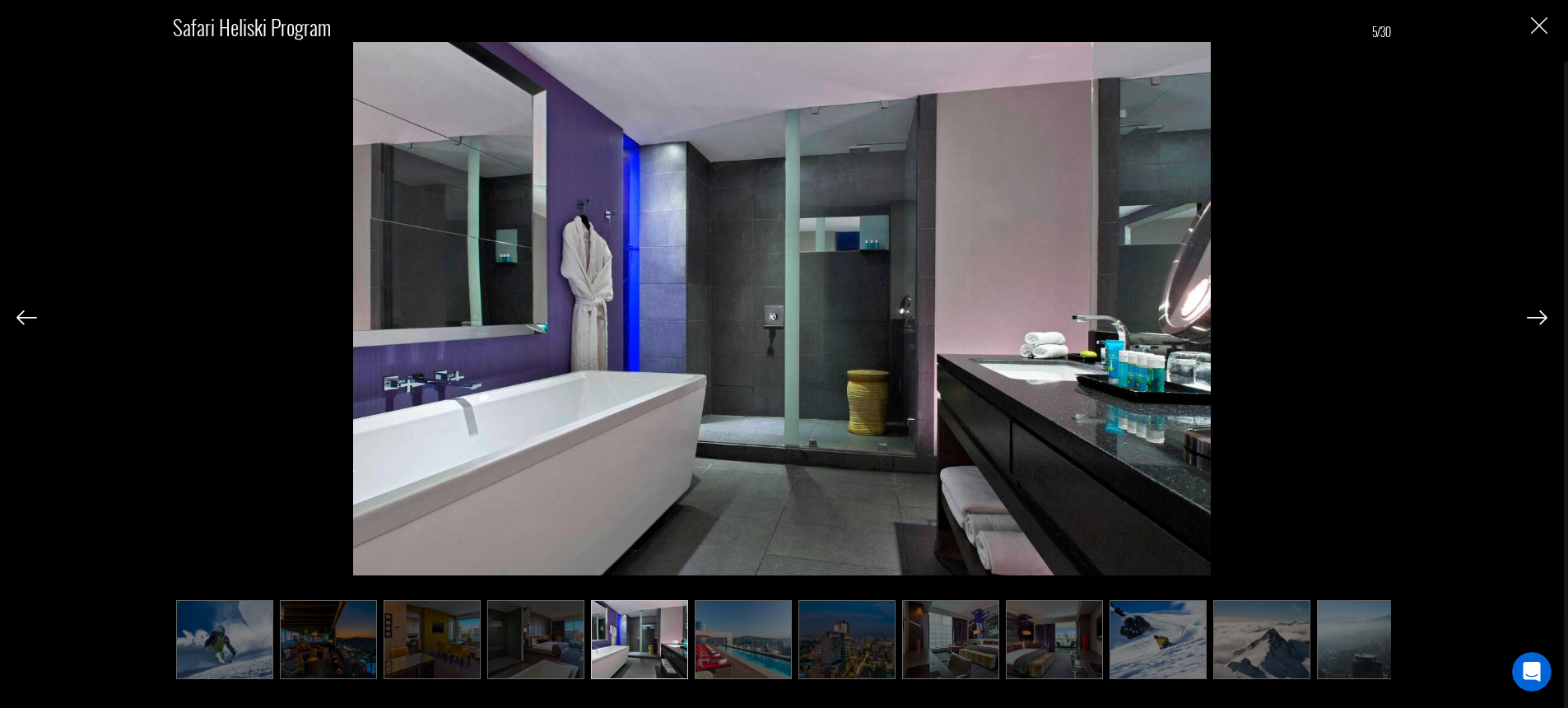
click at [1536, 315] on img at bounding box center [1537, 317] width 20 height 15
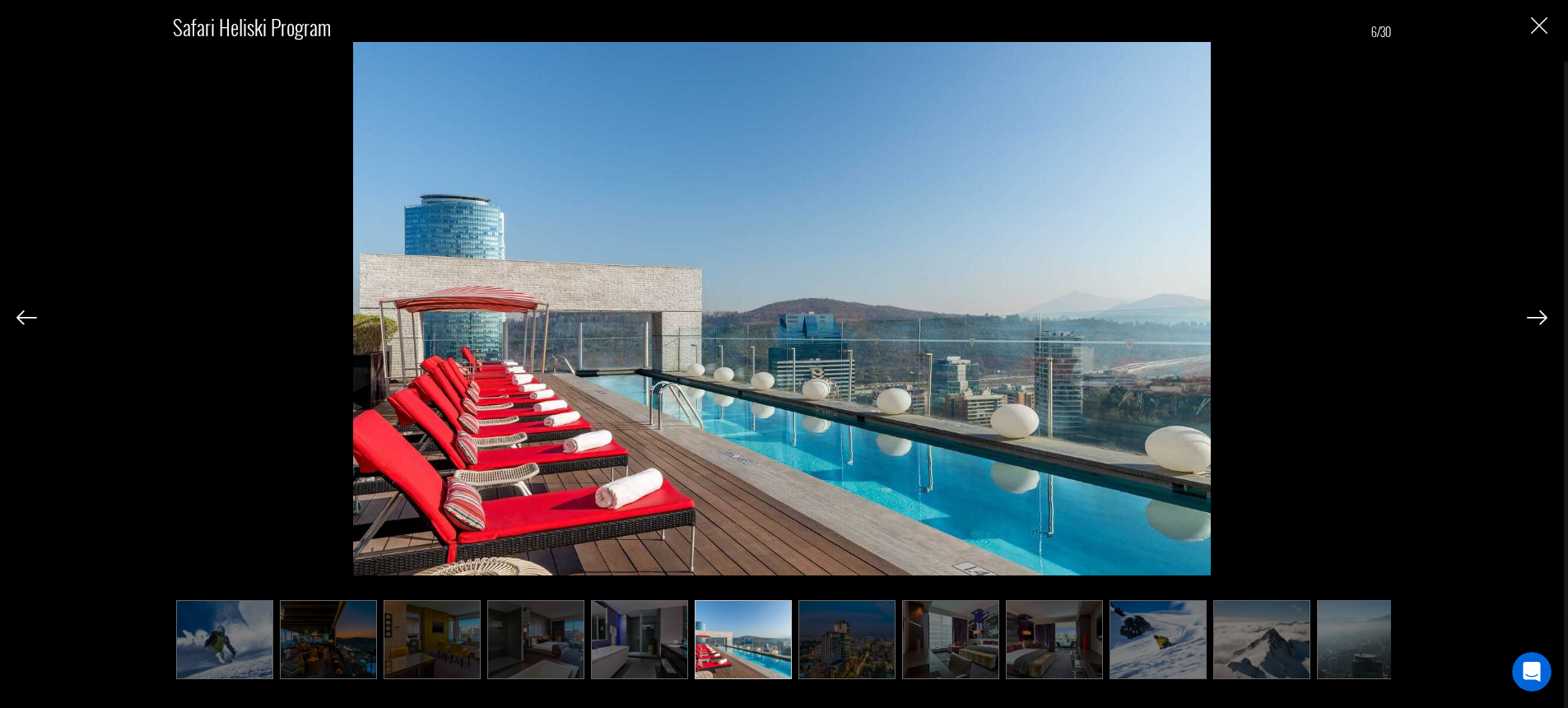
click at [1536, 315] on img at bounding box center [1537, 317] width 20 height 15
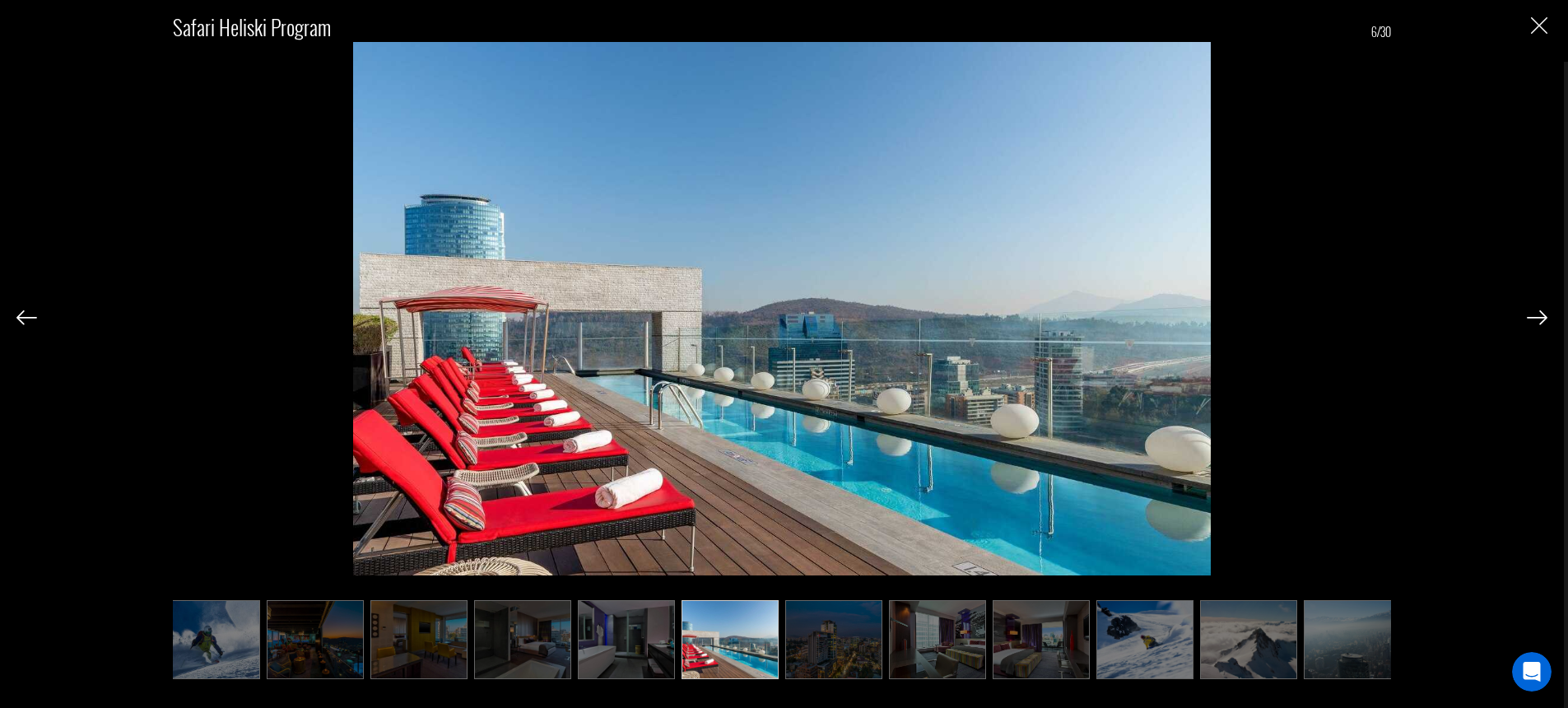
click at [1536, 315] on img at bounding box center [1537, 317] width 20 height 15
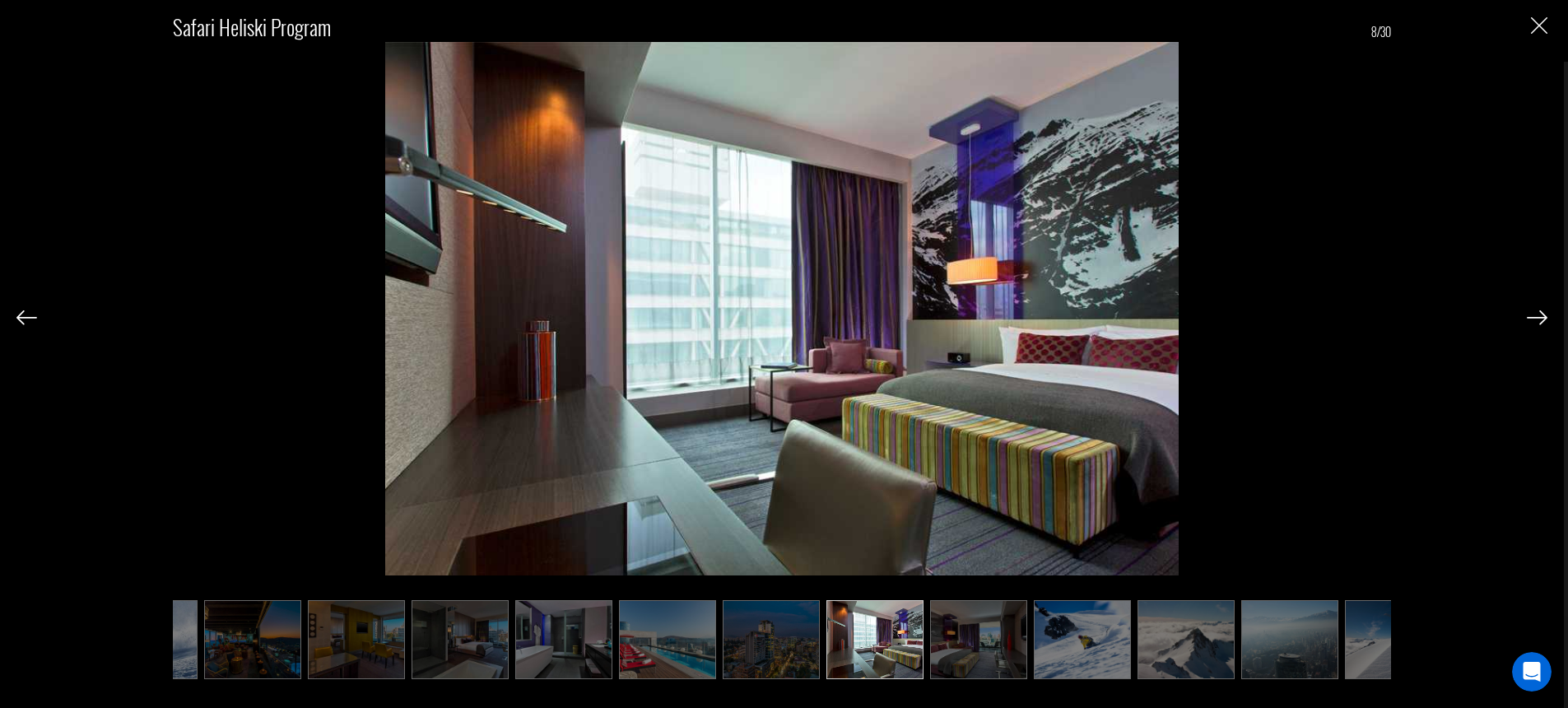
click at [1536, 315] on img at bounding box center [1537, 317] width 20 height 15
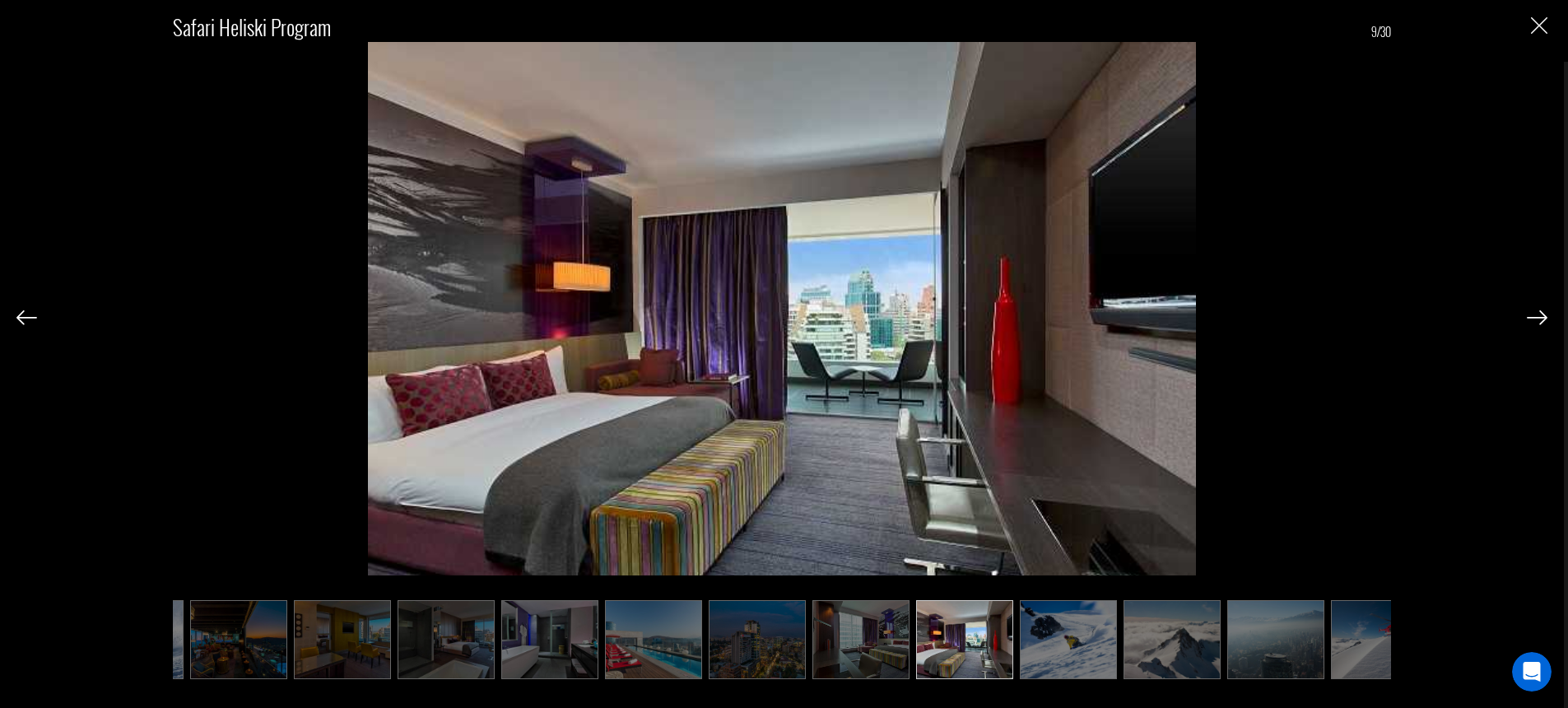
click at [1536, 315] on img at bounding box center [1537, 317] width 20 height 15
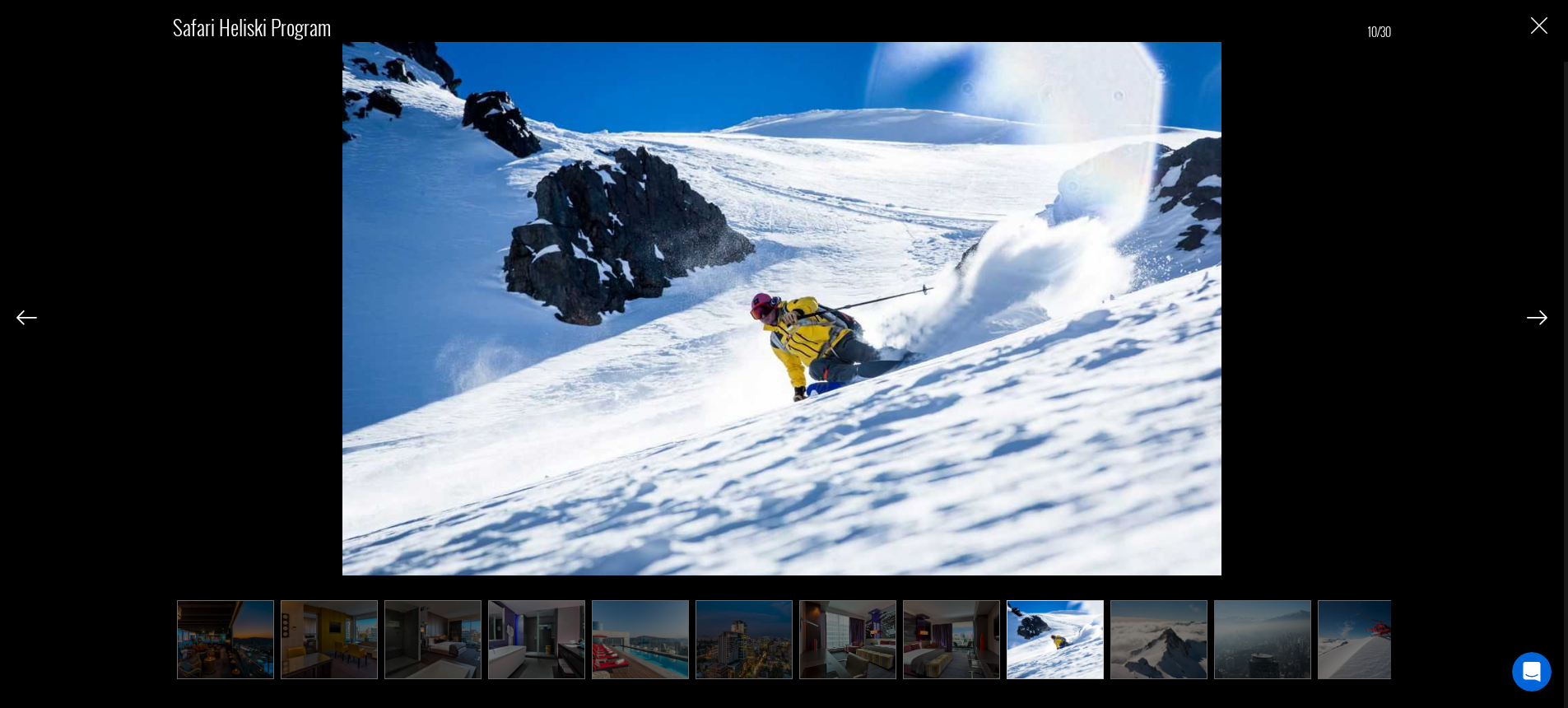
click at [1536, 315] on img at bounding box center [1537, 317] width 20 height 15
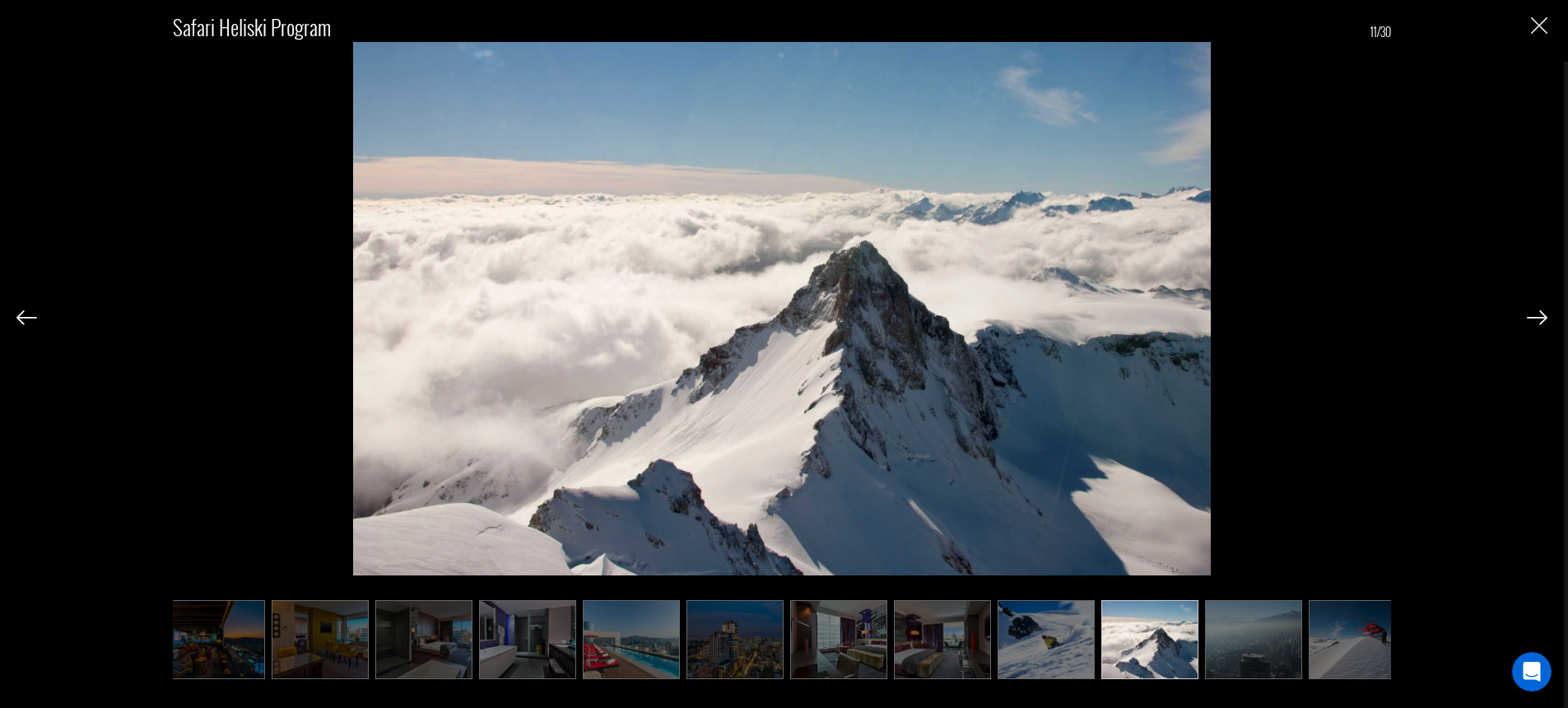
click at [1536, 315] on img at bounding box center [1537, 317] width 20 height 15
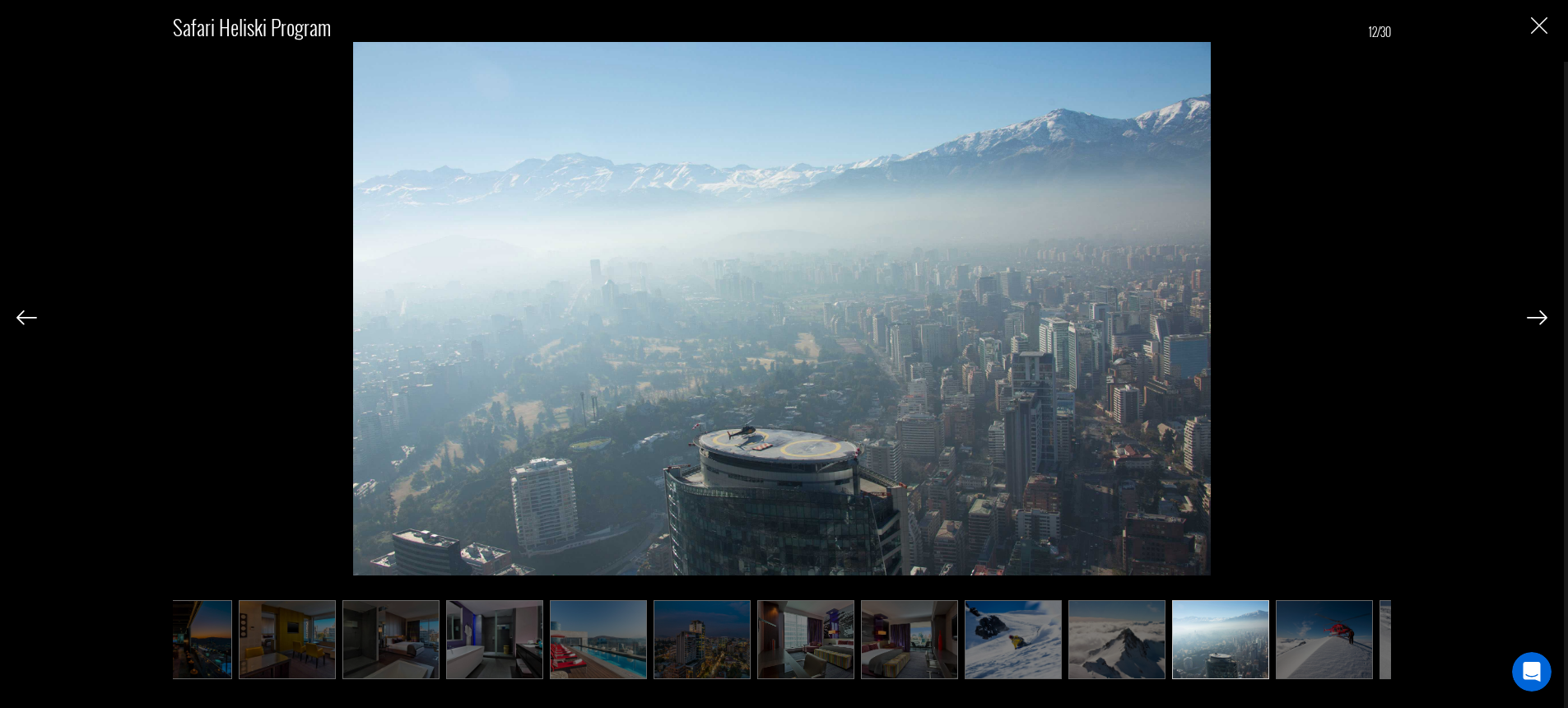
click at [1536, 315] on img at bounding box center [1537, 317] width 20 height 15
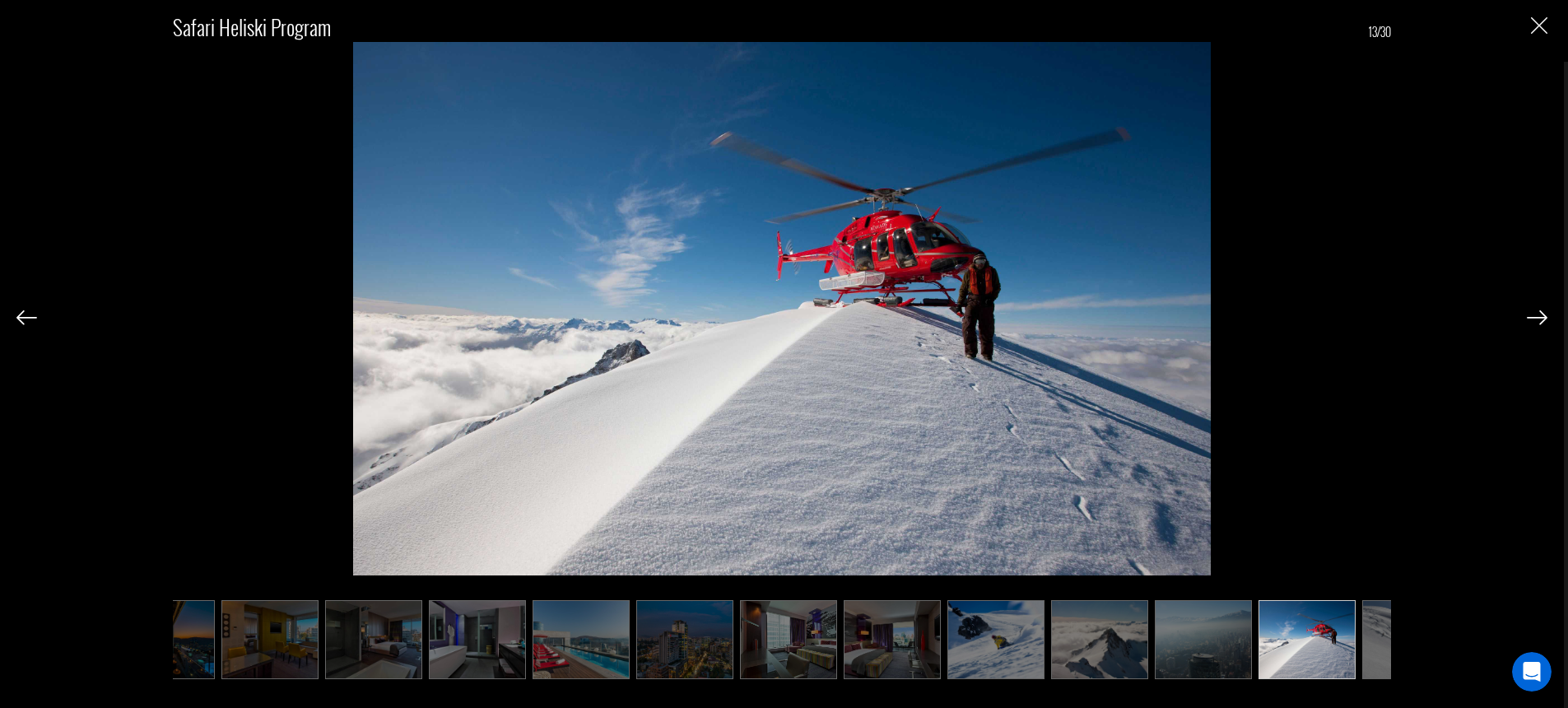
click at [1536, 315] on img at bounding box center [1537, 317] width 20 height 15
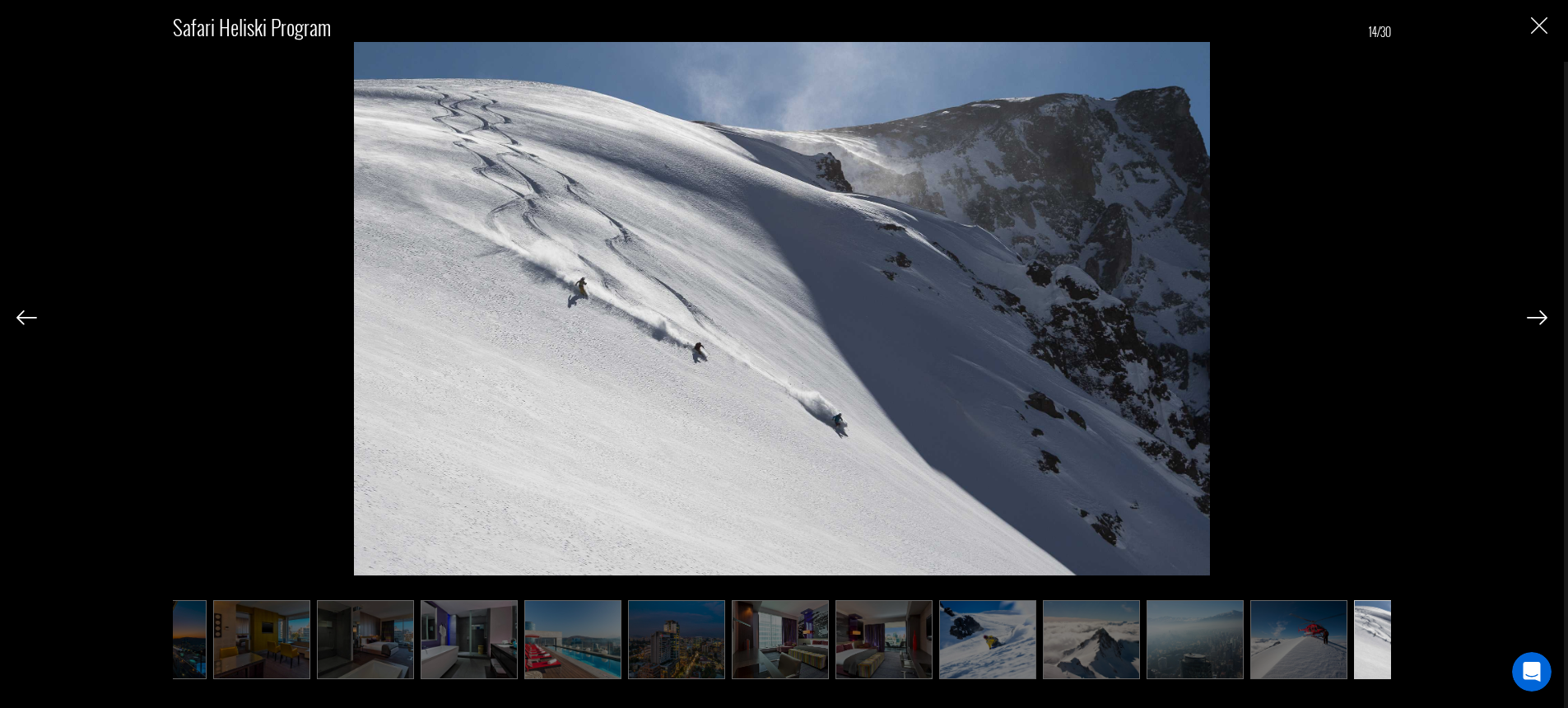
click at [1536, 315] on img at bounding box center [1537, 317] width 20 height 15
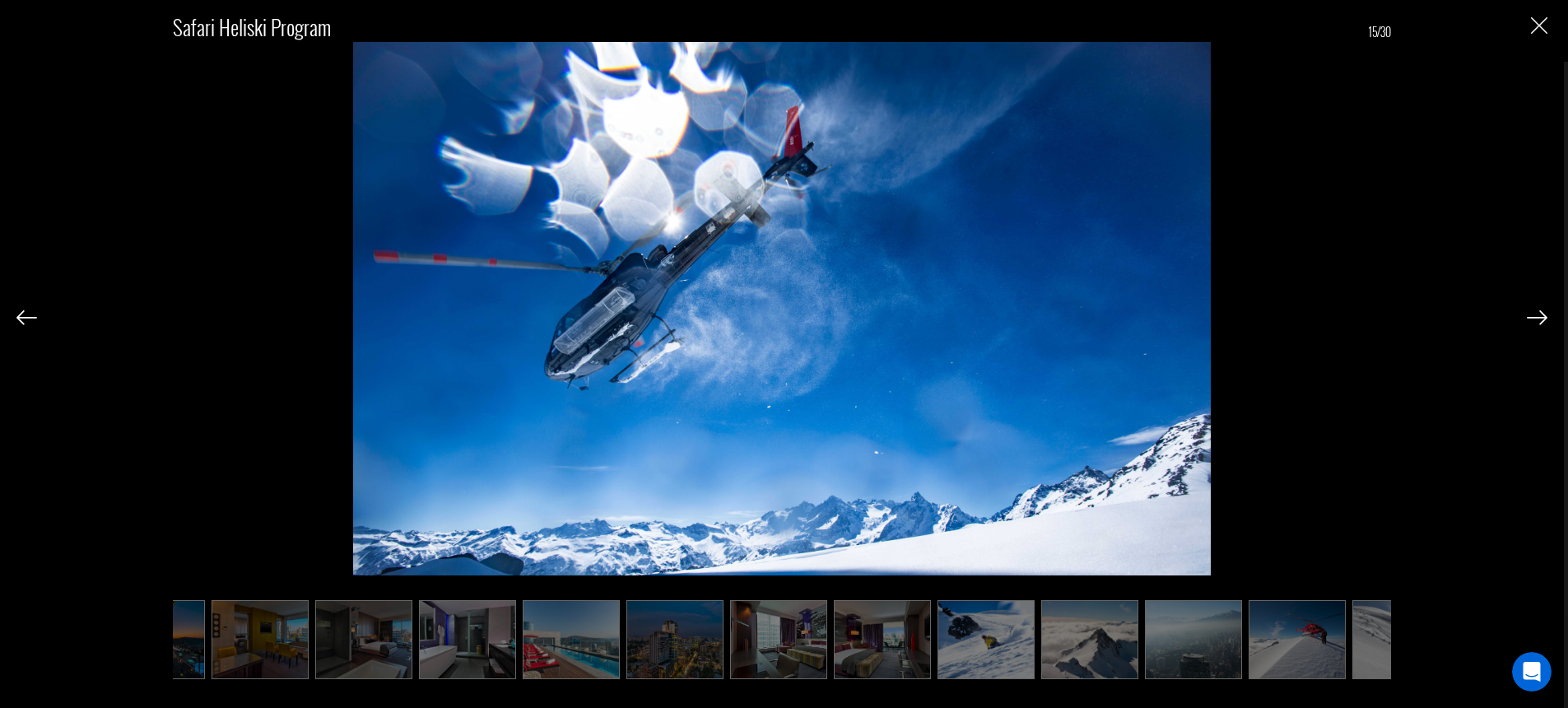
click at [1536, 315] on img at bounding box center [1537, 317] width 20 height 15
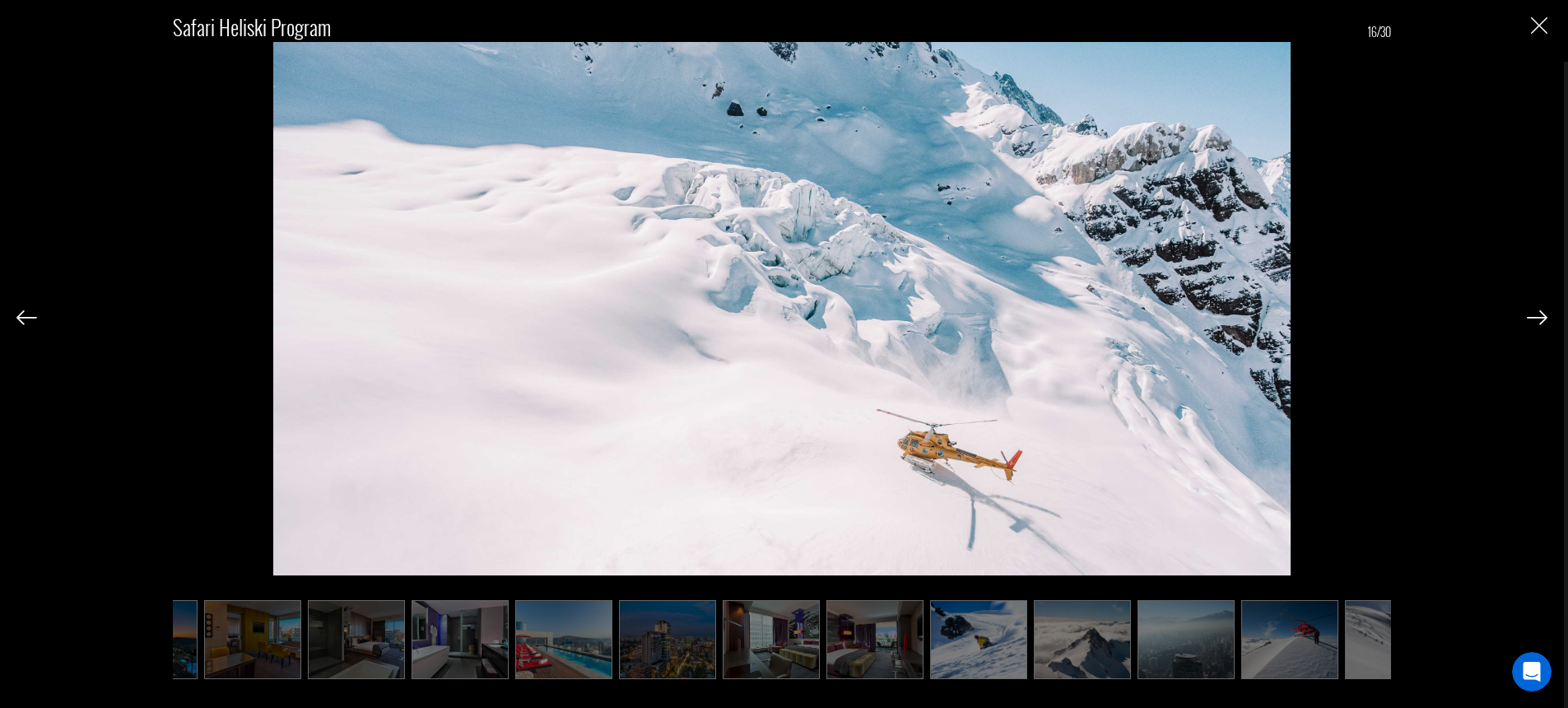
click at [1536, 315] on img at bounding box center [1537, 317] width 20 height 15
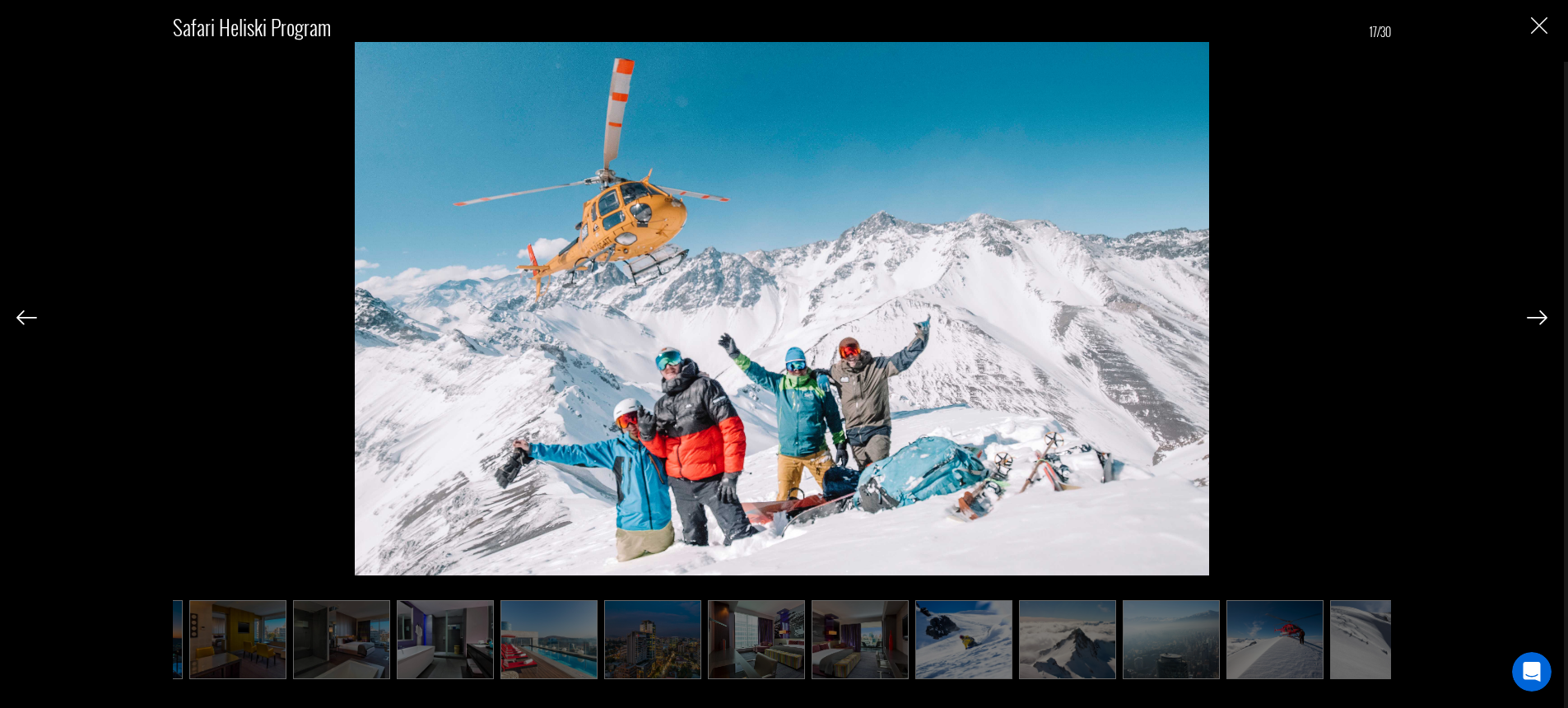
click at [1536, 315] on img at bounding box center [1537, 317] width 20 height 15
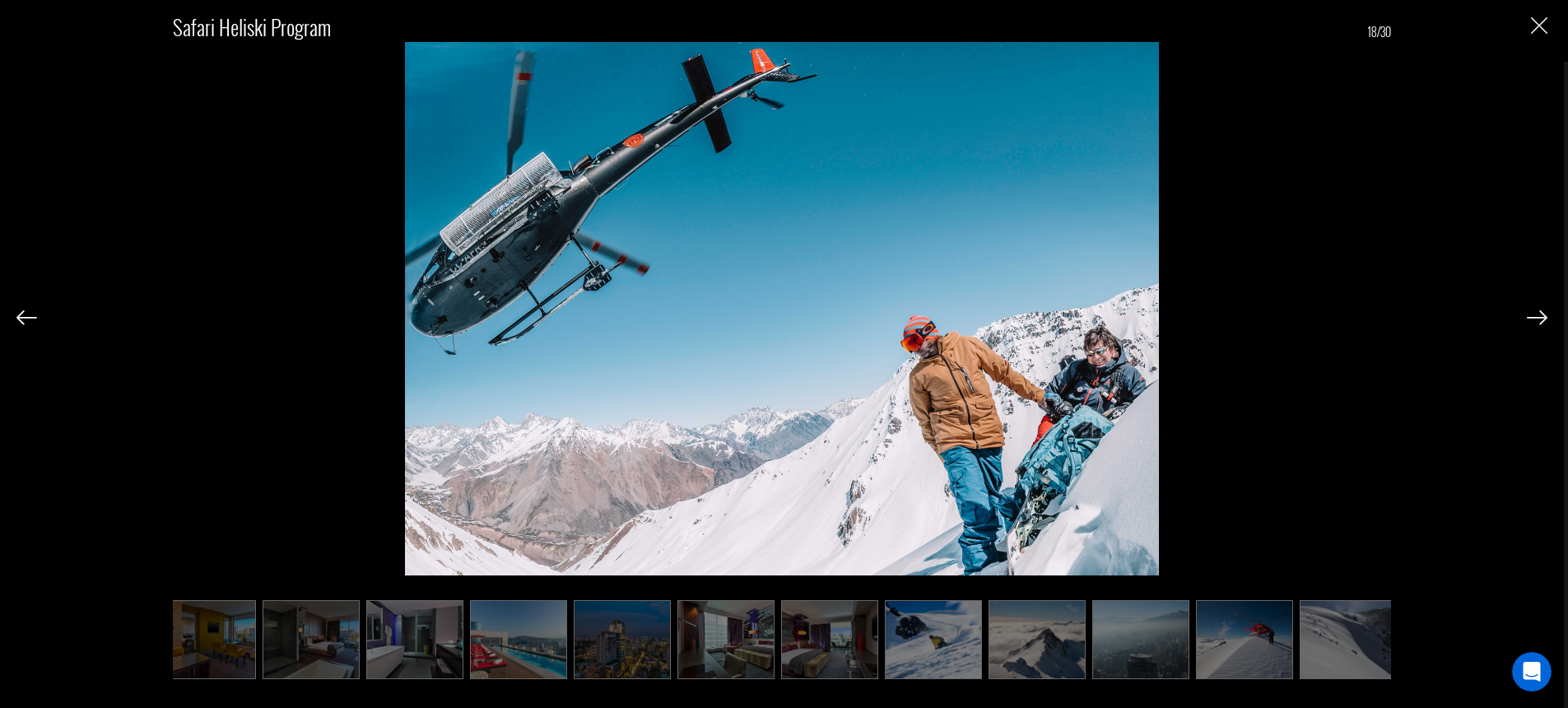
click at [1536, 315] on img at bounding box center [1537, 317] width 20 height 15
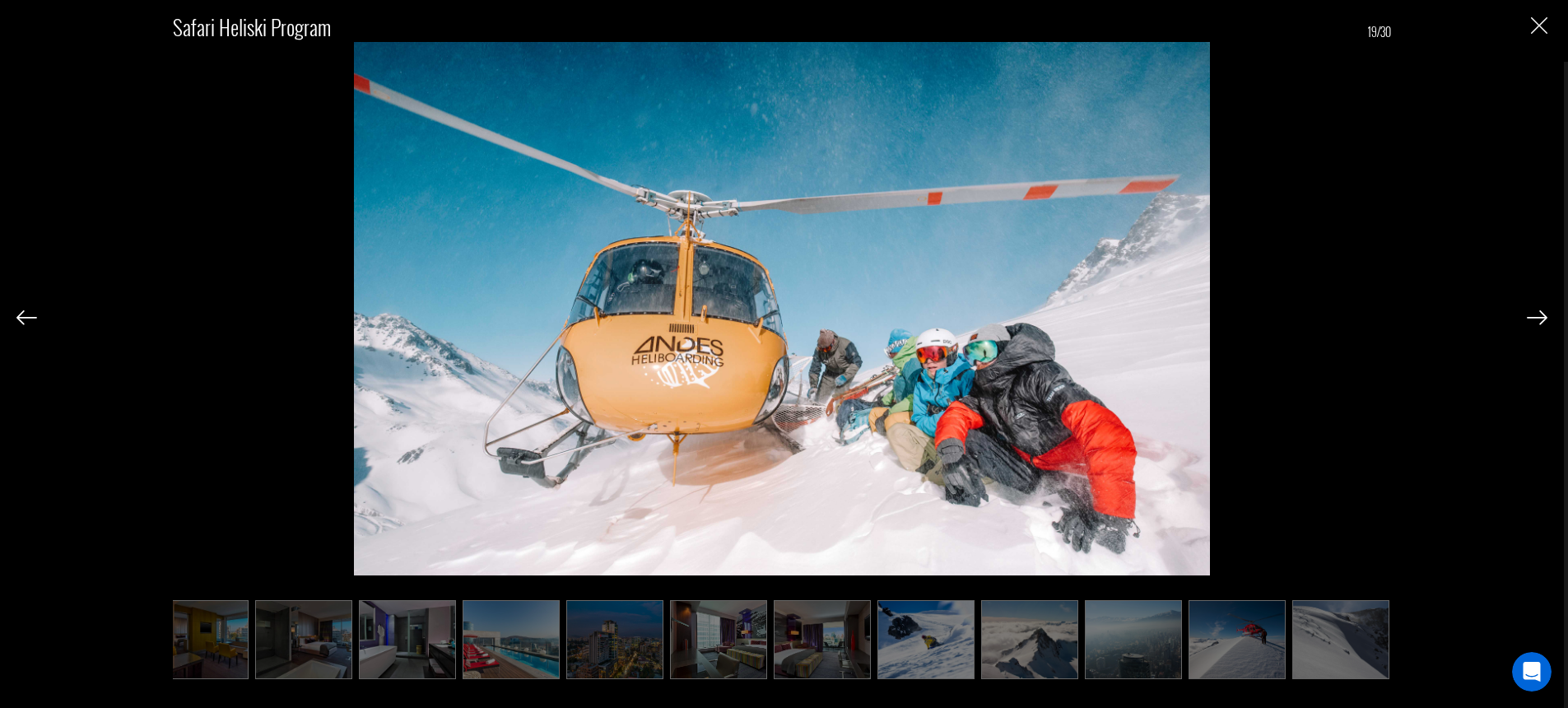
click at [1536, 315] on img at bounding box center [1537, 317] width 20 height 15
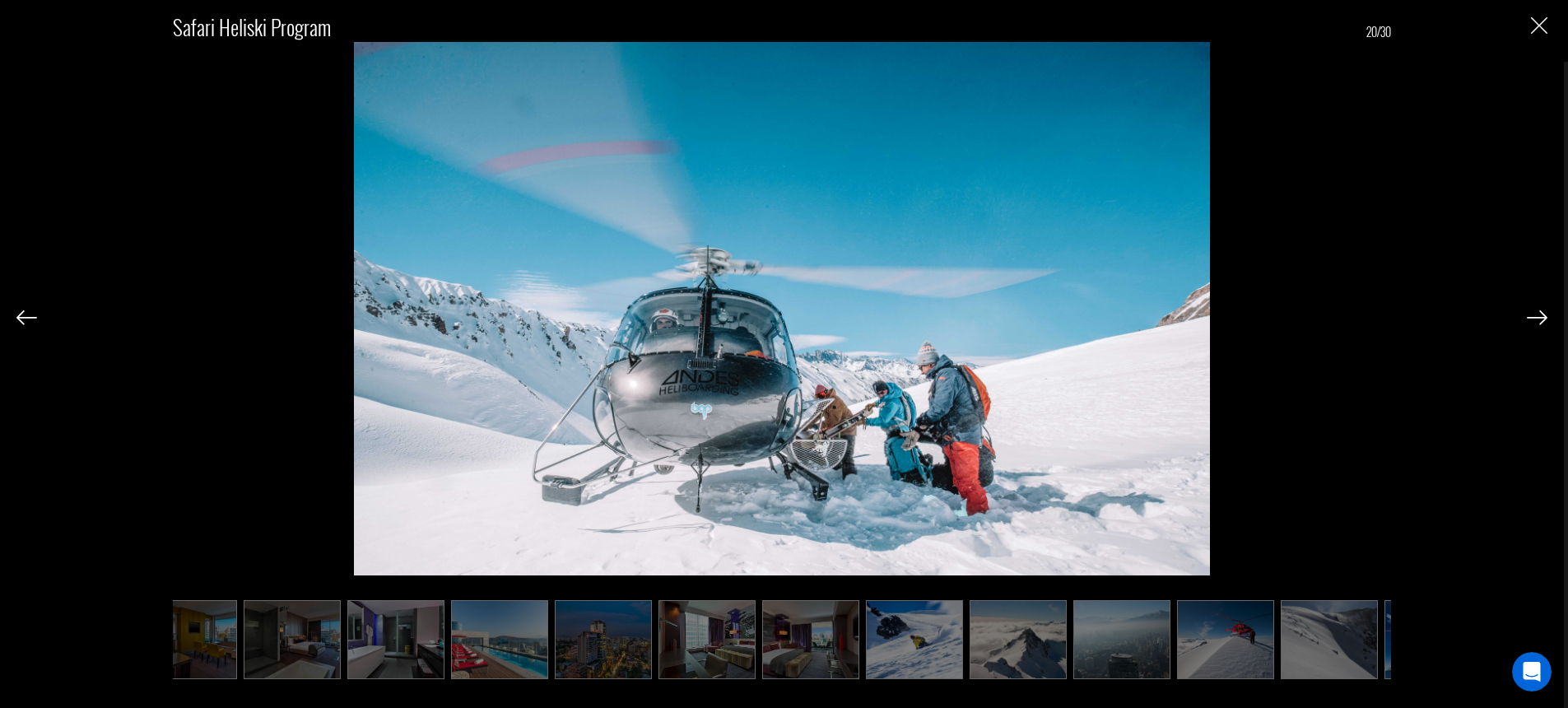
click at [1536, 315] on img at bounding box center [1537, 317] width 20 height 15
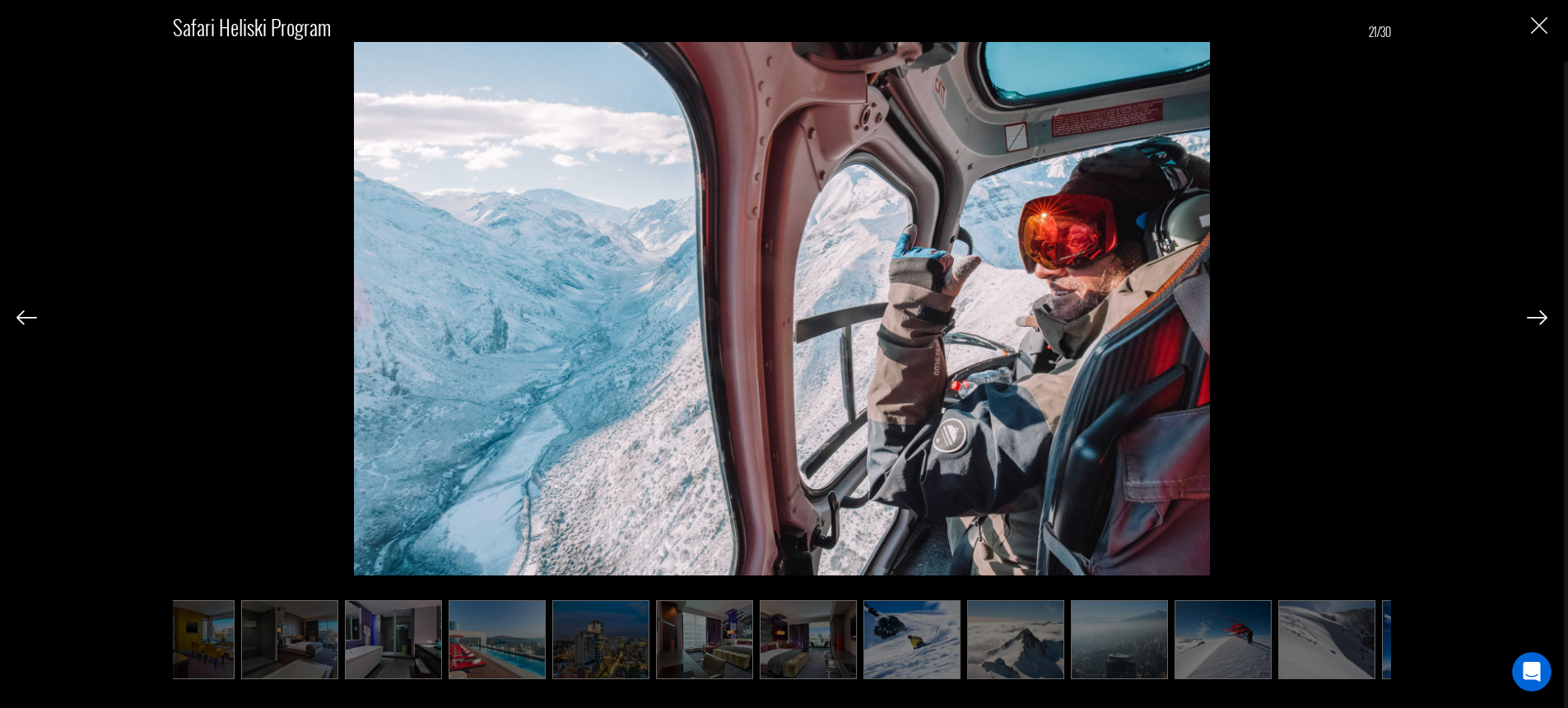
click at [1536, 315] on img at bounding box center [1537, 317] width 20 height 15
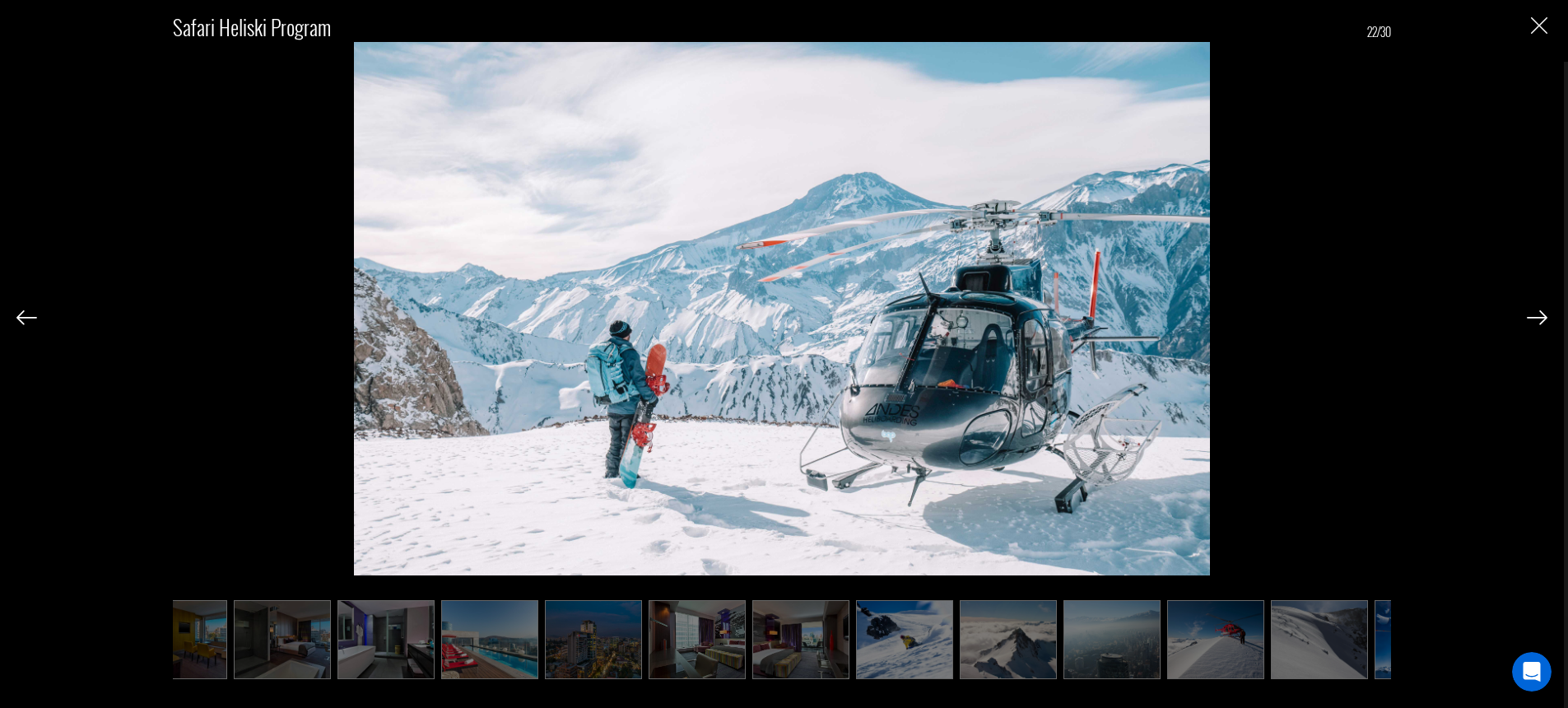
click at [1536, 315] on img at bounding box center [1537, 317] width 20 height 15
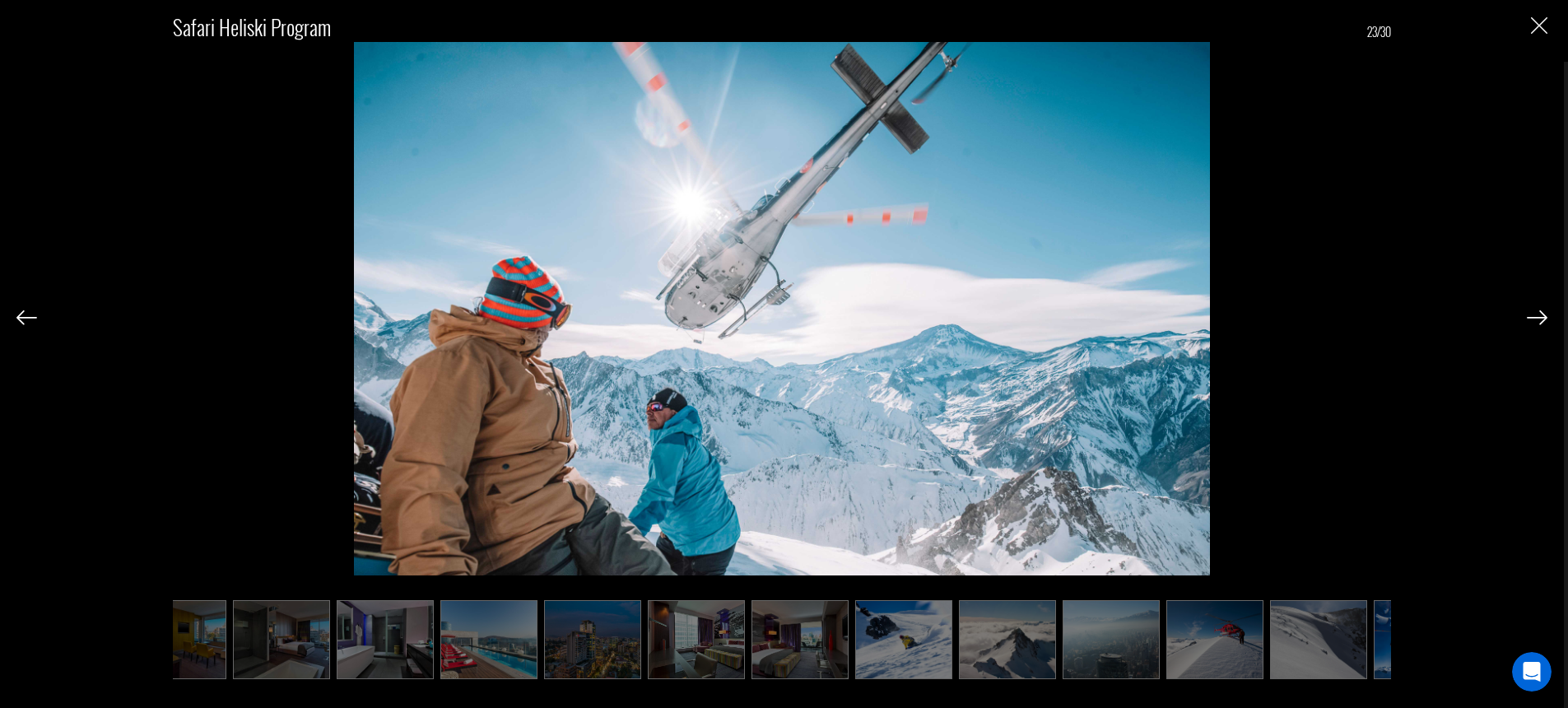
click at [1536, 315] on img at bounding box center [1537, 317] width 20 height 15
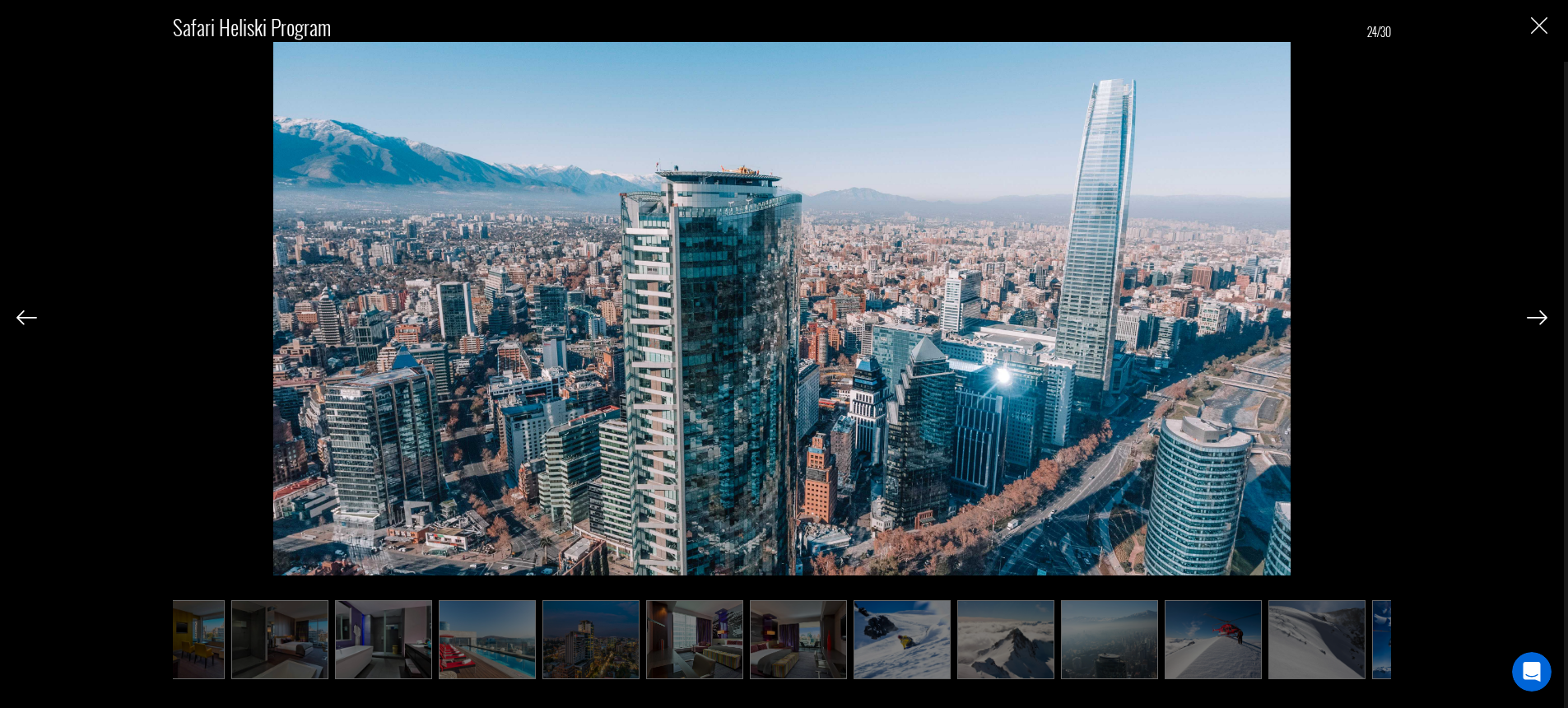
click at [1536, 315] on img at bounding box center [1537, 317] width 20 height 15
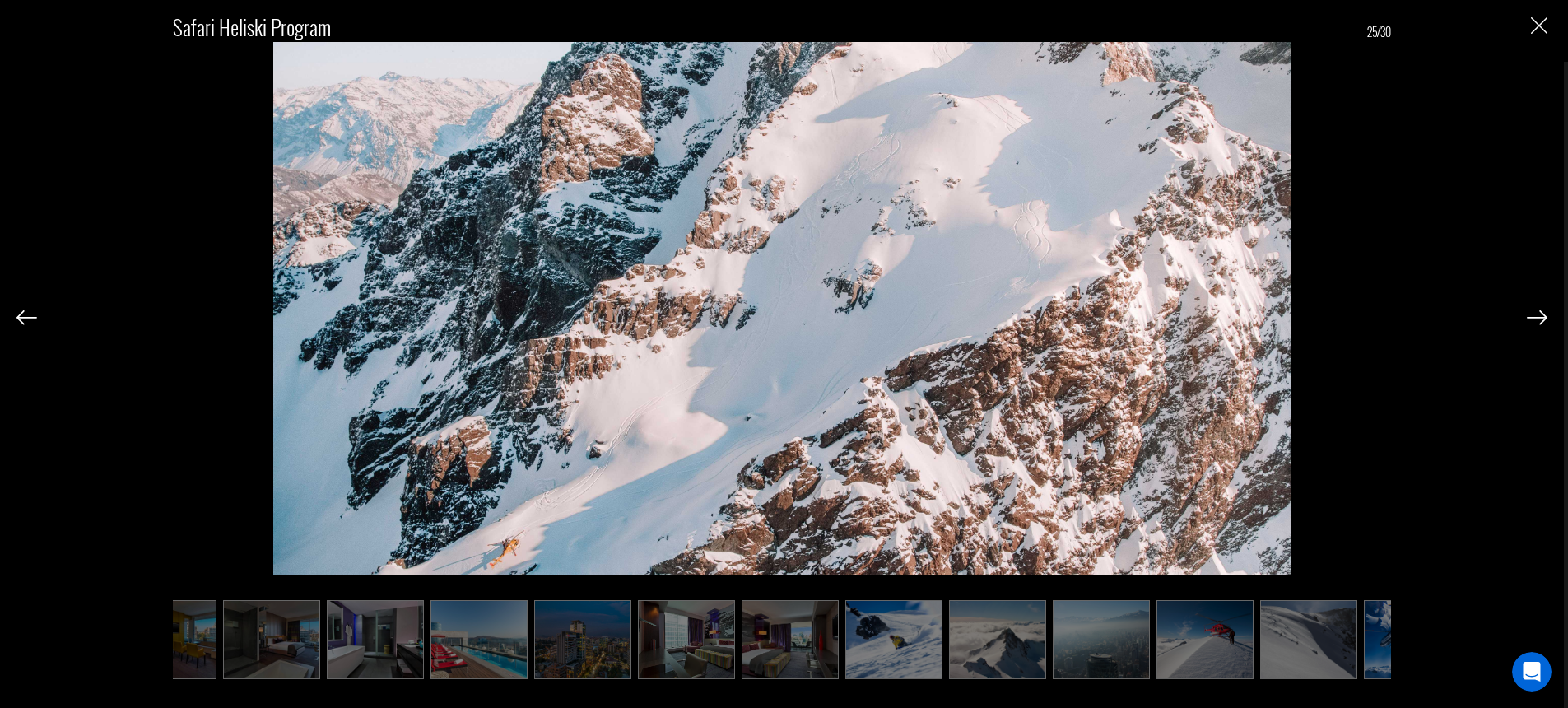
click at [1536, 315] on img at bounding box center [1537, 317] width 20 height 15
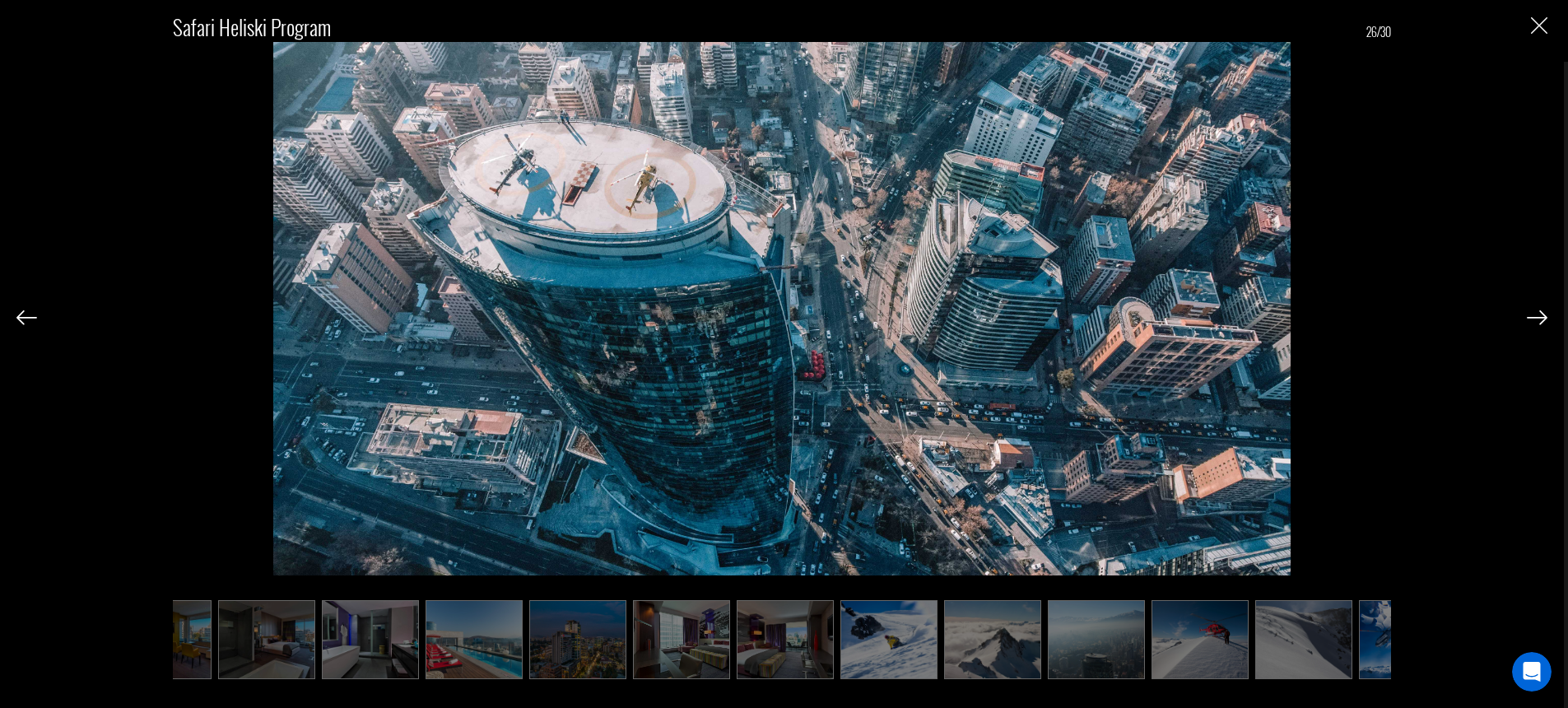
click at [1536, 315] on img at bounding box center [1537, 317] width 20 height 15
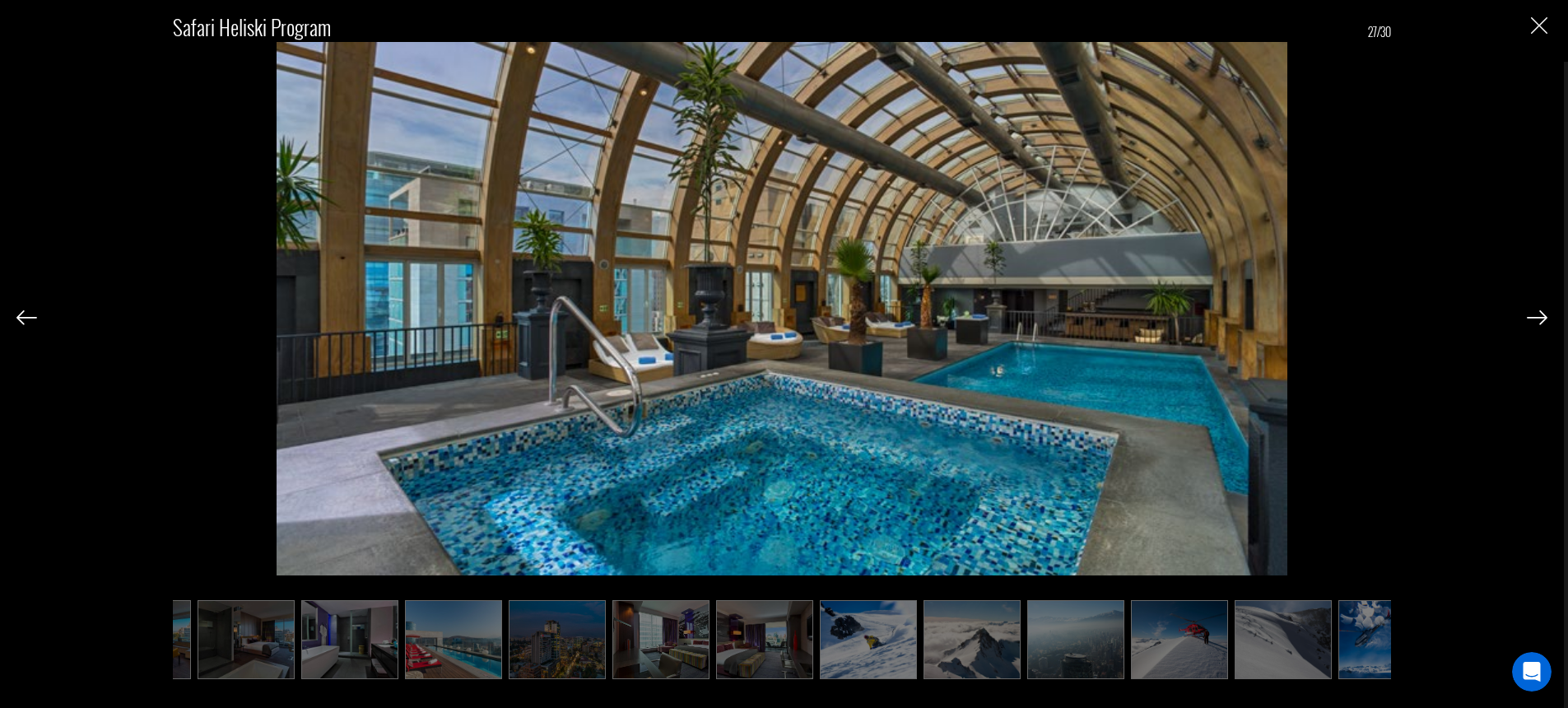
click at [1536, 315] on img at bounding box center [1537, 317] width 20 height 15
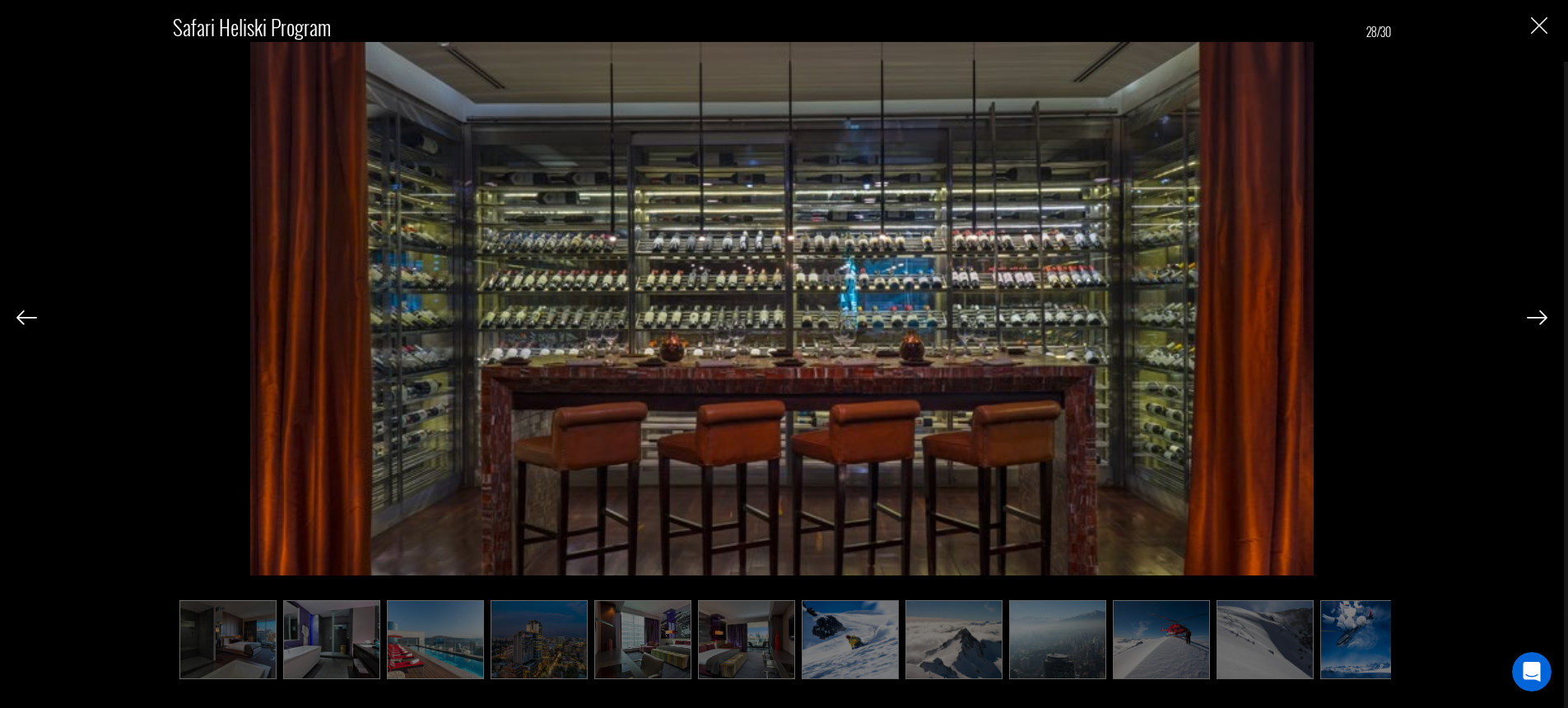
click at [1536, 315] on img at bounding box center [1537, 317] width 20 height 15
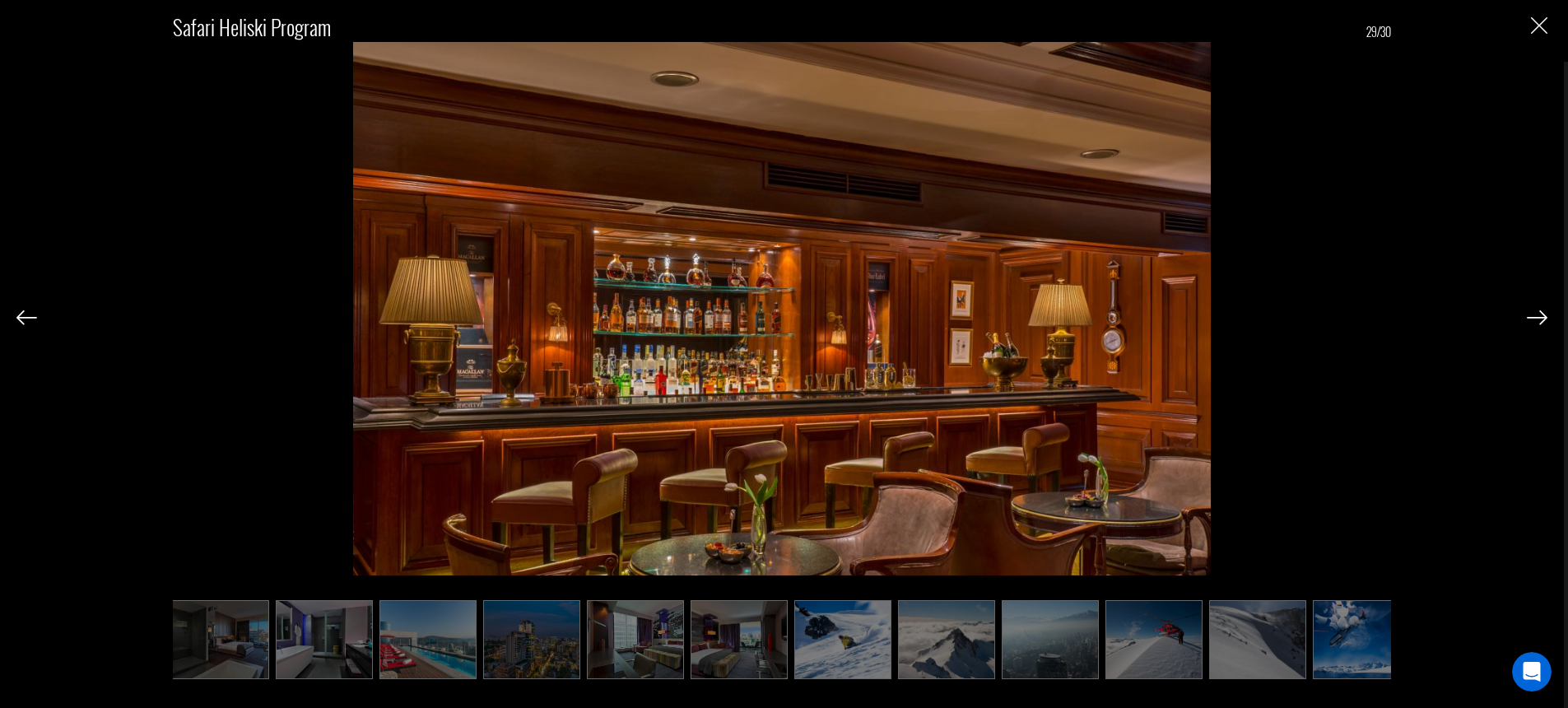
click at [1536, 315] on img at bounding box center [1537, 317] width 20 height 15
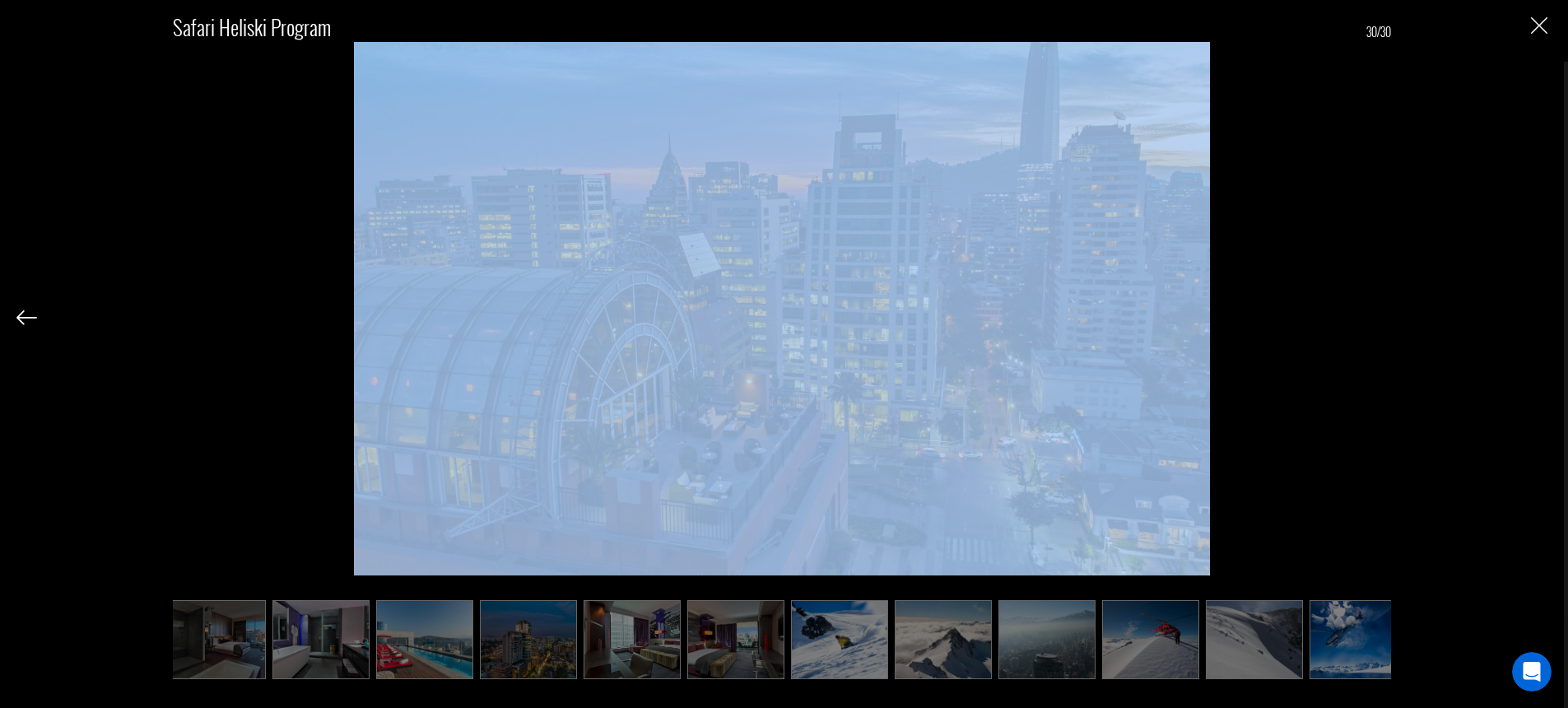
click at [1536, 315] on div "Safari Heliski Program 30/30" at bounding box center [783, 336] width 1532 height 672
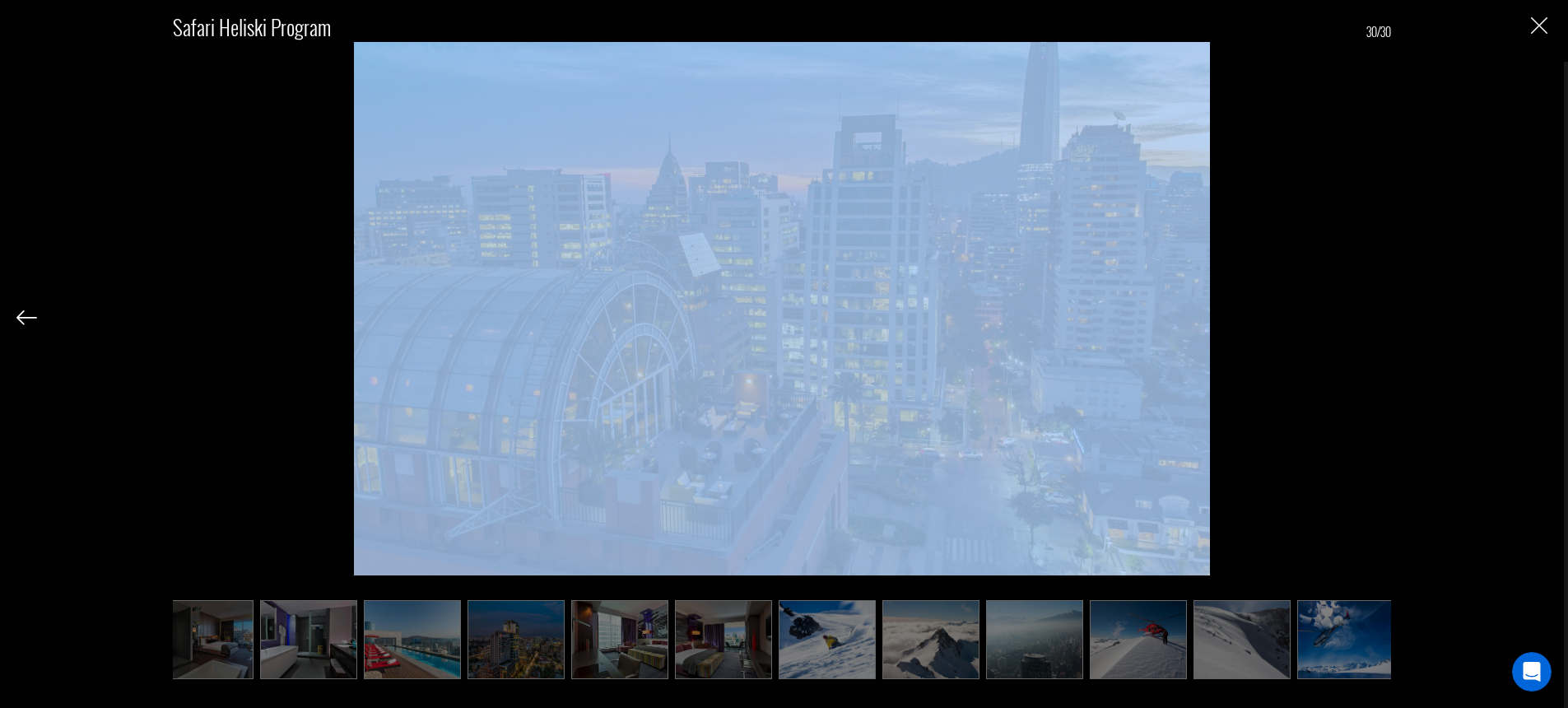
click at [1532, 23] on img "Close" at bounding box center [1540, 25] width 17 height 17
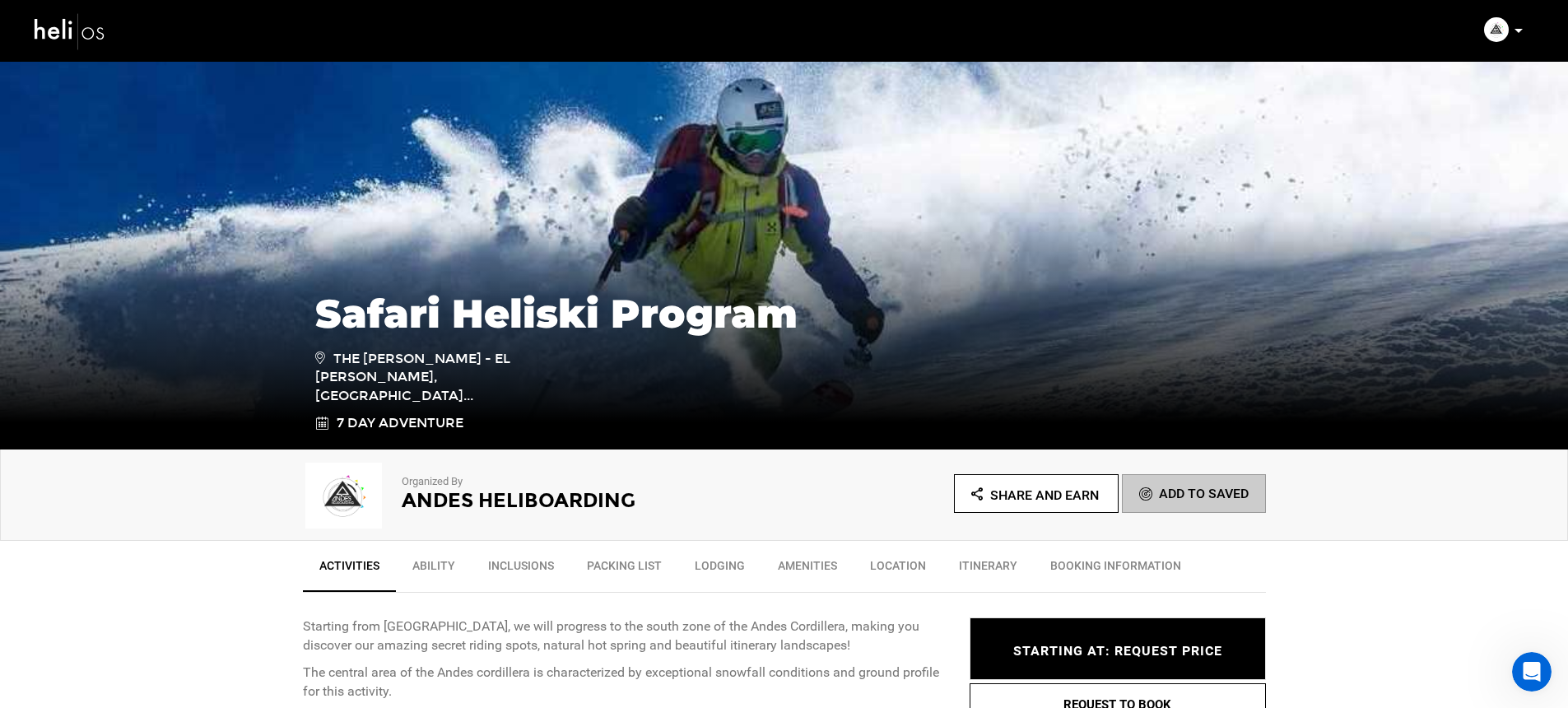
scroll to position [0, 0]
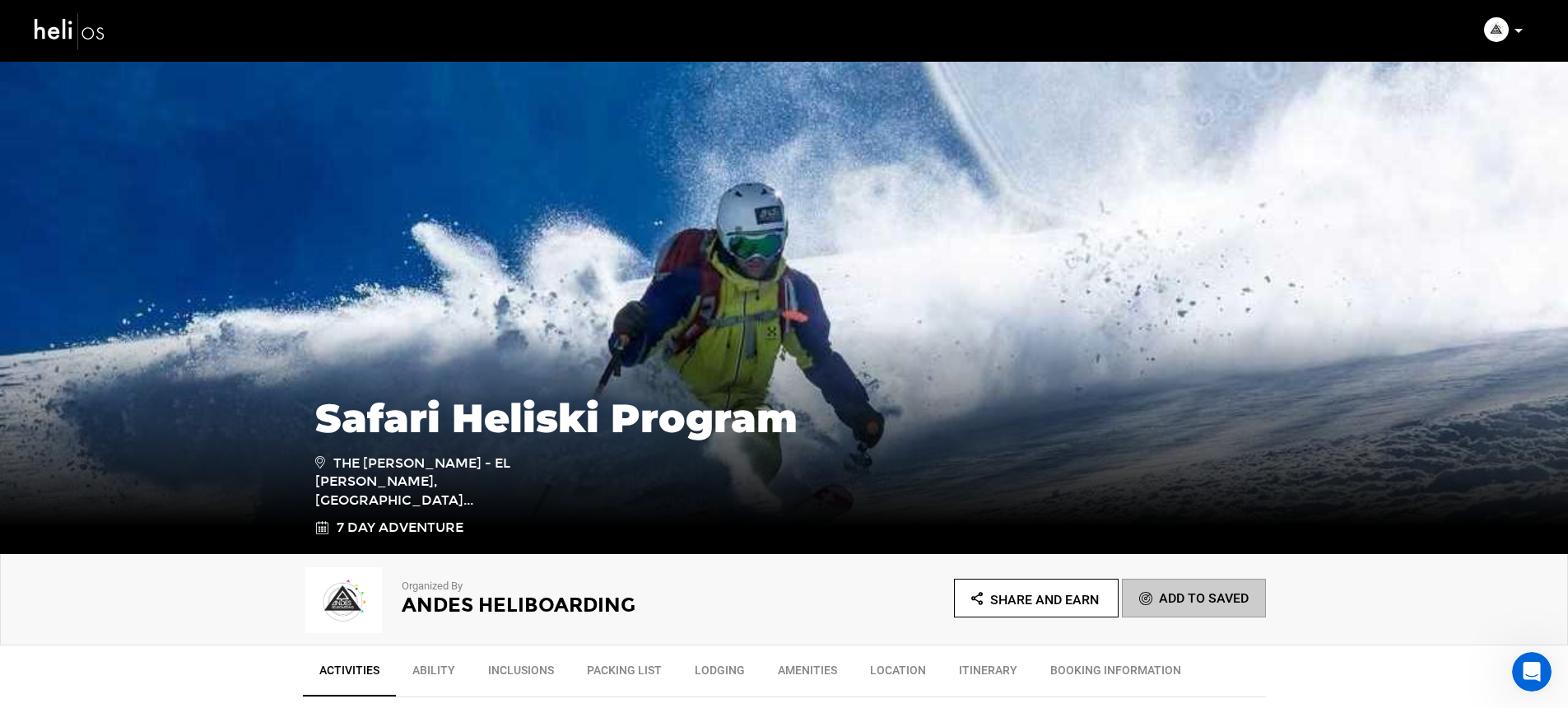
click at [56, 40] on img at bounding box center [69, 30] width 74 height 44
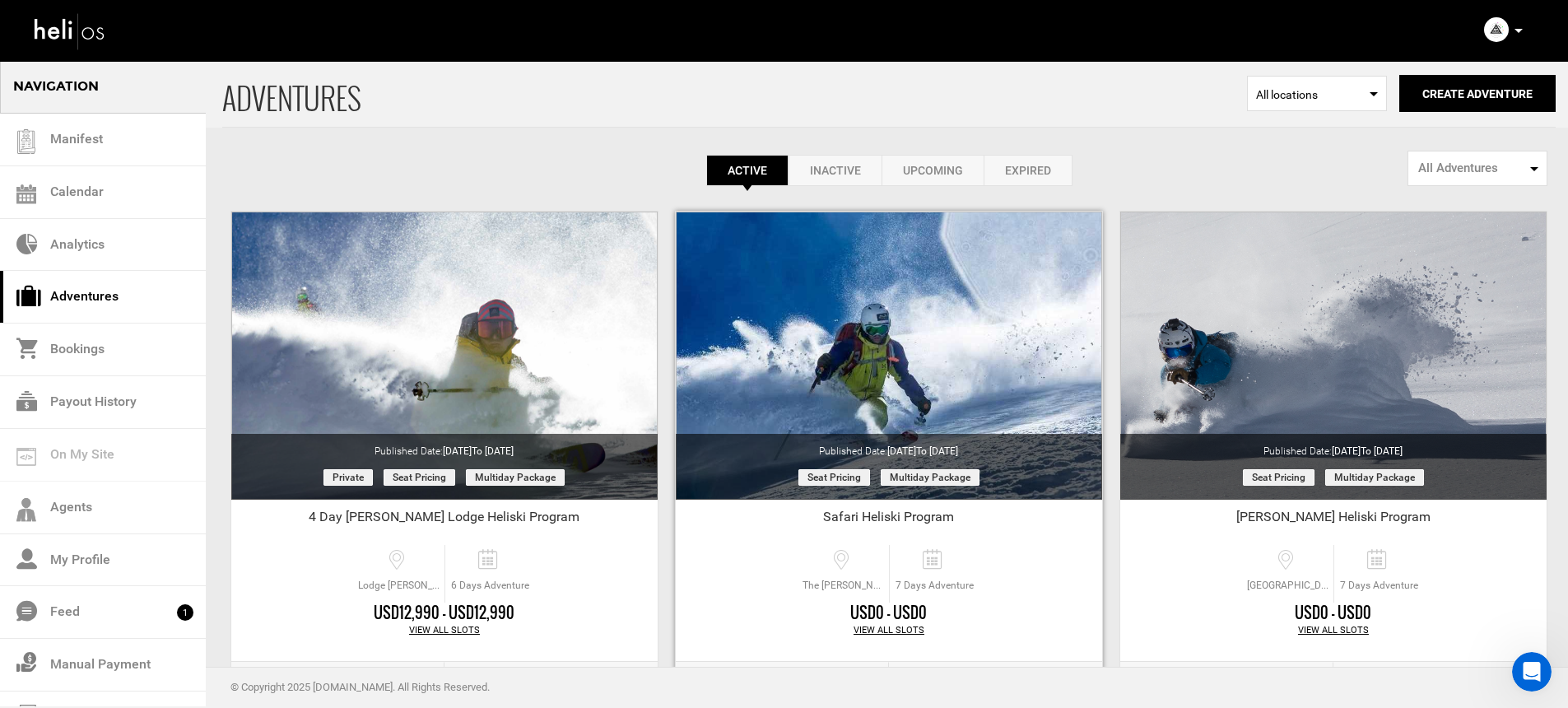
scroll to position [244, 0]
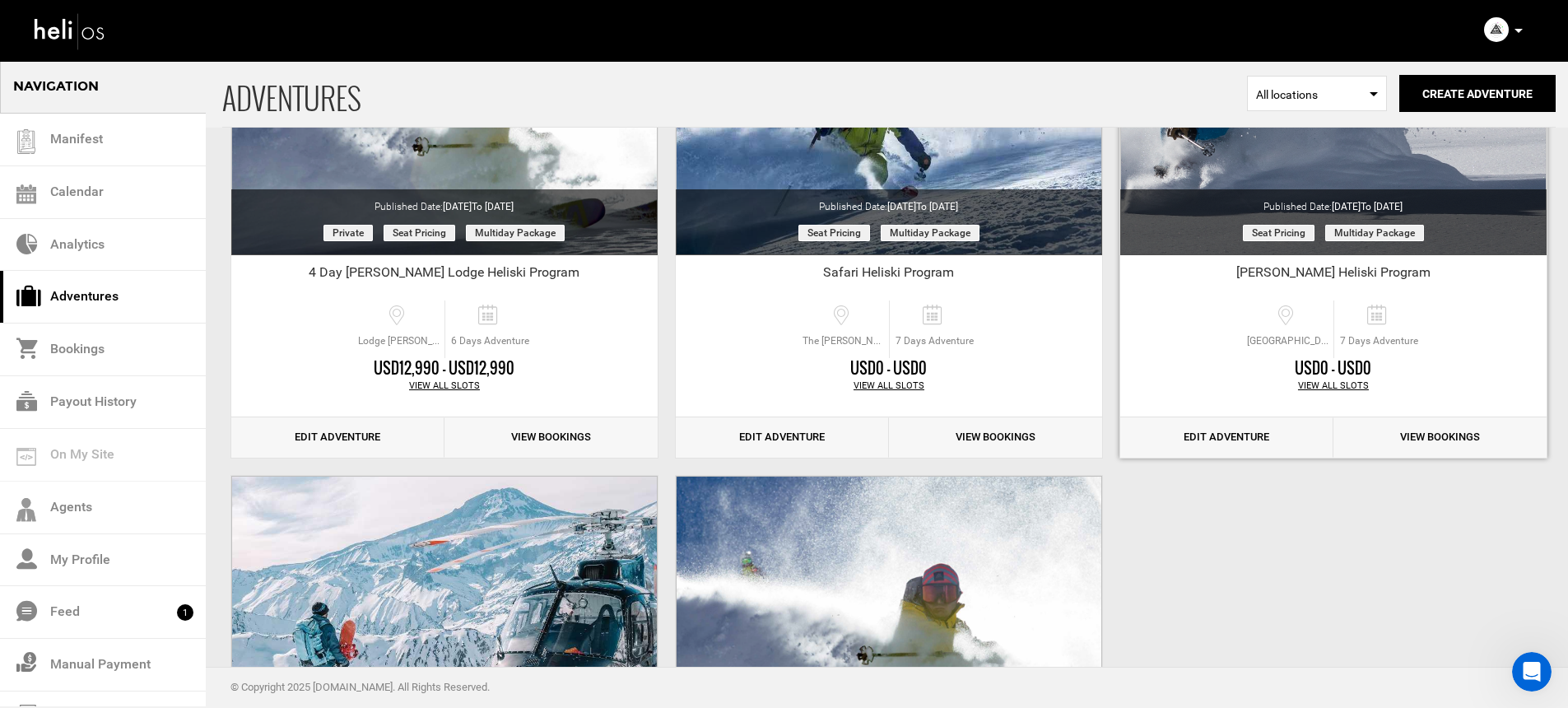
click at [1201, 442] on link "Edit Adventure" at bounding box center [1227, 437] width 213 height 40
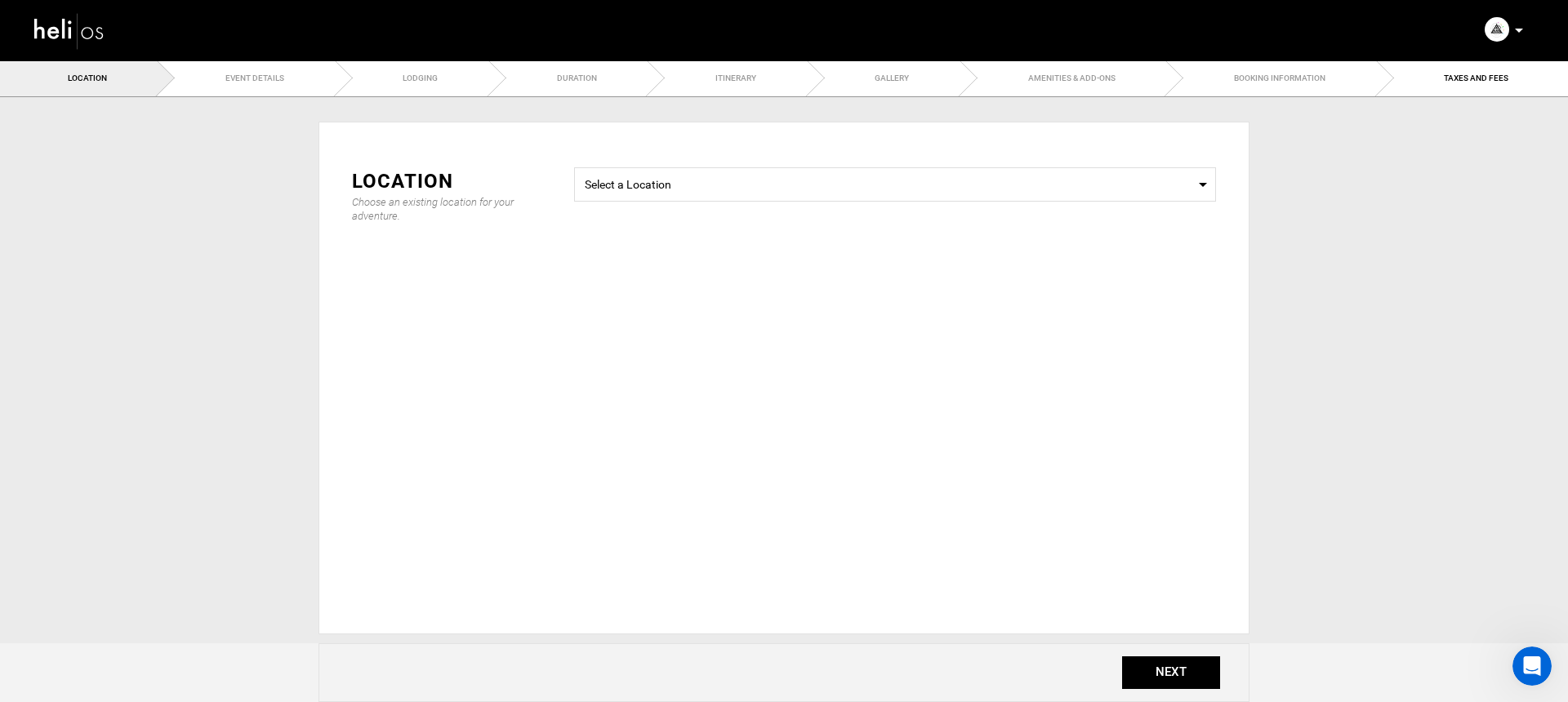
type input "[PERSON_NAME] Heliski Program"
checkbox input "true"
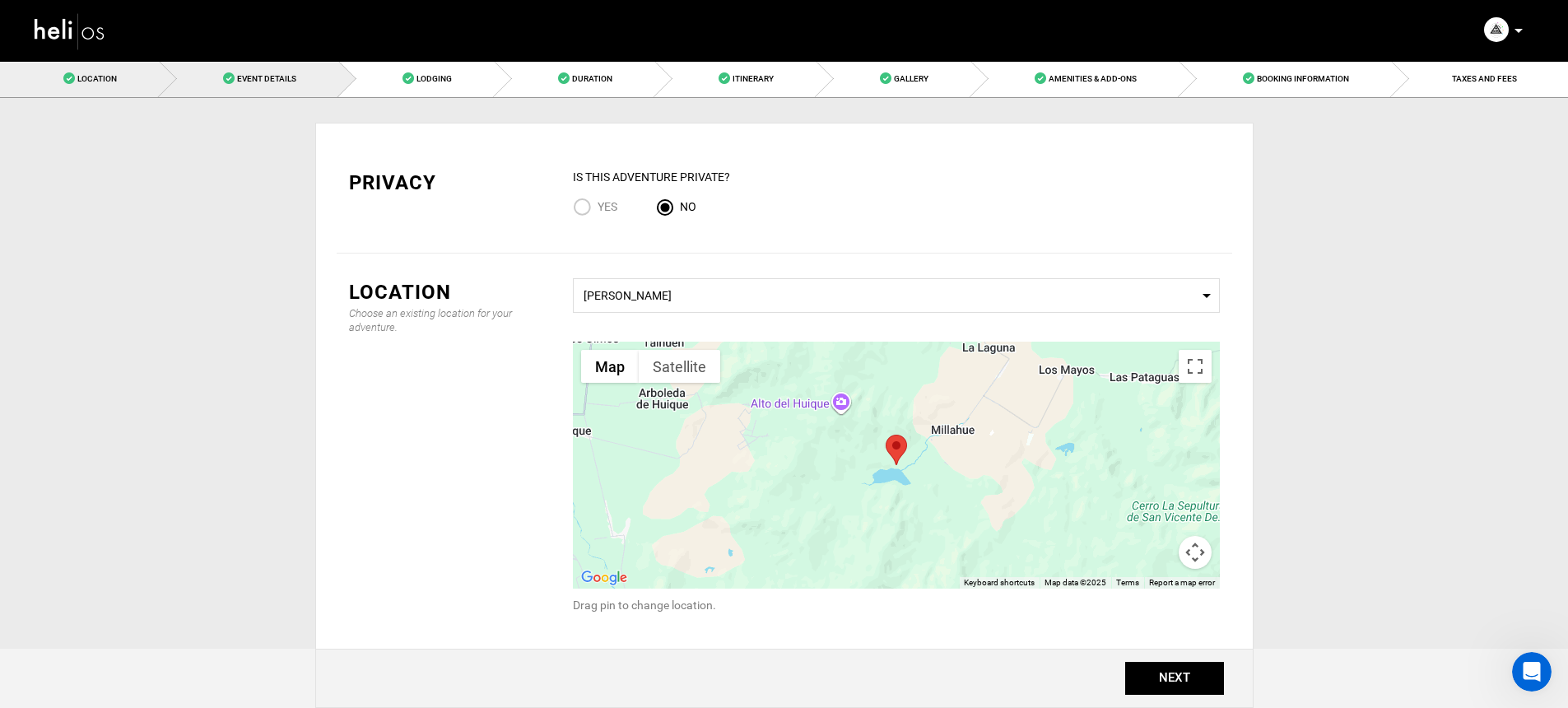
click at [252, 85] on link "Event Details" at bounding box center [250, 79] width 179 height 37
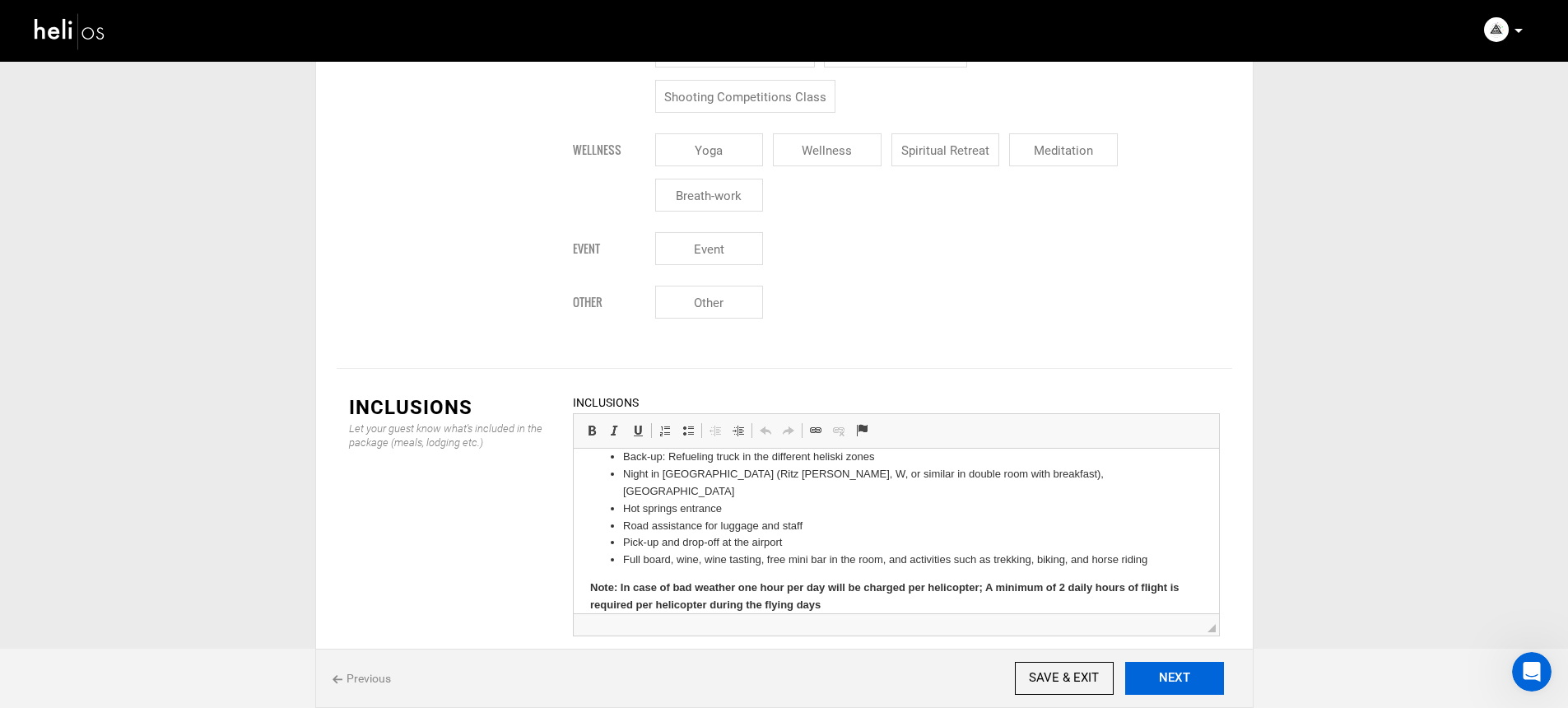
click at [1146, 675] on button "NEXT" at bounding box center [1174, 678] width 99 height 33
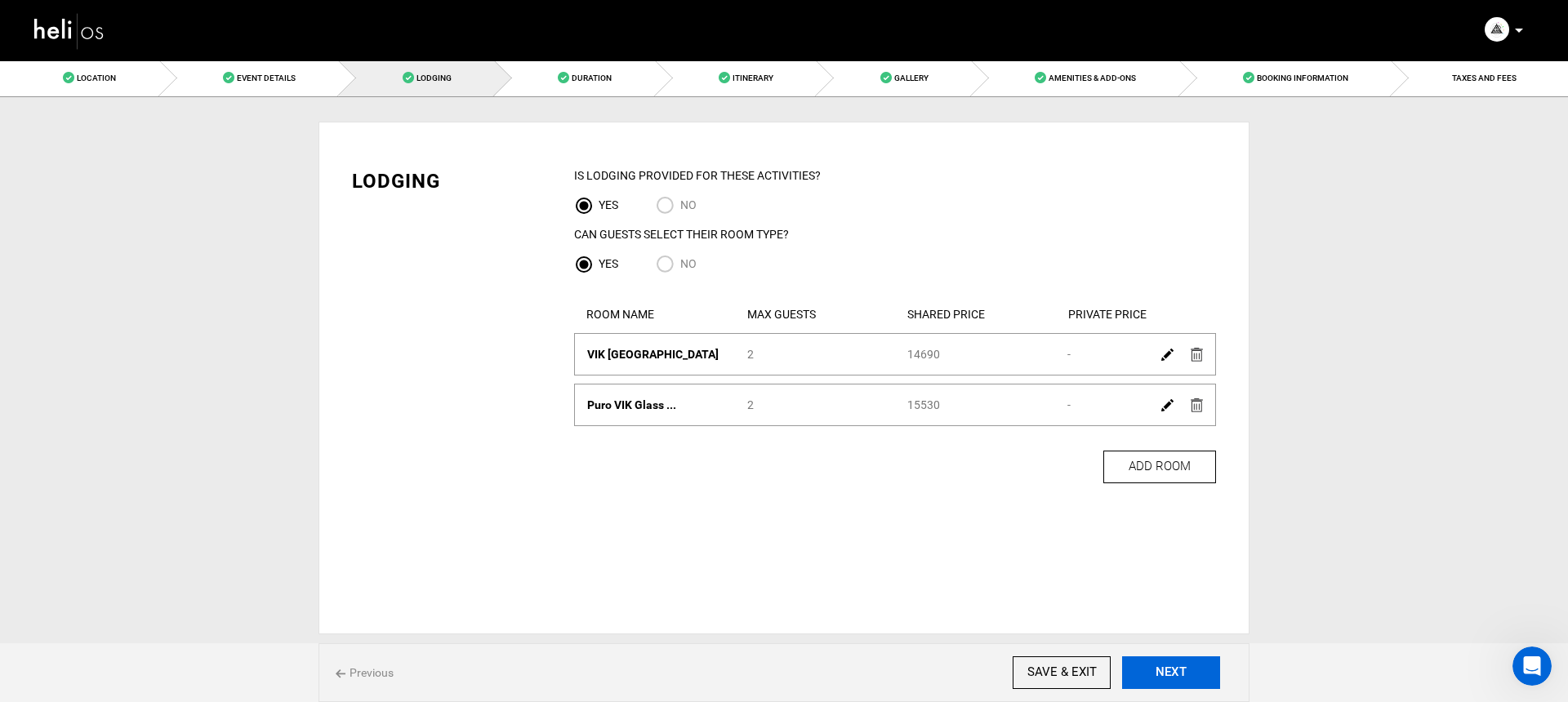
click at [1171, 673] on button "NEXT" at bounding box center [1170, 672] width 98 height 33
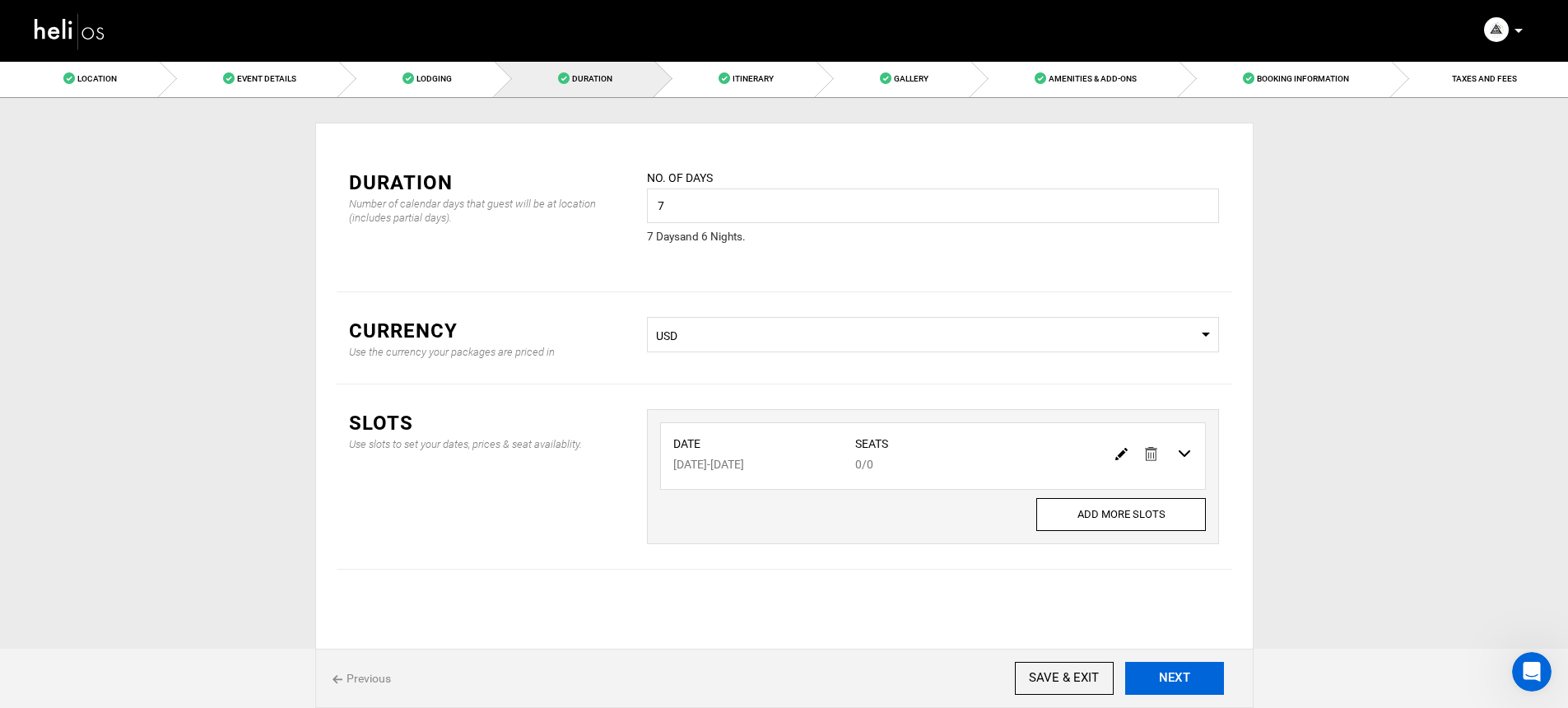
click at [1209, 670] on button "NEXT" at bounding box center [1174, 678] width 99 height 33
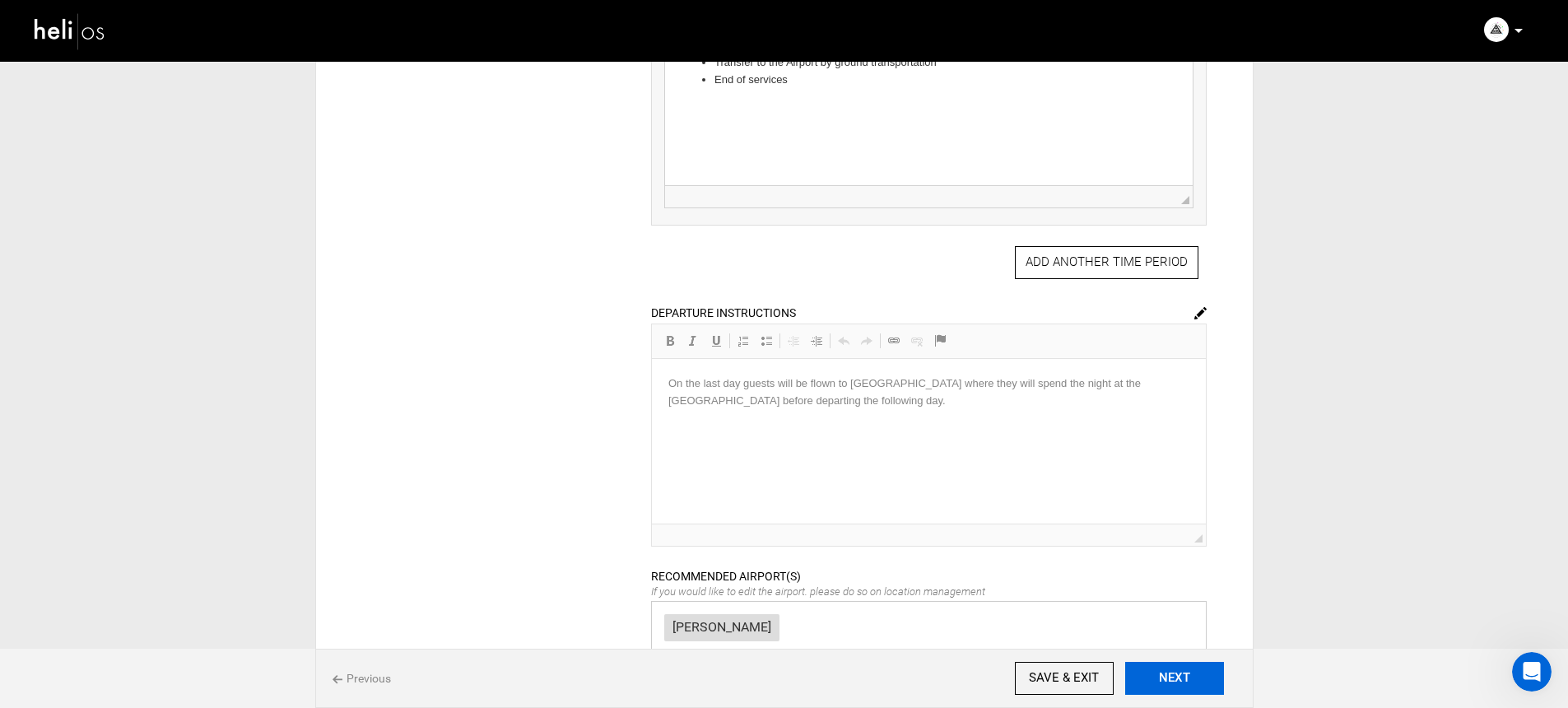
click at [1206, 677] on button "NEXT" at bounding box center [1174, 678] width 99 height 33
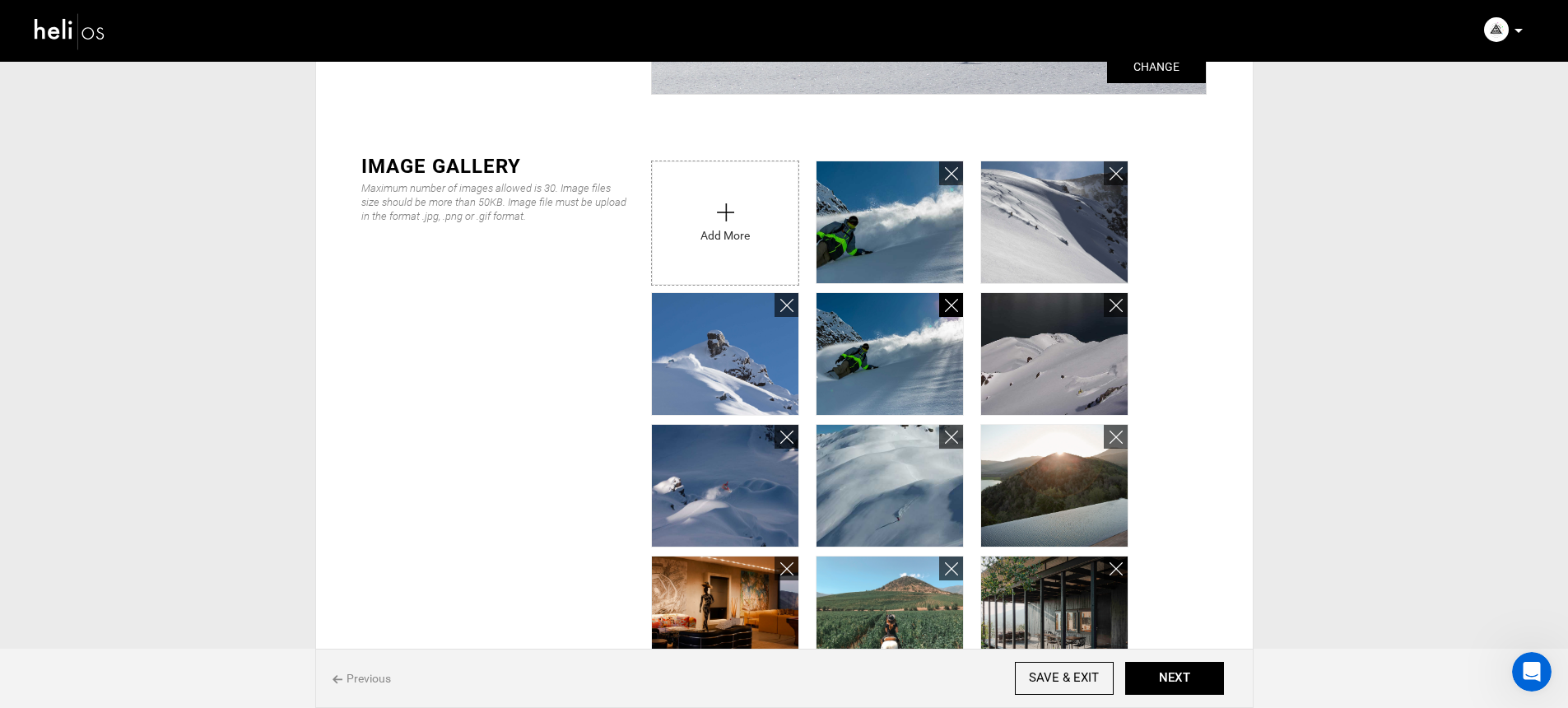
click at [954, 306] on icon at bounding box center [951, 306] width 13 height 19
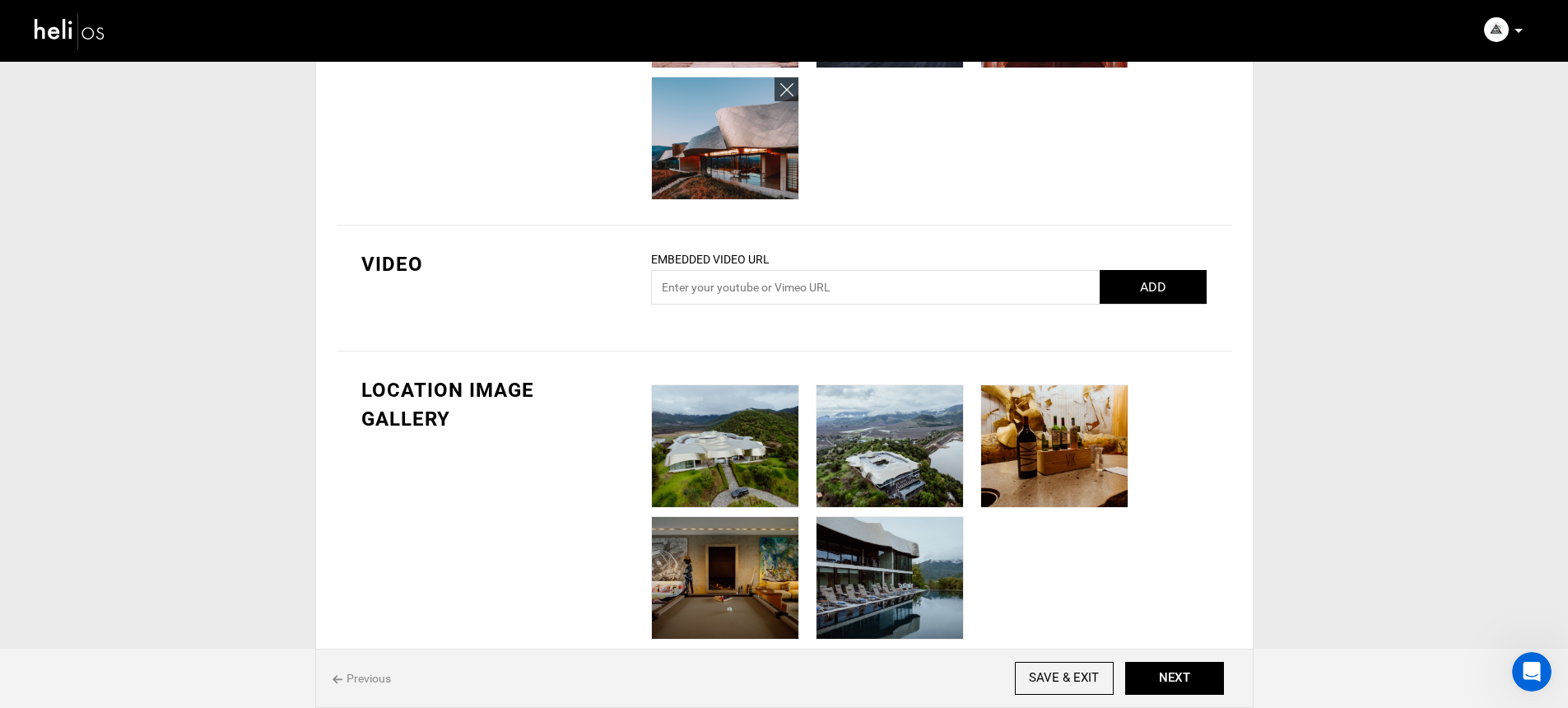
scroll to position [1207, 0]
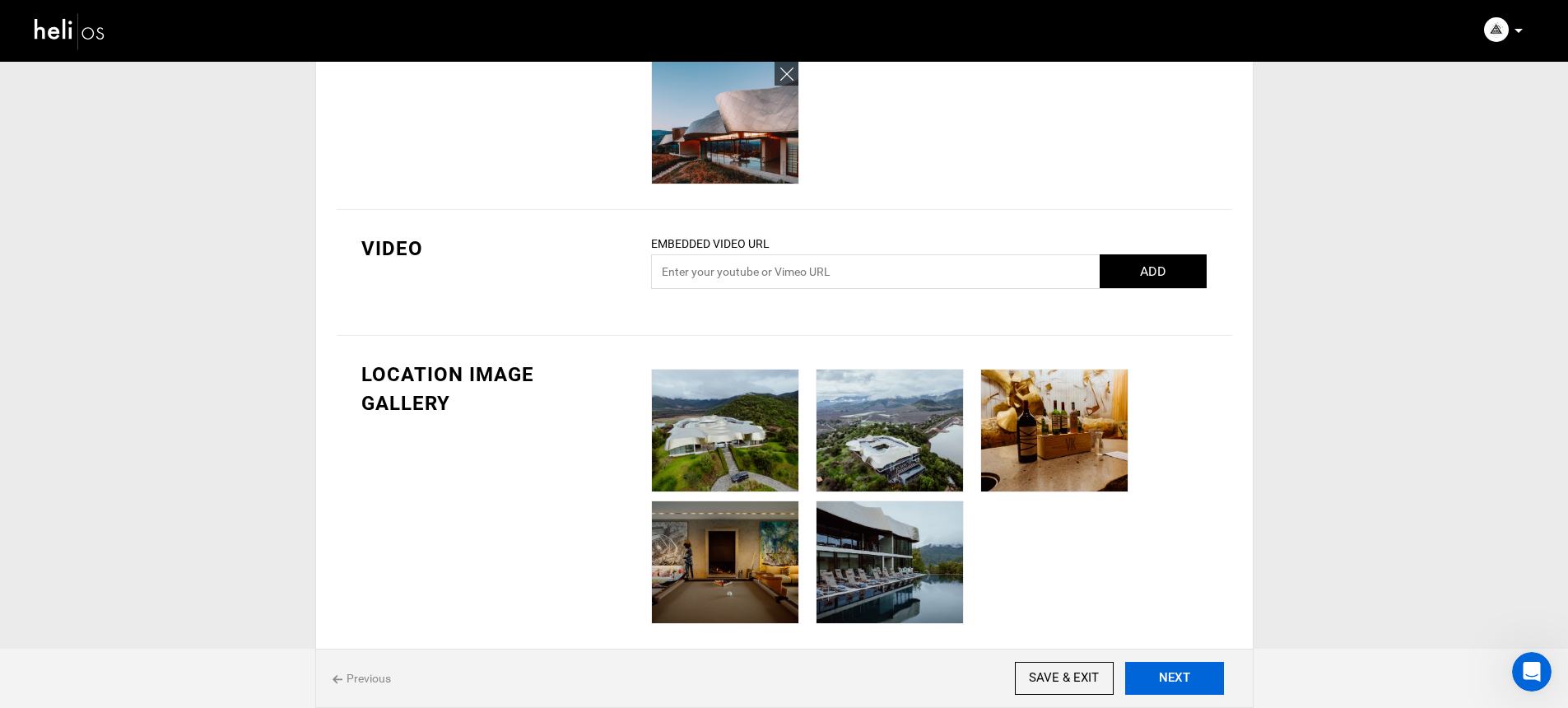
click at [1192, 671] on button "NEXT" at bounding box center [1174, 678] width 99 height 33
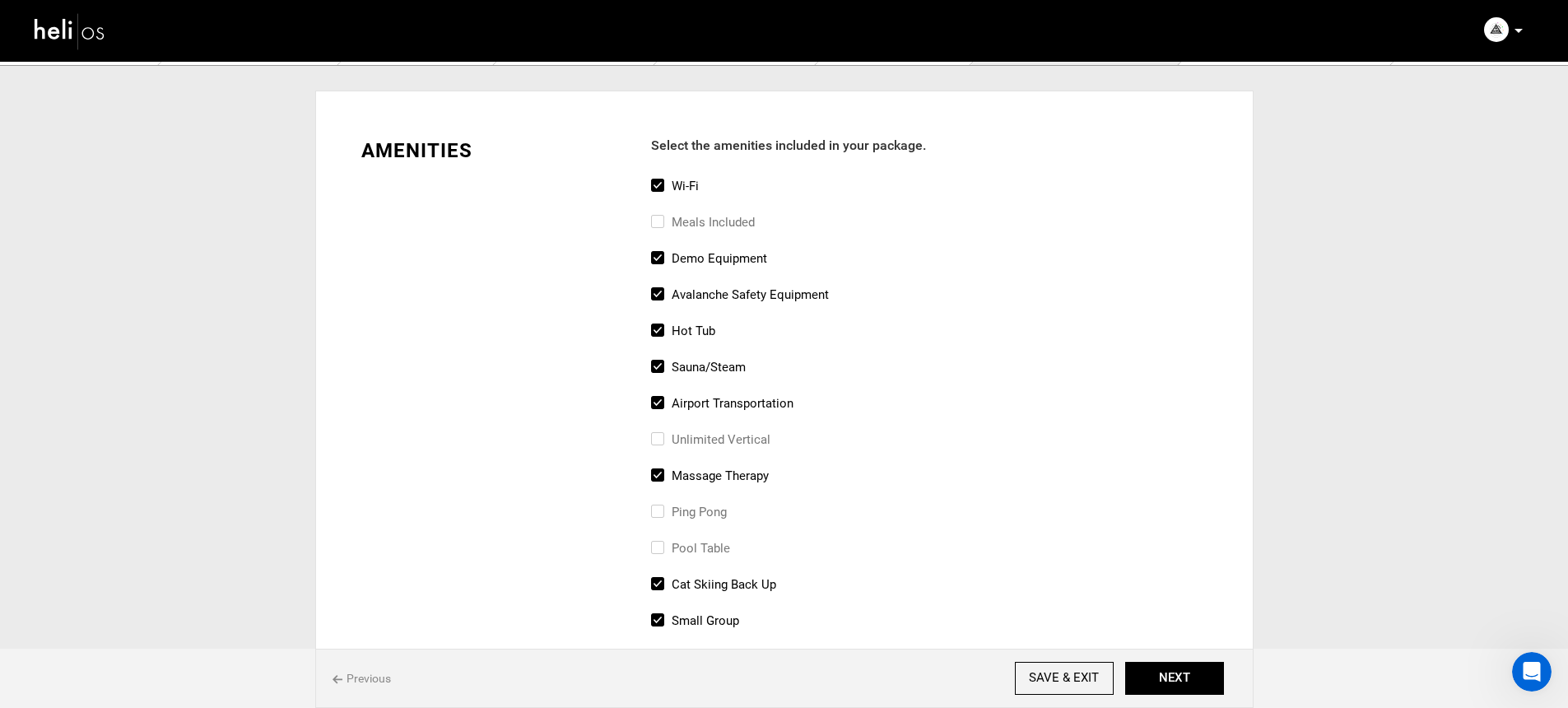
click at [725, 215] on label "Meals included" at bounding box center [703, 222] width 104 height 20
click at [662, 215] on input "Meals included" at bounding box center [657, 230] width 11 height 36
checkbox input "true"
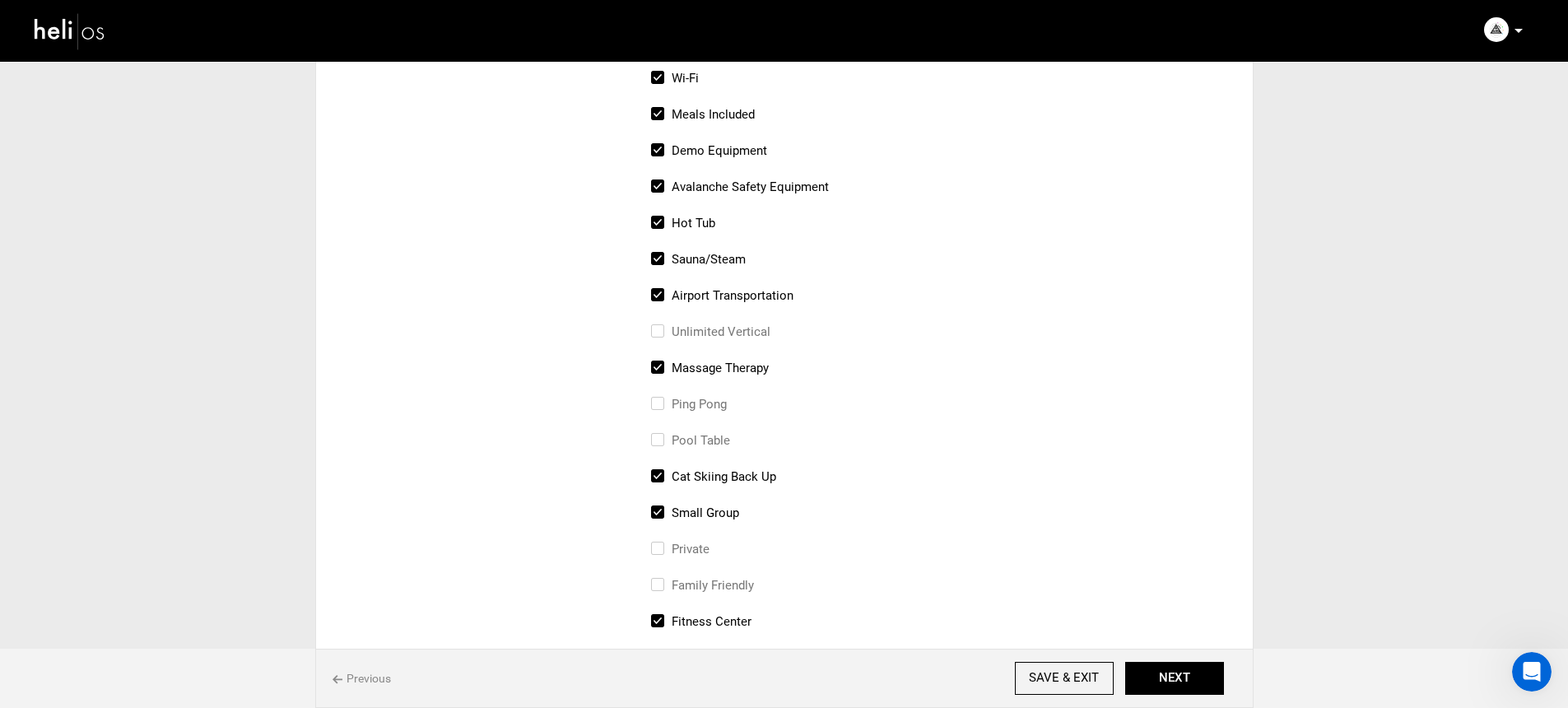
click at [731, 479] on label "cat skiing back up" at bounding box center [713, 476] width 125 height 20
click at [662, 479] on input "cat skiing back up" at bounding box center [657, 484] width 11 height 36
checkbox input "false"
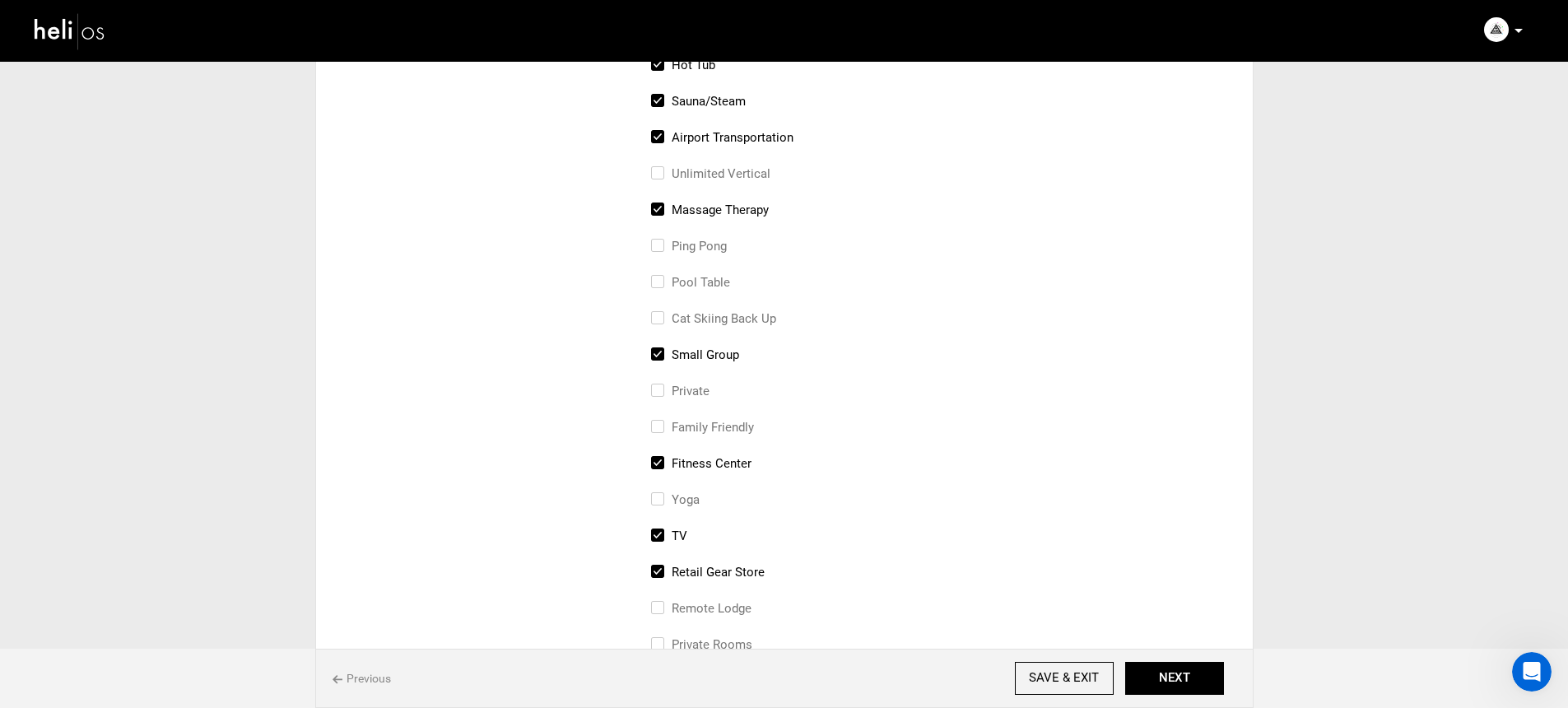
click at [725, 459] on label "fitness center" at bounding box center [701, 464] width 100 height 20
click at [662, 459] on input "fitness center" at bounding box center [657, 472] width 11 height 36
click at [736, 458] on label "fitness center" at bounding box center [701, 464] width 100 height 20
click at [662, 458] on input "fitness center" at bounding box center [657, 472] width 11 height 36
checkbox input "true"
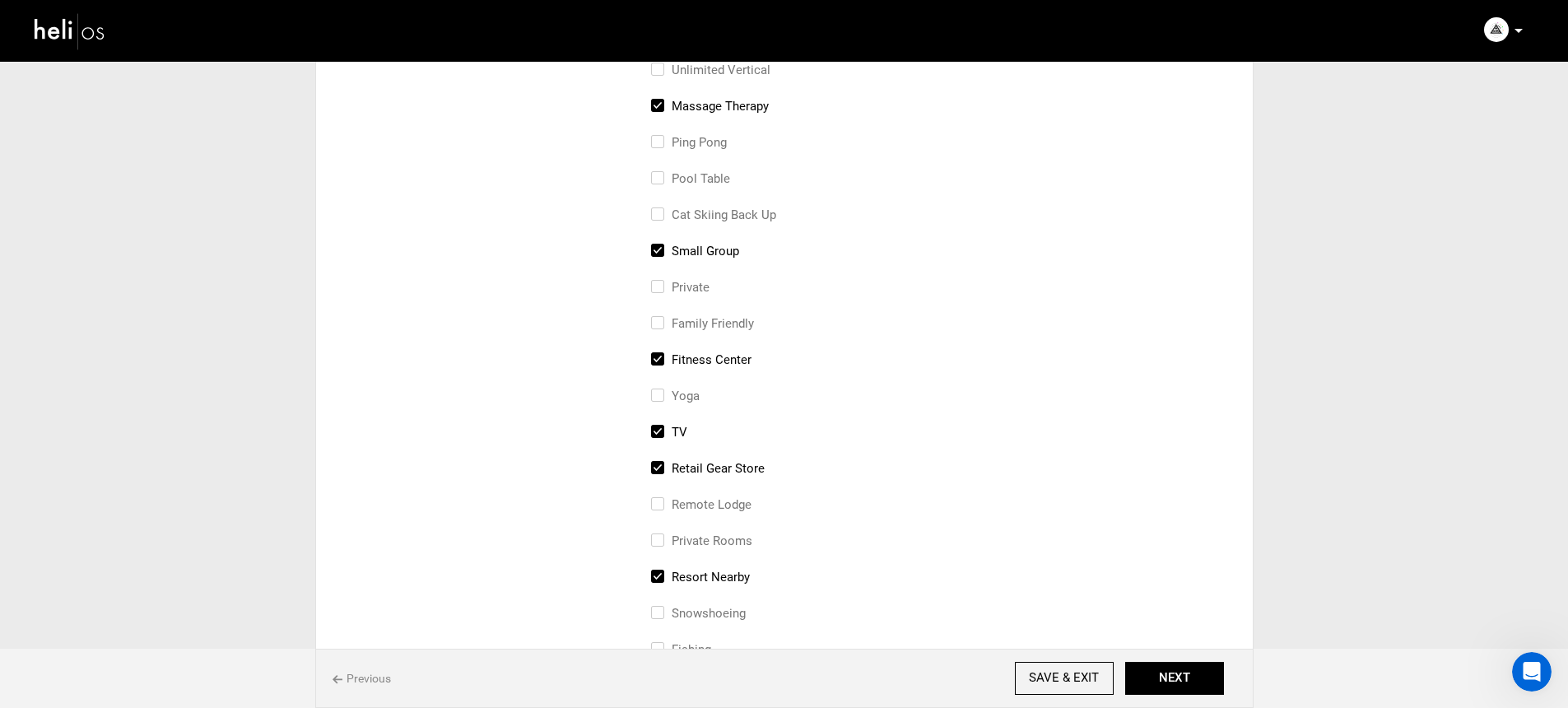
click at [757, 471] on label "retail gear store" at bounding box center [708, 468] width 114 height 20
click at [662, 471] on input "retail gear store" at bounding box center [657, 476] width 11 height 36
checkbox input "false"
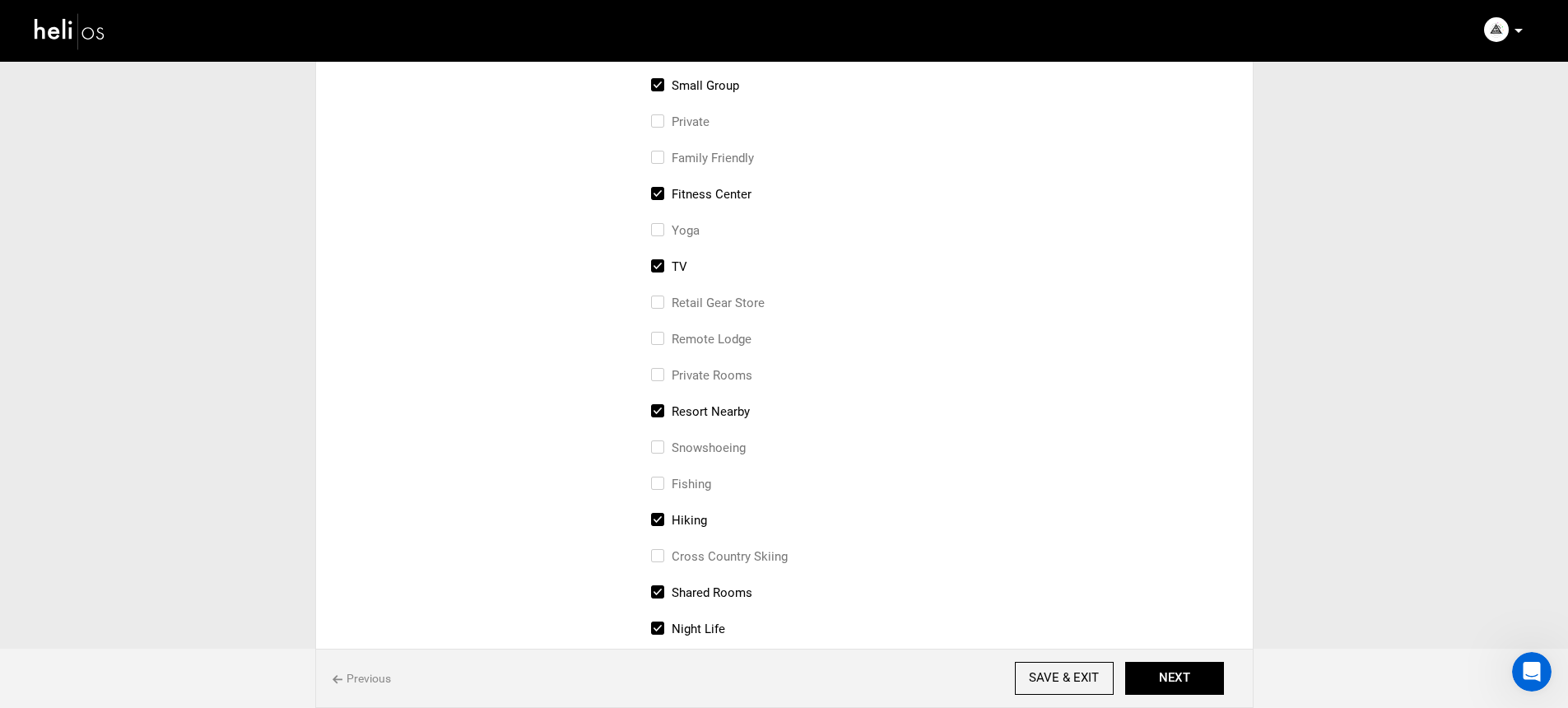
click at [727, 412] on label "resort nearby" at bounding box center [700, 411] width 99 height 20
click at [662, 412] on input "resort nearby" at bounding box center [657, 419] width 11 height 36
checkbox input "false"
drag, startPoint x: 693, startPoint y: 515, endPoint x: 739, endPoint y: 484, distance: 55.5
click at [693, 515] on label "Hiking" at bounding box center [679, 521] width 56 height 20
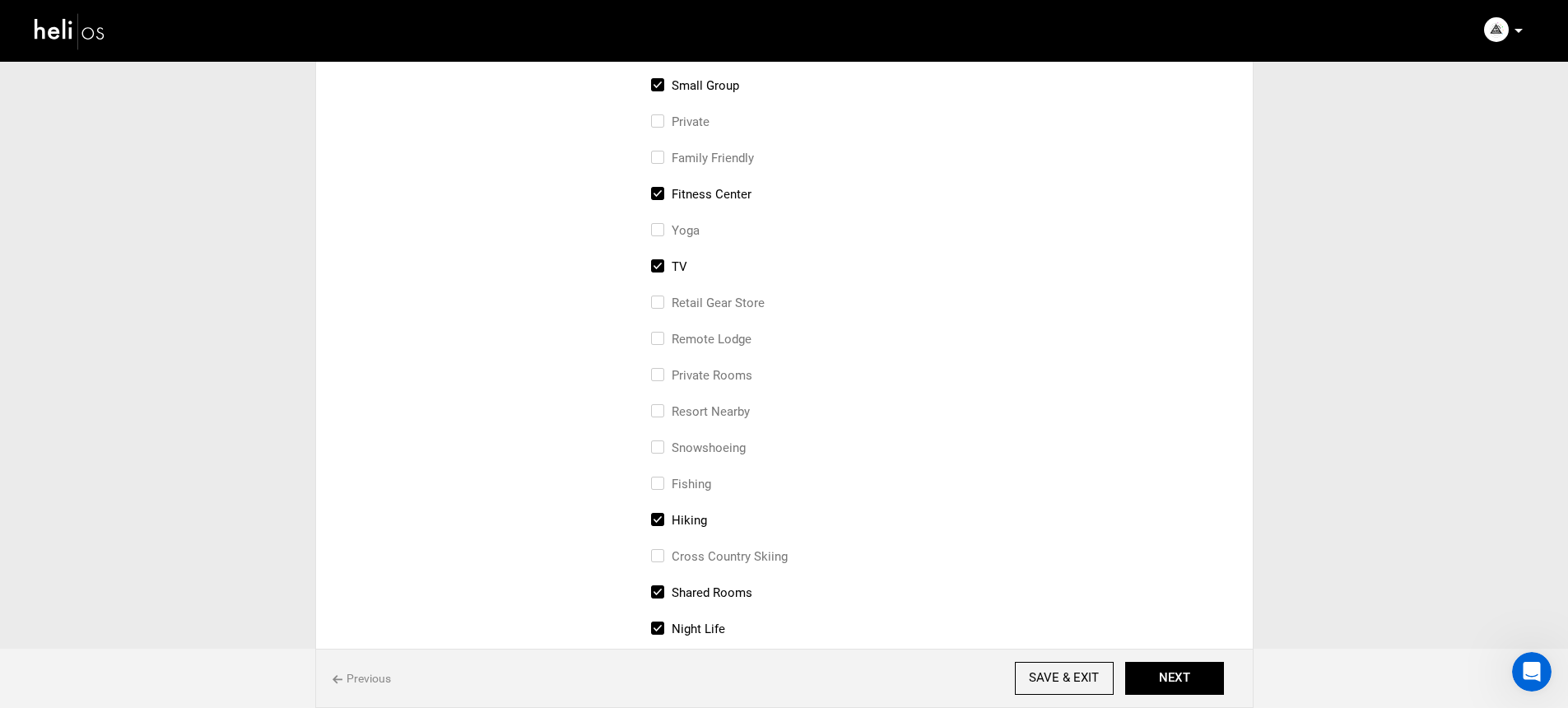
click at [662, 515] on input "Hiking" at bounding box center [657, 529] width 11 height 36
checkbox input "false"
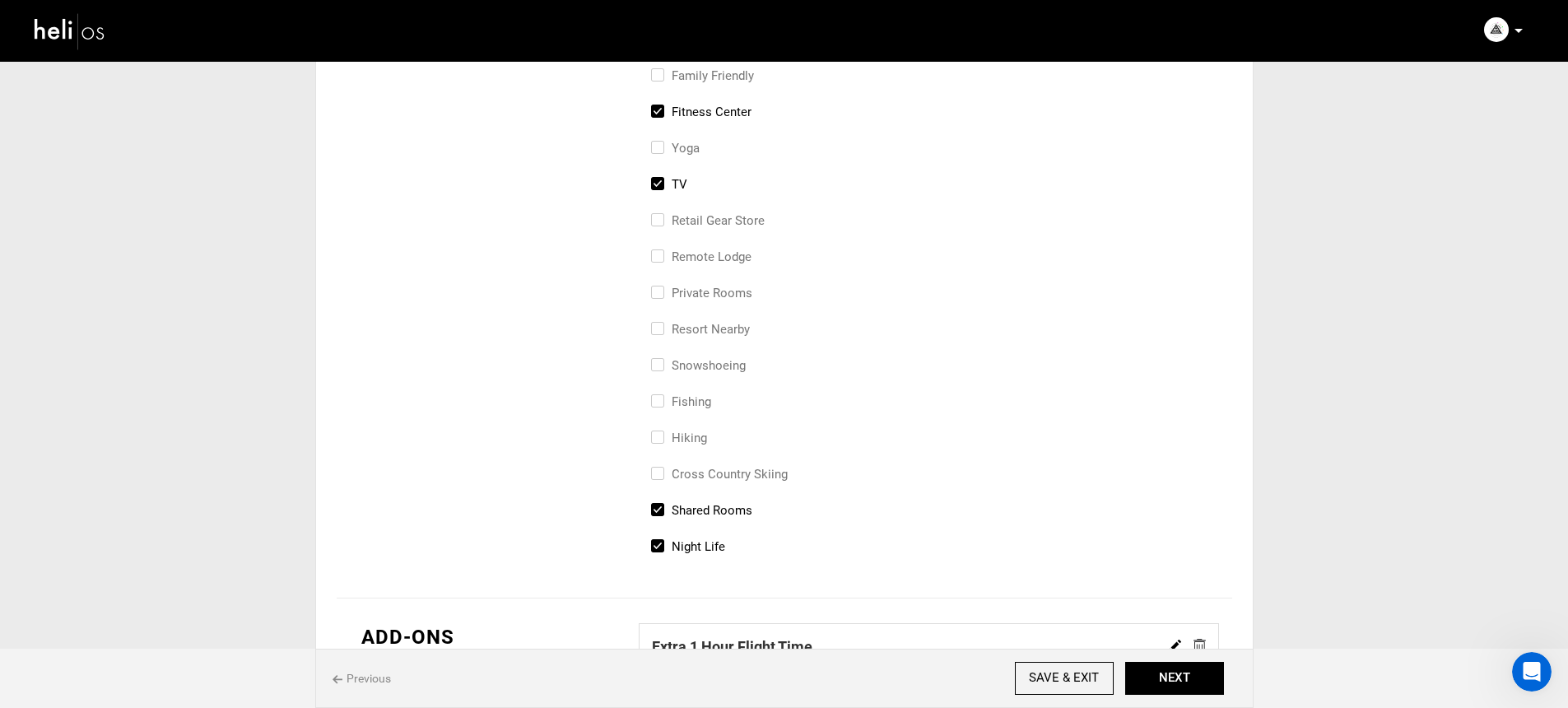
click at [711, 542] on label "Night Life" at bounding box center [688, 546] width 74 height 20
click at [662, 542] on input "Night Life" at bounding box center [657, 554] width 11 height 36
checkbox input "false"
click at [718, 508] on label "Shared Rooms" at bounding box center [702, 510] width 101 height 20
click at [662, 508] on input "Shared Rooms" at bounding box center [657, 518] width 11 height 36
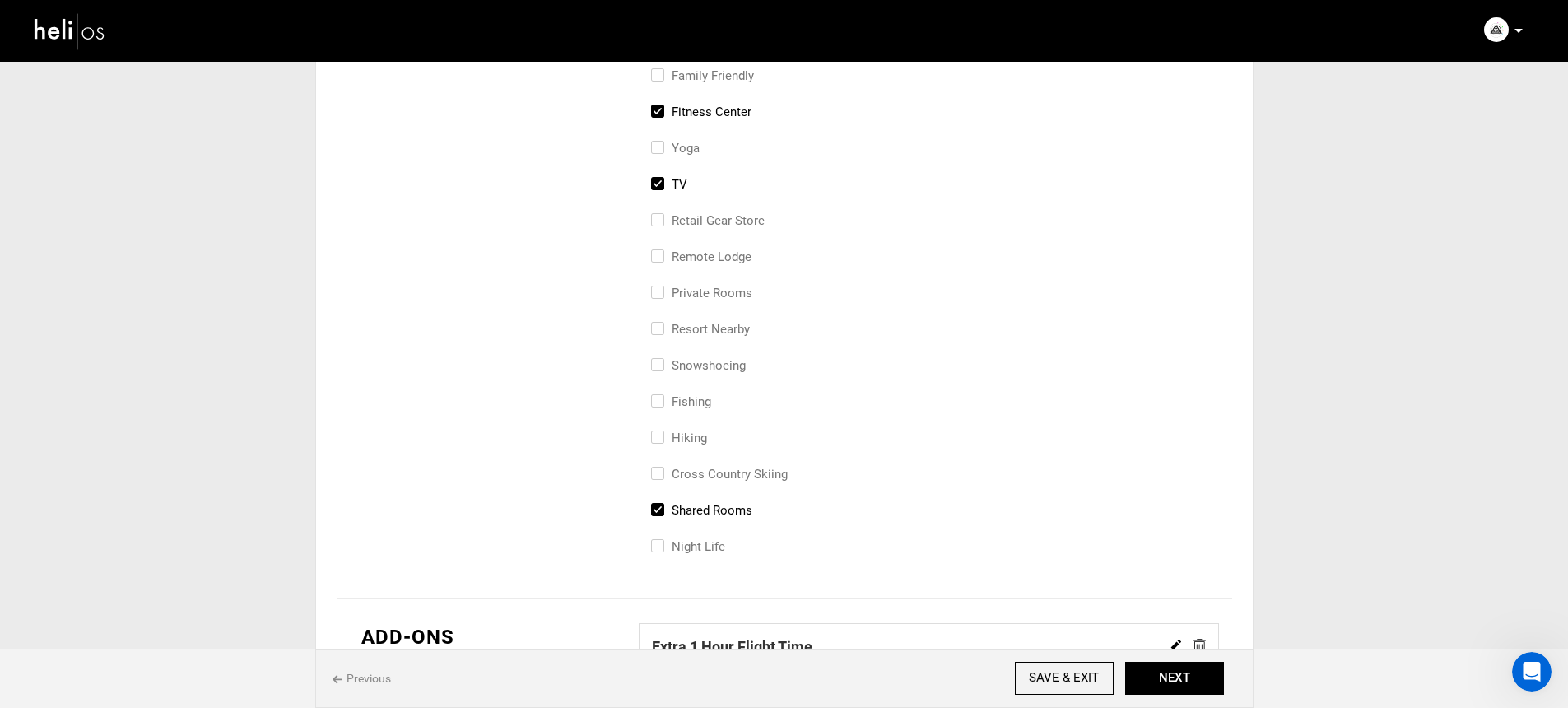
checkbox input "false"
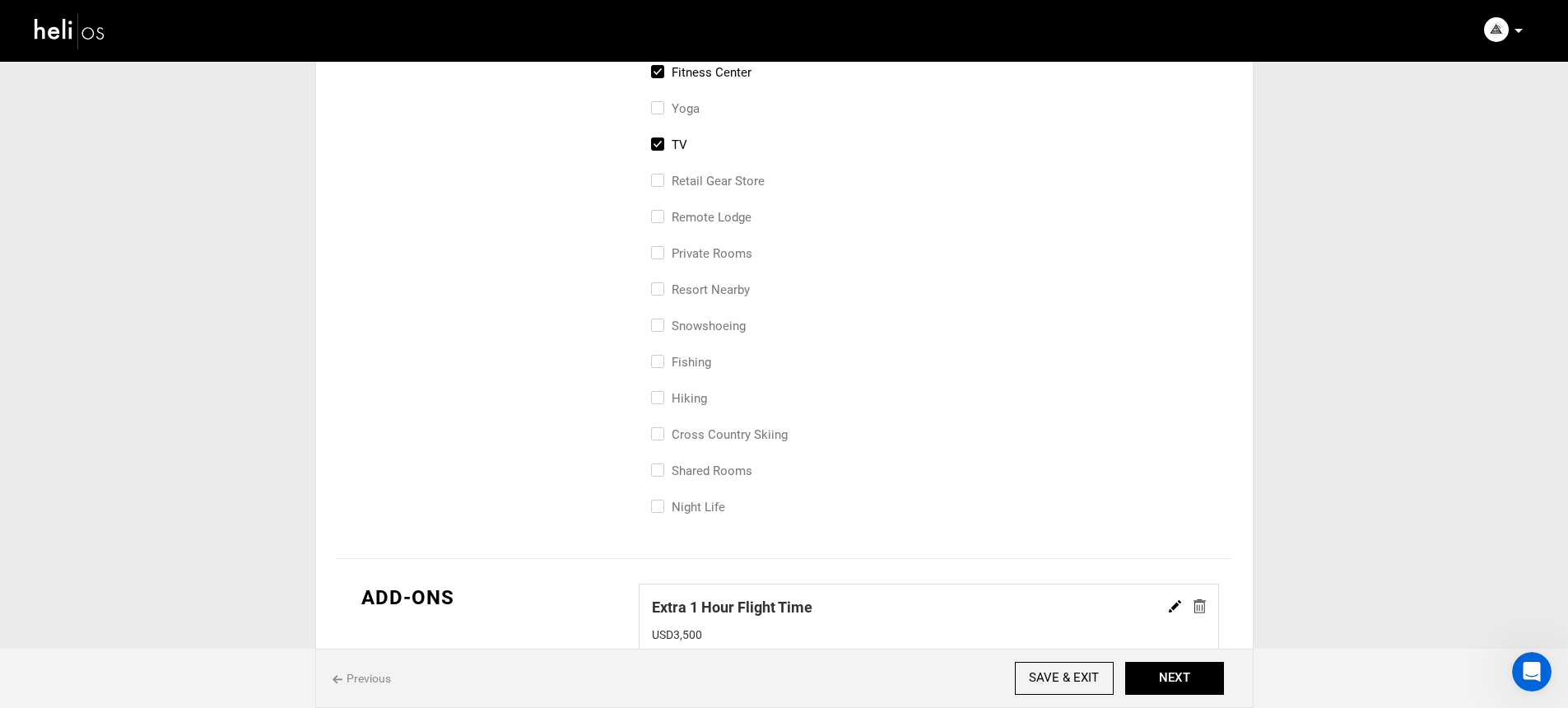
click at [1202, 604] on img at bounding box center [1200, 607] width 12 height 14
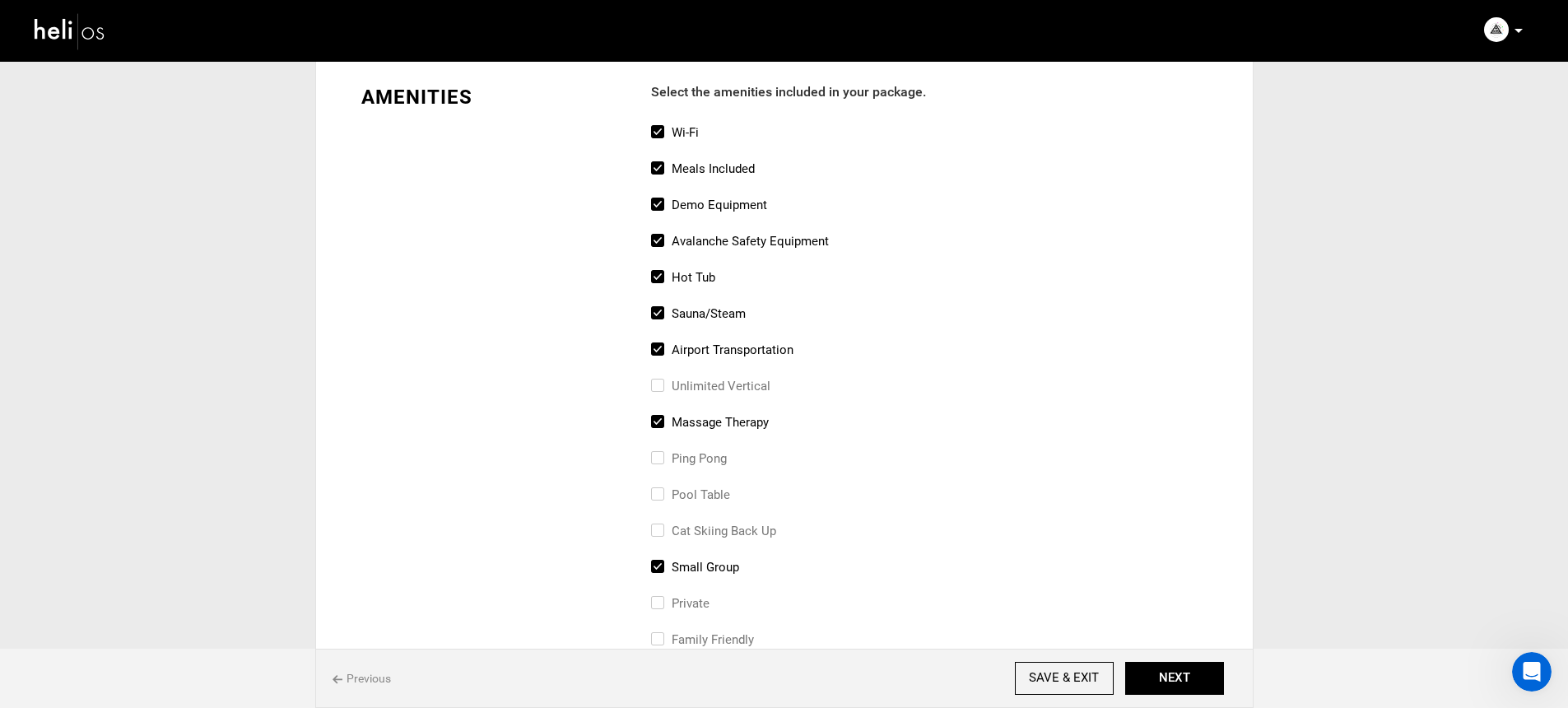
click at [712, 309] on label "sauna/steam" at bounding box center [698, 314] width 95 height 20
click at [662, 309] on input "sauna/steam" at bounding box center [657, 322] width 11 height 36
click at [704, 313] on label "sauna/steam" at bounding box center [698, 314] width 95 height 20
click at [662, 313] on input "sauna/steam" at bounding box center [657, 322] width 11 height 36
checkbox input "true"
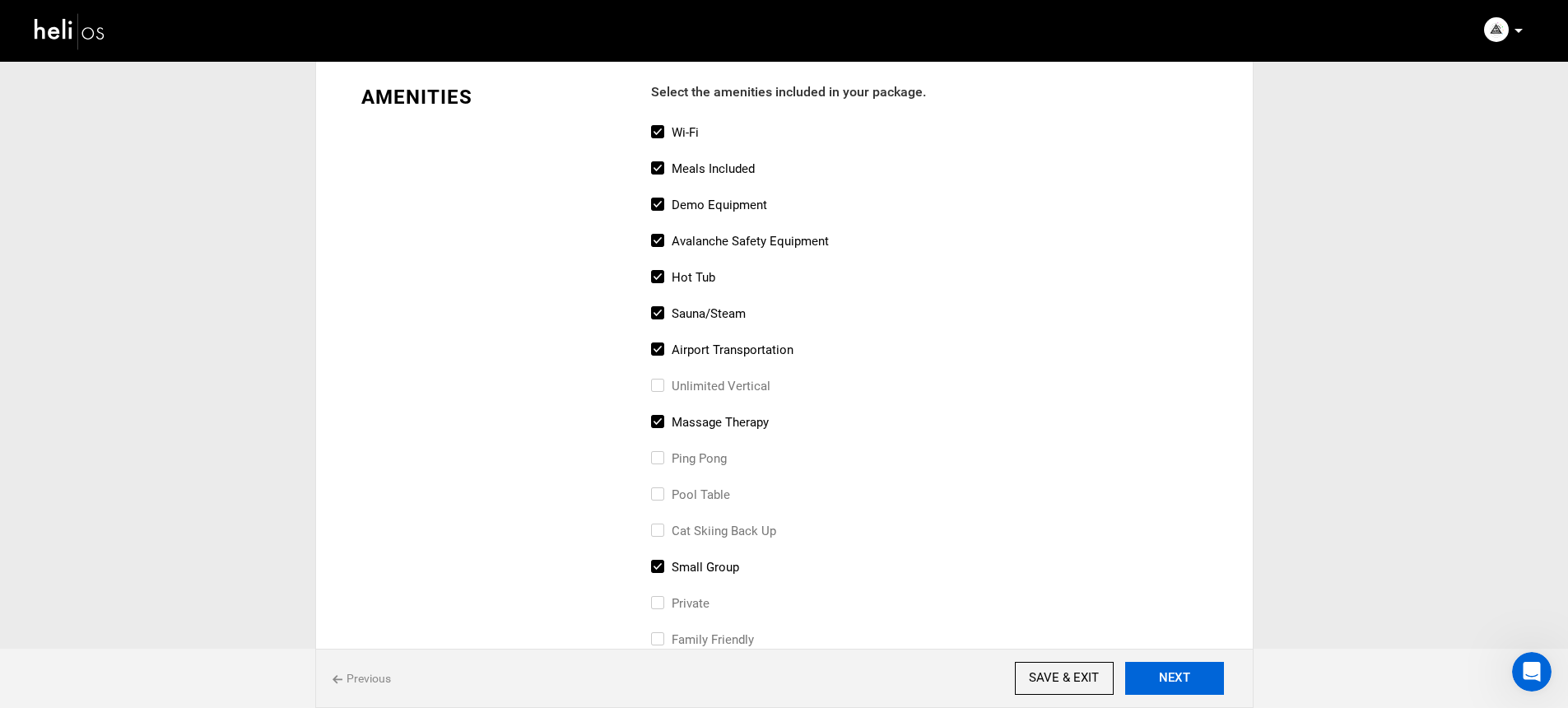
click at [1189, 671] on button "NEXT" at bounding box center [1174, 678] width 99 height 33
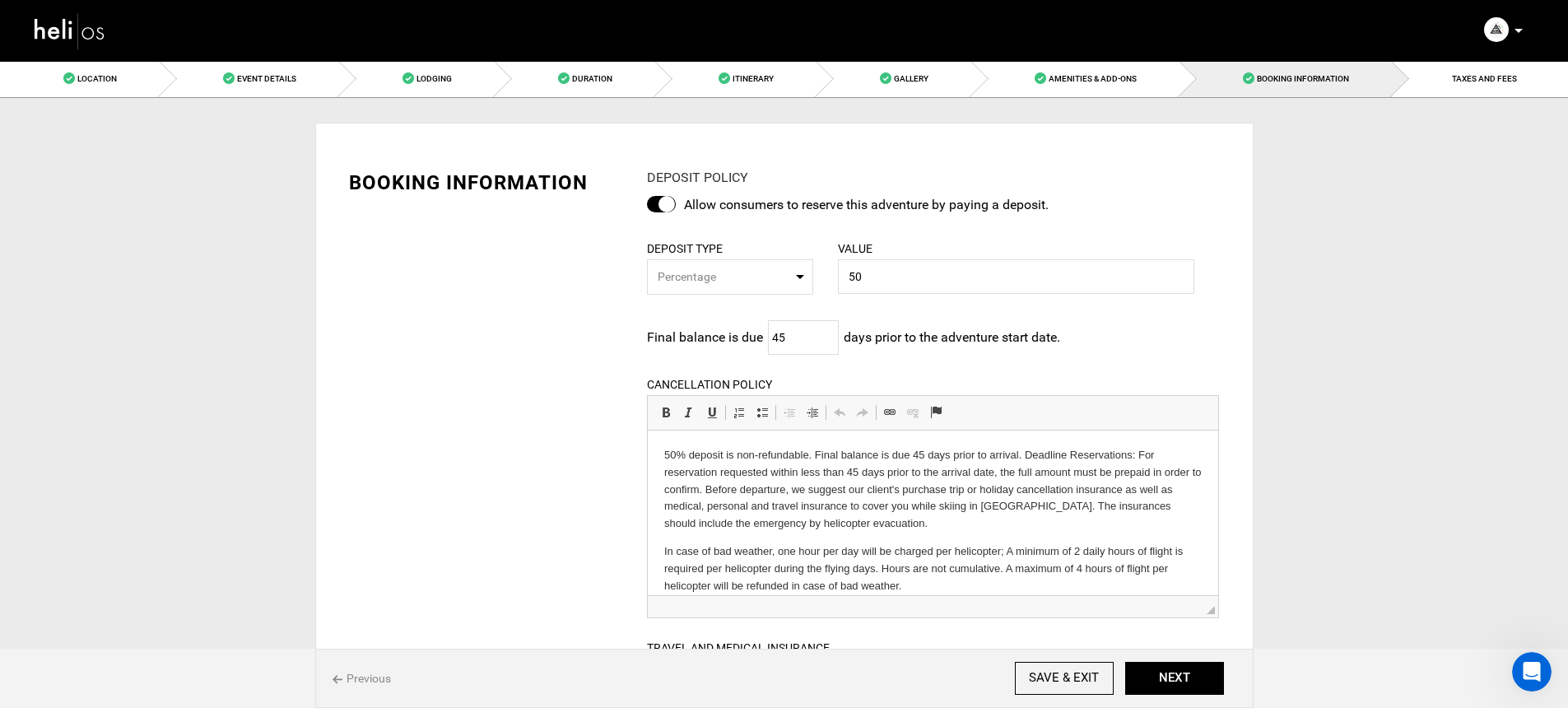
scroll to position [421, 0]
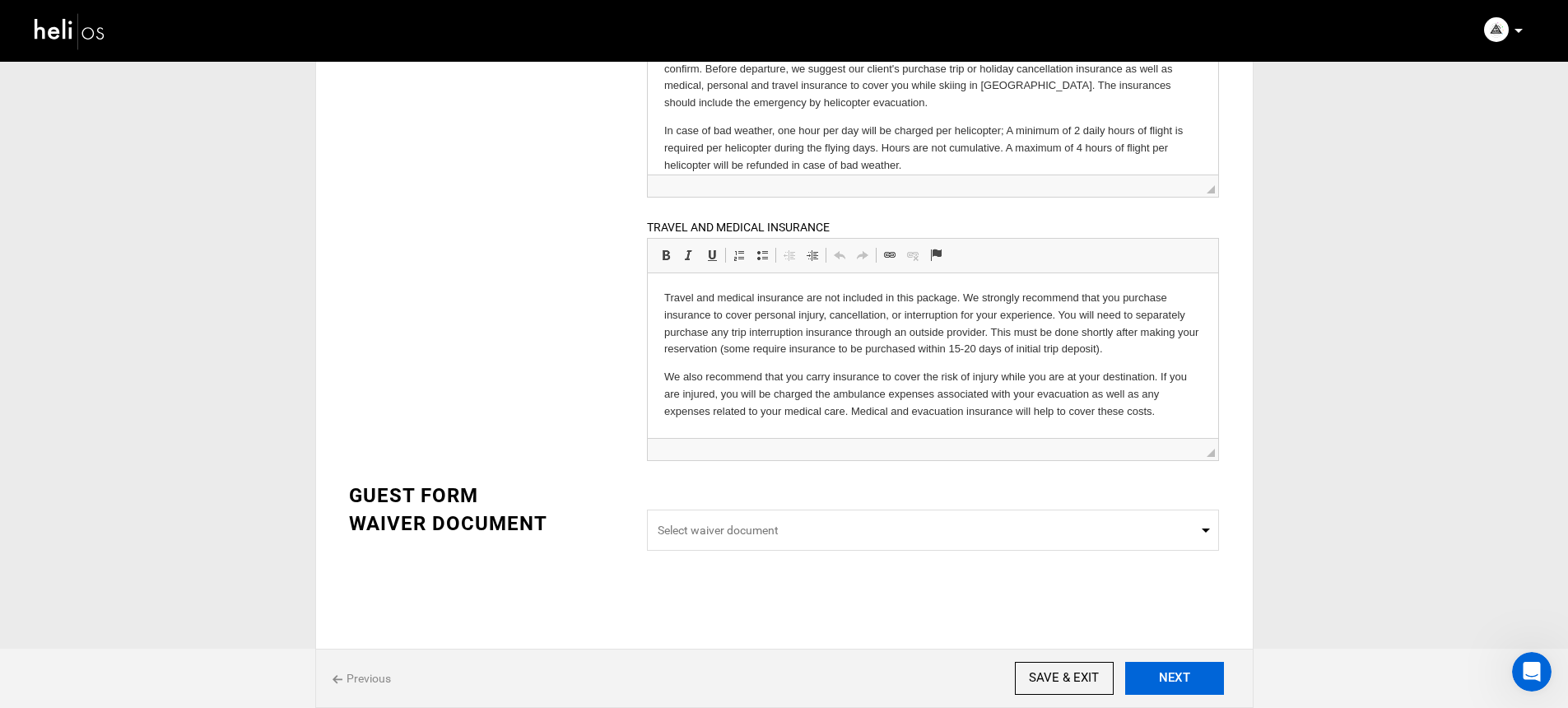
click at [1174, 672] on button "NEXT" at bounding box center [1174, 678] width 99 height 33
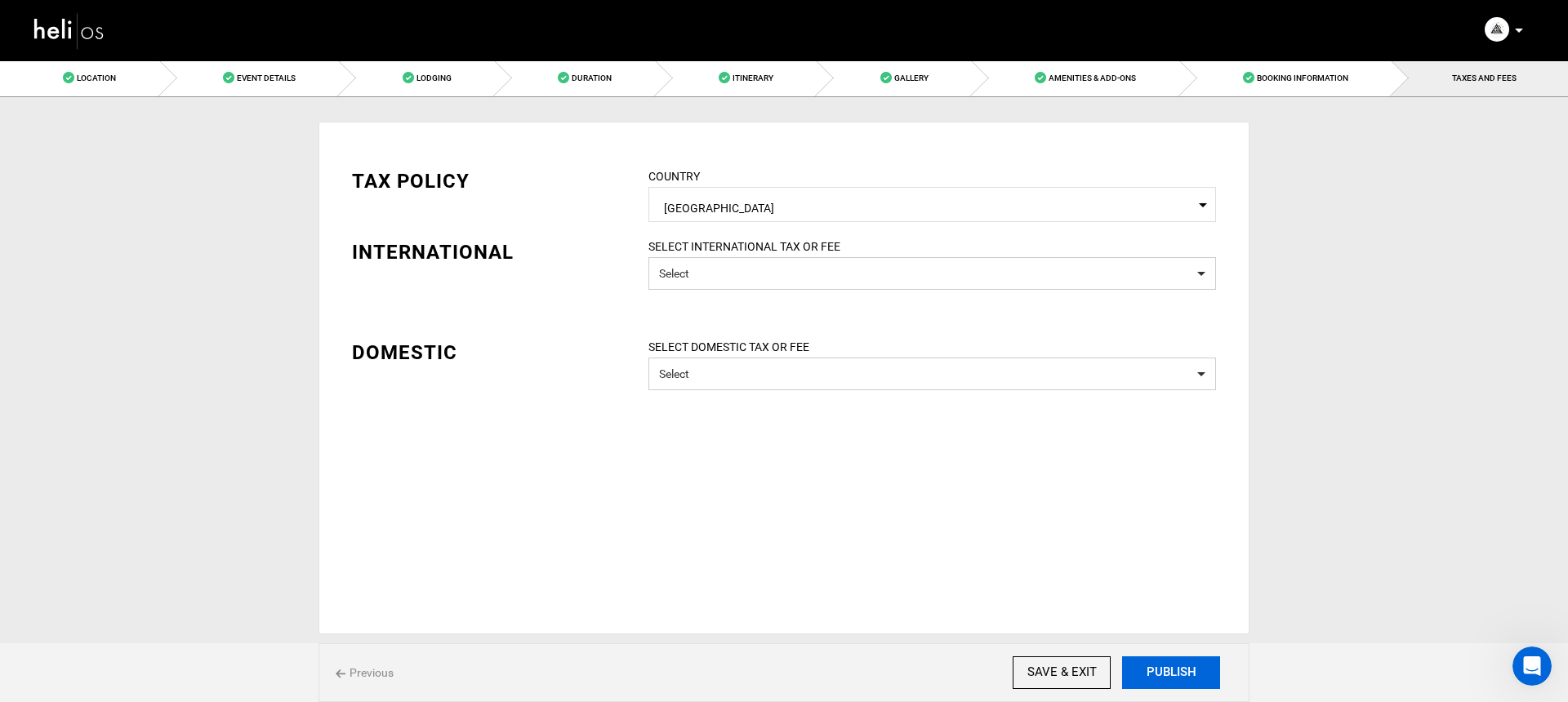
click at [1160, 661] on button "PUBLISH" at bounding box center [1170, 672] width 98 height 33
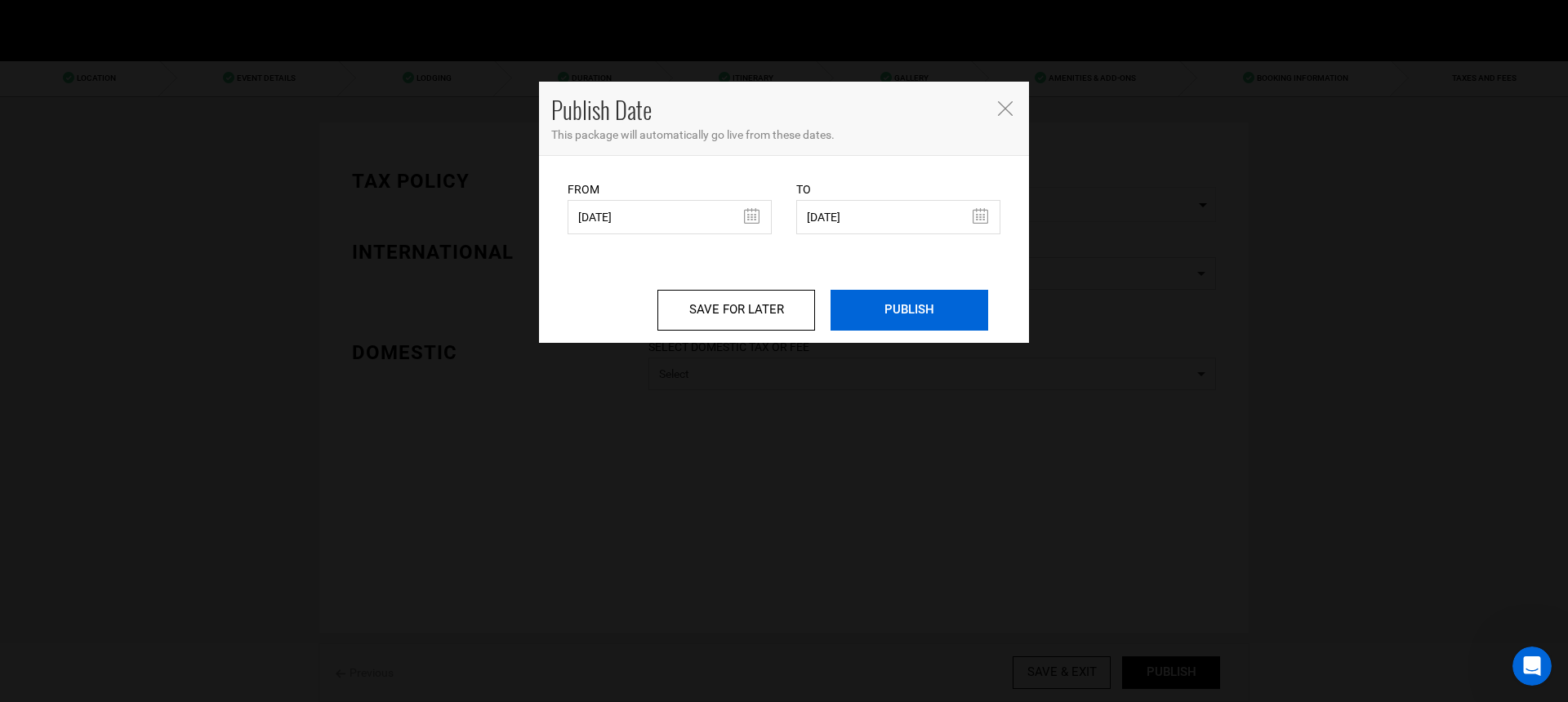
click at [900, 314] on input "PUBLISH" at bounding box center [909, 310] width 158 height 41
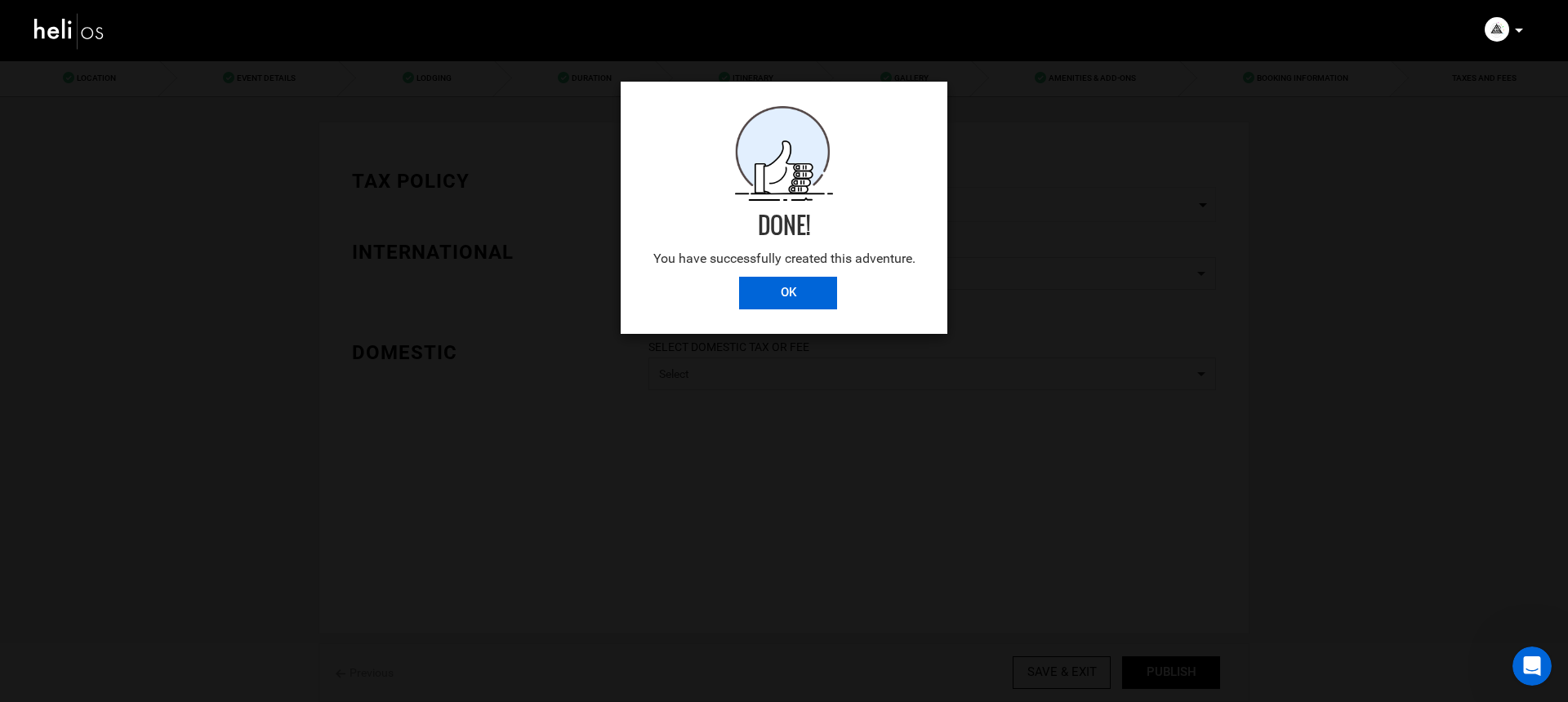
click at [798, 300] on input "OK" at bounding box center [788, 292] width 98 height 33
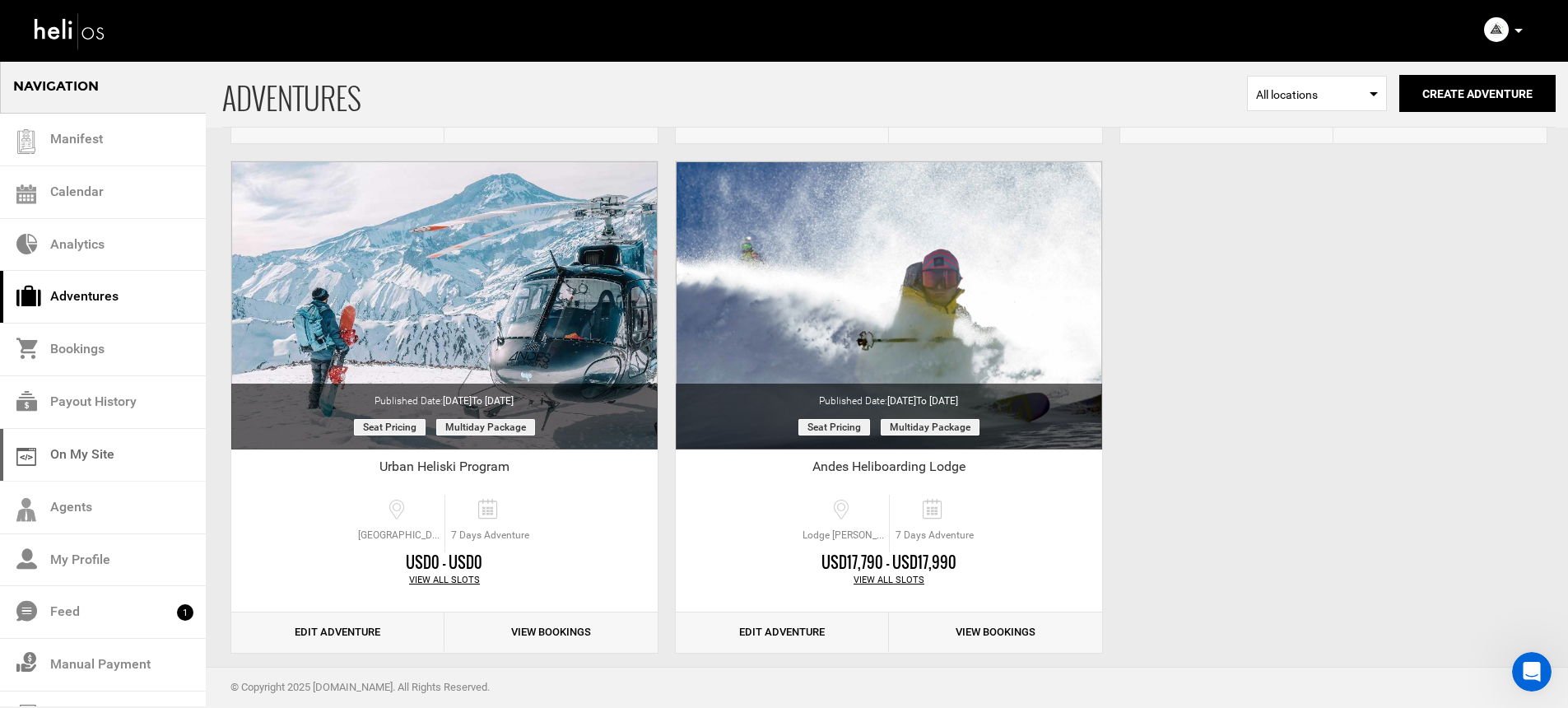
scroll to position [578, 0]
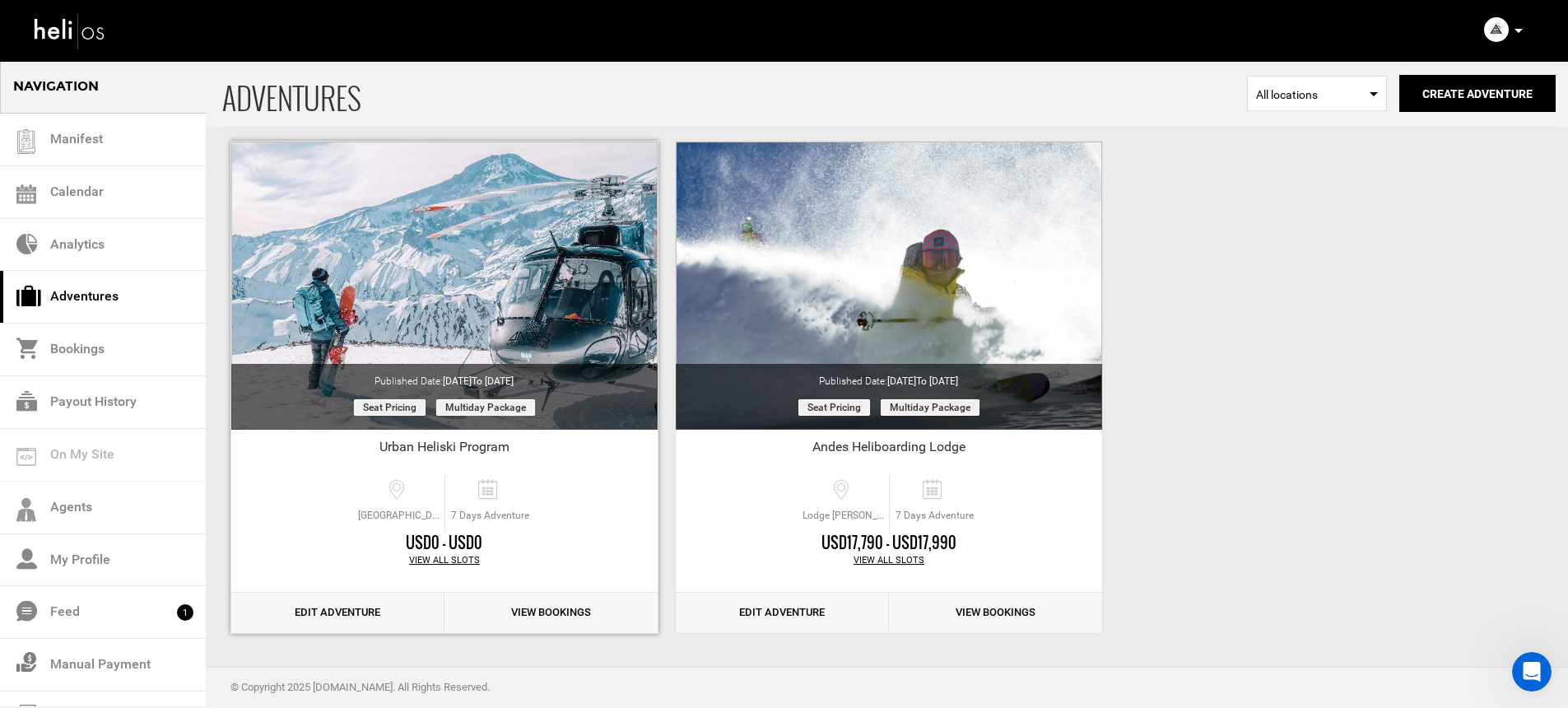
click at [335, 611] on link "Edit Adventure" at bounding box center [338, 612] width 213 height 40
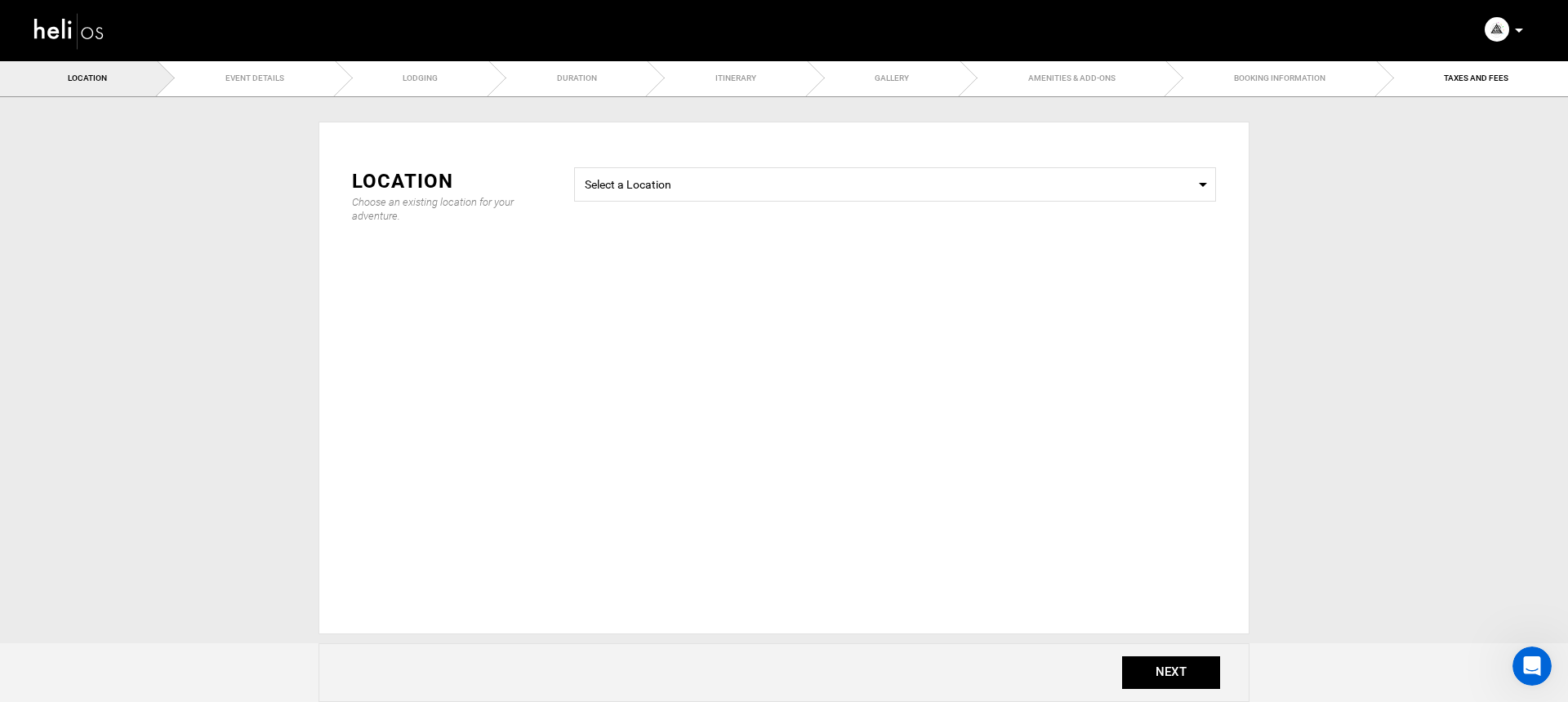
type input "Urban Heliski Program"
checkbox input "true"
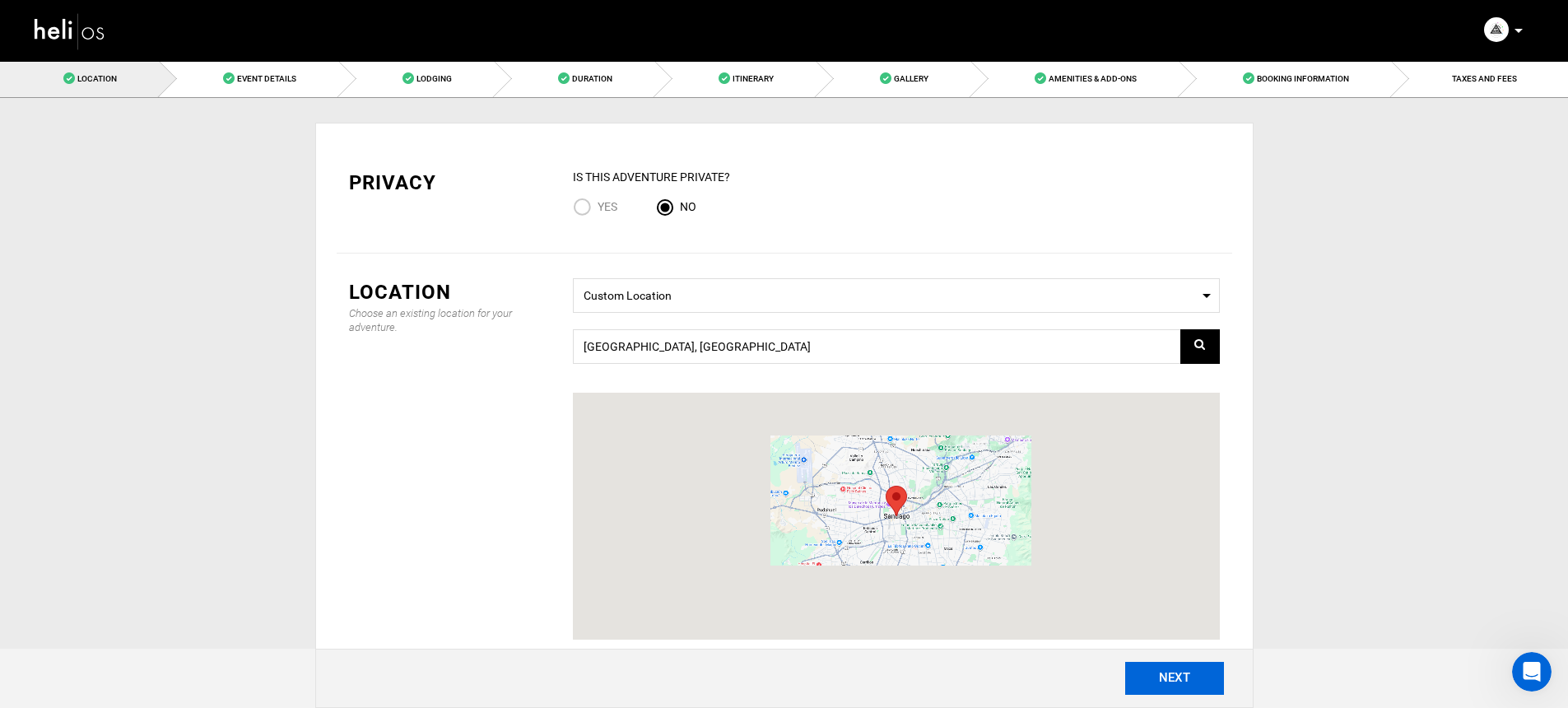
click at [1172, 688] on button "NEXT" at bounding box center [1174, 678] width 99 height 33
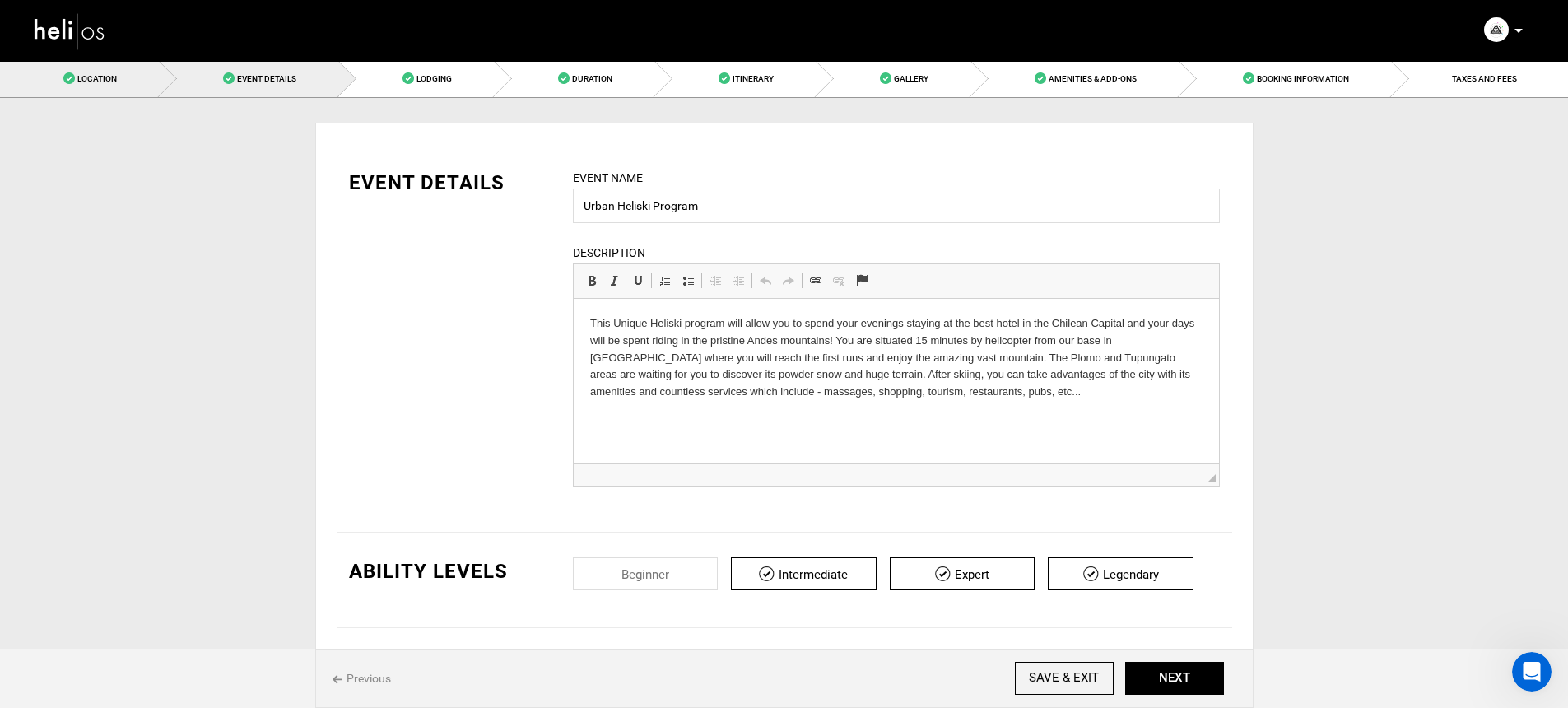
click at [121, 83] on link "Location" at bounding box center [80, 79] width 160 height 37
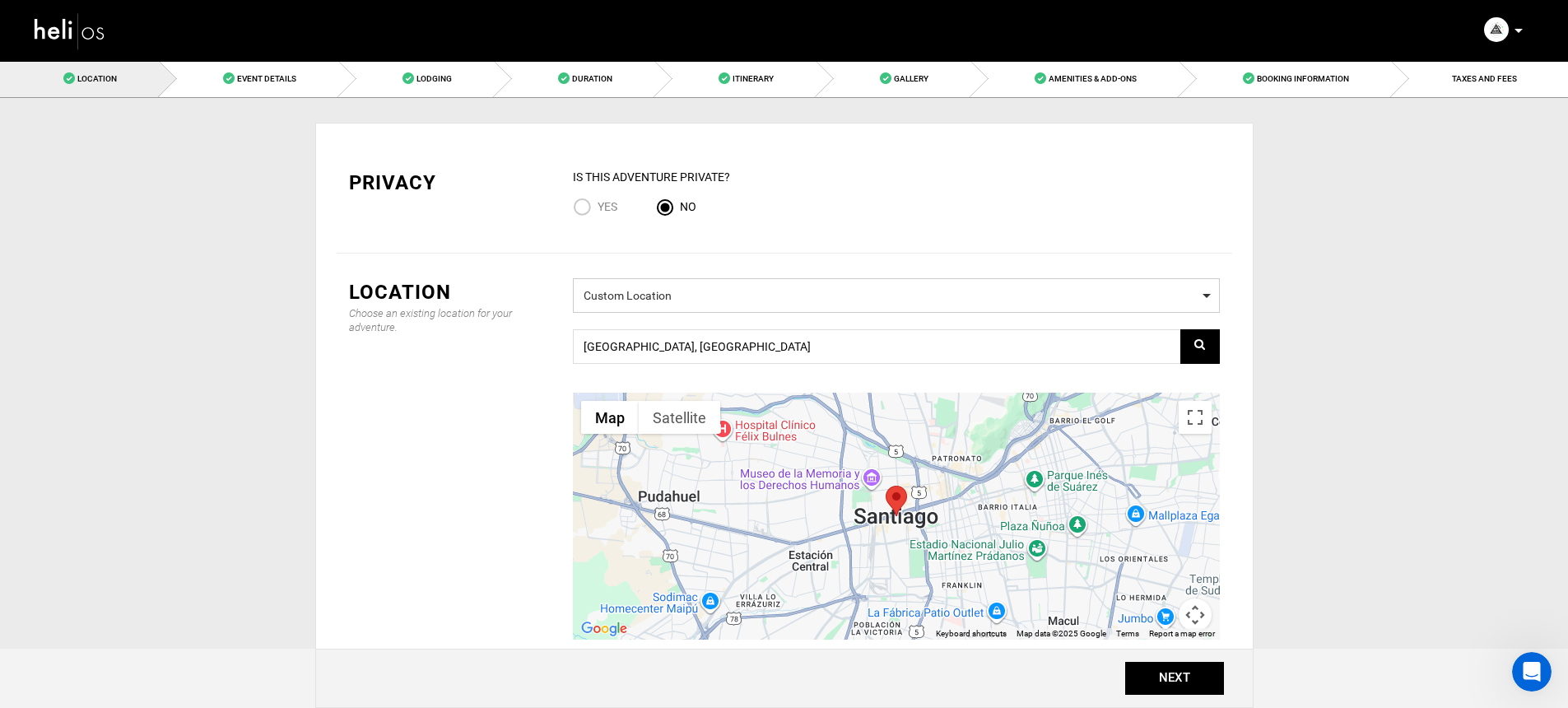
click at [698, 309] on span "Select a Location Custom Location" at bounding box center [896, 295] width 647 height 35
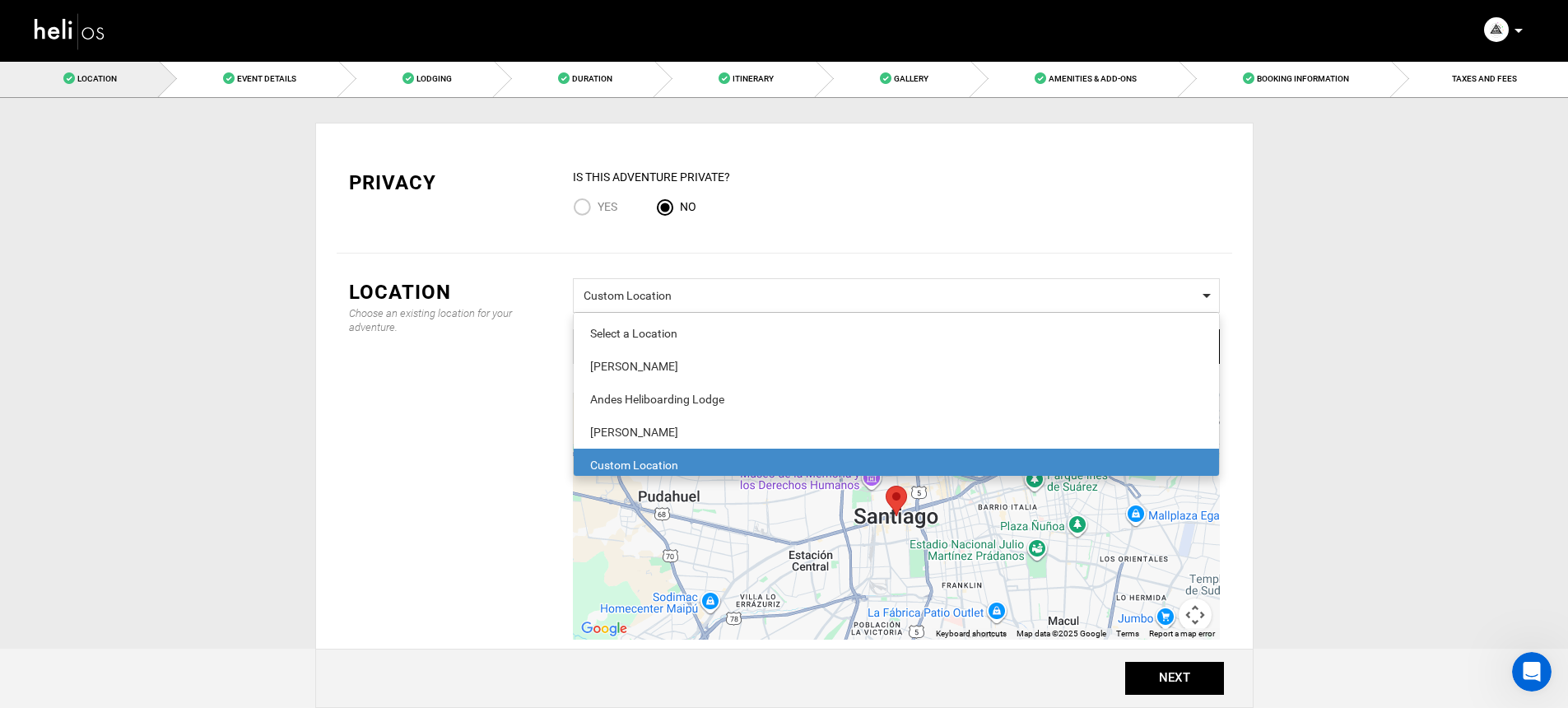
scroll to position [4, 0]
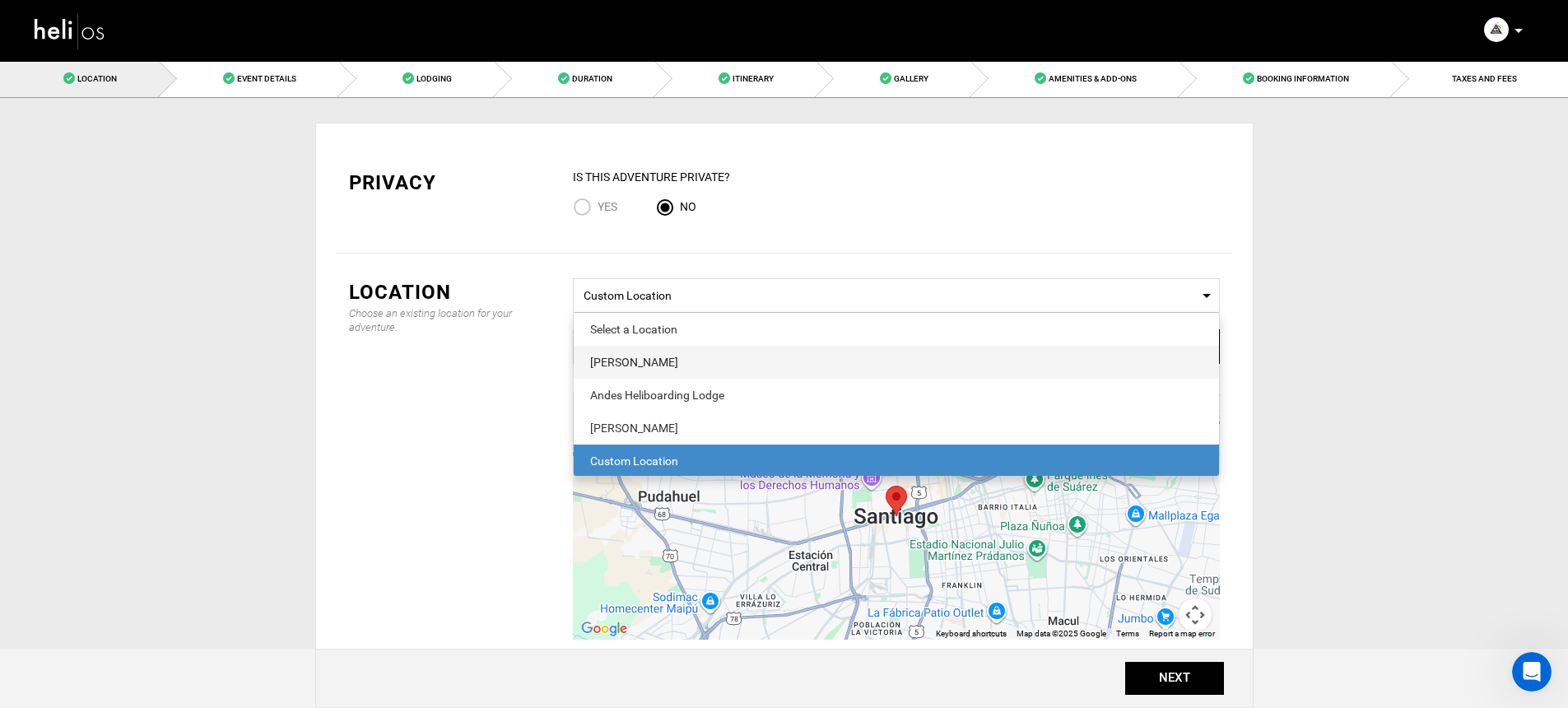
click at [689, 368] on div "[PERSON_NAME]" at bounding box center [895, 362] width 612 height 17
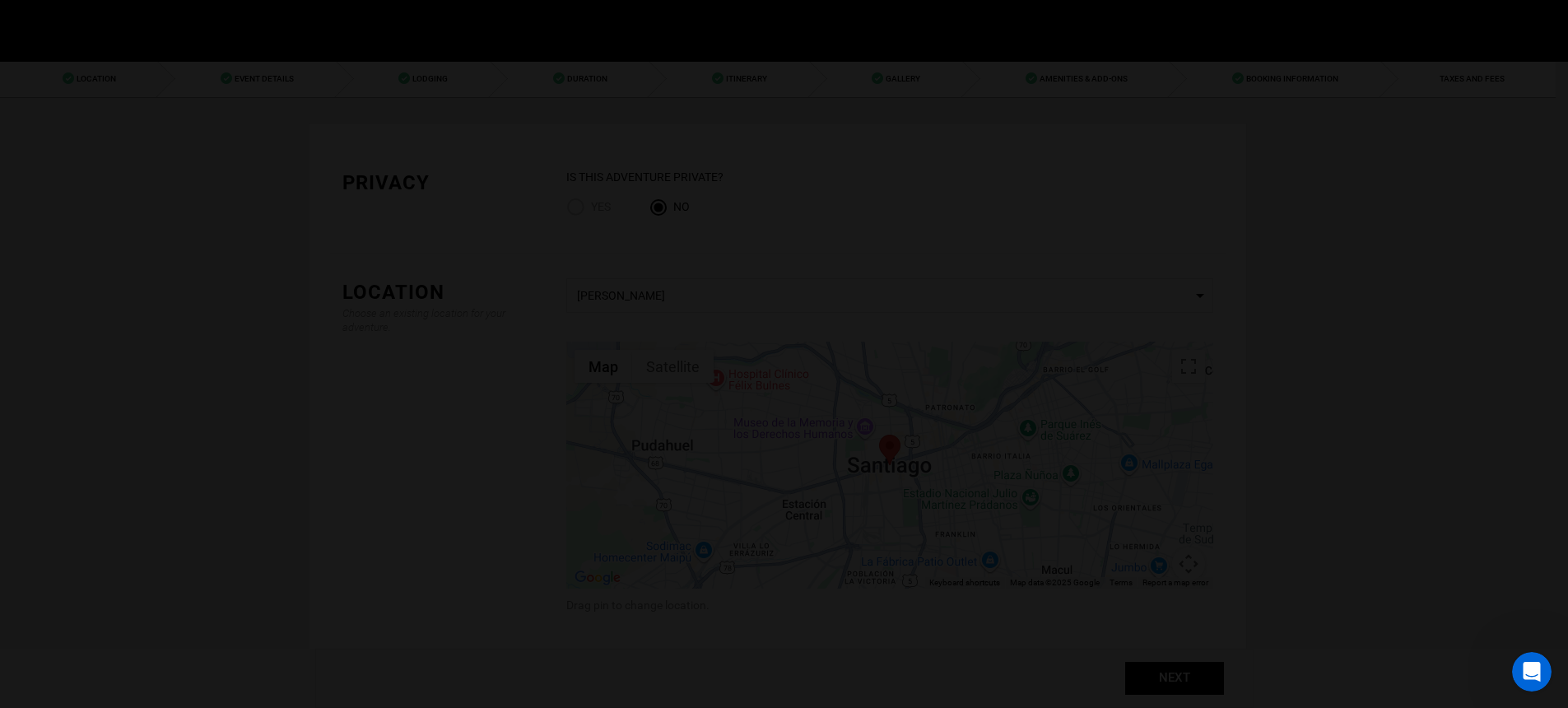
scroll to position [0, 0]
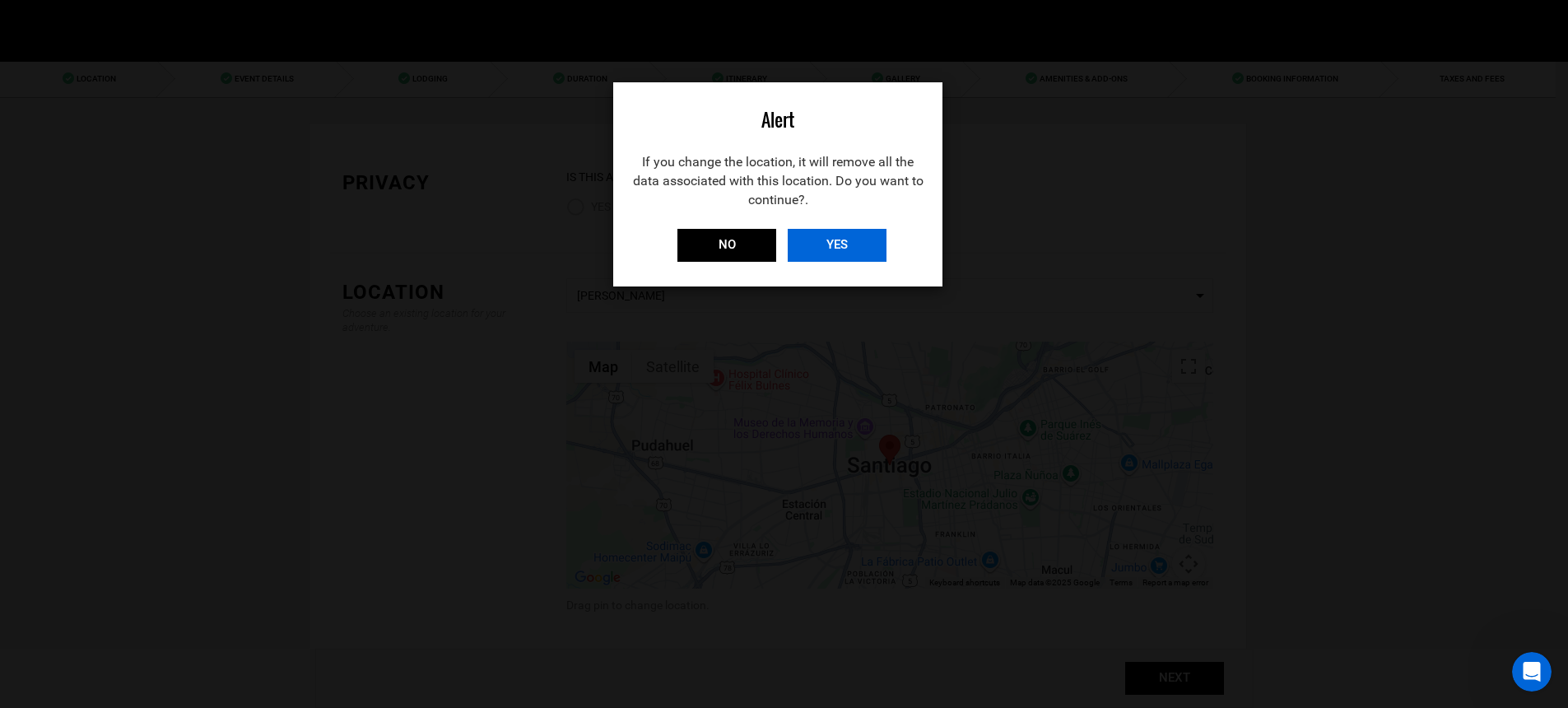
click at [833, 251] on input "YES" at bounding box center [837, 245] width 99 height 33
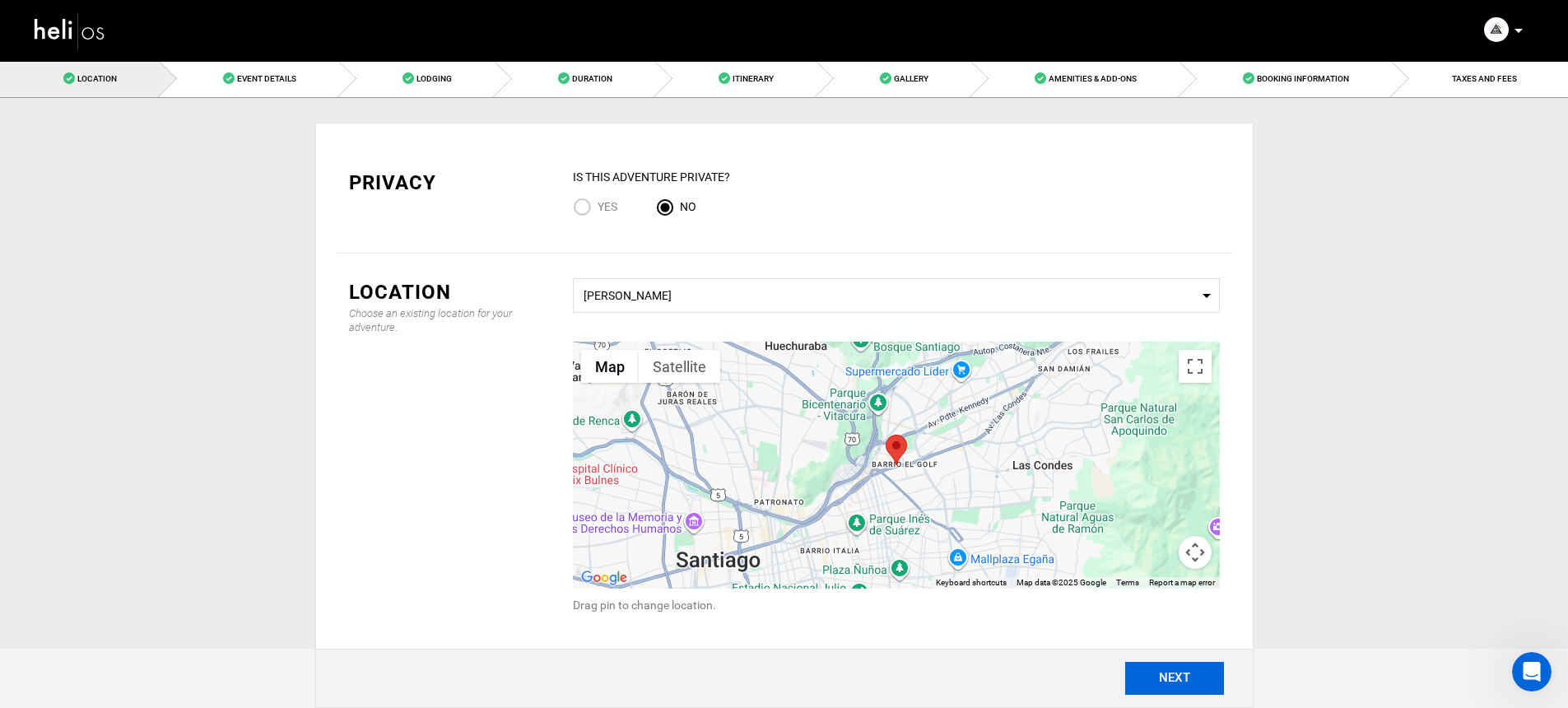
click at [1158, 680] on button "NEXT" at bounding box center [1174, 678] width 99 height 33
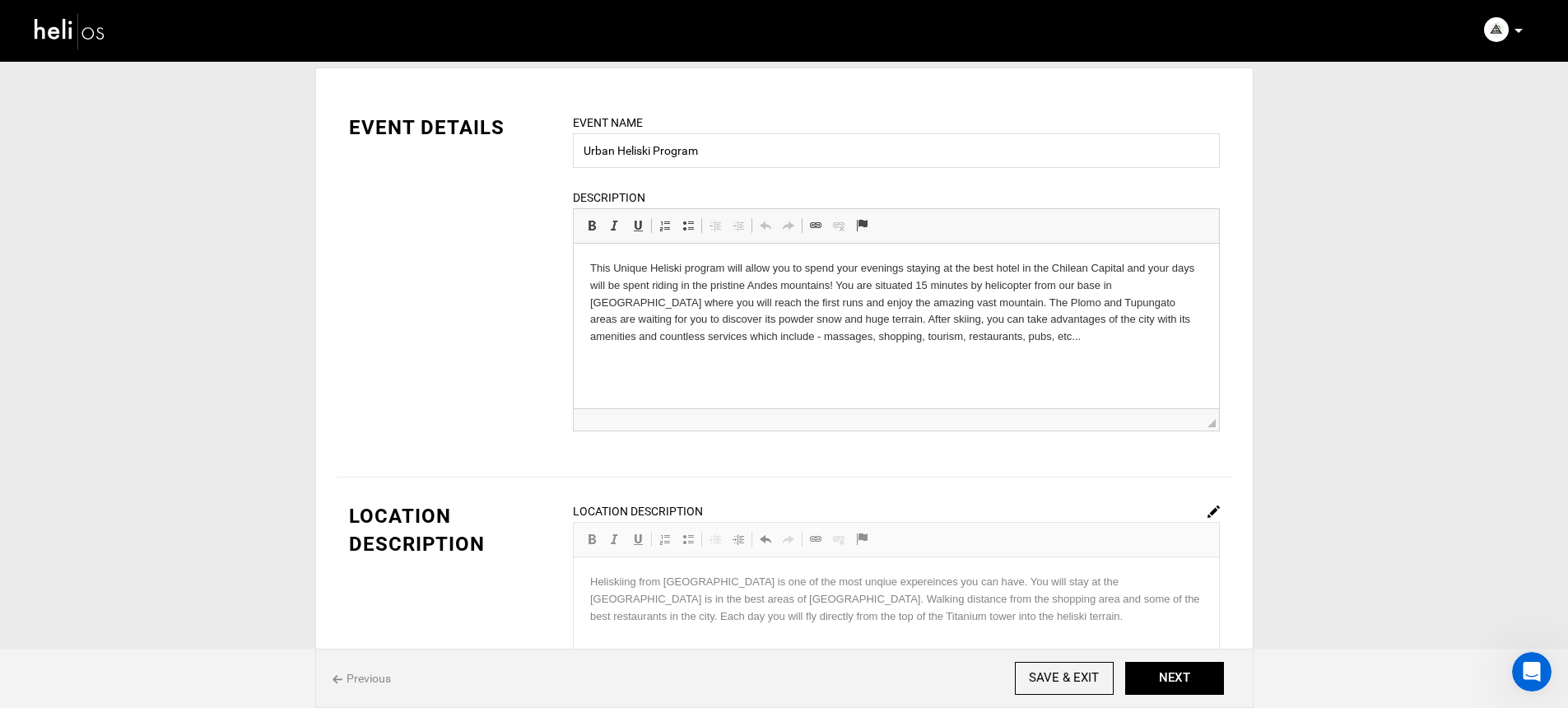
scroll to position [111, 0]
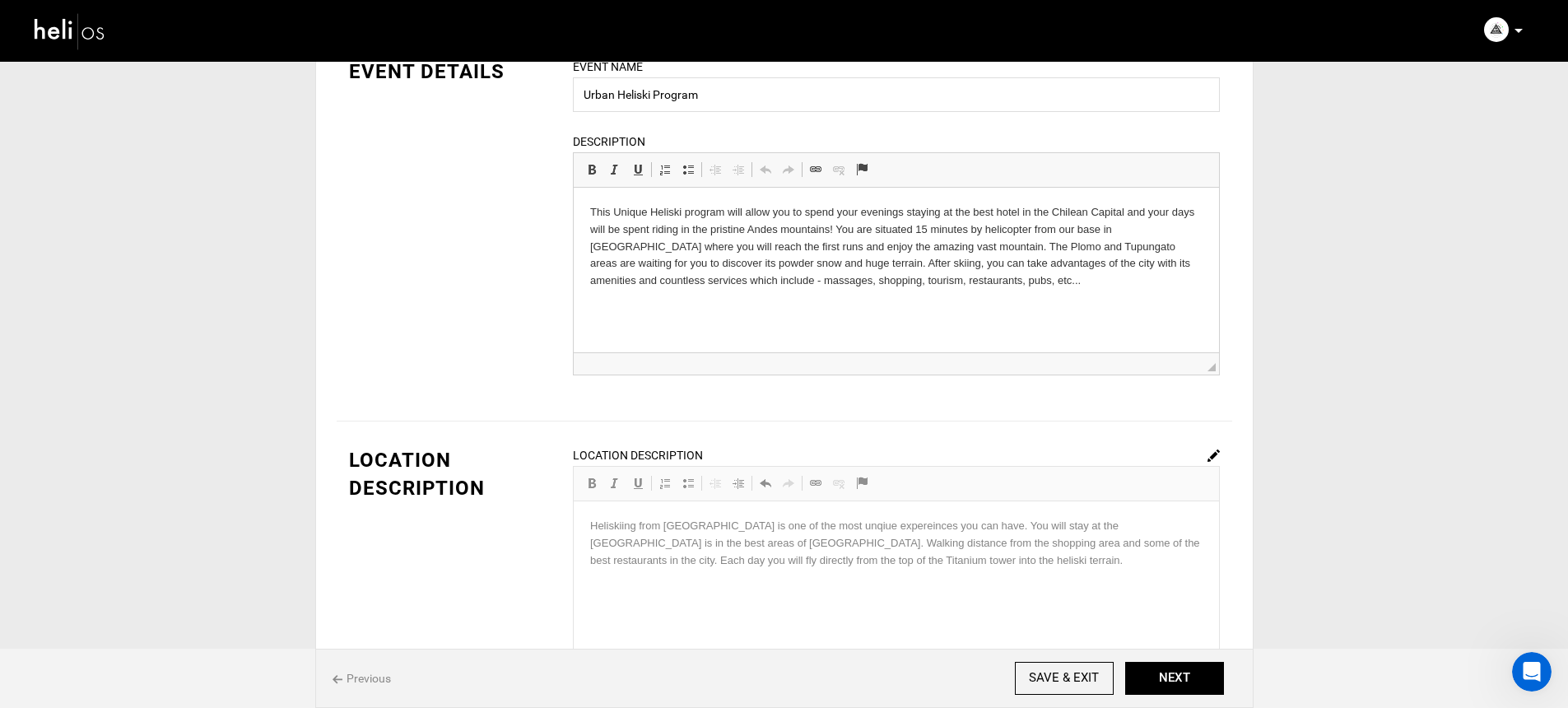
click at [871, 295] on html "This Unique Heliski program will allow you to spend your evenings staying at th…" at bounding box center [895, 246] width 646 height 118
click at [604, 306] on html "This Unique Heliski program will allow you to spend your evenings staying at th…" at bounding box center [895, 246] width 646 height 118
click at [735, 251] on p "This Unique Heliski program will allow you to spend your evenings staying at th…" at bounding box center [895, 247] width 612 height 85
click at [728, 256] on p "This Unique Heliski program will allow you to spend your evenings staying at th…" at bounding box center [895, 247] width 612 height 85
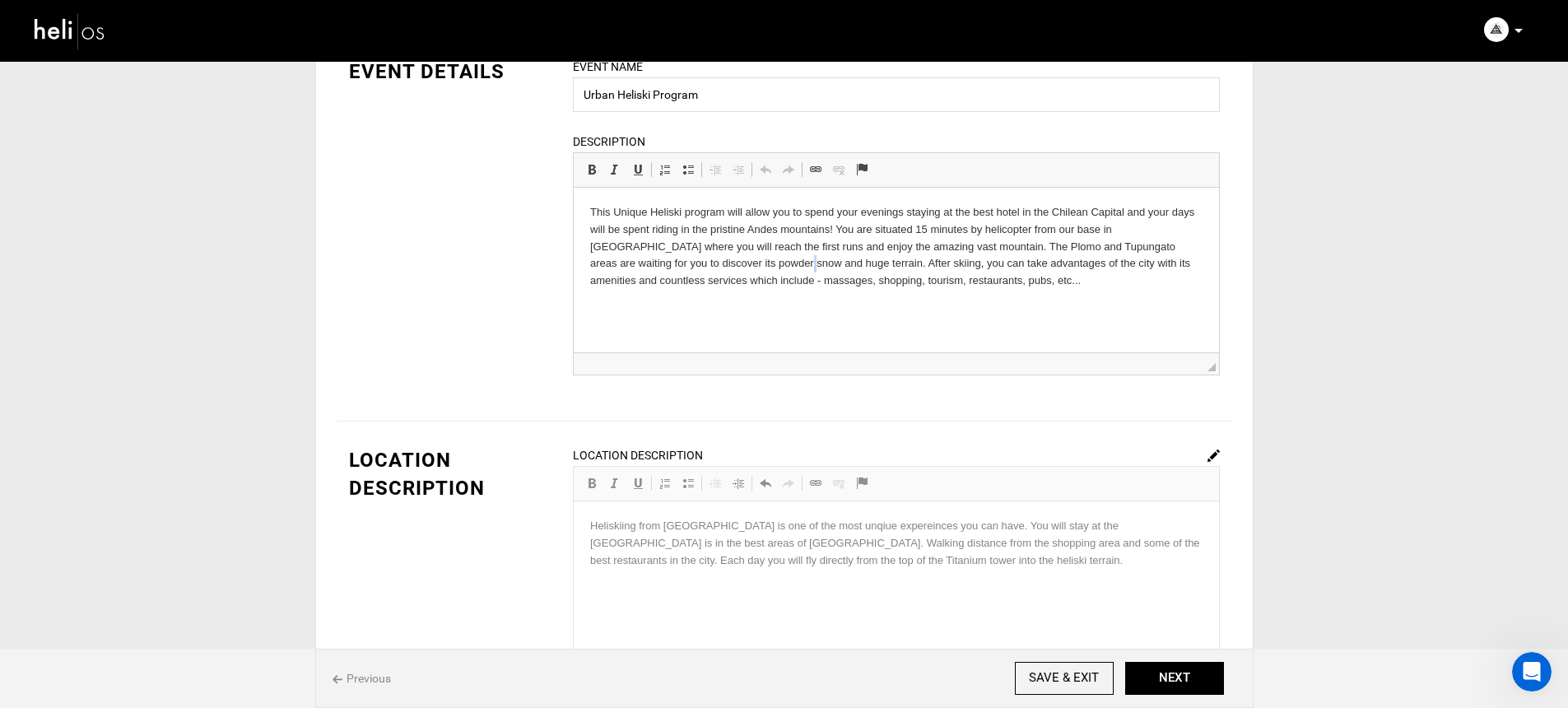
click at [728, 256] on p "This Unique Heliski program will allow you to spend your evenings staying at th…" at bounding box center [895, 247] width 612 height 85
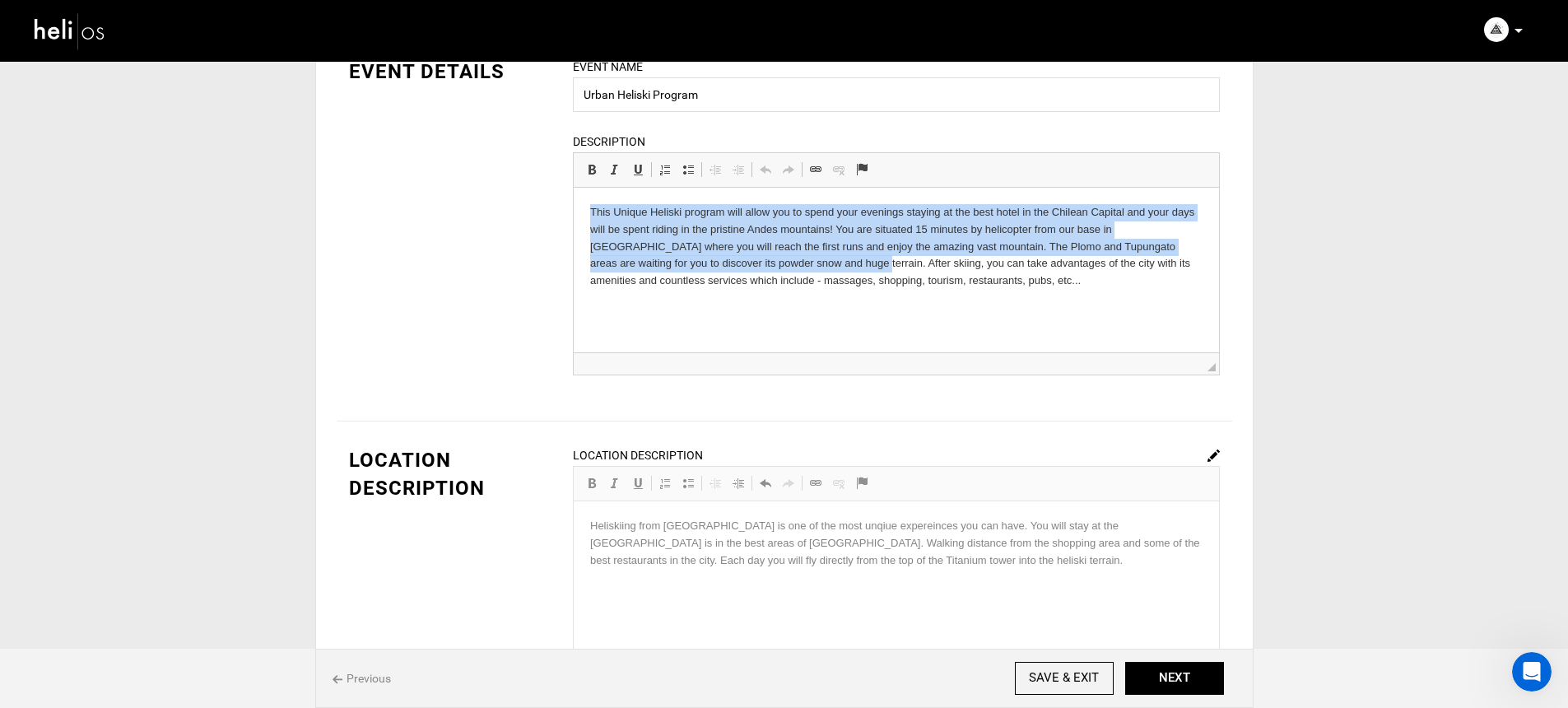
drag, startPoint x: 793, startPoint y: 262, endPoint x: 565, endPoint y: 209, distance: 234.1
click at [573, 209] on html "This Unique Heliski program will allow you to spend your evenings staying at th…" at bounding box center [895, 246] width 646 height 118
